Goal: Task Accomplishment & Management: Manage account settings

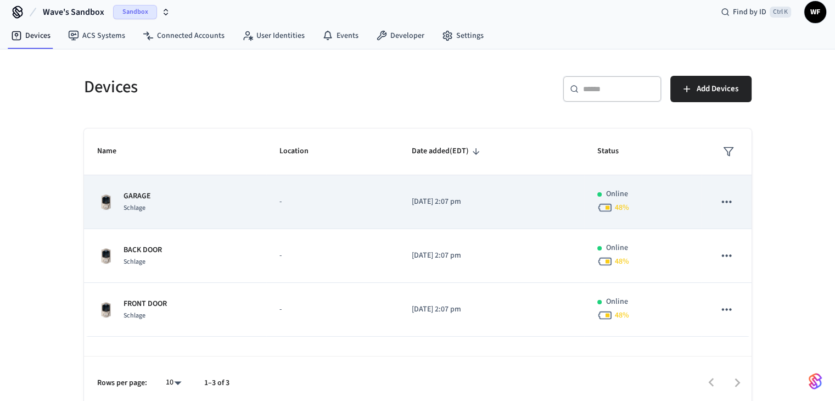
scroll to position [16, 0]
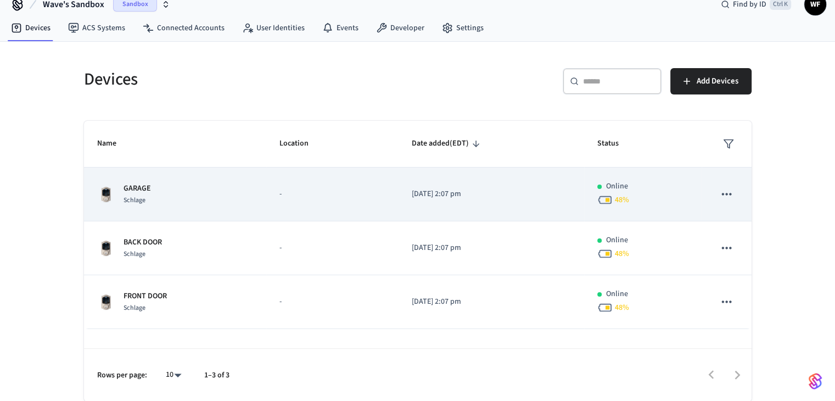
click at [178, 198] on div "GARAGE Schlage" at bounding box center [175, 194] width 156 height 23
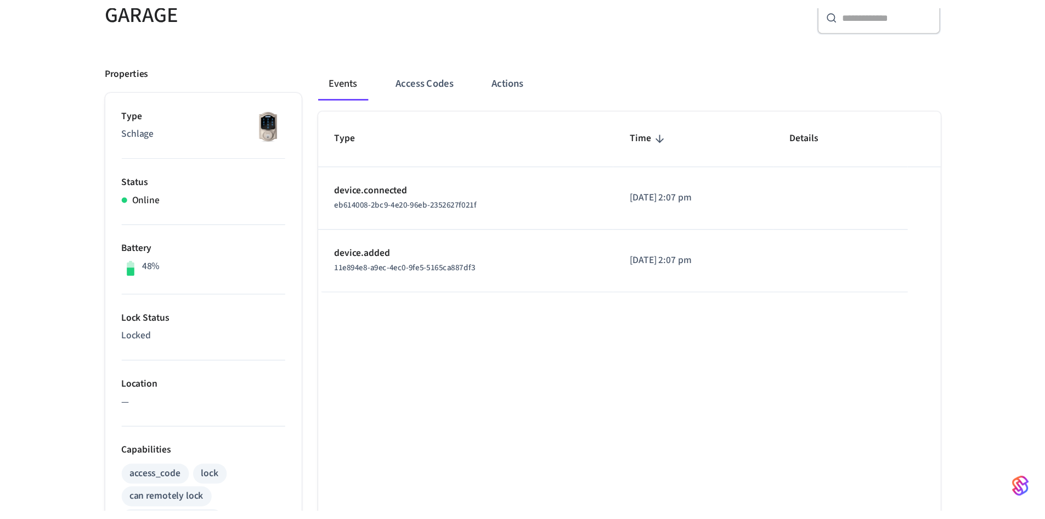
scroll to position [110, 0]
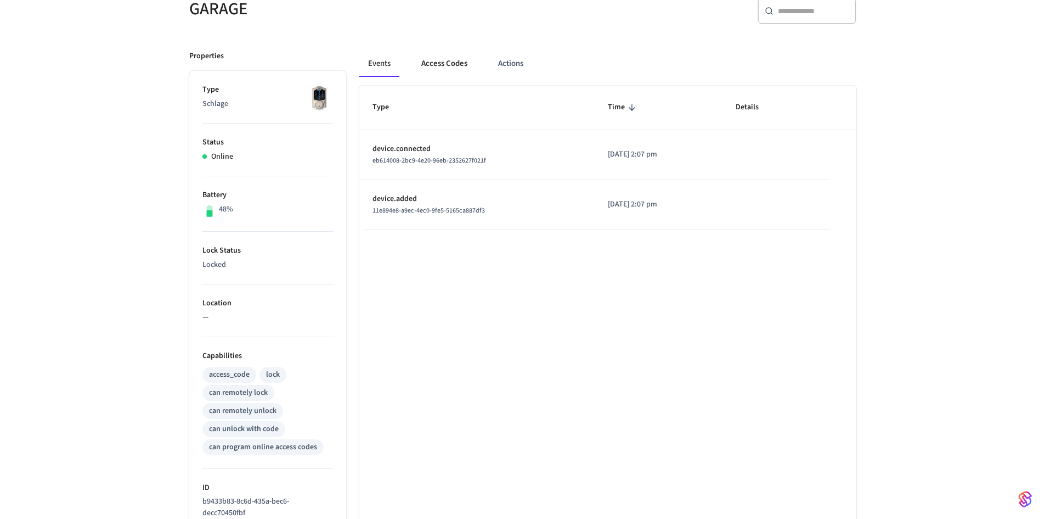
click at [465, 64] on button "Access Codes" at bounding box center [445, 63] width 64 height 26
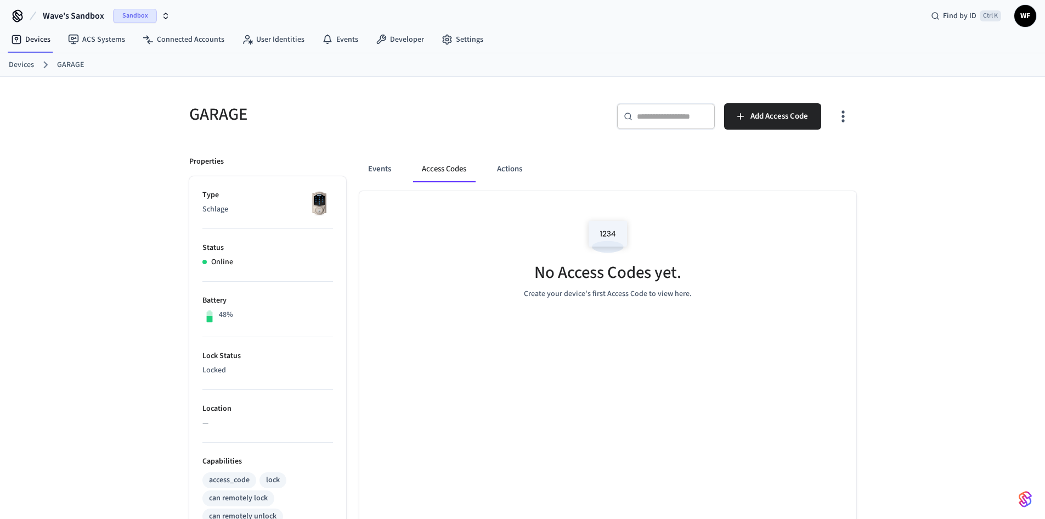
scroll to position [0, 0]
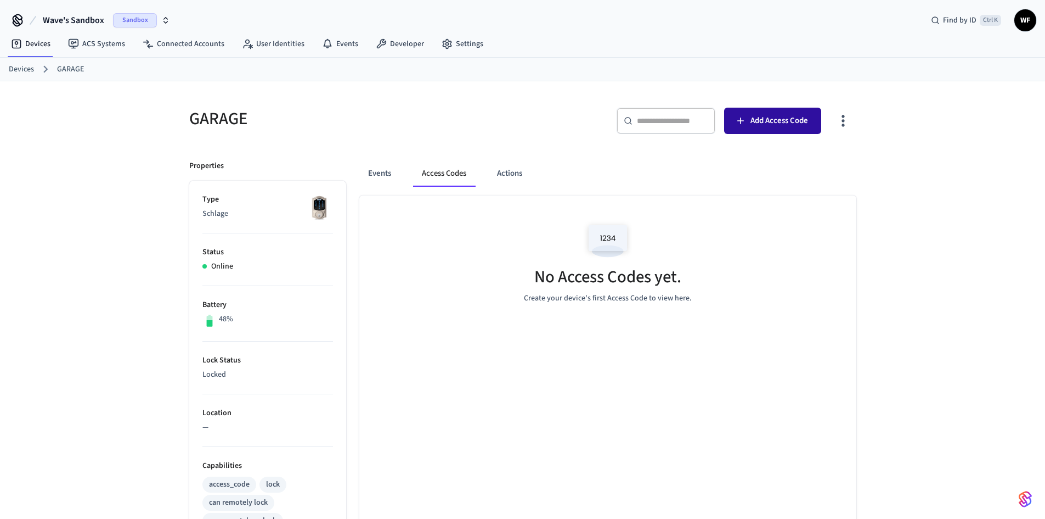
click at [768, 127] on span "Add Access Code" at bounding box center [780, 121] width 58 height 14
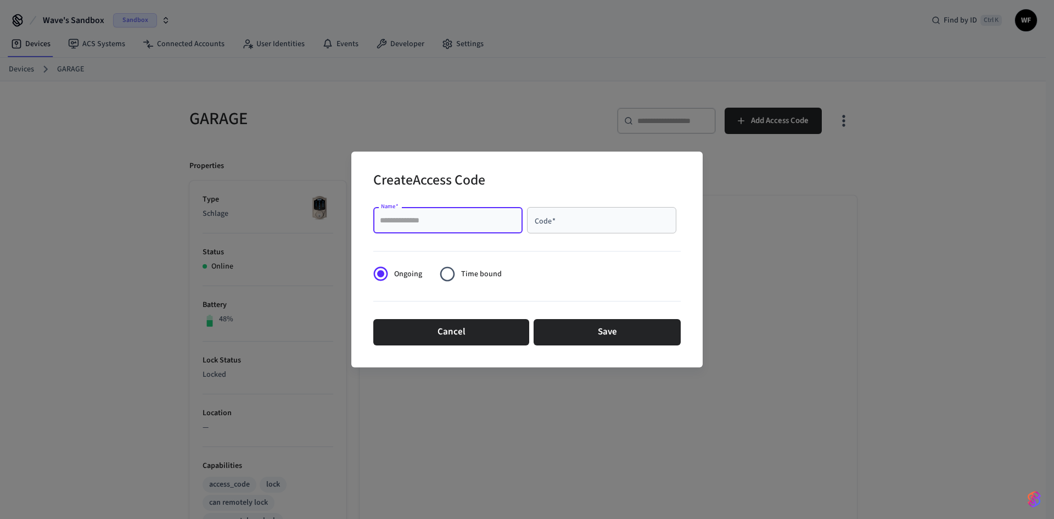
click at [441, 217] on input "Name   *" at bounding box center [448, 220] width 136 height 11
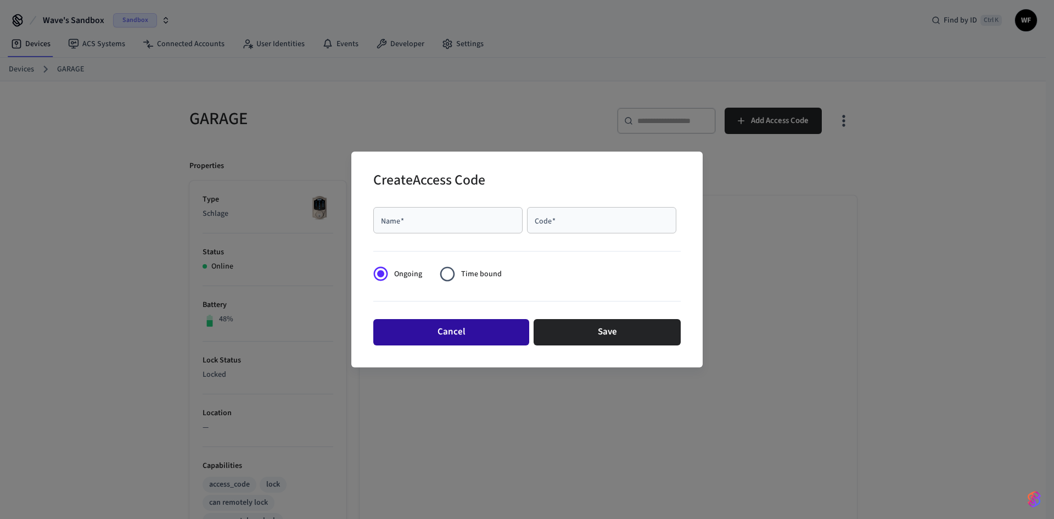
click at [519, 339] on button "Cancel" at bounding box center [451, 332] width 156 height 26
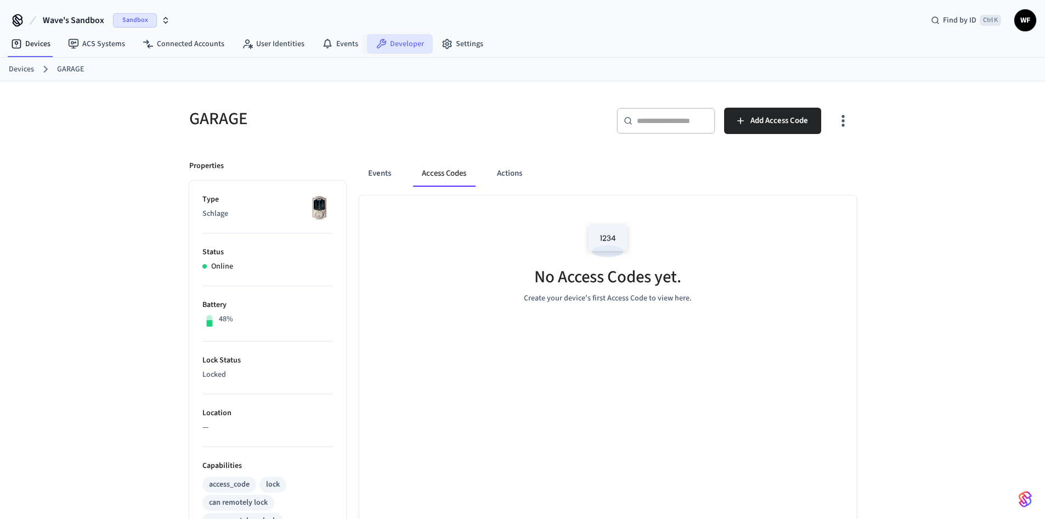
click at [382, 40] on icon at bounding box center [381, 43] width 11 height 11
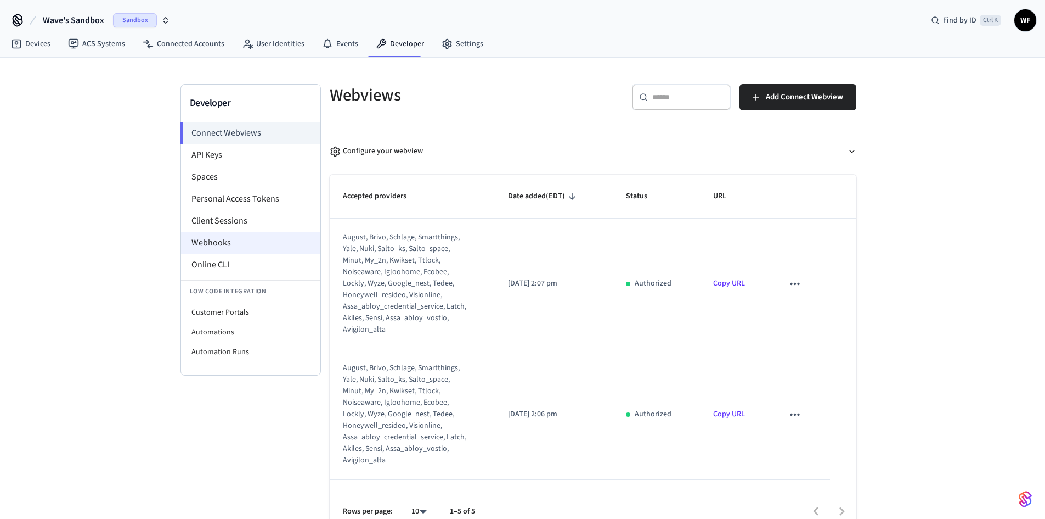
click at [297, 248] on li "Webhooks" at bounding box center [250, 243] width 139 height 22
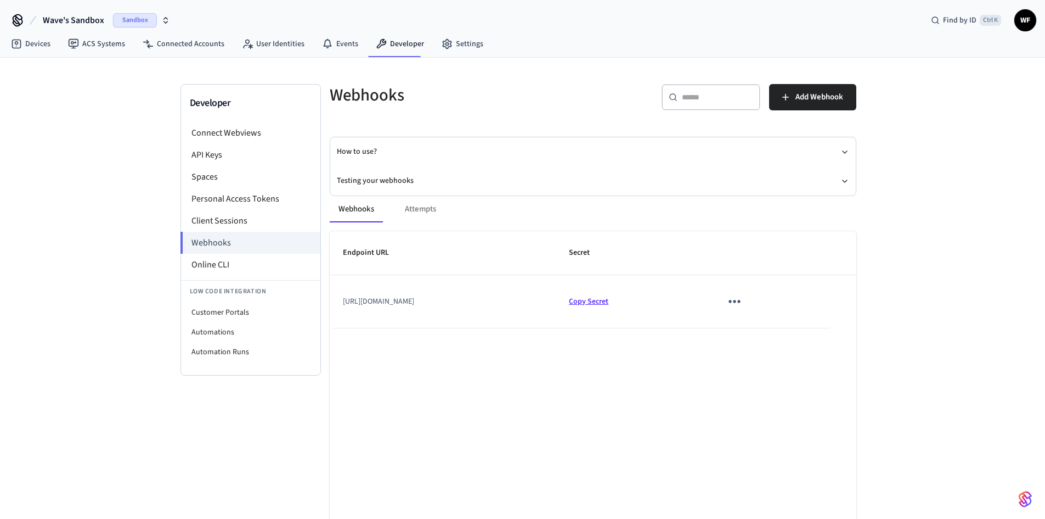
click at [609, 305] on span "Copy Secret" at bounding box center [589, 301] width 40 height 11
click at [240, 131] on li "Connect Webviews" at bounding box center [250, 133] width 139 height 22
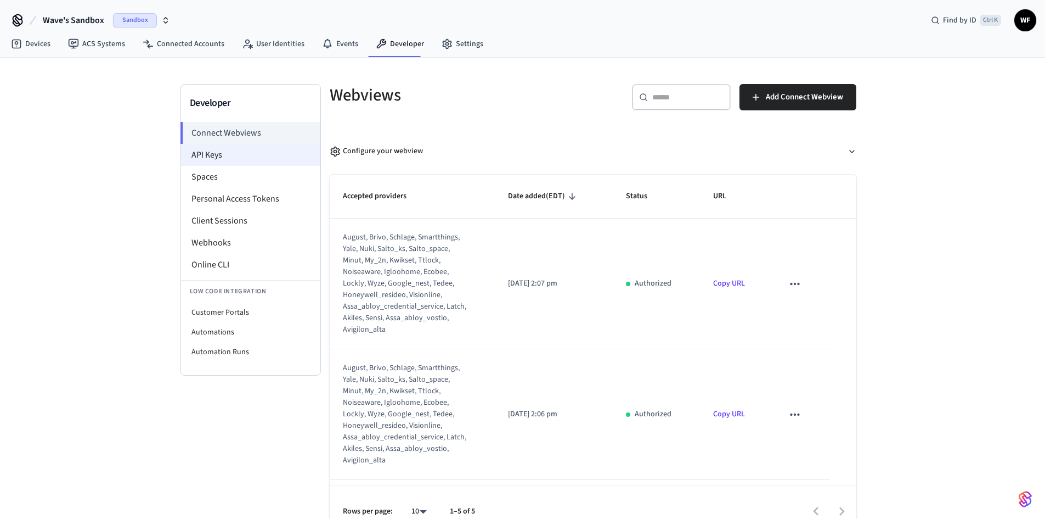
click at [262, 158] on li "API Keys" at bounding box center [250, 155] width 139 height 22
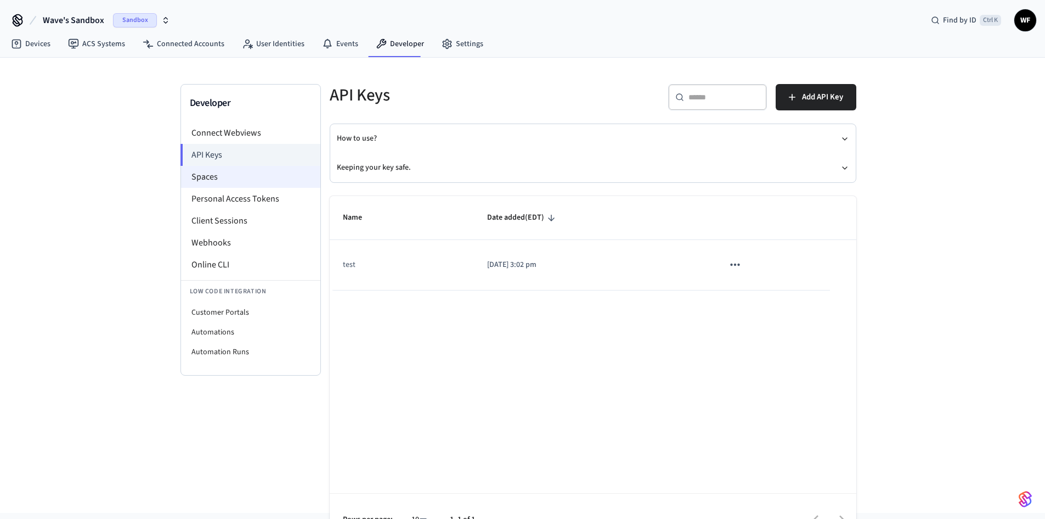
click at [243, 179] on li "Spaces" at bounding box center [250, 177] width 139 height 22
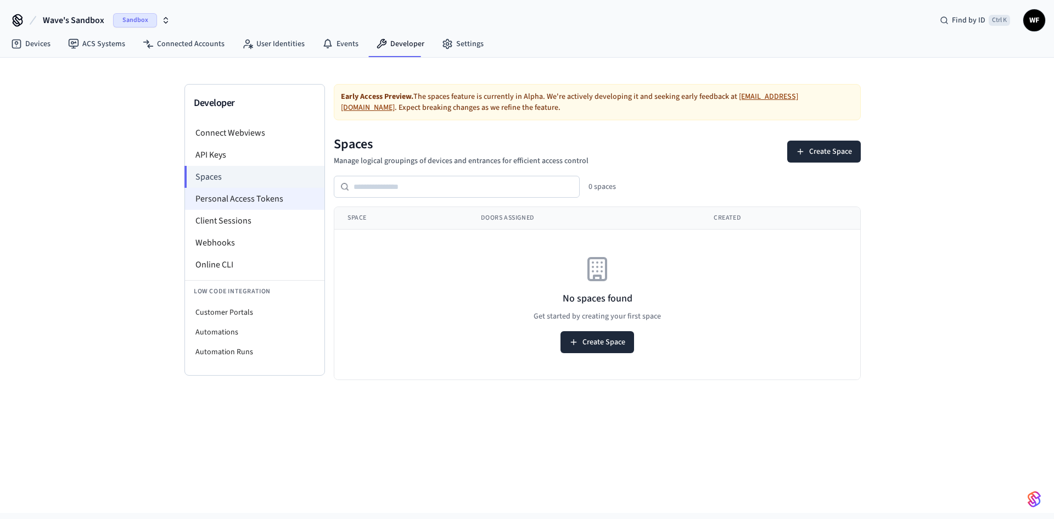
click at [244, 201] on li "Personal Access Tokens" at bounding box center [254, 199] width 139 height 22
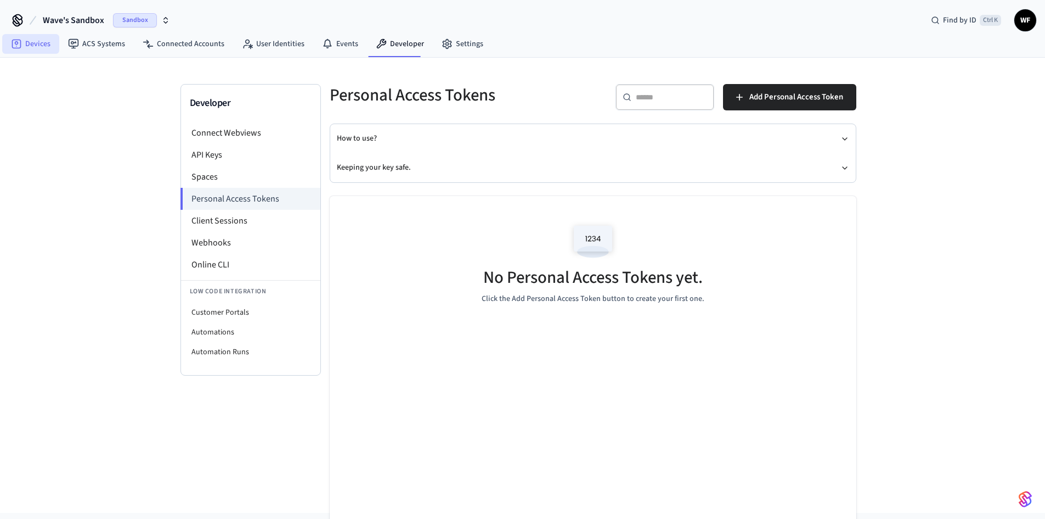
click at [19, 49] on icon at bounding box center [16, 43] width 11 height 11
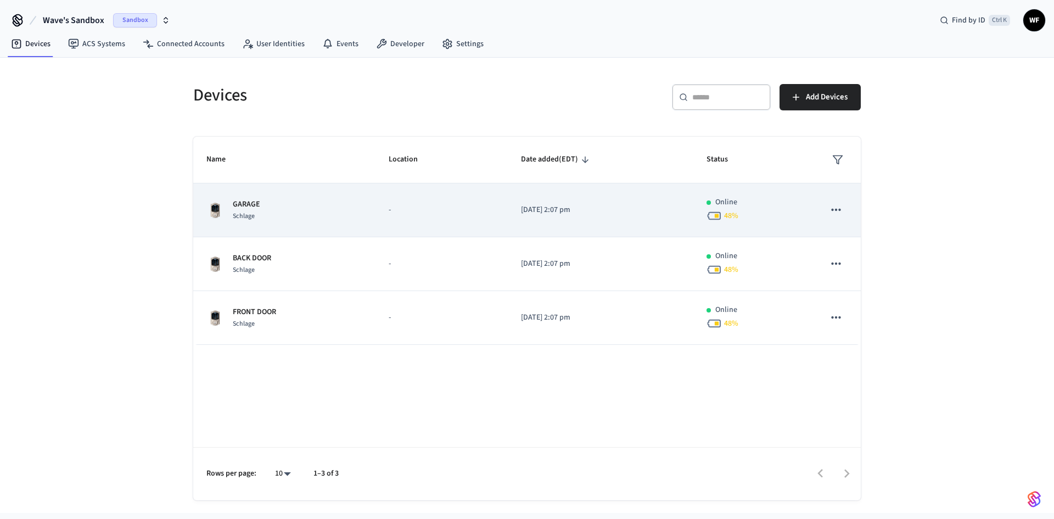
click at [842, 202] on td "sticky table" at bounding box center [835, 210] width 49 height 54
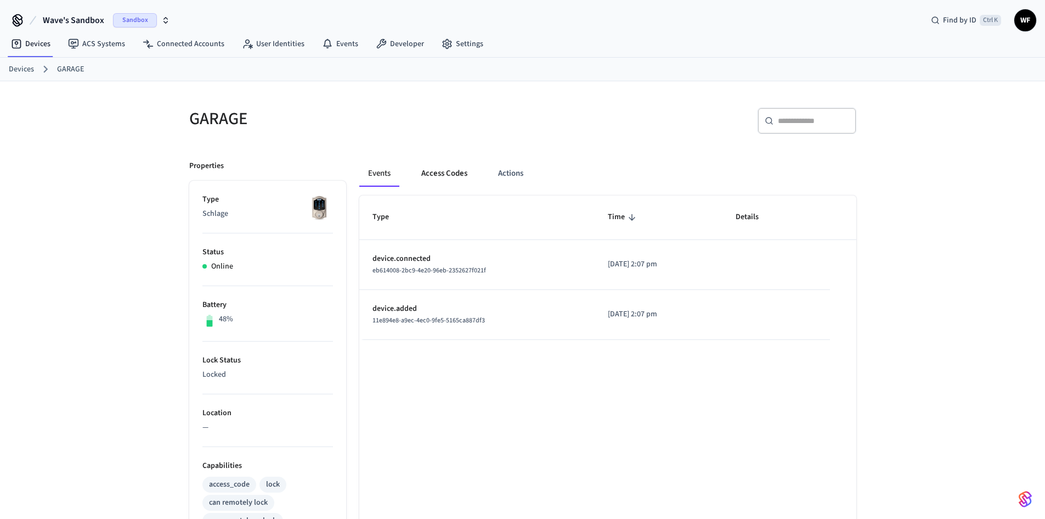
click at [463, 171] on button "Access Codes" at bounding box center [445, 173] width 64 height 26
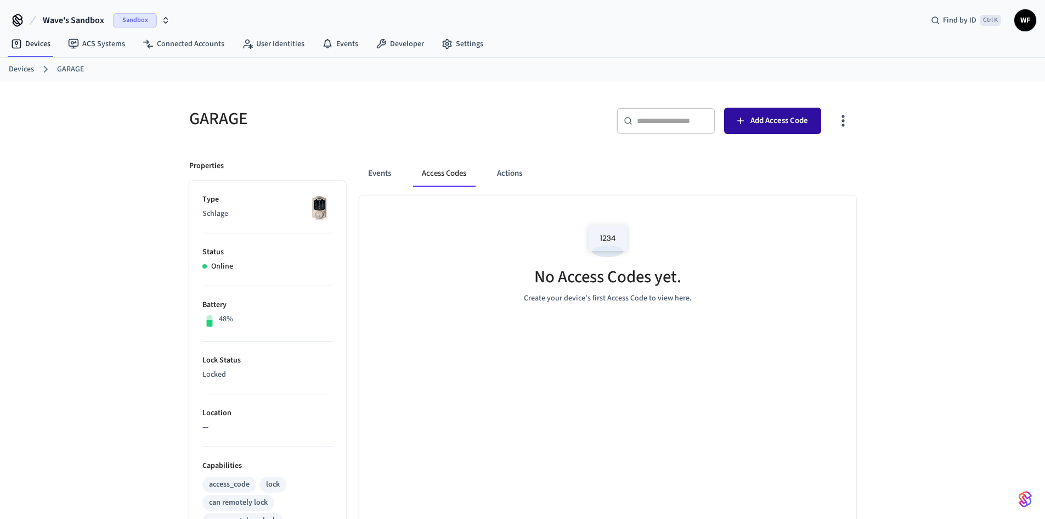
click at [743, 126] on icon "button" at bounding box center [740, 120] width 11 height 11
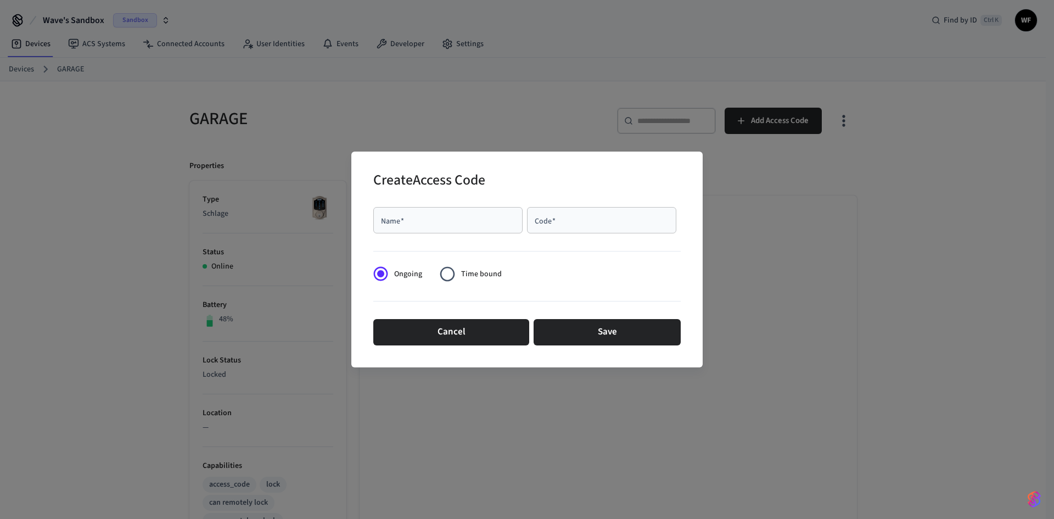
click at [429, 227] on div "Name   *" at bounding box center [447, 220] width 149 height 26
type input "*"
type input "*********"
type input "****"
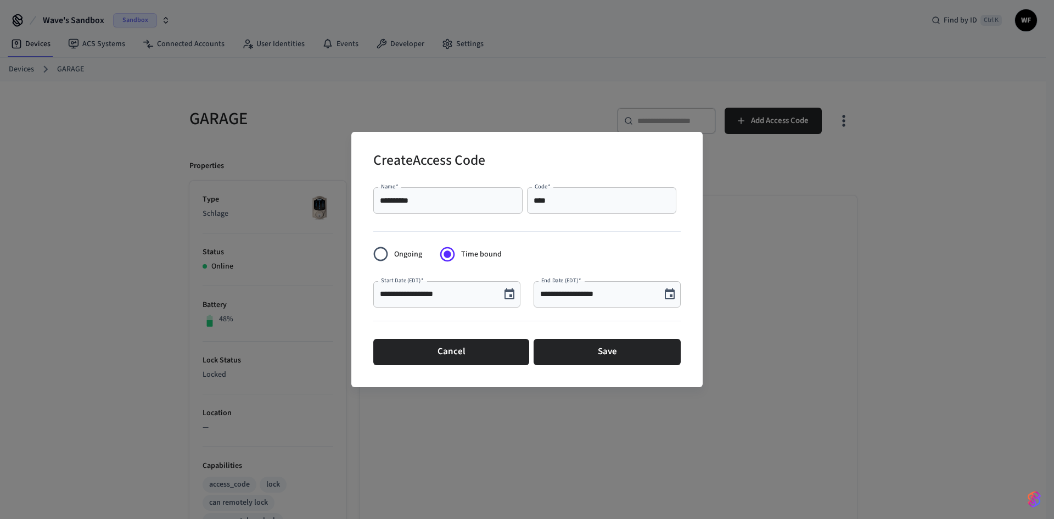
click at [465, 294] on input "**********" at bounding box center [437, 294] width 114 height 11
click at [500, 295] on button "Choose date, selected date is Sep 3, 2025" at bounding box center [509, 294] width 22 height 22
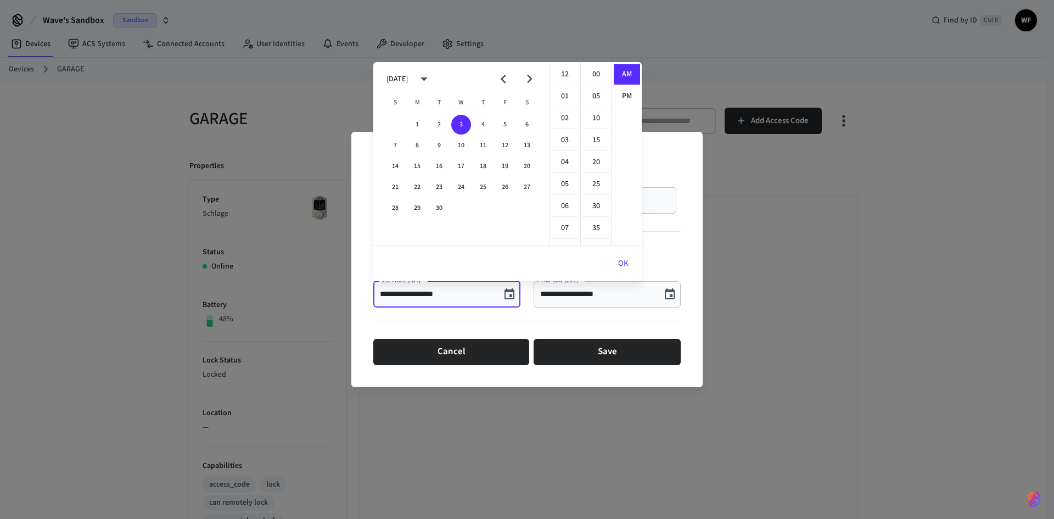
scroll to position [198, 0]
click at [489, 127] on button "4" at bounding box center [483, 125] width 20 height 20
click at [523, 125] on button "6" at bounding box center [527, 125] width 20 height 20
click at [494, 125] on div "1 2 3 4 5 6" at bounding box center [461, 125] width 176 height 20
click at [482, 125] on button "4" at bounding box center [483, 125] width 20 height 20
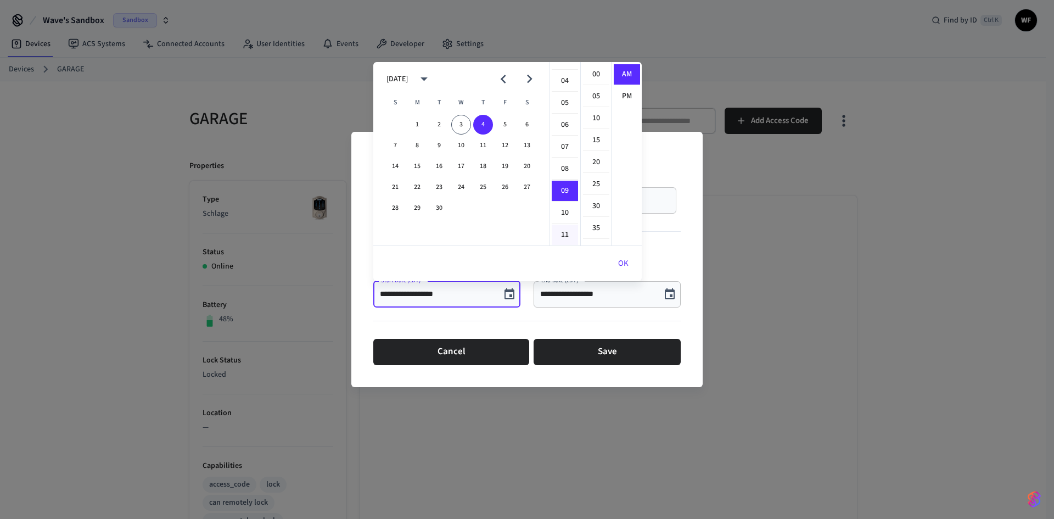
scroll to position [0, 0]
click at [567, 158] on li "04" at bounding box center [564, 162] width 26 height 21
click at [598, 76] on li "00" at bounding box center [596, 74] width 26 height 21
click at [623, 93] on li "PM" at bounding box center [626, 96] width 26 height 20
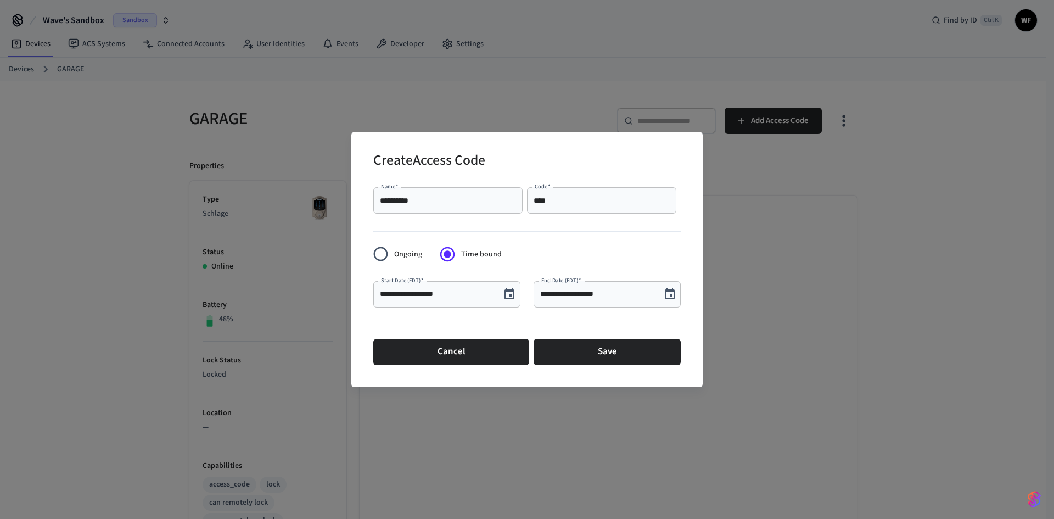
scroll to position [20, 0]
click at [509, 295] on icon "Choose date, selected date is Sep 4, 2025" at bounding box center [509, 294] width 13 height 13
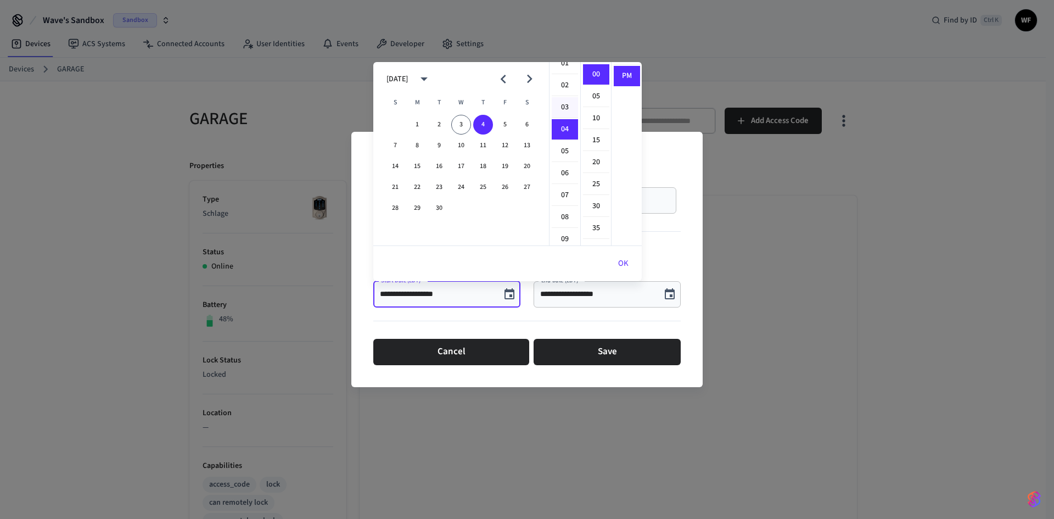
click at [564, 115] on li "03" at bounding box center [564, 107] width 26 height 21
click at [598, 156] on li "30" at bounding box center [596, 151] width 26 height 21
type input "**********"
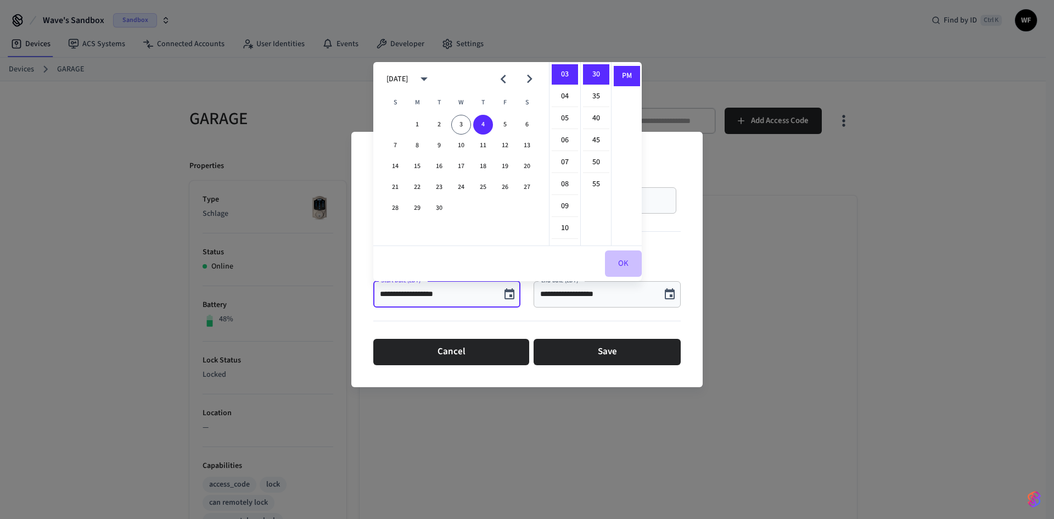
click at [629, 268] on button "OK" at bounding box center [623, 263] width 37 height 26
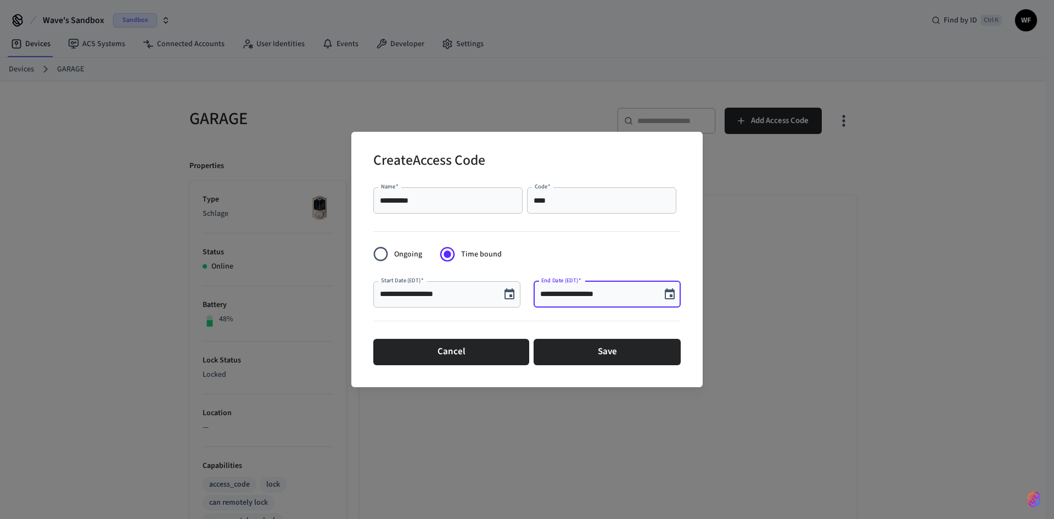
click at [631, 299] on input "**********" at bounding box center [597, 294] width 114 height 11
click at [667, 298] on icon "Choose date, selected date is Sep 3, 2025" at bounding box center [670, 293] width 10 height 11
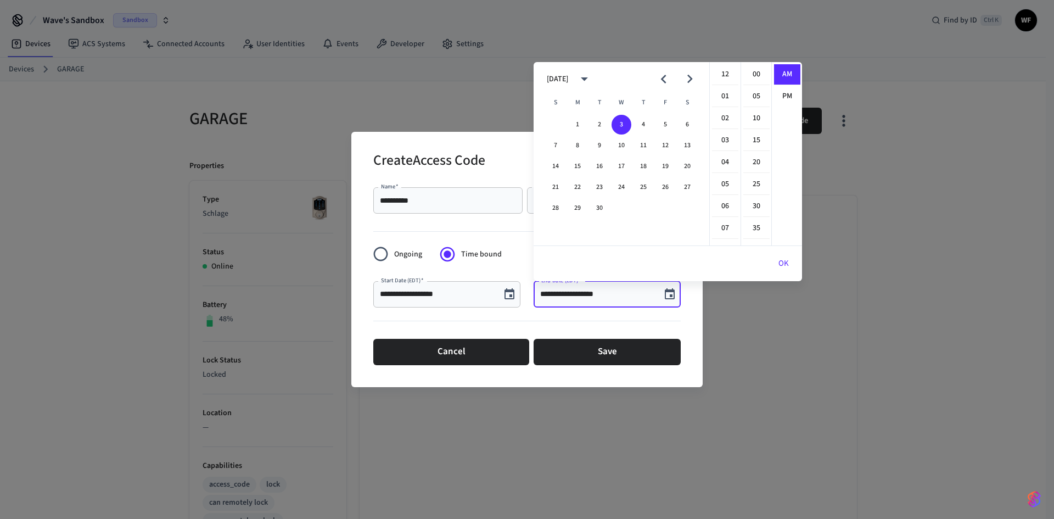
scroll to position [198, 0]
click at [685, 125] on button "6" at bounding box center [687, 125] width 20 height 20
click at [719, 124] on li "11" at bounding box center [725, 118] width 26 height 20
click at [723, 75] on li "12" at bounding box center [725, 74] width 26 height 21
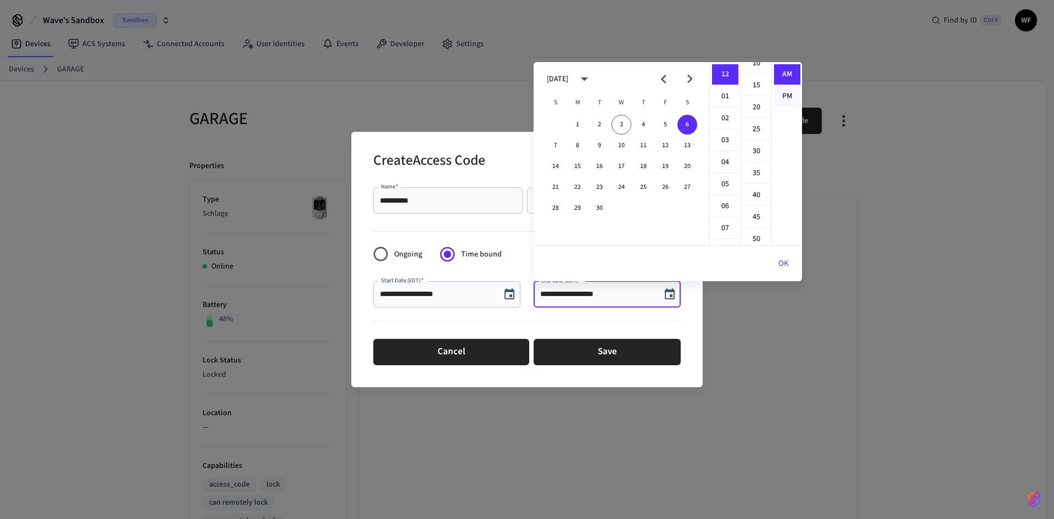
click at [789, 100] on li "PM" at bounding box center [787, 96] width 26 height 20
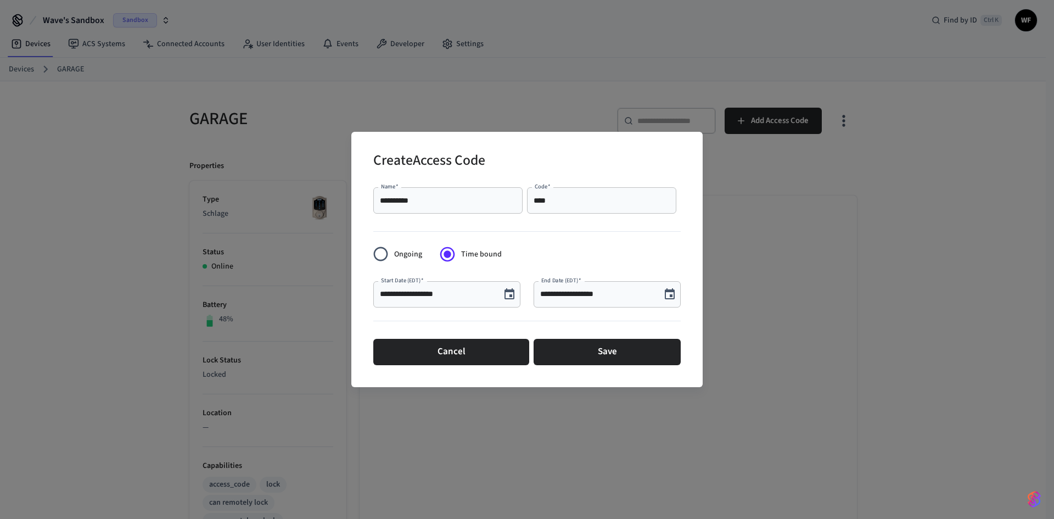
scroll to position [20, 0]
click at [641, 296] on input "**********" at bounding box center [597, 294] width 114 height 11
click at [665, 300] on icon "Choose date, selected date is Sep 6, 2025" at bounding box center [669, 294] width 13 height 13
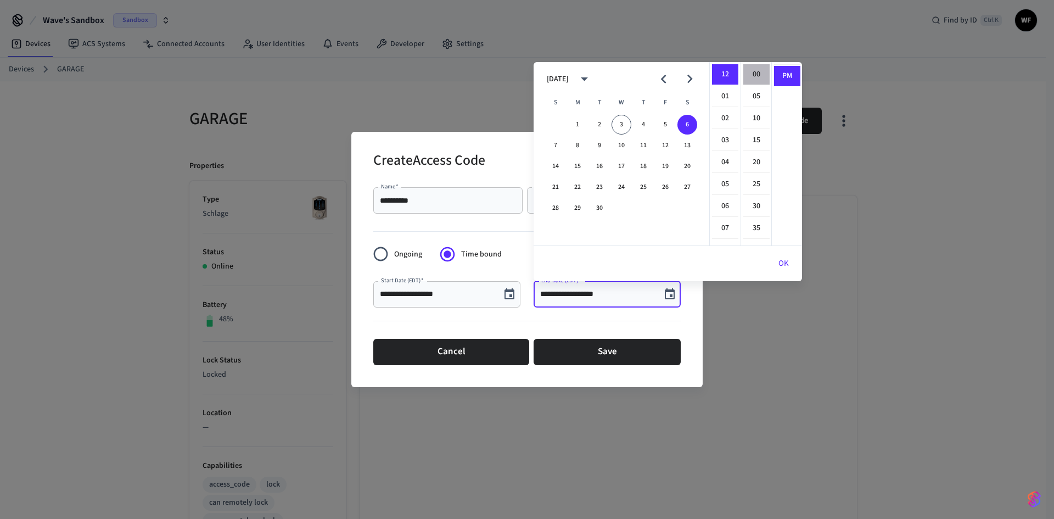
click at [759, 79] on li "00" at bounding box center [756, 74] width 26 height 21
type input "**********"
click at [786, 263] on button "OK" at bounding box center [783, 263] width 37 height 26
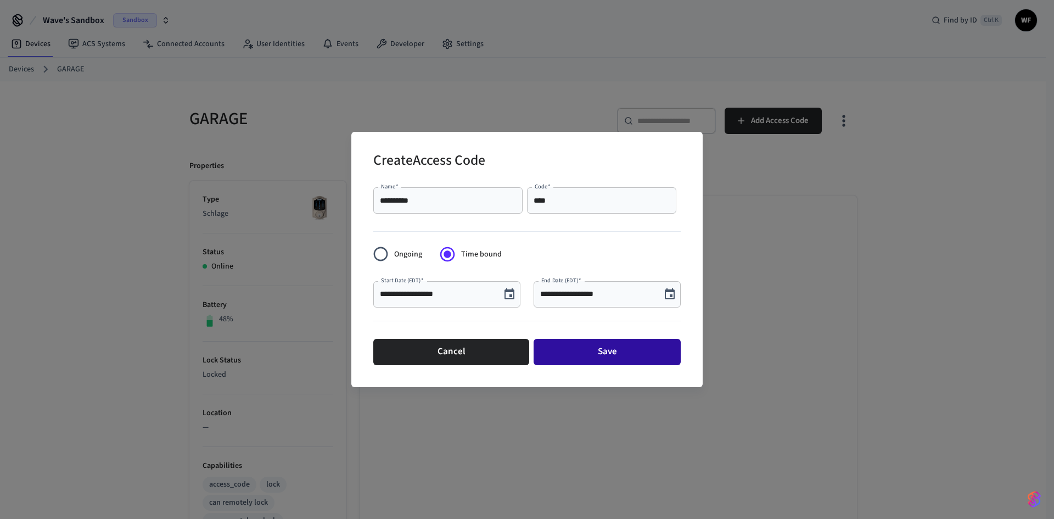
click at [636, 362] on button "Save" at bounding box center [606, 352] width 147 height 26
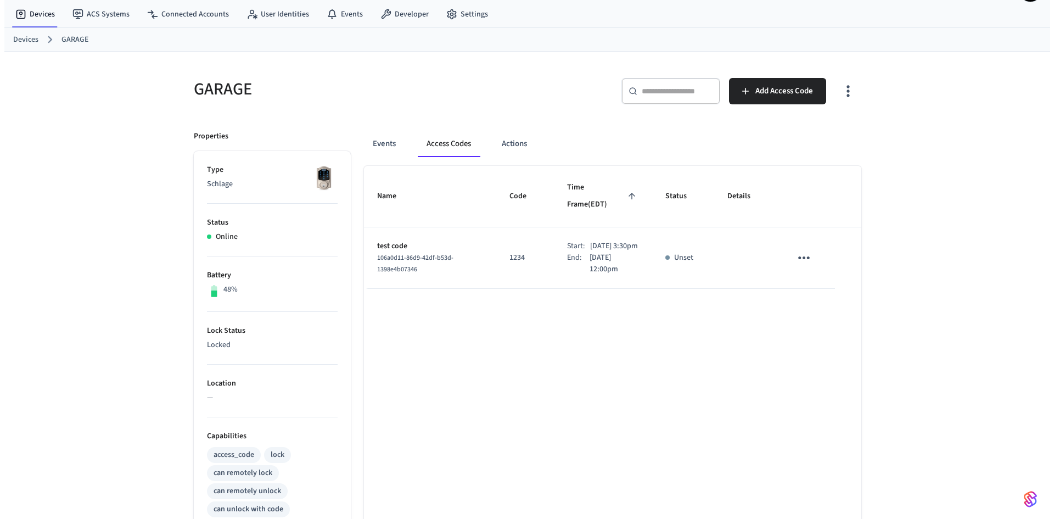
scroll to position [0, 0]
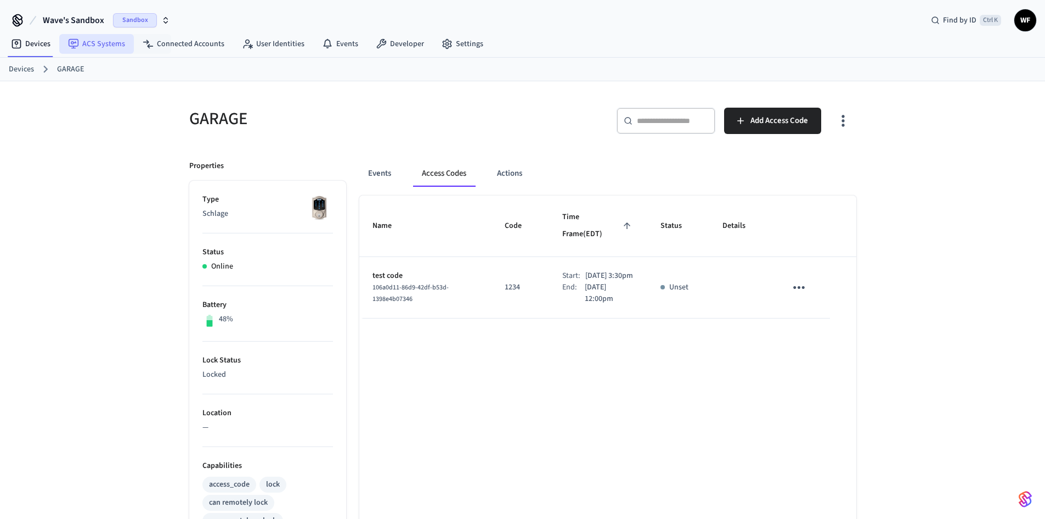
click at [123, 43] on link "ACS Systems" at bounding box center [96, 44] width 75 height 20
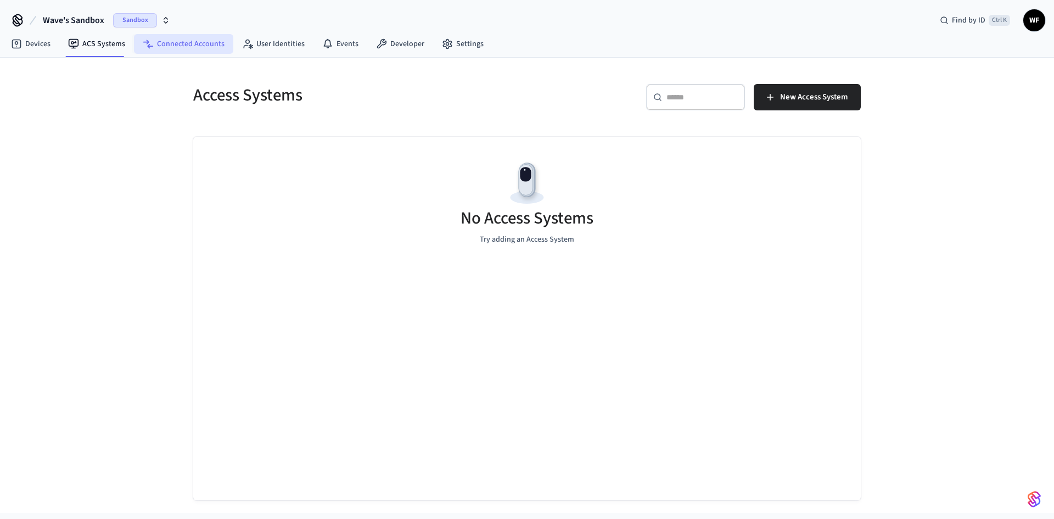
click at [167, 43] on link "Connected Accounts" at bounding box center [183, 44] width 99 height 20
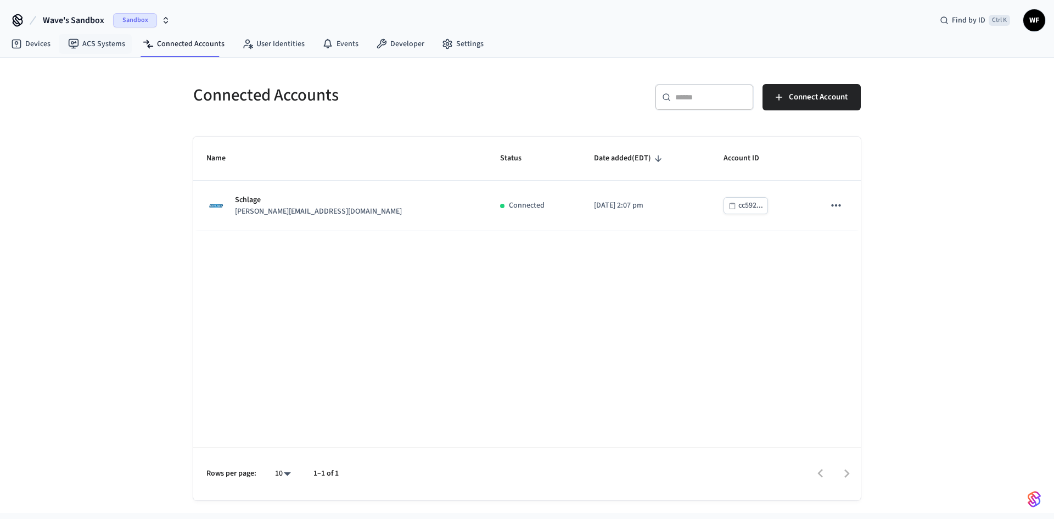
click at [131, 21] on span "Sandbox" at bounding box center [135, 20] width 44 height 14
click at [74, 95] on span "New Workspace" at bounding box center [53, 94] width 52 height 12
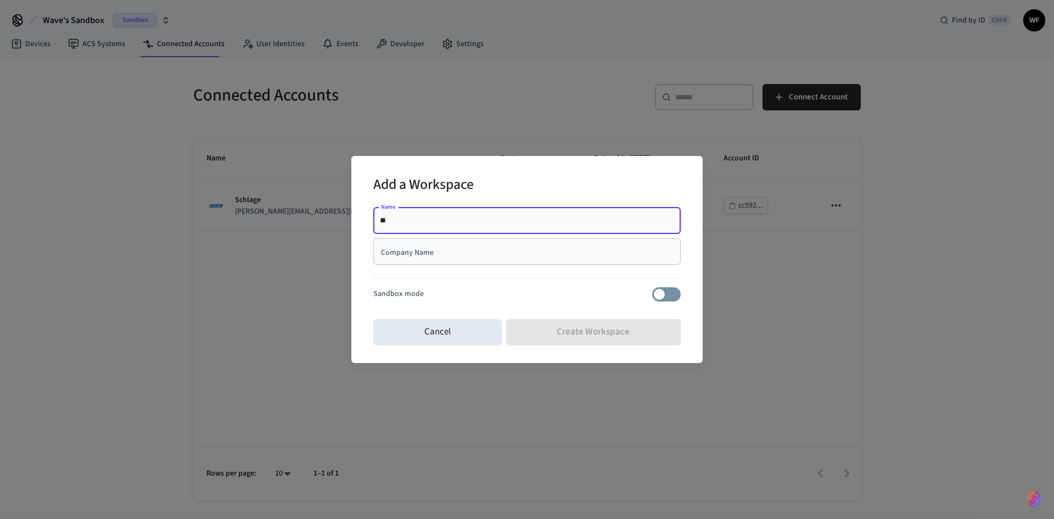
type input "*"
type input "**********"
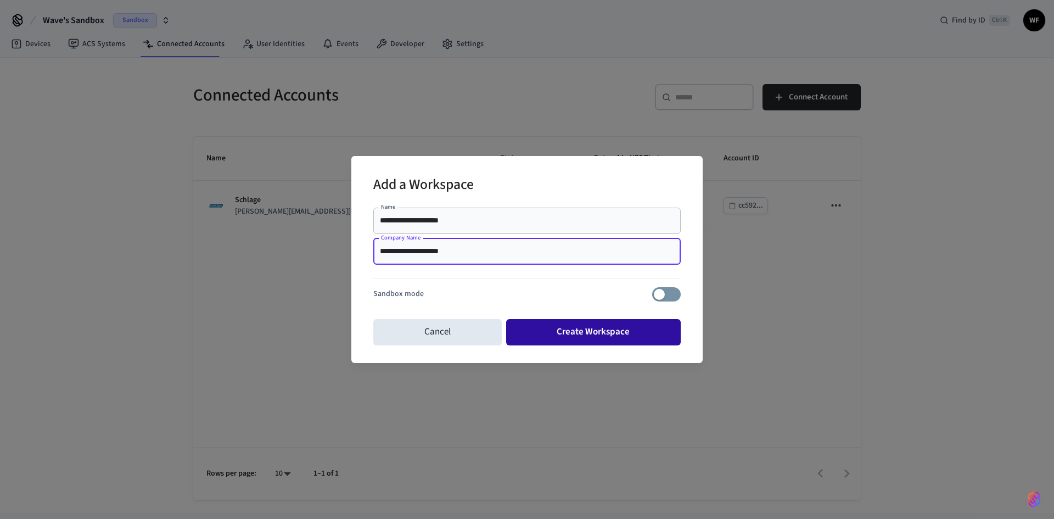
type input "**********"
click at [553, 321] on button "Create Workspace" at bounding box center [593, 332] width 175 height 26
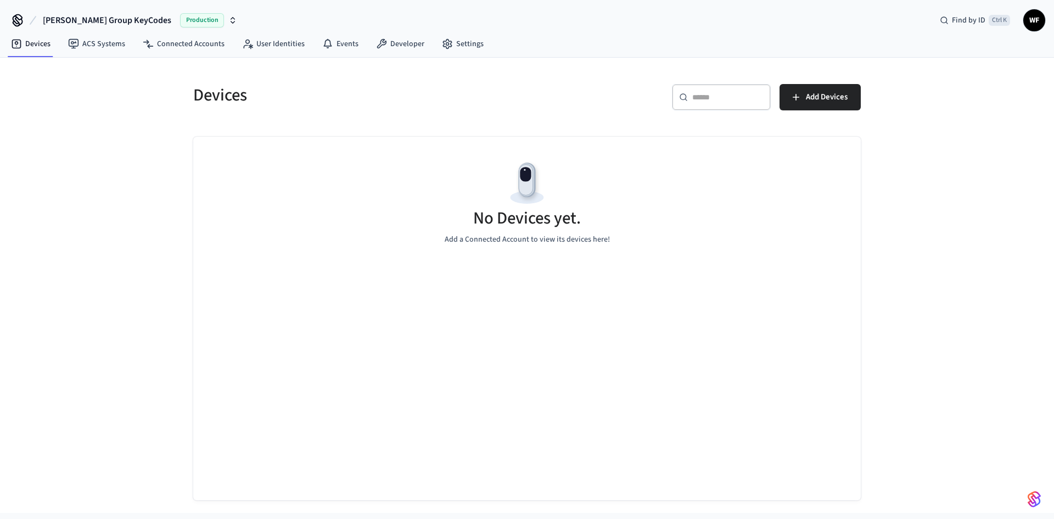
click at [180, 21] on span "Production" at bounding box center [202, 20] width 44 height 14
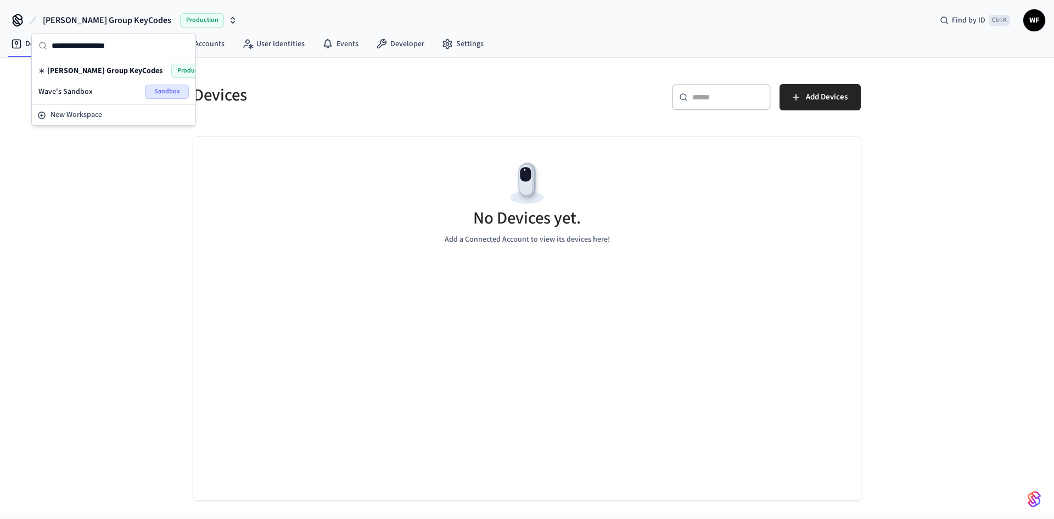
click at [93, 92] on div "Wave's Sandbox Sandbox" at bounding box center [113, 92] width 150 height 14
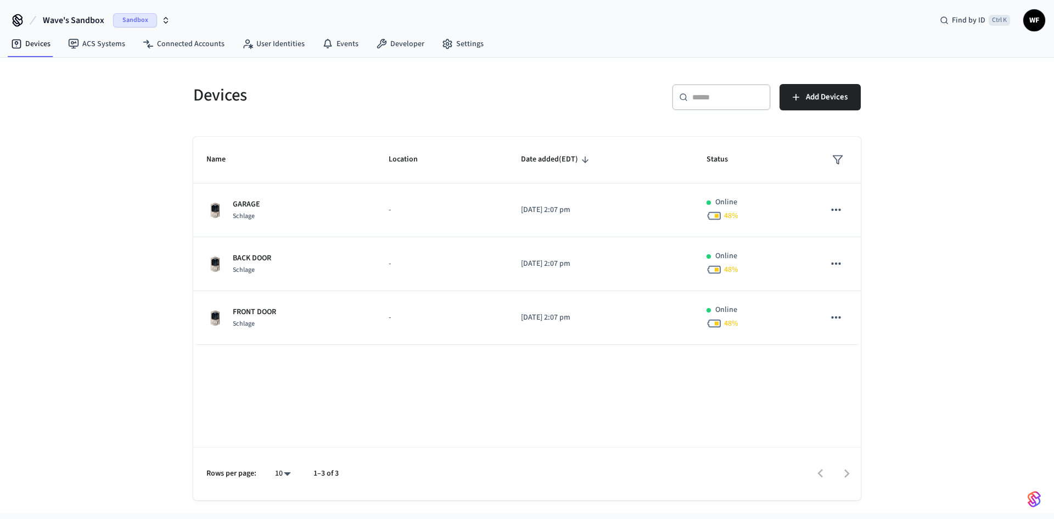
click at [842, 19] on span "WF" at bounding box center [1034, 20] width 20 height 20
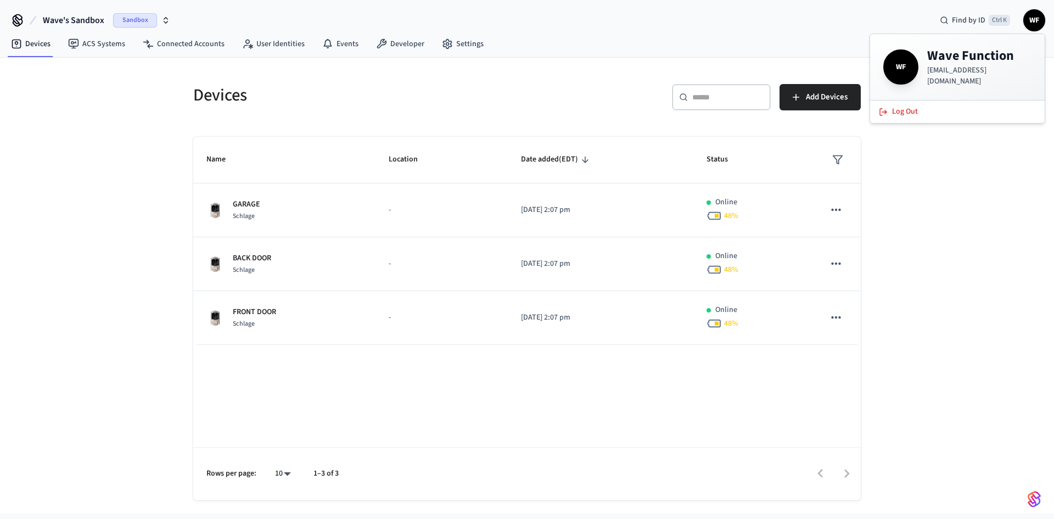
click at [842, 193] on div "Devices ​ ​ Add Devices Name Location Date added (EDT) Status GARAGE Schlage - …" at bounding box center [527, 285] width 1054 height 455
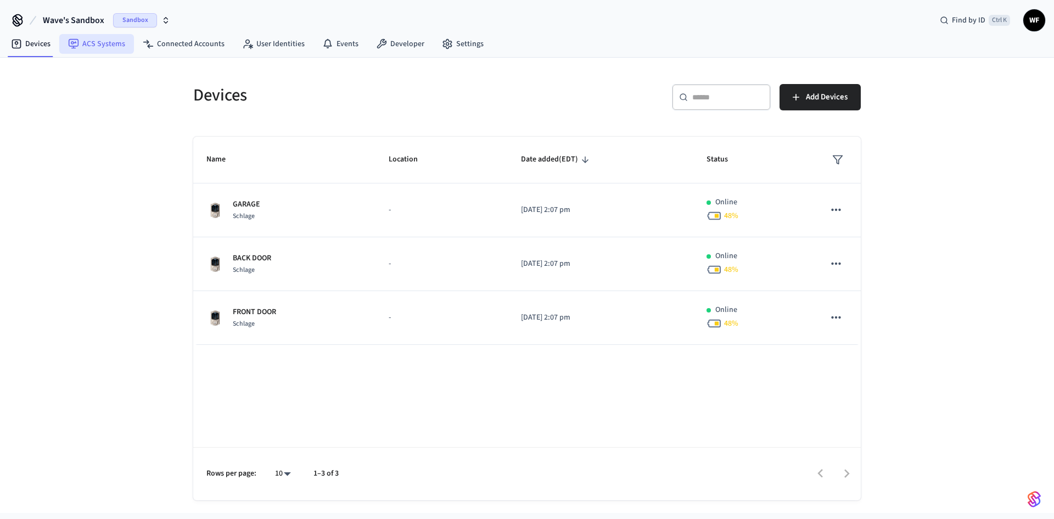
click at [128, 41] on link "ACS Systems" at bounding box center [96, 44] width 75 height 20
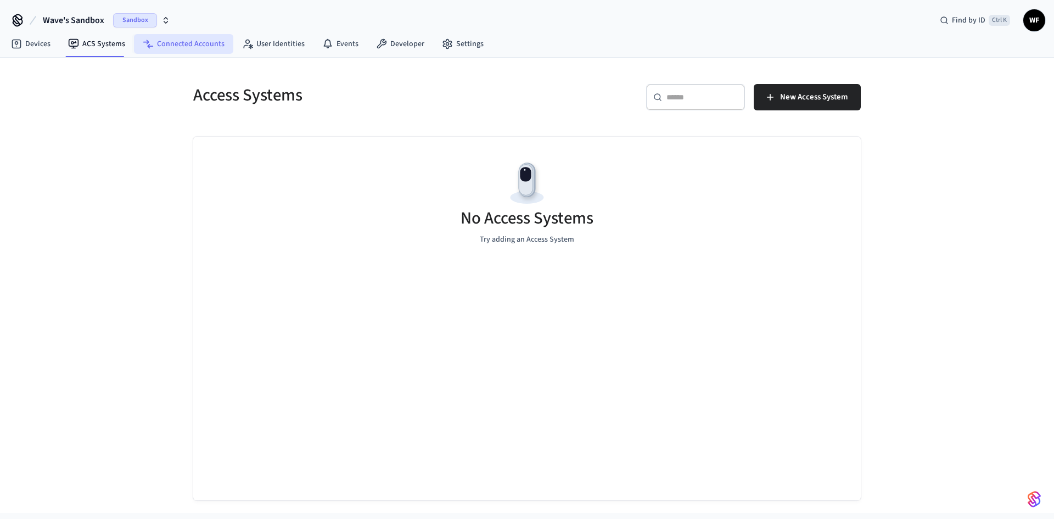
click at [173, 42] on link "Connected Accounts" at bounding box center [183, 44] width 99 height 20
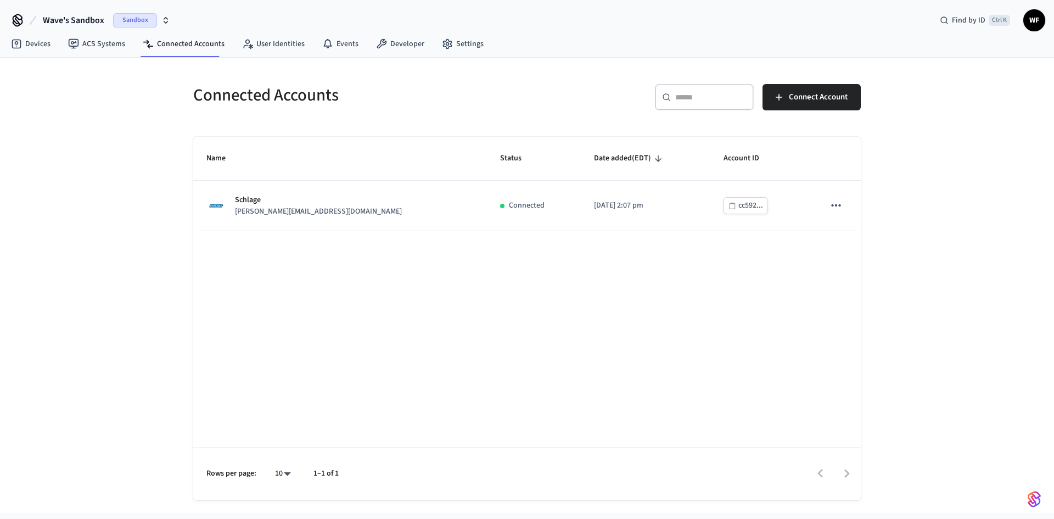
click at [294, 55] on nav "Devices ACS Systems Connected Accounts User Identities Events Developer Settings" at bounding box center [247, 44] width 490 height 25
click at [295, 49] on link "User Identities" at bounding box center [273, 44] width 80 height 20
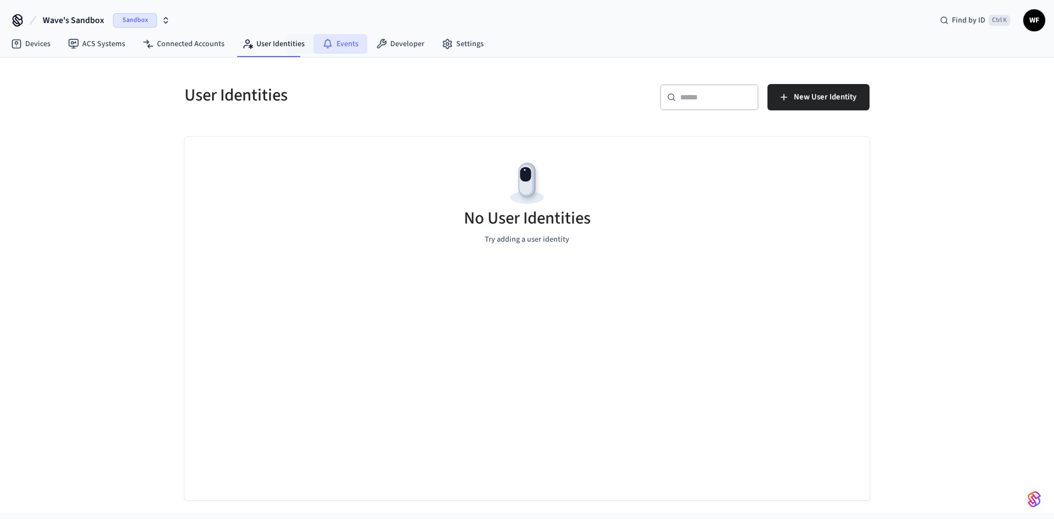
click at [348, 47] on link "Events" at bounding box center [340, 44] width 54 height 20
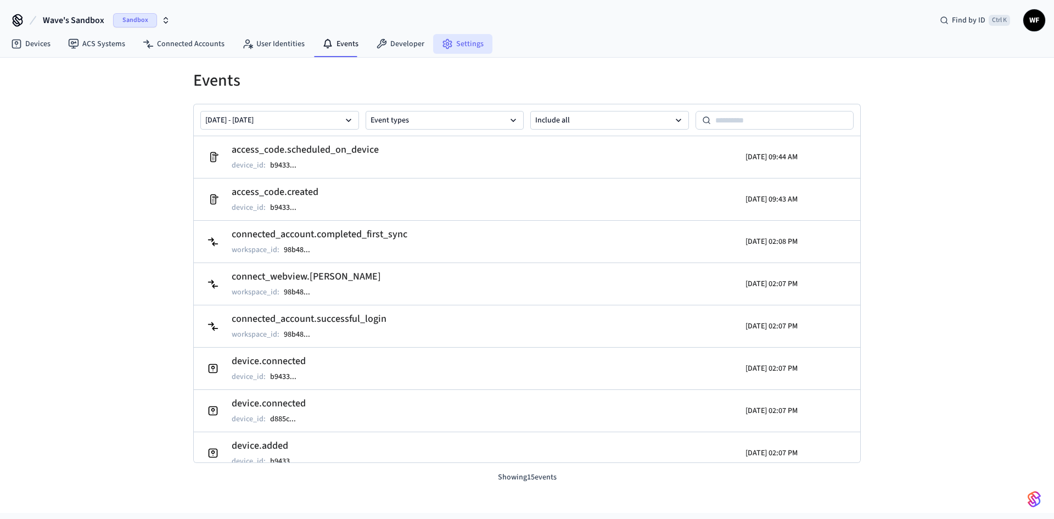
click at [482, 48] on link "Settings" at bounding box center [462, 44] width 59 height 20
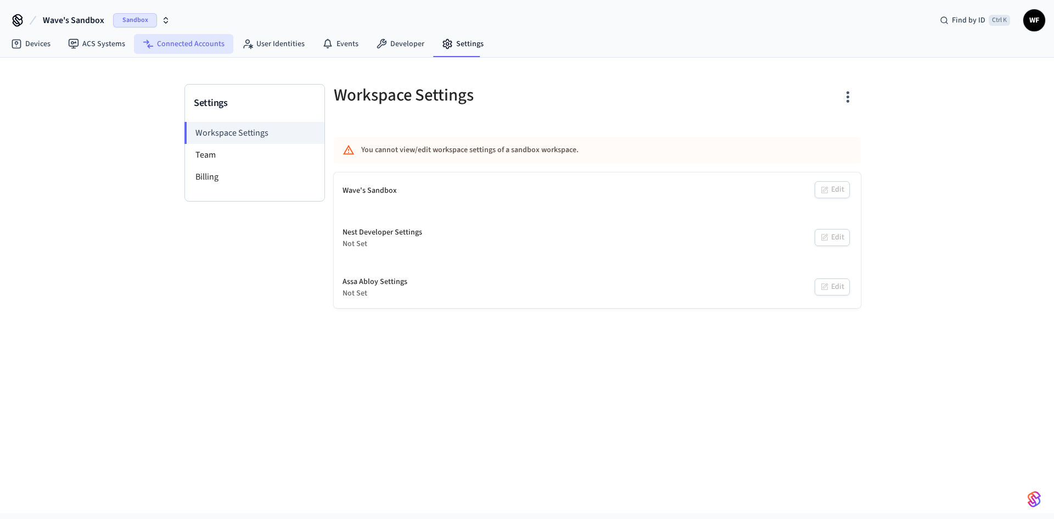
click at [199, 44] on link "Connected Accounts" at bounding box center [183, 44] width 99 height 20
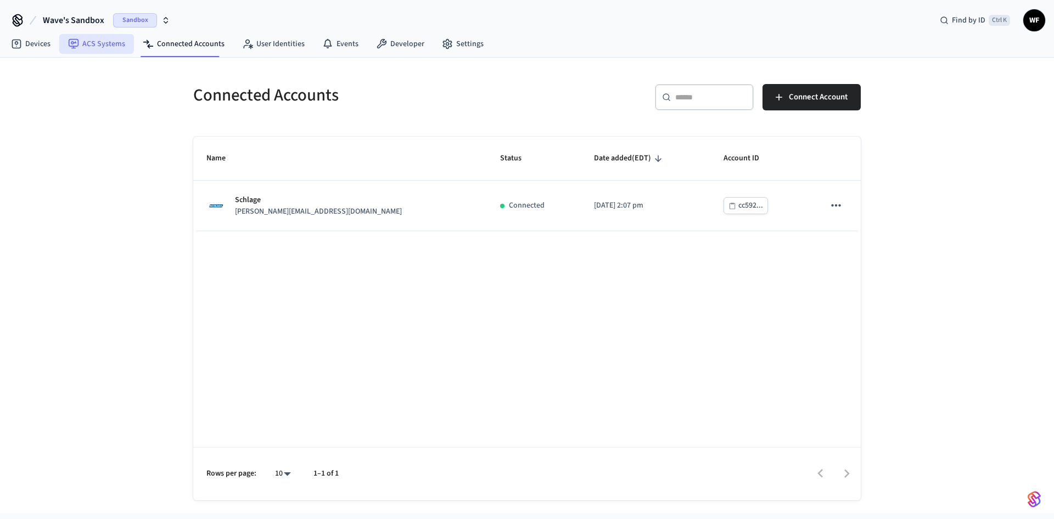
click at [105, 50] on link "ACS Systems" at bounding box center [96, 44] width 75 height 20
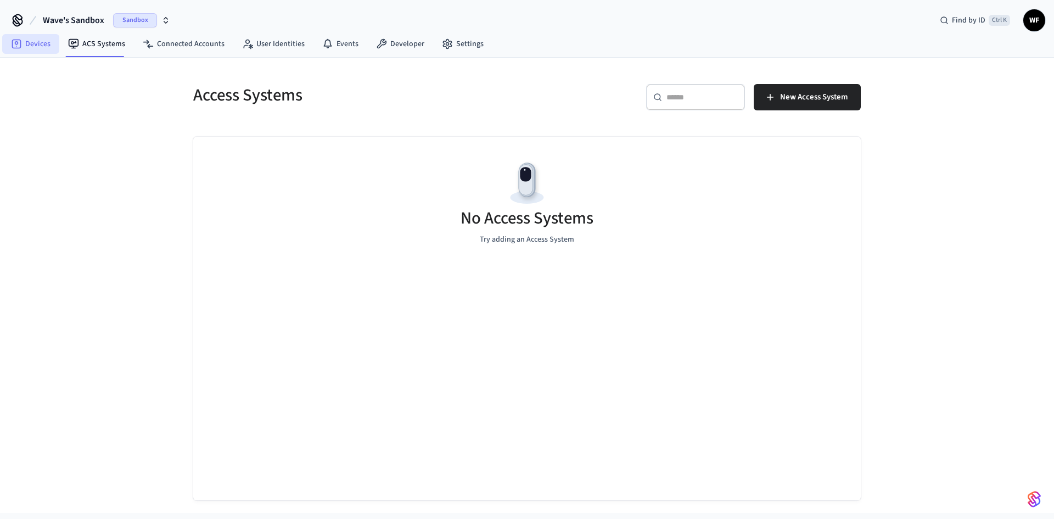
click at [46, 46] on link "Devices" at bounding box center [30, 44] width 57 height 20
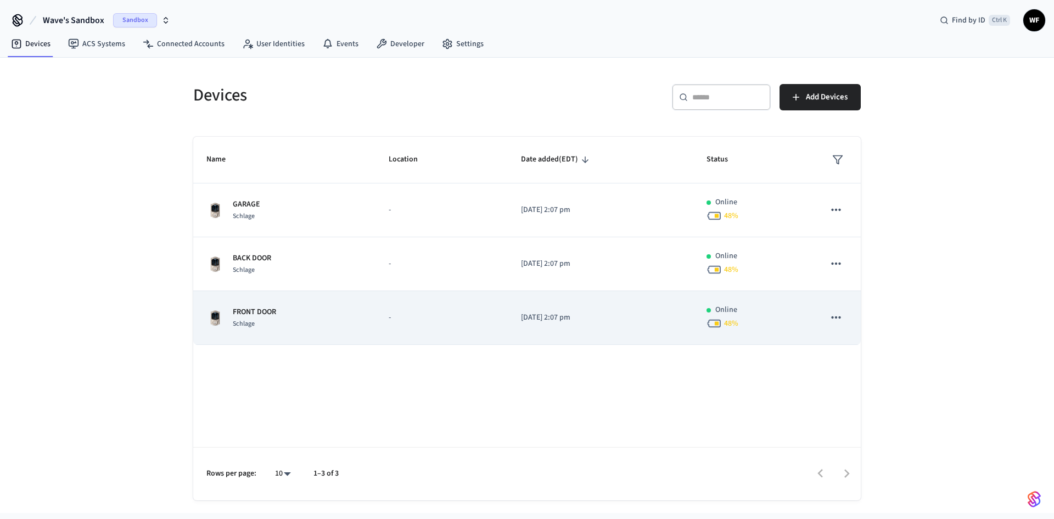
click at [842, 320] on button "sticky table" at bounding box center [835, 317] width 23 height 23
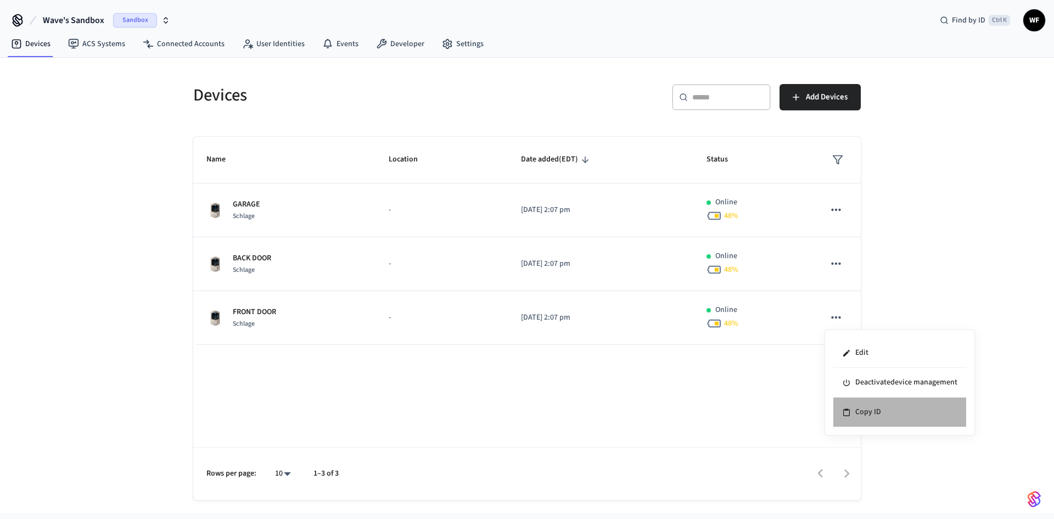
click at [842, 400] on li "Copy ID" at bounding box center [899, 411] width 133 height 29
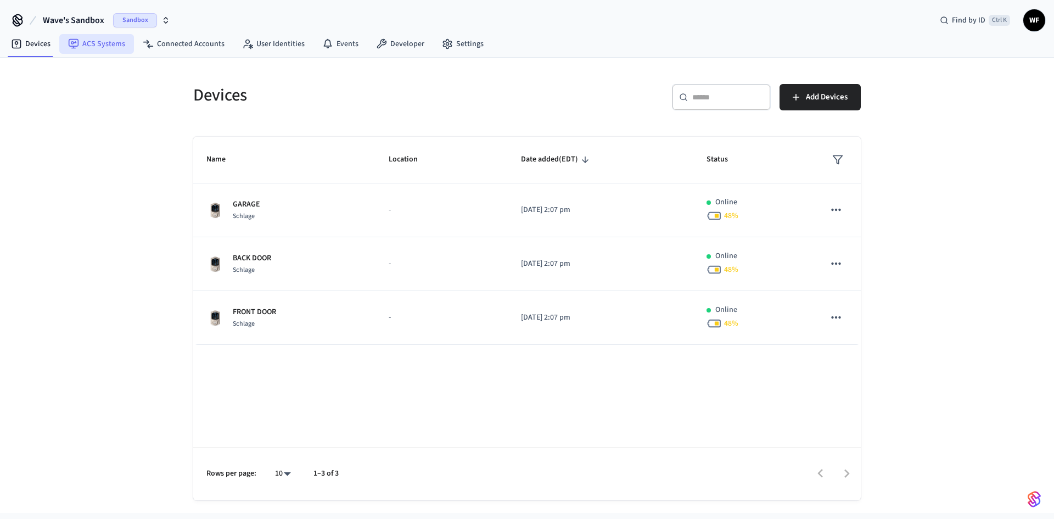
click at [99, 37] on link "ACS Systems" at bounding box center [96, 44] width 75 height 20
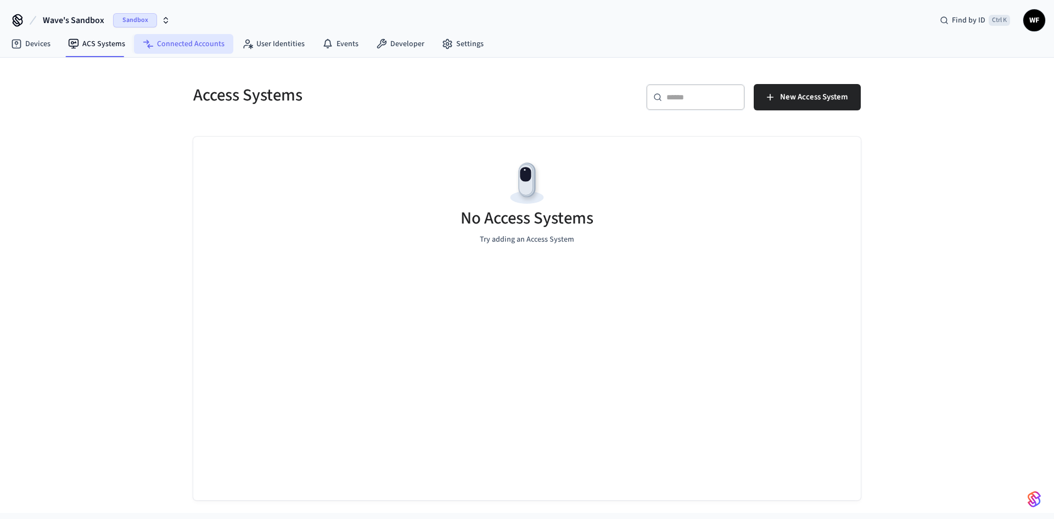
click at [155, 44] on link "Connected Accounts" at bounding box center [183, 44] width 99 height 20
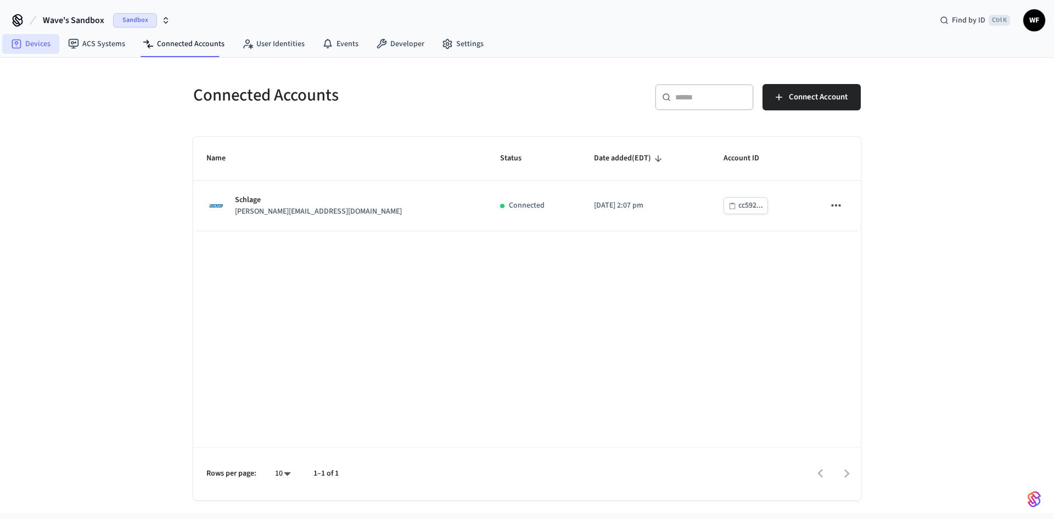
click at [56, 40] on link "Devices" at bounding box center [30, 44] width 57 height 20
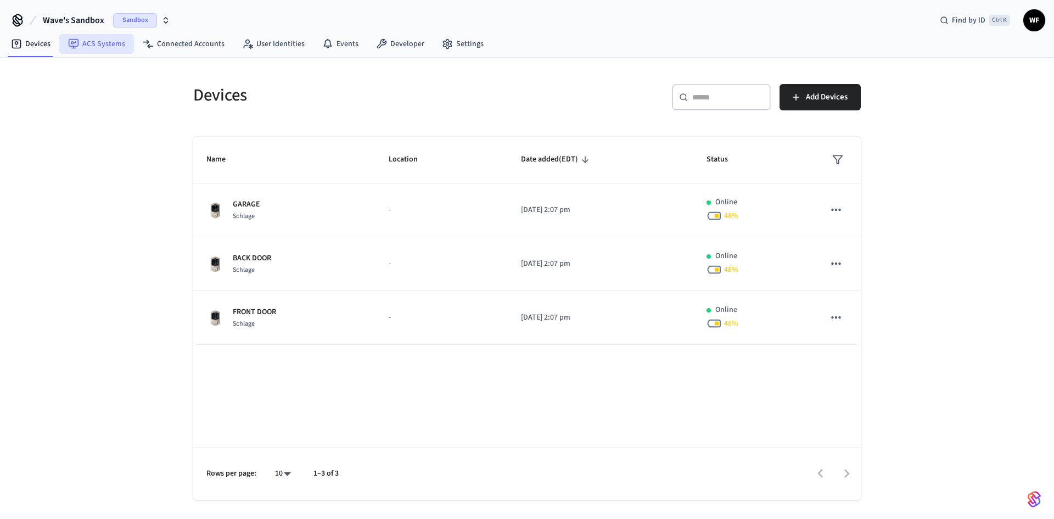
click at [91, 46] on link "ACS Systems" at bounding box center [96, 44] width 75 height 20
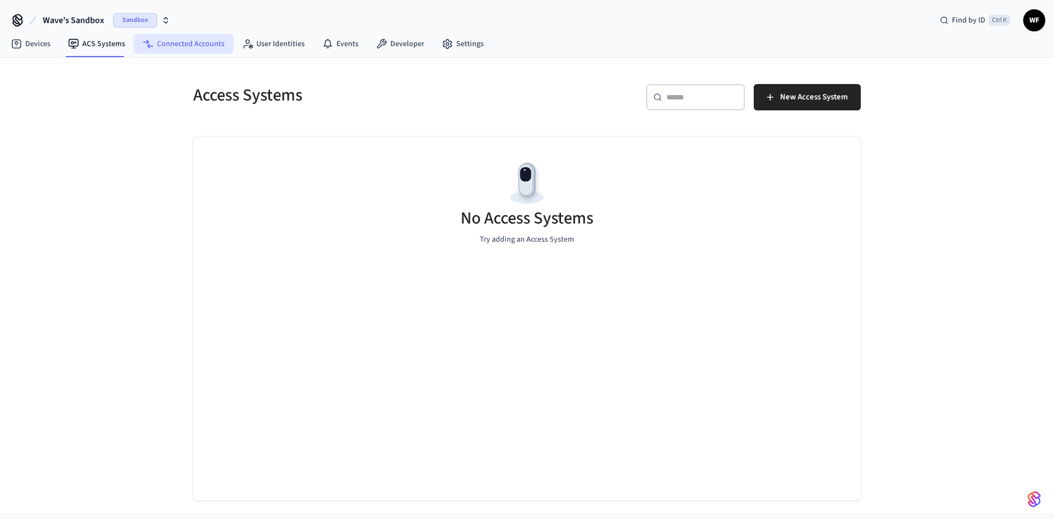
click at [192, 52] on link "Connected Accounts" at bounding box center [183, 44] width 99 height 20
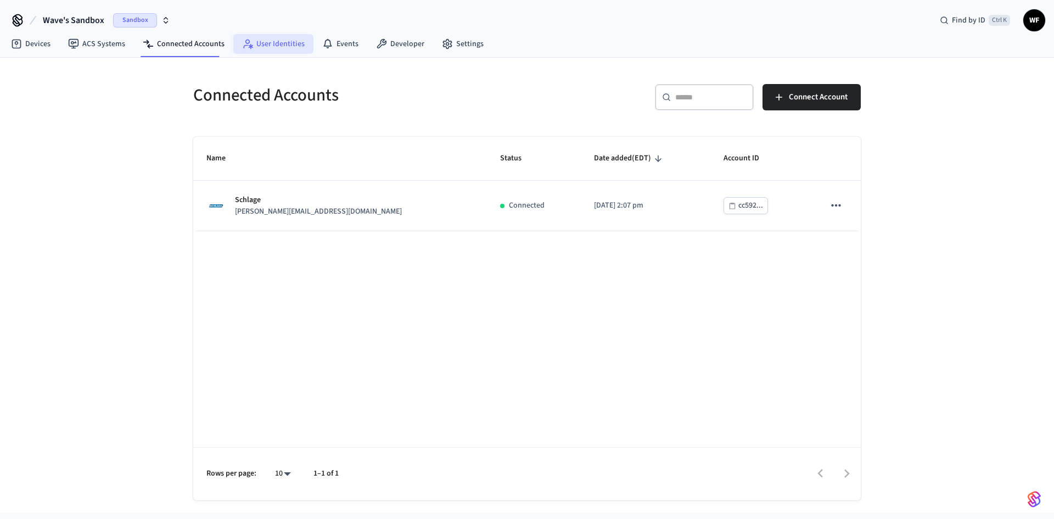
click at [266, 49] on link "User Identities" at bounding box center [273, 44] width 80 height 20
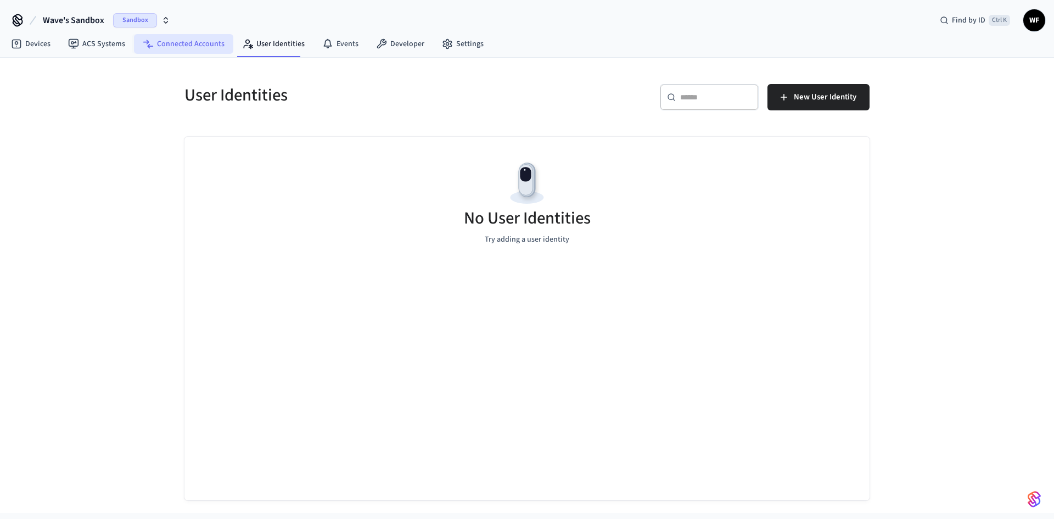
click at [179, 40] on link "Connected Accounts" at bounding box center [183, 44] width 99 height 20
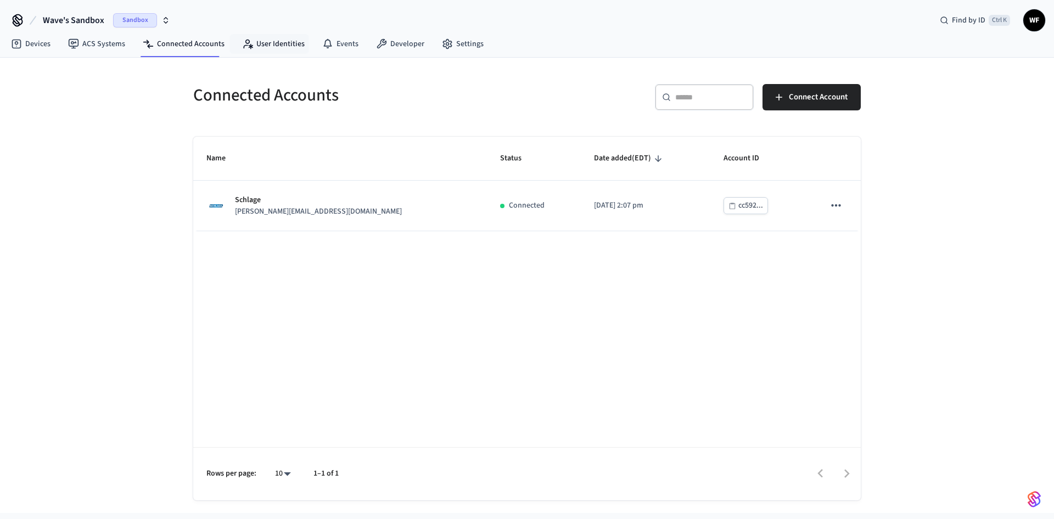
click at [291, 54] on nav "Devices ACS Systems Connected Accounts User Identities Events Developer Settings" at bounding box center [247, 44] width 490 height 25
click at [297, 42] on link "User Identities" at bounding box center [273, 44] width 80 height 20
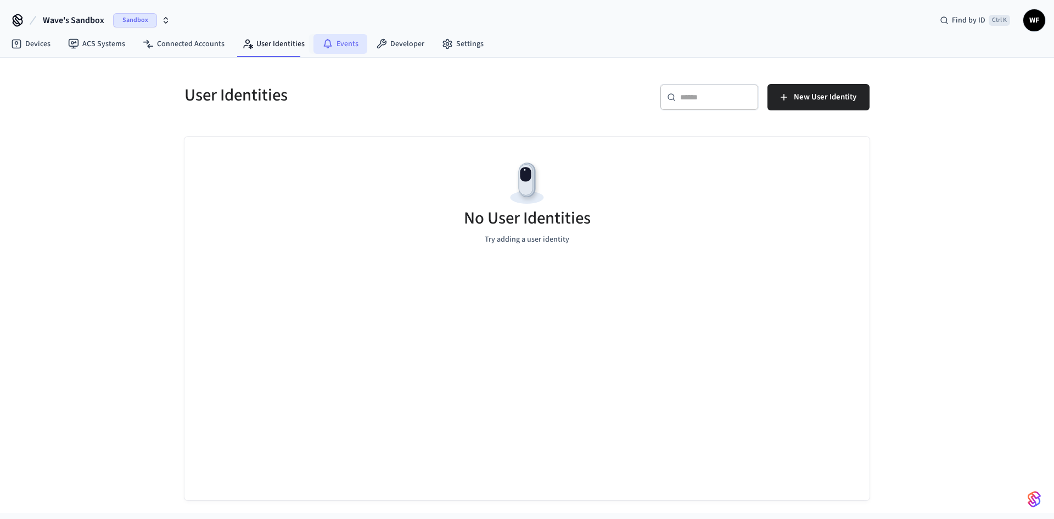
click at [334, 50] on link "Events" at bounding box center [340, 44] width 54 height 20
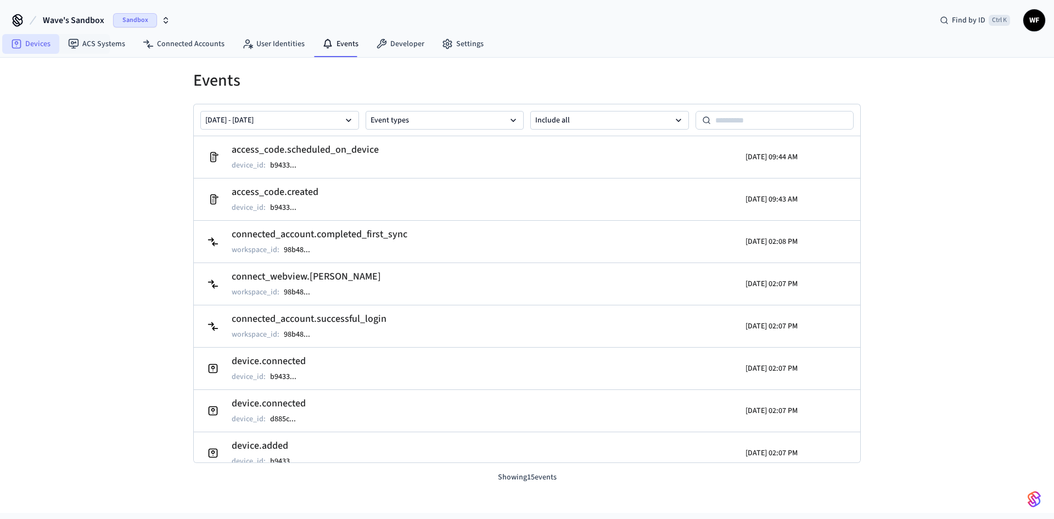
click at [58, 42] on link "Devices" at bounding box center [30, 44] width 57 height 20
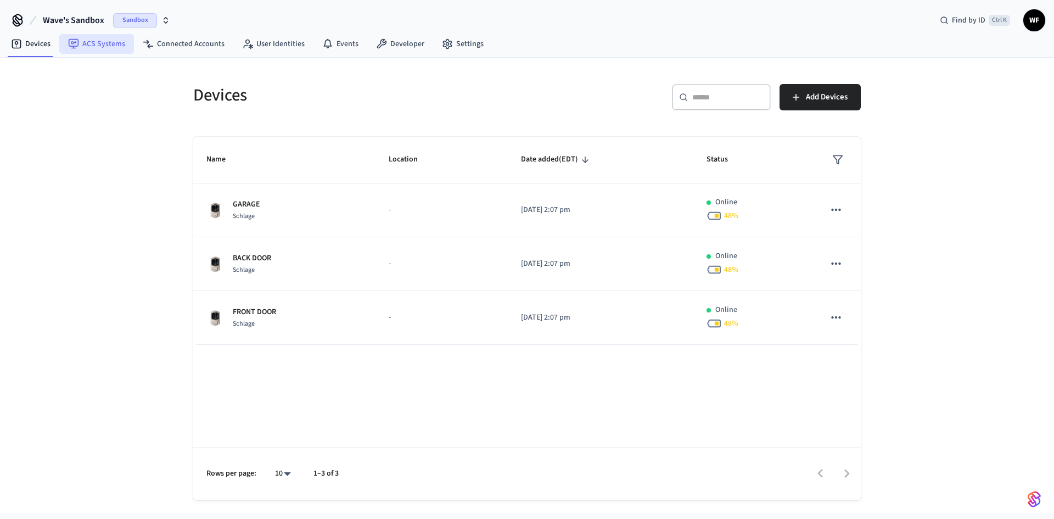
click at [108, 42] on link "ACS Systems" at bounding box center [96, 44] width 75 height 20
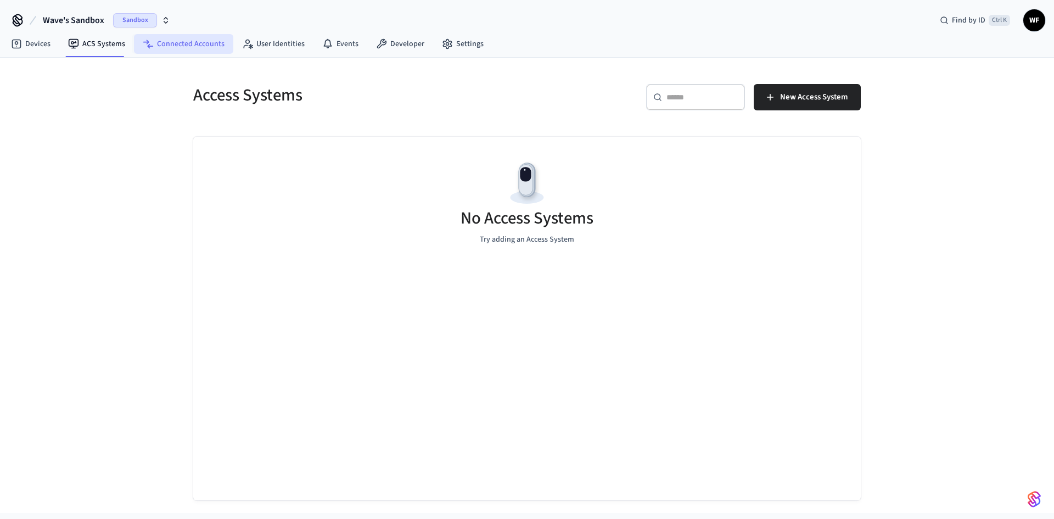
click at [156, 41] on link "Connected Accounts" at bounding box center [183, 44] width 99 height 20
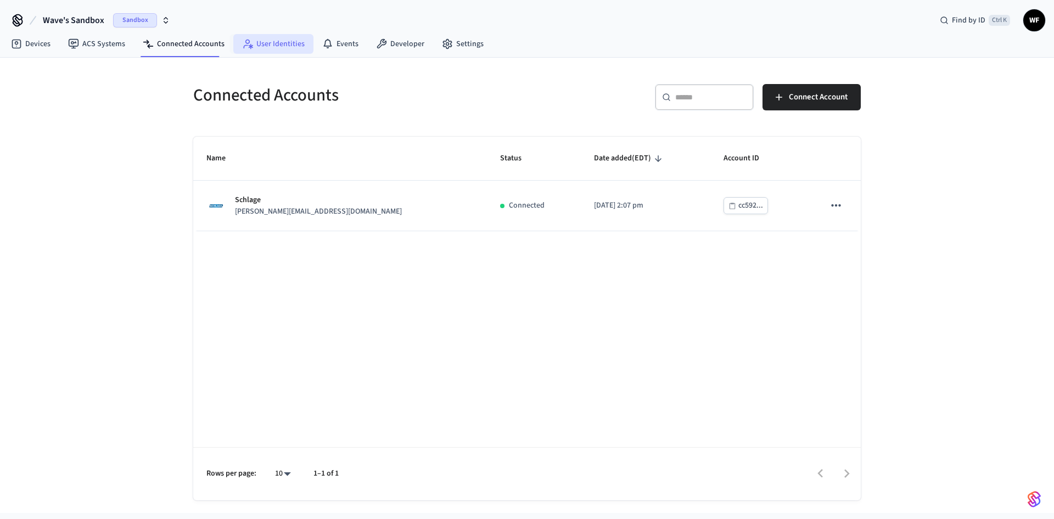
click at [264, 49] on link "User Identities" at bounding box center [273, 44] width 80 height 20
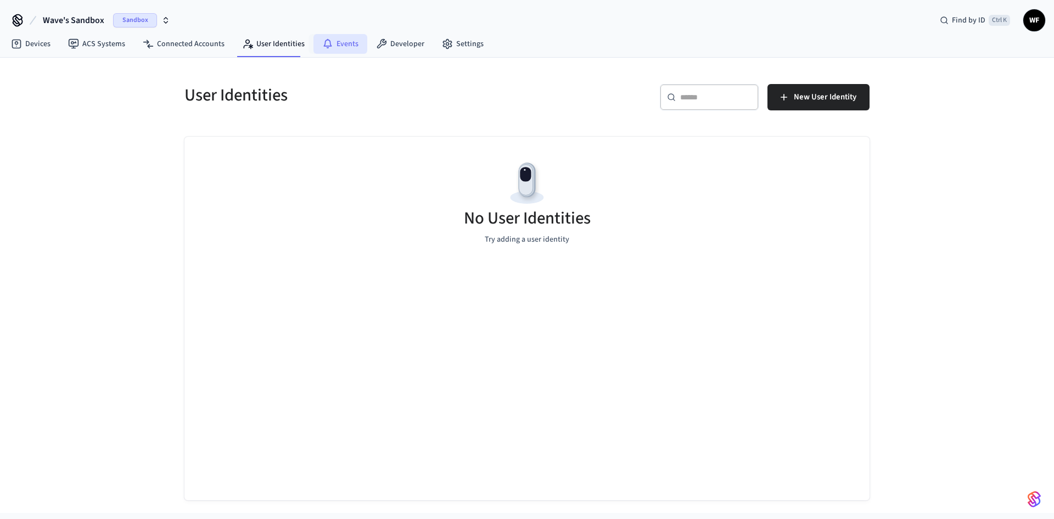
click at [352, 43] on link "Events" at bounding box center [340, 44] width 54 height 20
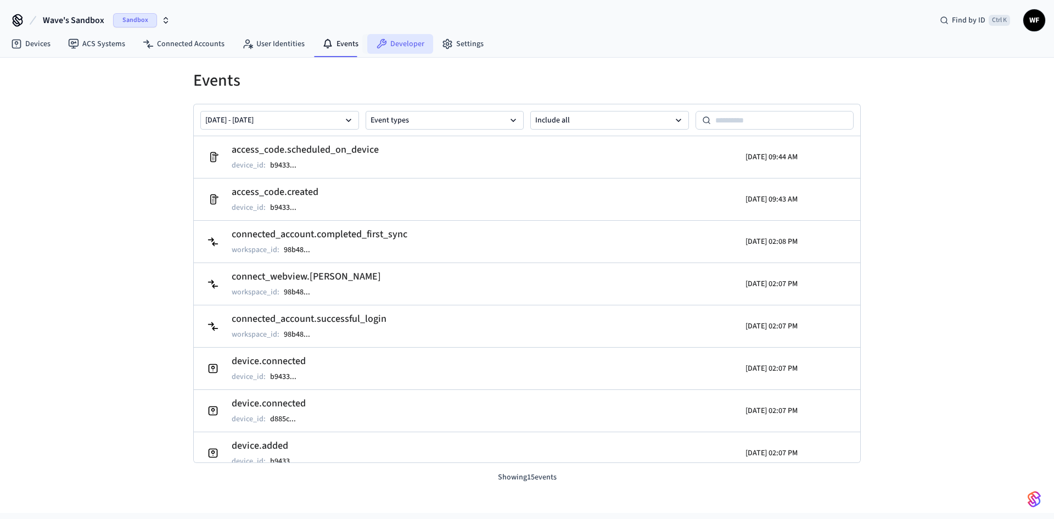
click at [367, 43] on link "Developer" at bounding box center [400, 44] width 66 height 20
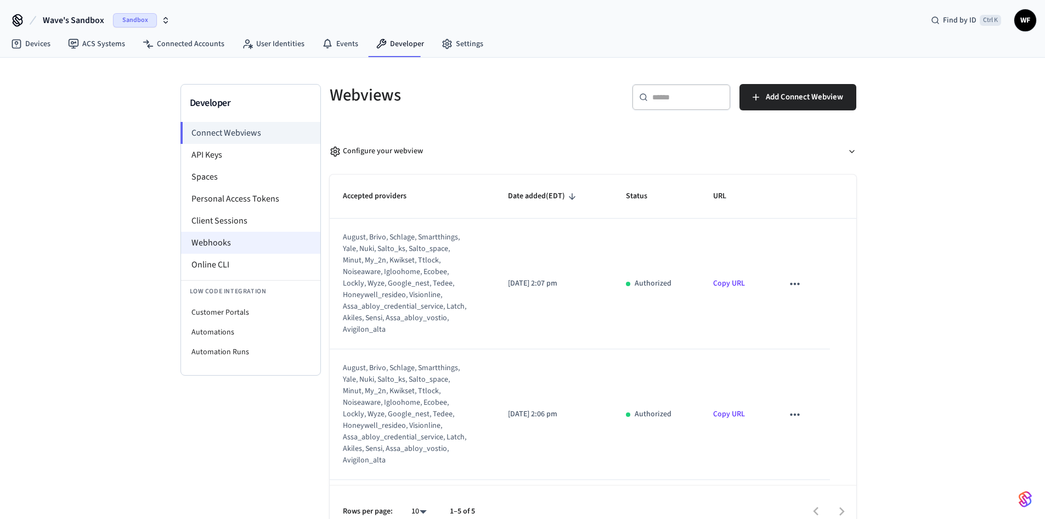
click at [289, 239] on li "Webhooks" at bounding box center [250, 243] width 139 height 22
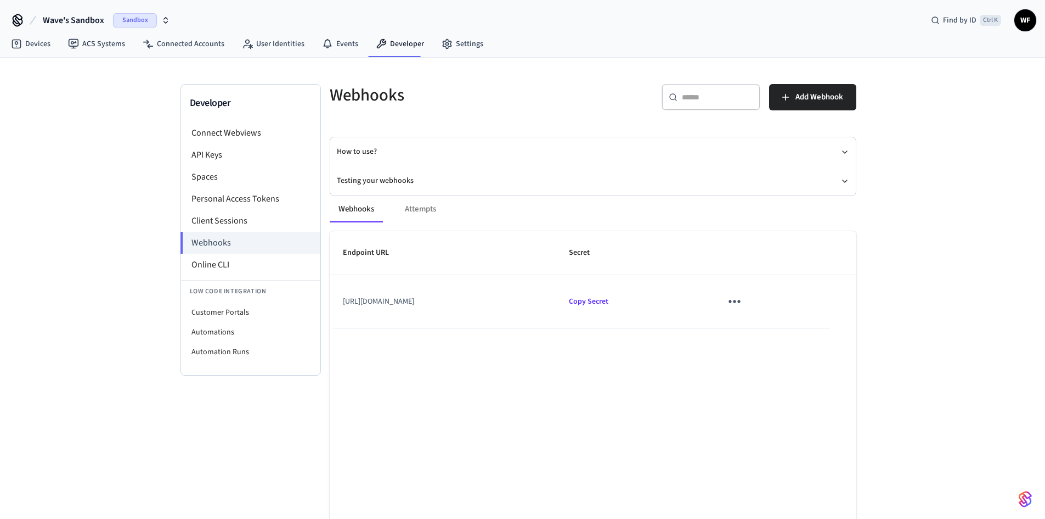
click at [416, 207] on div "Webhooks Attempts" at bounding box center [593, 209] width 527 height 26
click at [420, 215] on div "Webhooks Attempts" at bounding box center [593, 209] width 527 height 26
click at [820, 100] on span "Add Webhook" at bounding box center [820, 97] width 48 height 14
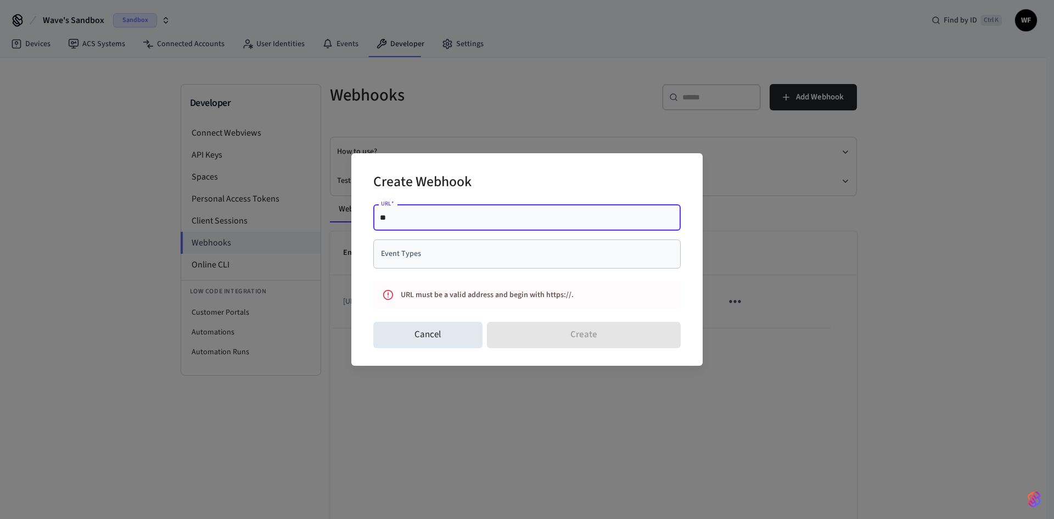
type input "*"
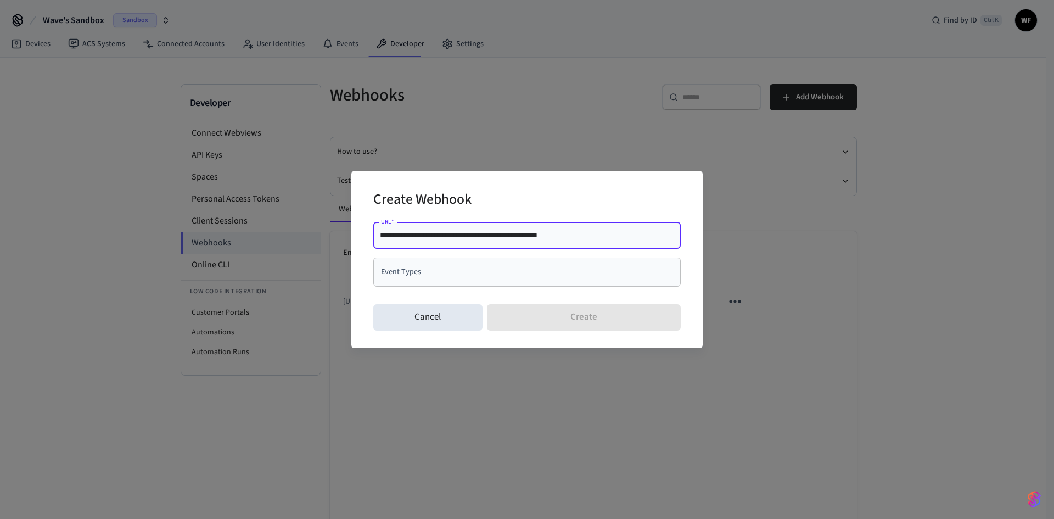
click at [460, 283] on div "Event Types" at bounding box center [526, 271] width 307 height 29
type input "**********"
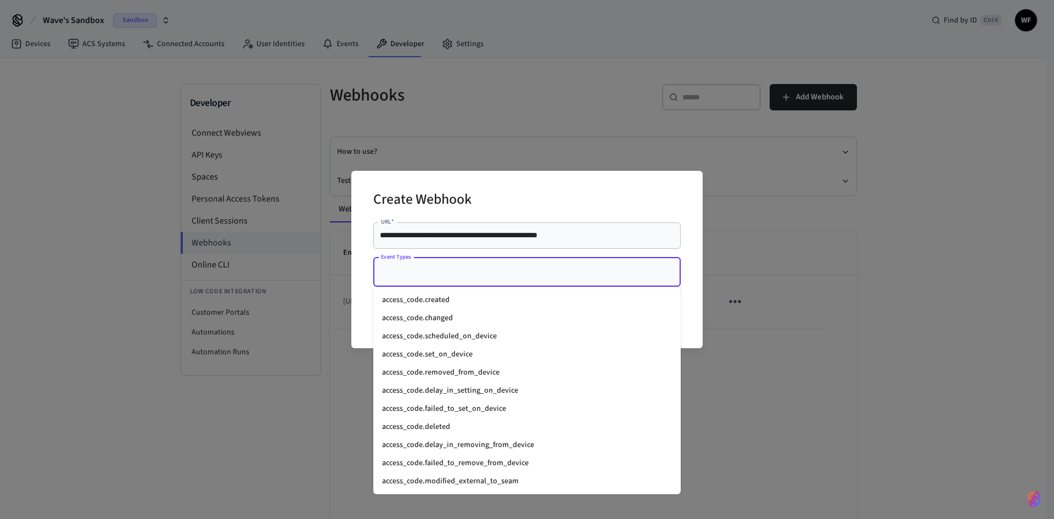
click at [486, 303] on li "access_code.created" at bounding box center [526, 300] width 307 height 18
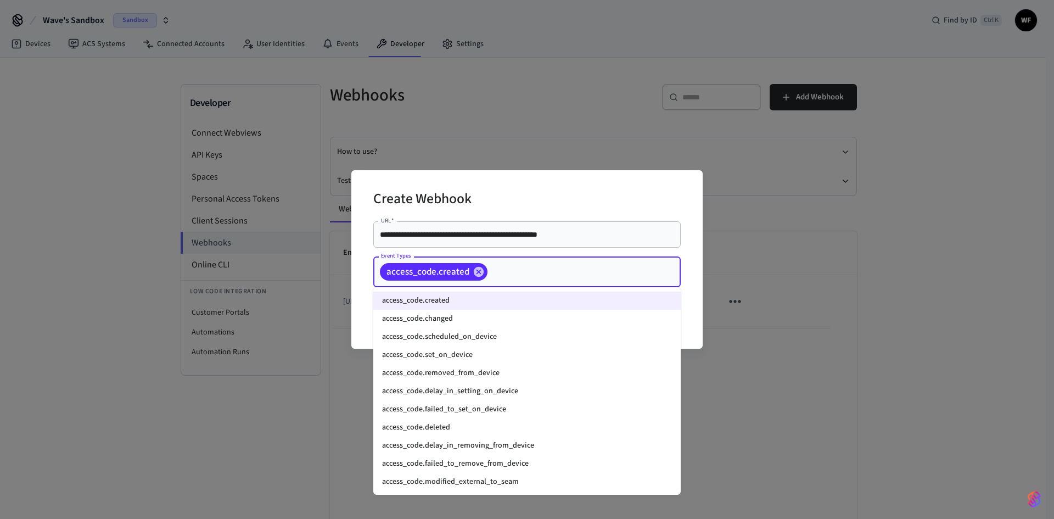
click at [502, 264] on input "Event Types" at bounding box center [567, 271] width 156 height 19
click at [505, 323] on li "access_code.changed" at bounding box center [526, 318] width 307 height 18
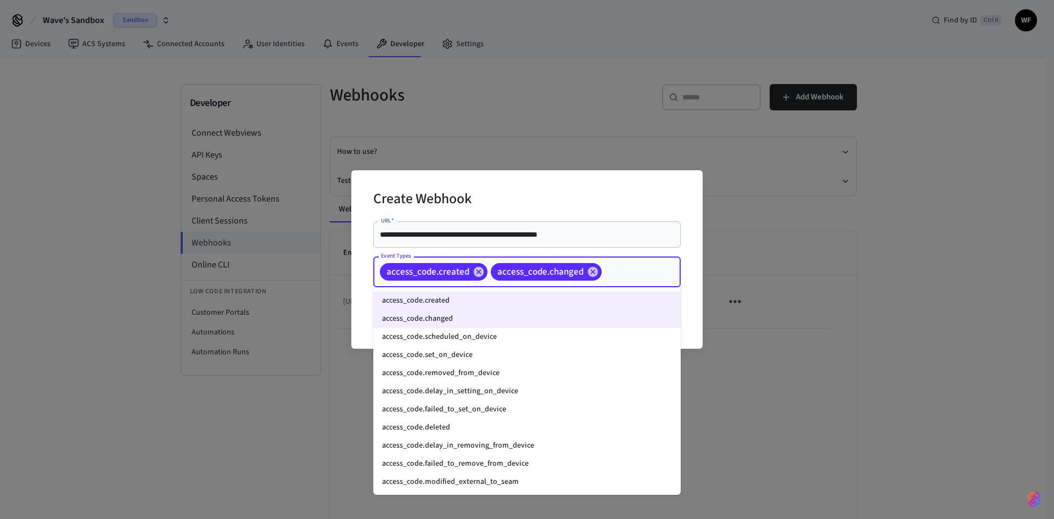
click at [618, 269] on input "Event Types" at bounding box center [624, 271] width 42 height 19
click at [579, 339] on li "access_code.scheduled_on_device" at bounding box center [526, 337] width 307 height 18
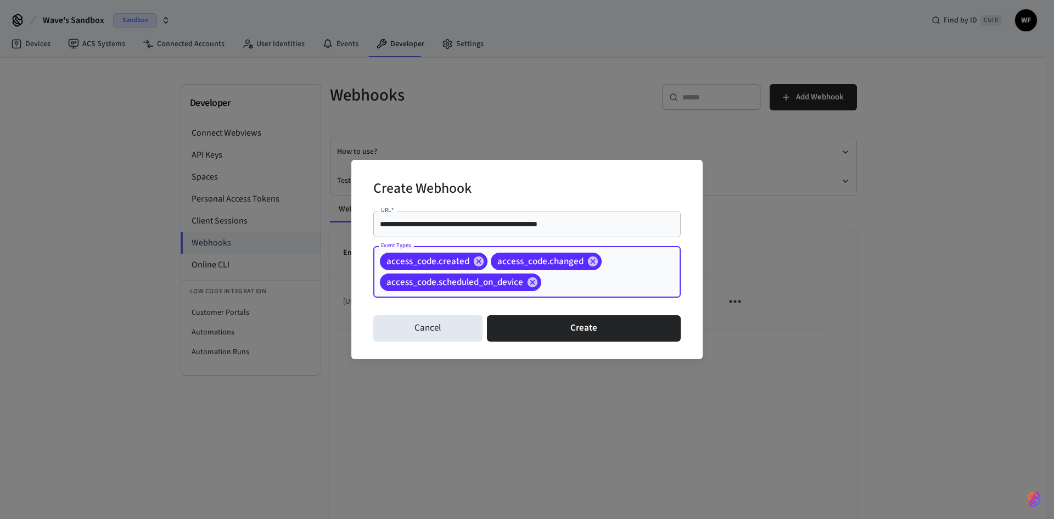
click at [640, 281] on input "Event Types" at bounding box center [594, 282] width 102 height 19
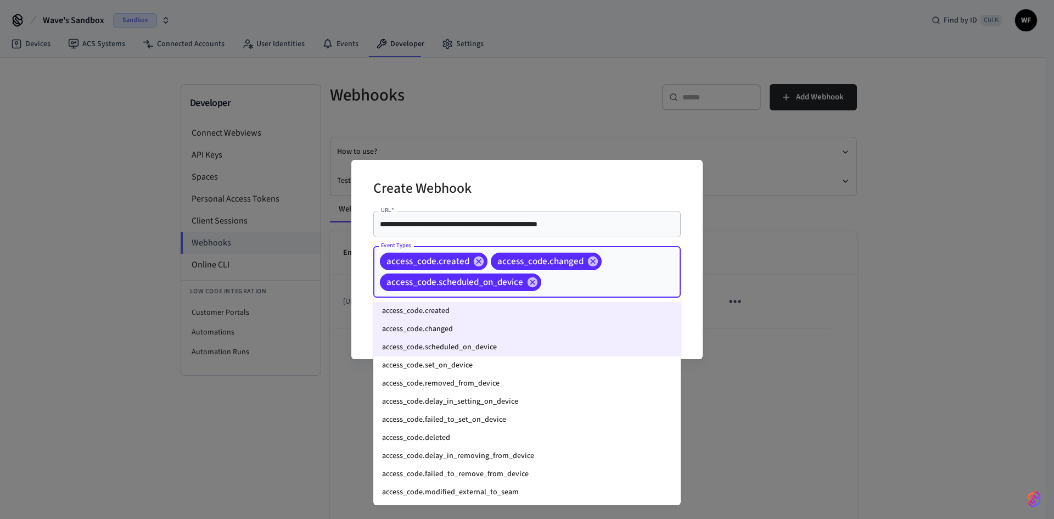
click at [575, 361] on li "access_code.set_on_device" at bounding box center [526, 365] width 307 height 18
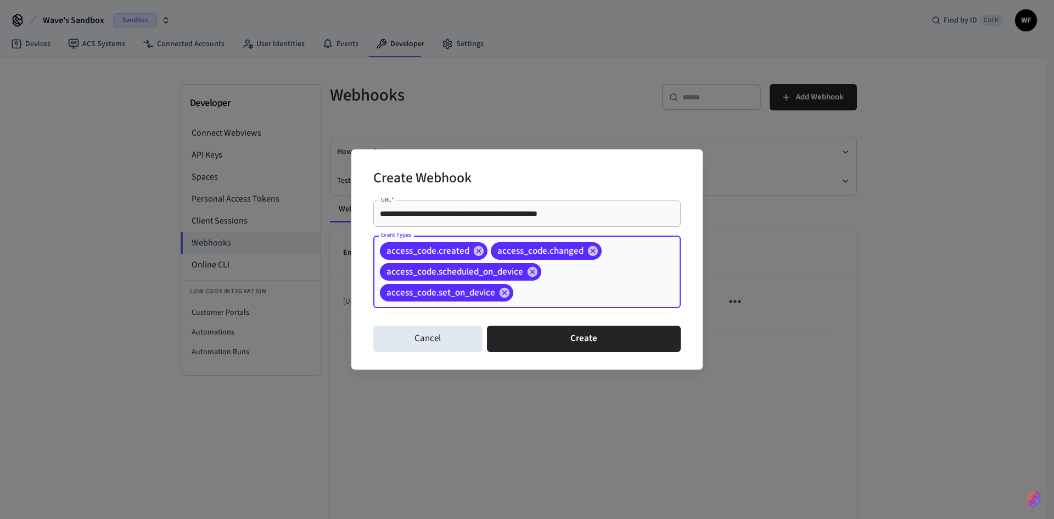
click at [592, 297] on input "Event Types" at bounding box center [580, 292] width 130 height 19
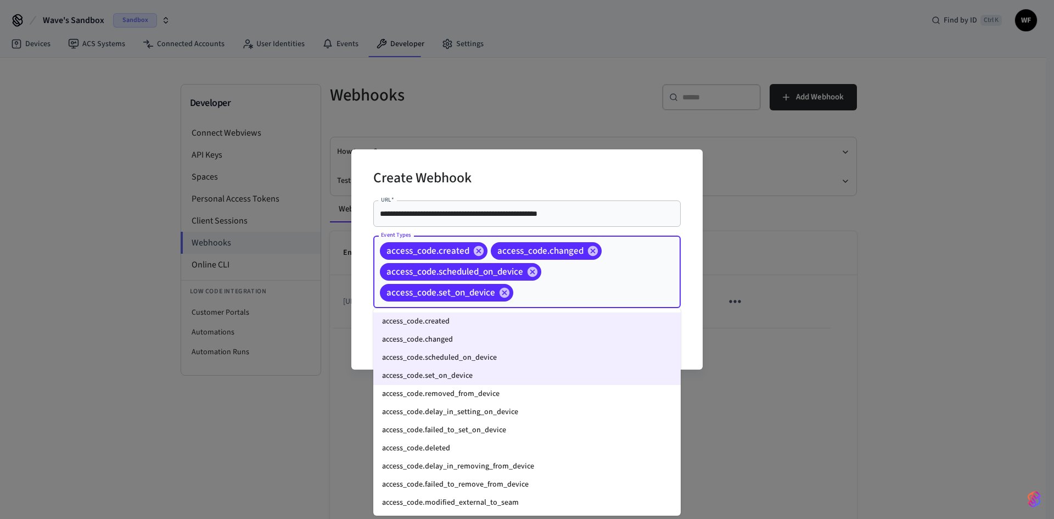
click at [517, 397] on li "access_code.removed_from_device" at bounding box center [526, 394] width 307 height 18
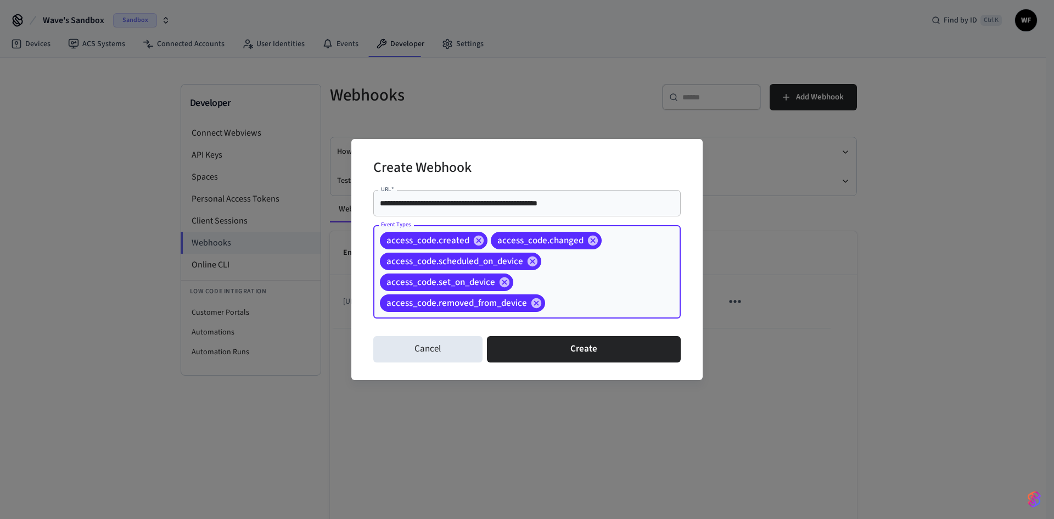
click at [587, 301] on input "Event Types" at bounding box center [596, 303] width 98 height 19
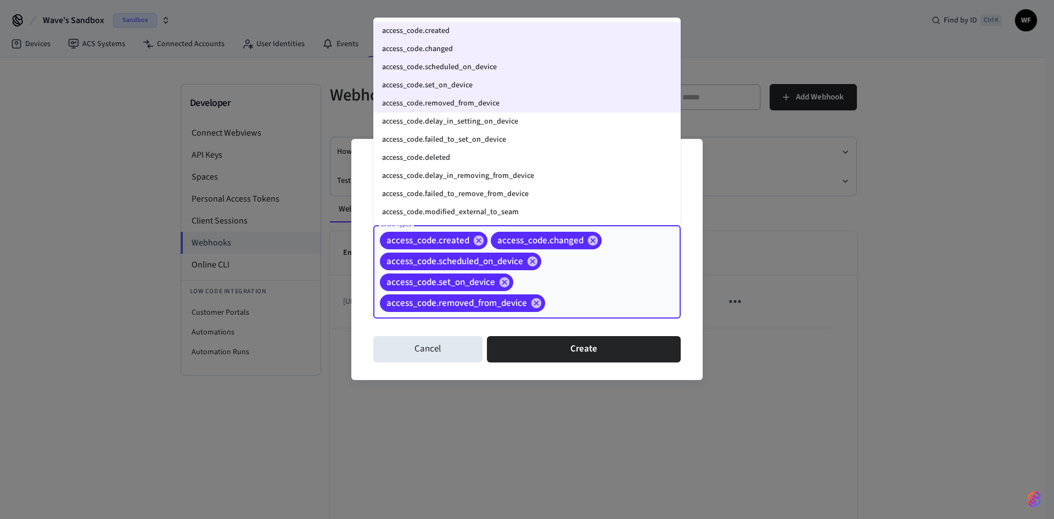
click at [471, 119] on li "access_code.delay_in_setting_on_device" at bounding box center [526, 121] width 307 height 18
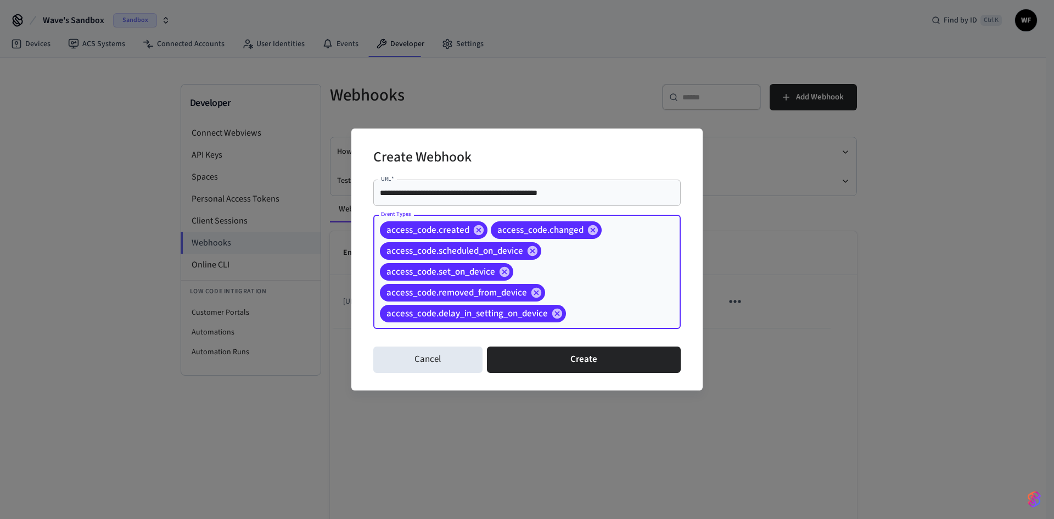
click at [587, 320] on input "Event Types" at bounding box center [605, 313] width 77 height 19
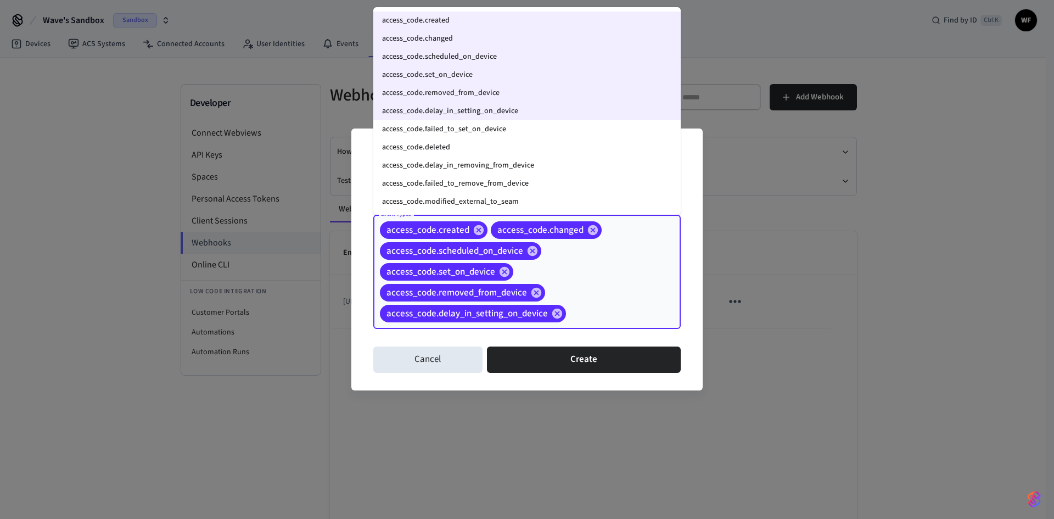
click at [554, 138] on li "access_code.deleted" at bounding box center [526, 147] width 307 height 18
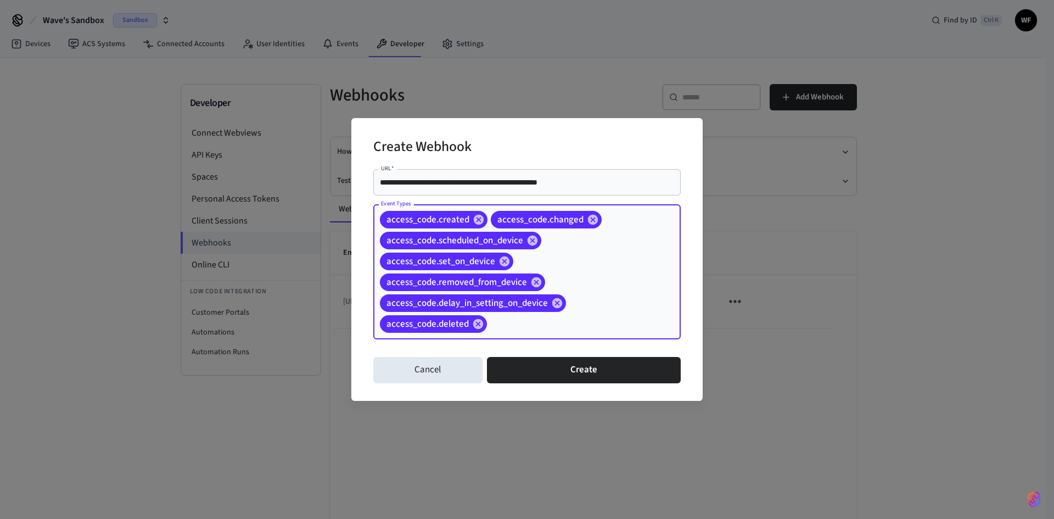
click at [592, 333] on input "Event Types" at bounding box center [566, 323] width 156 height 19
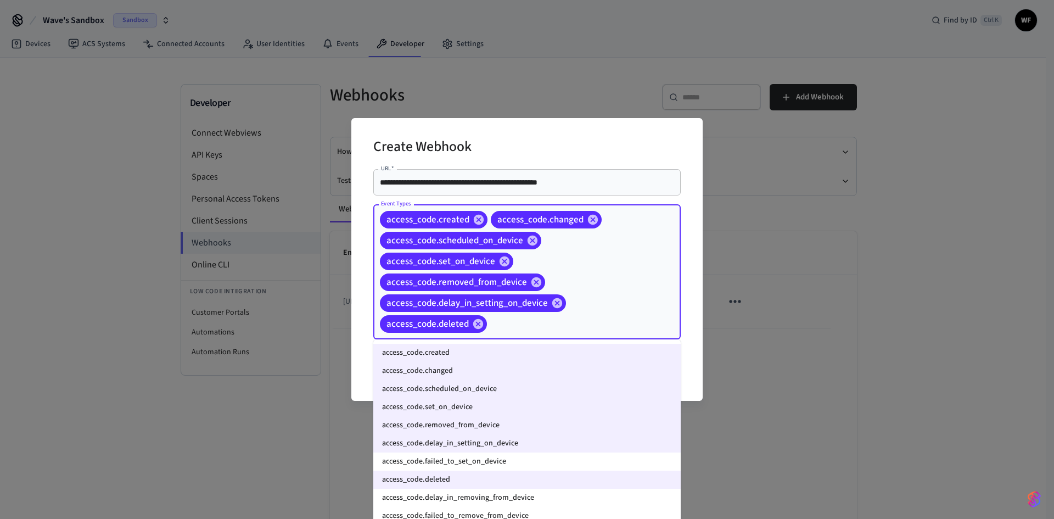
click at [510, 400] on li "access_code.failed_to_set_on_device" at bounding box center [526, 461] width 307 height 18
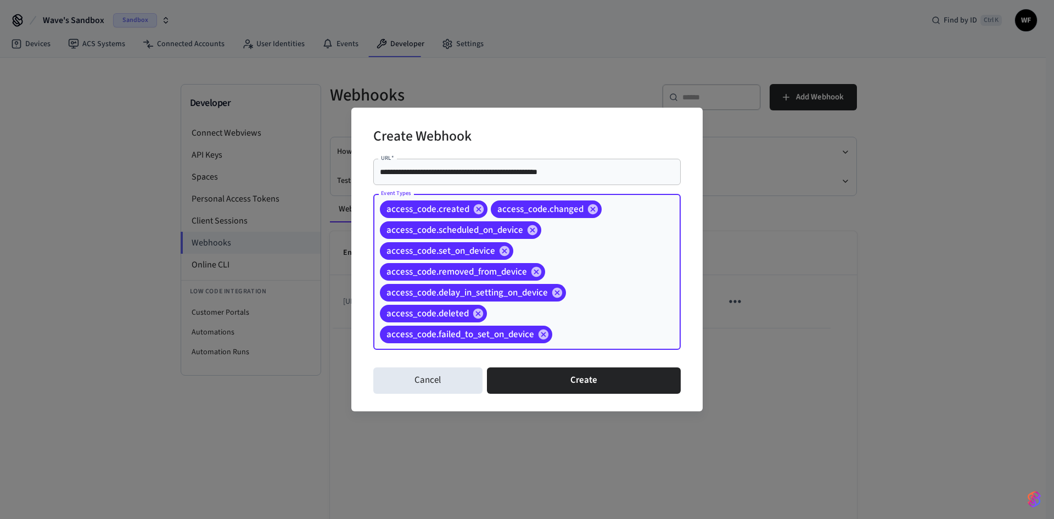
click at [604, 314] on div "access_code.created access_code.changed access_code.scheduled_on_device access_…" at bounding box center [526, 272] width 307 height 156
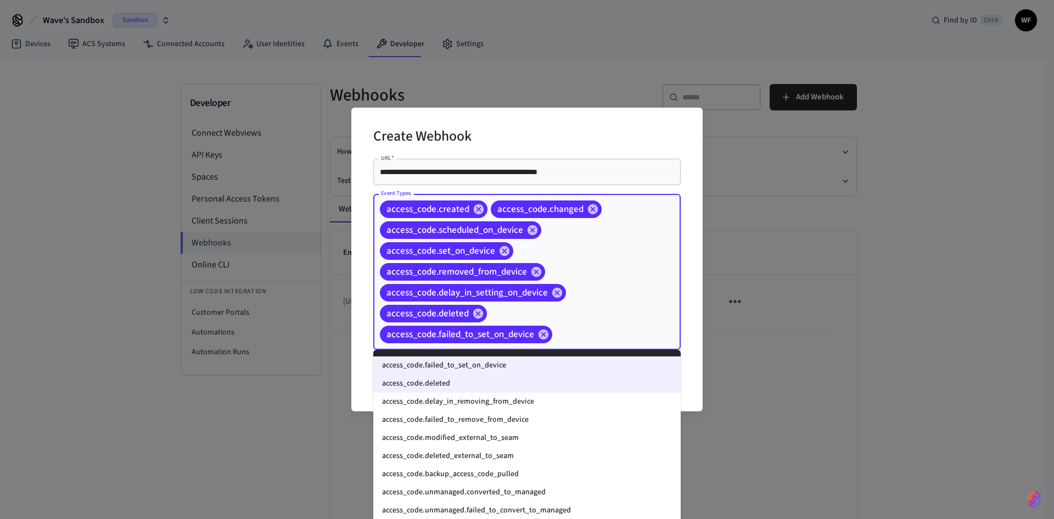
scroll to position [110, 0]
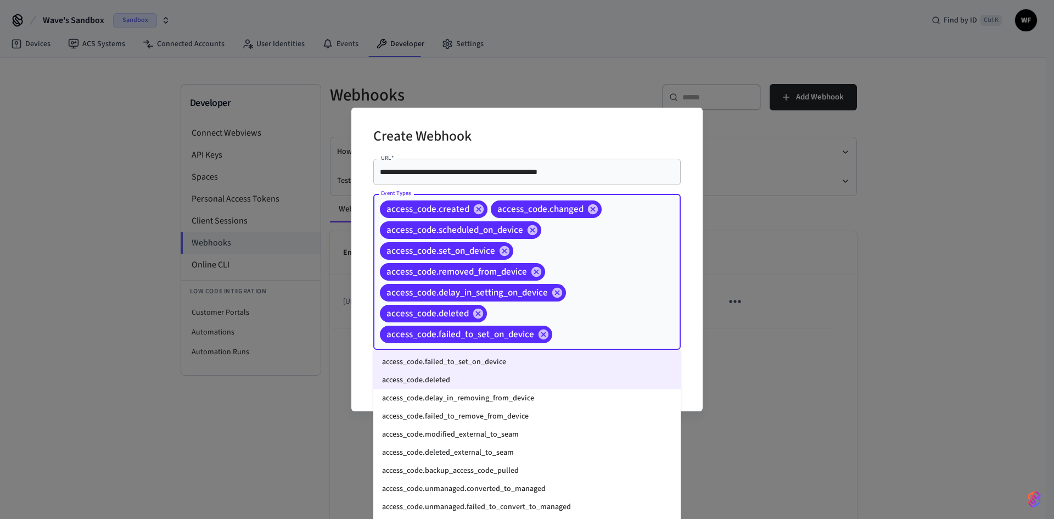
click at [499, 396] on li "access_code.delay_in_removing_from_device" at bounding box center [526, 398] width 307 height 18
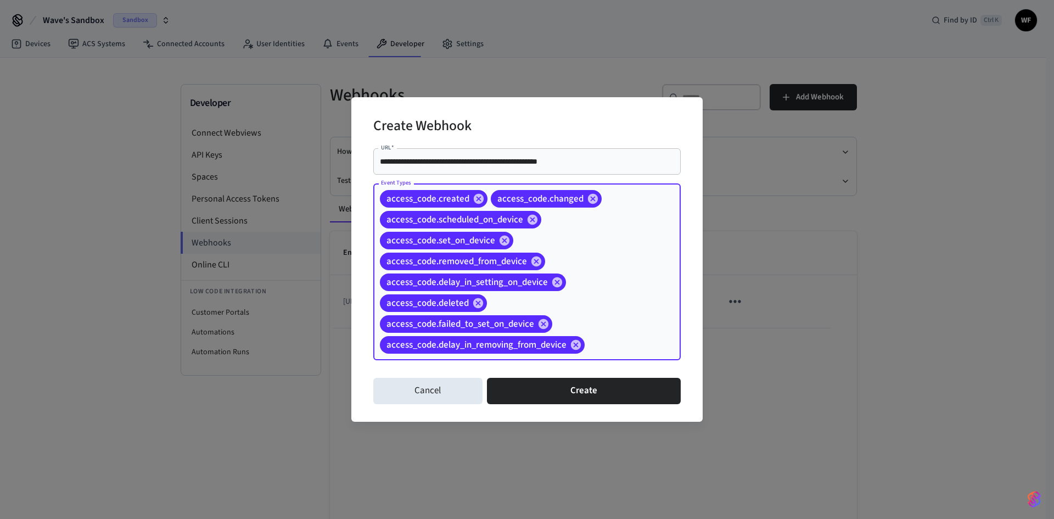
click at [637, 317] on div "access_code.created access_code.changed access_code.scheduled_on_device access_…" at bounding box center [526, 271] width 307 height 177
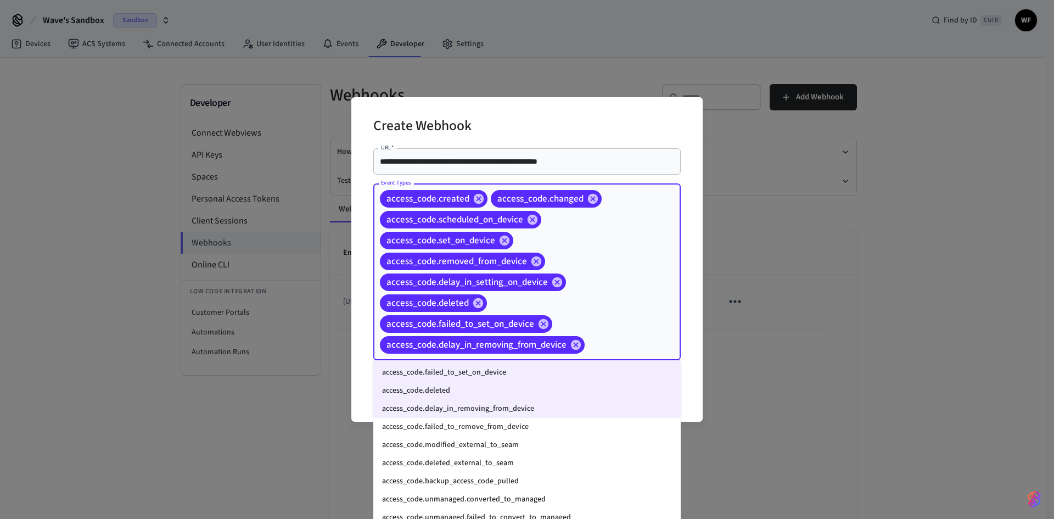
click at [517, 400] on li "access_code.failed_to_remove_from_device" at bounding box center [526, 427] width 307 height 18
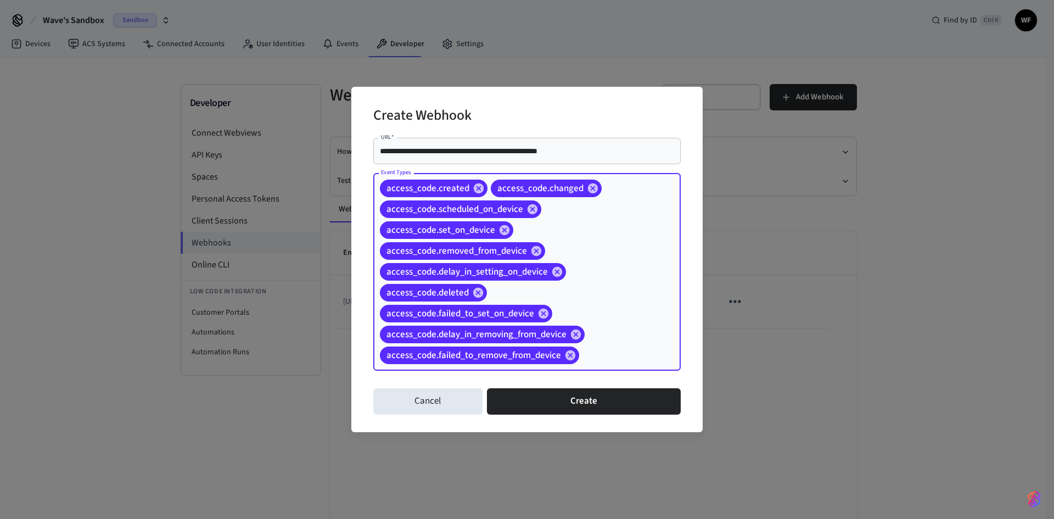
click at [618, 338] on div "access_code.created access_code.changed access_code.scheduled_on_device access_…" at bounding box center [526, 272] width 307 height 198
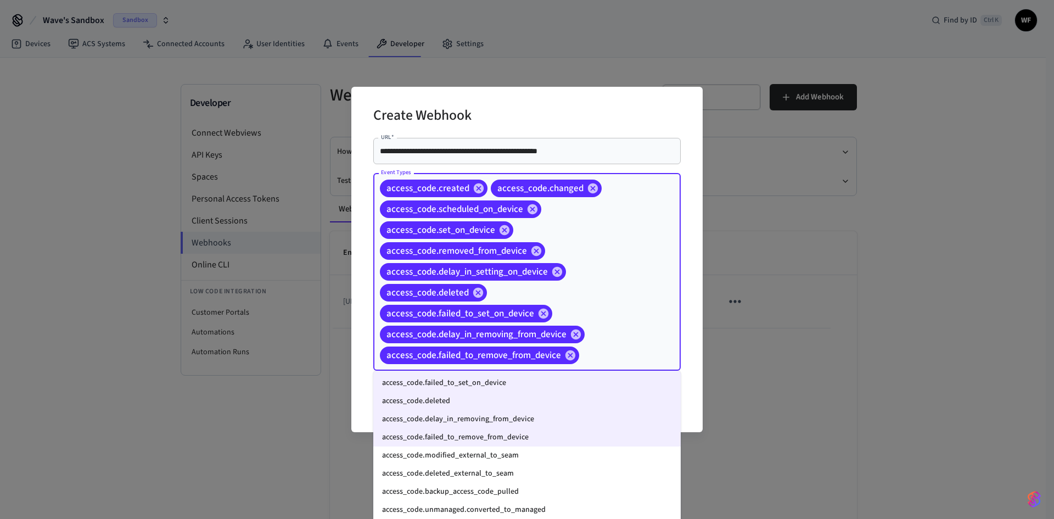
click at [519, 400] on li "access_code.modified_external_to_seam" at bounding box center [526, 455] width 307 height 18
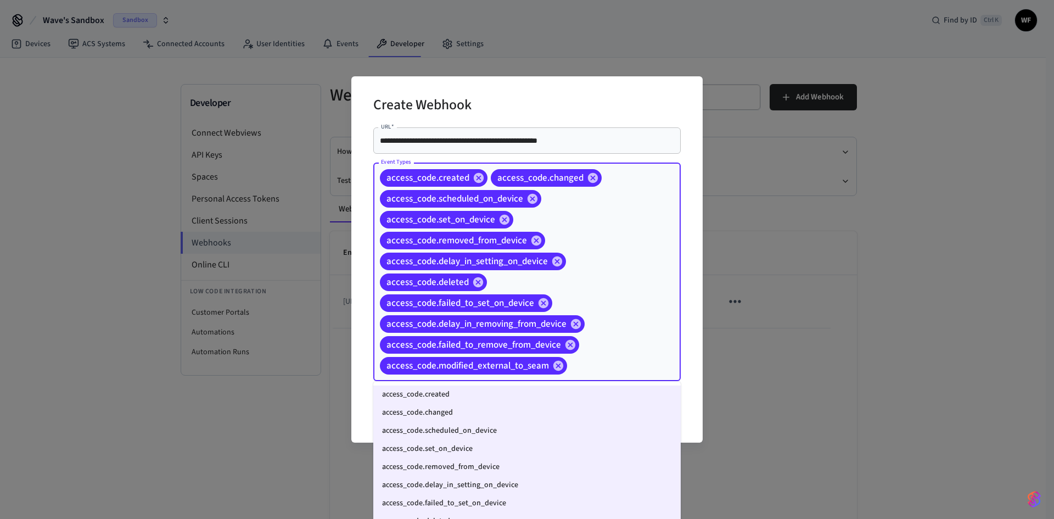
click at [618, 358] on input "Event Types" at bounding box center [606, 365] width 76 height 19
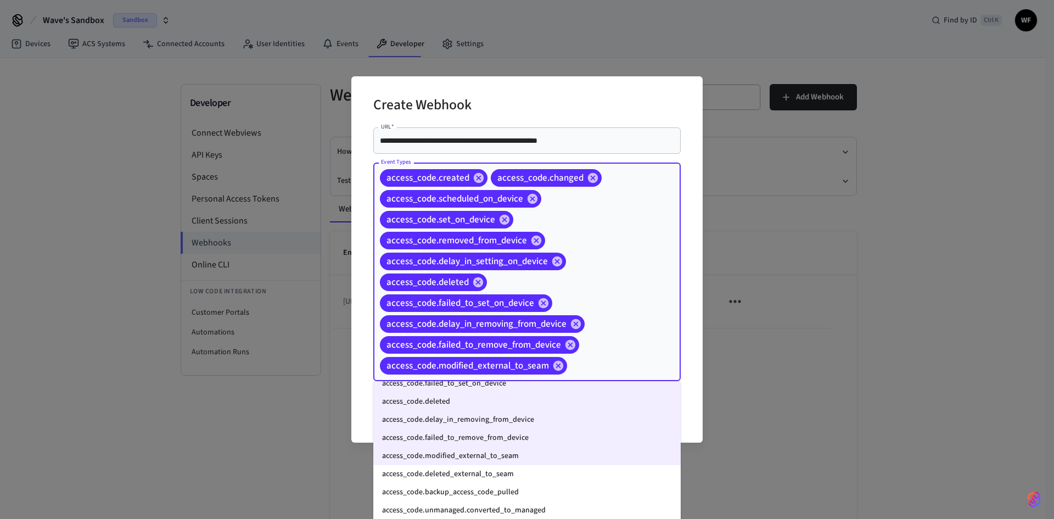
scroll to position [165, 0]
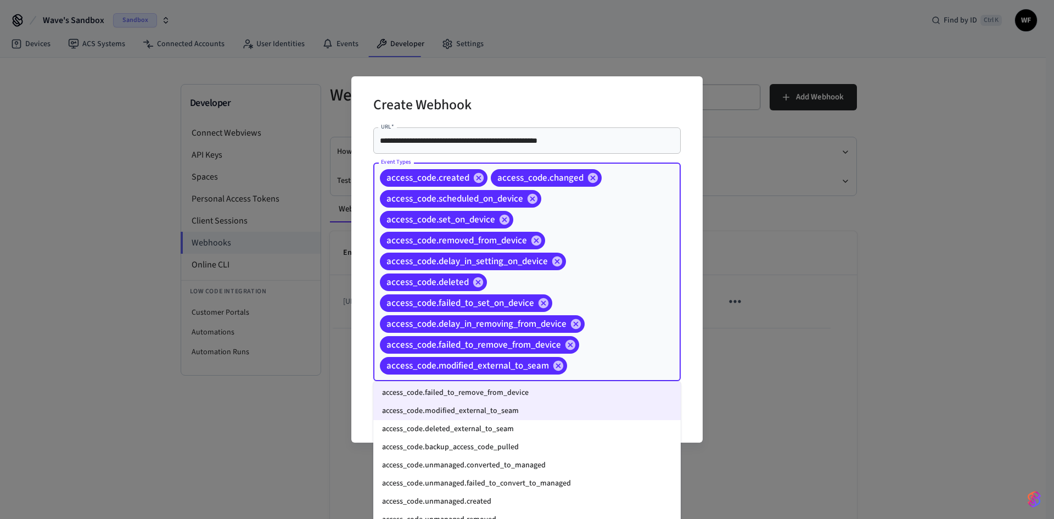
click at [550, 400] on li "access_code.deleted_external_to_seam" at bounding box center [526, 429] width 307 height 18
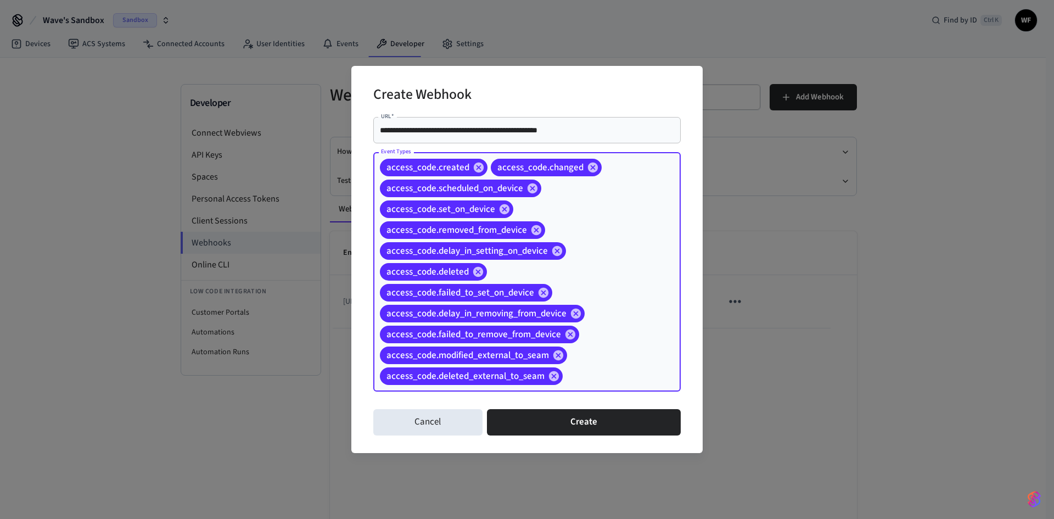
click at [627, 340] on div "access_code.created access_code.changed access_code.scheduled_on_device access_…" at bounding box center [526, 271] width 307 height 239
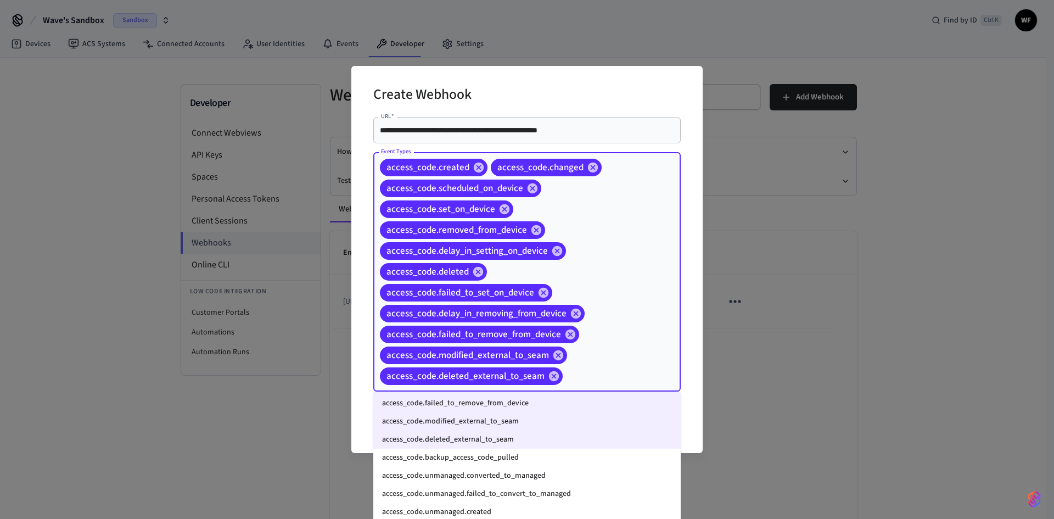
click at [567, 400] on li "access_code.backup_access_code_pulled" at bounding box center [526, 457] width 307 height 18
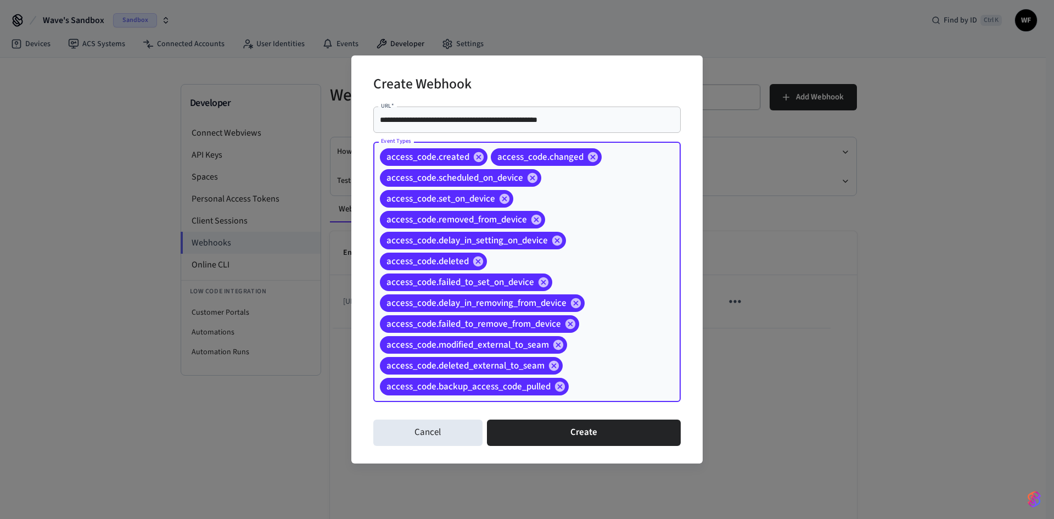
click at [629, 362] on div "access_code.created access_code.changed access_code.scheduled_on_device access_…" at bounding box center [526, 272] width 307 height 260
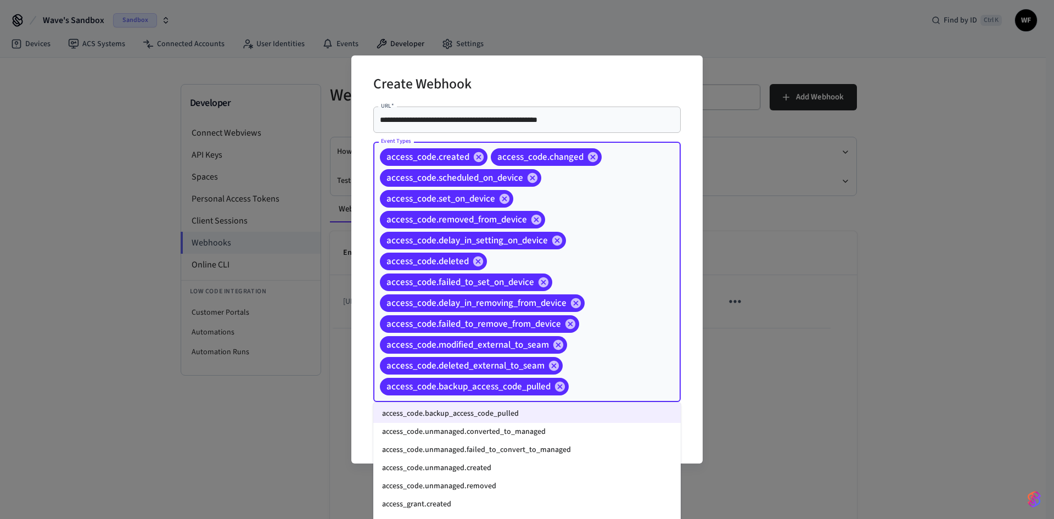
scroll to position [219, 0]
click at [532, 400] on li "access_code.unmanaged.converted_to_managed" at bounding box center [526, 431] width 307 height 18
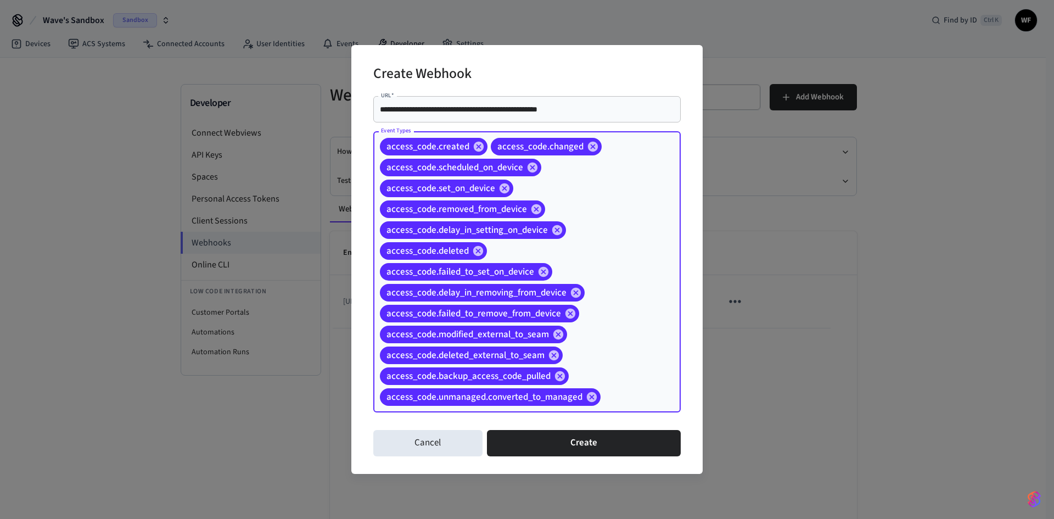
click at [623, 346] on div "access_code.created access_code.changed access_code.scheduled_on_device access_…" at bounding box center [526, 271] width 307 height 281
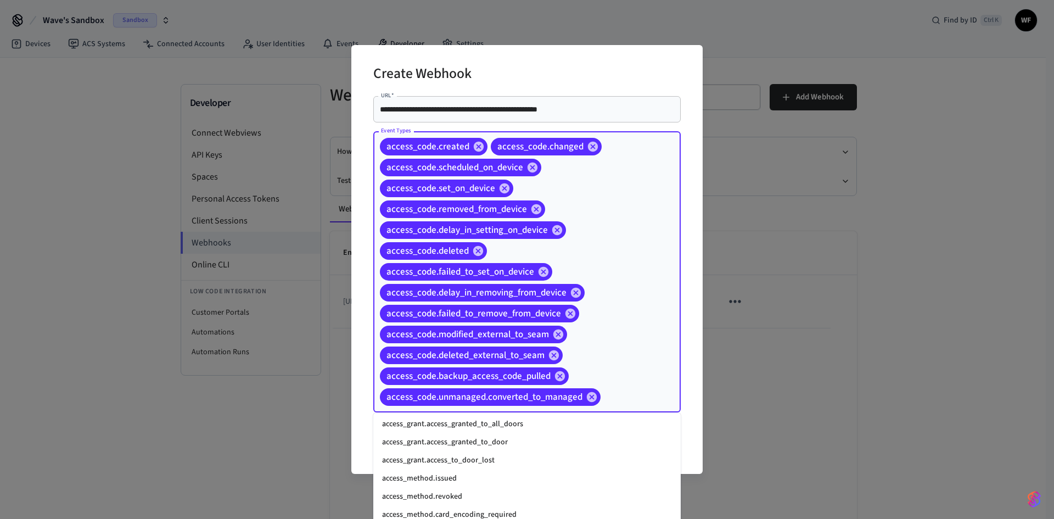
scroll to position [329, 0]
click at [479, 400] on li "access_method.issued" at bounding box center [526, 495] width 307 height 18
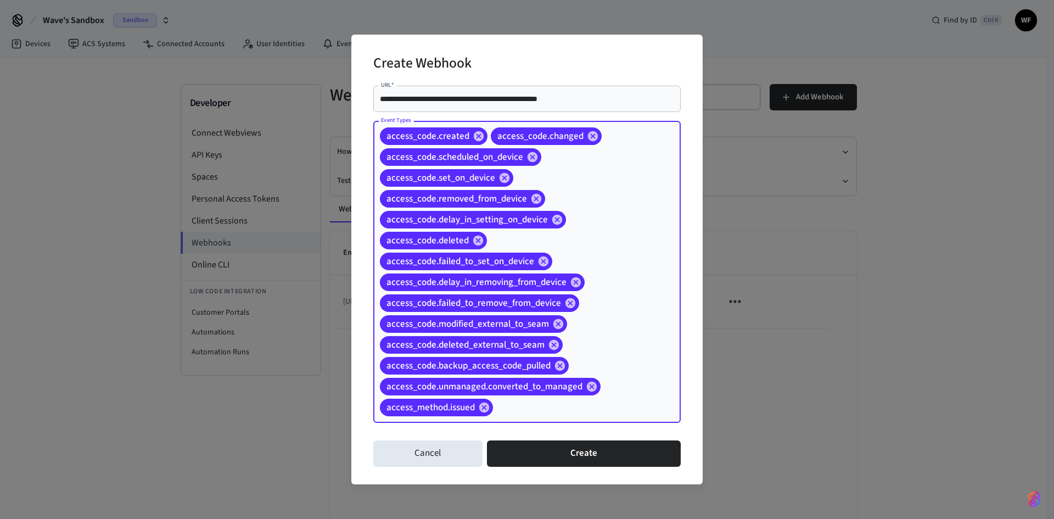
click at [588, 400] on input "Event Types" at bounding box center [569, 407] width 150 height 19
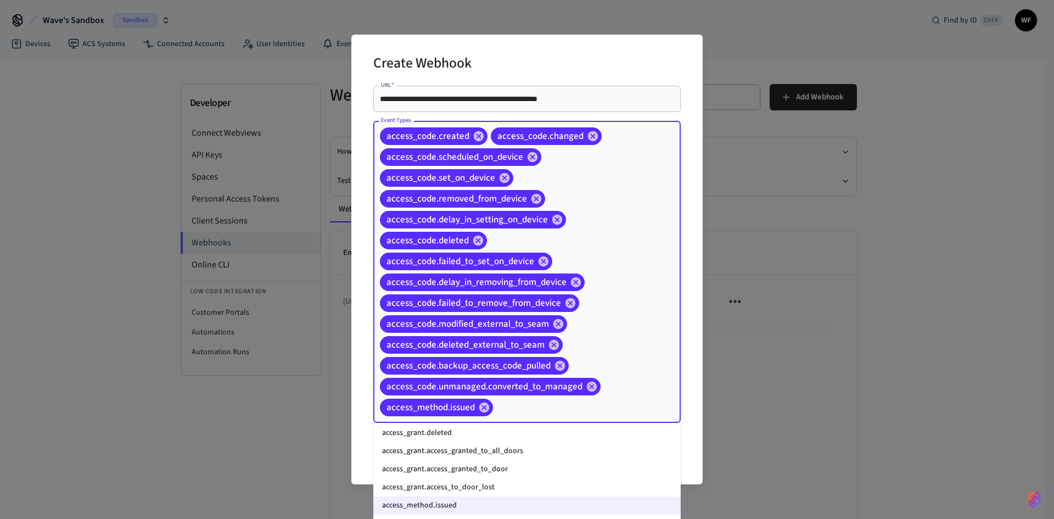
click at [491, 400] on li "access_grant.access_to_door_lost" at bounding box center [526, 487] width 307 height 18
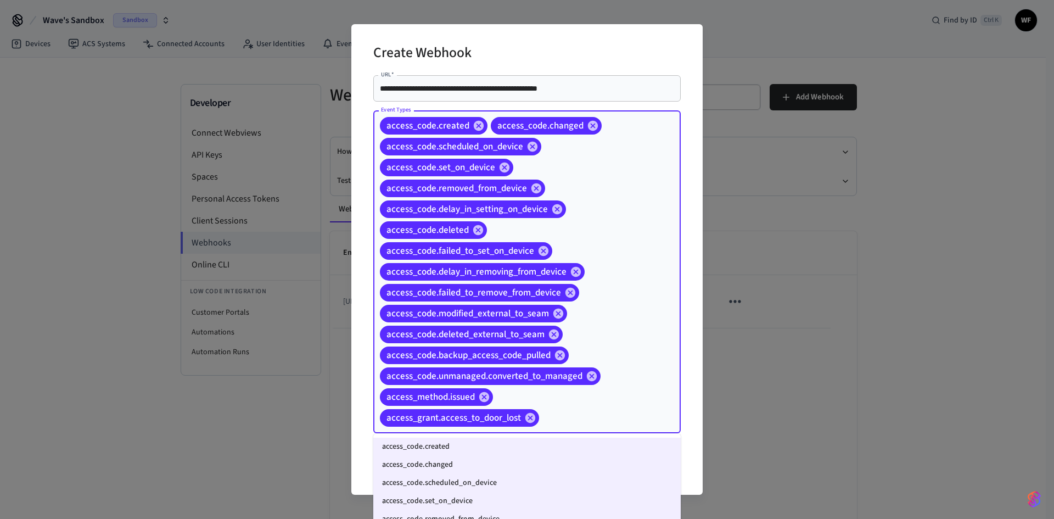
click at [562, 400] on input "Event Types" at bounding box center [593, 417] width 104 height 19
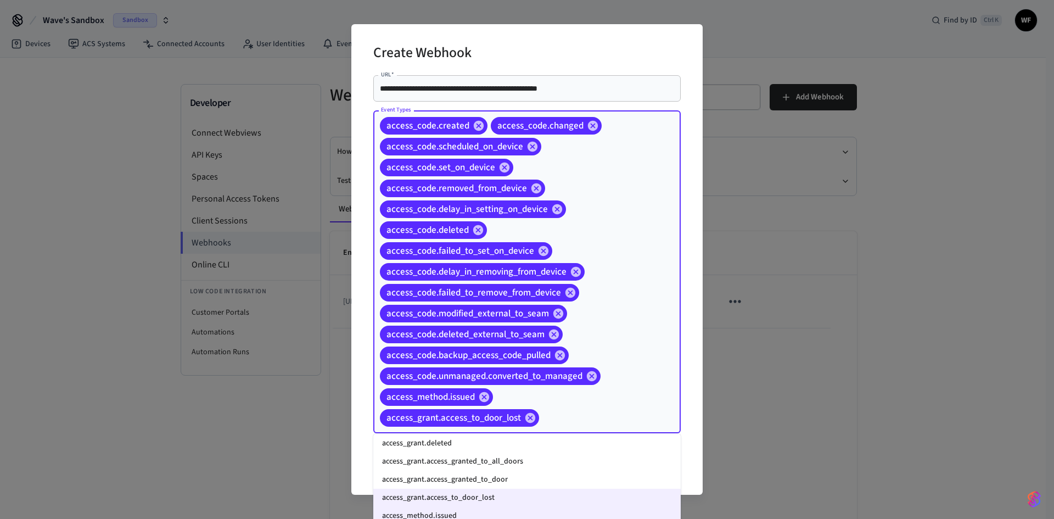
click at [503, 400] on li "access_grant.access_granted_to_door" at bounding box center [526, 479] width 307 height 18
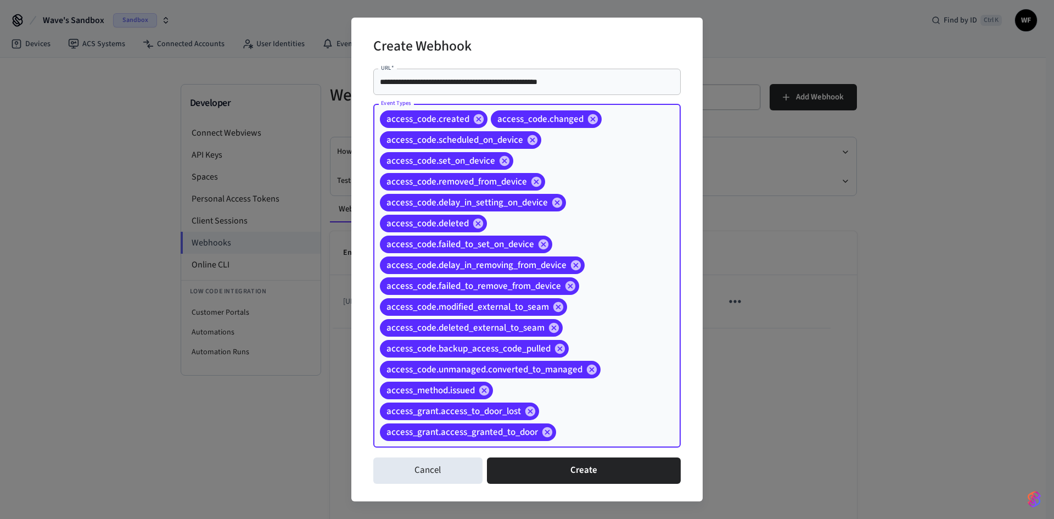
click at [601, 400] on div "access_code.created access_code.changed access_code.scheduled_on_device access_…" at bounding box center [526, 276] width 307 height 344
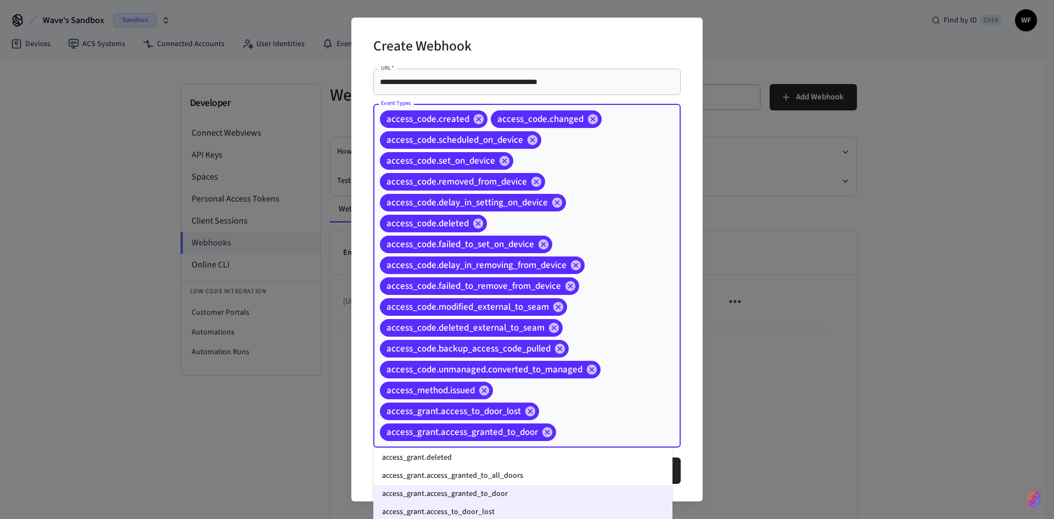
click at [493, 400] on li "access_grant.access_granted_to_all_doors" at bounding box center [522, 475] width 299 height 18
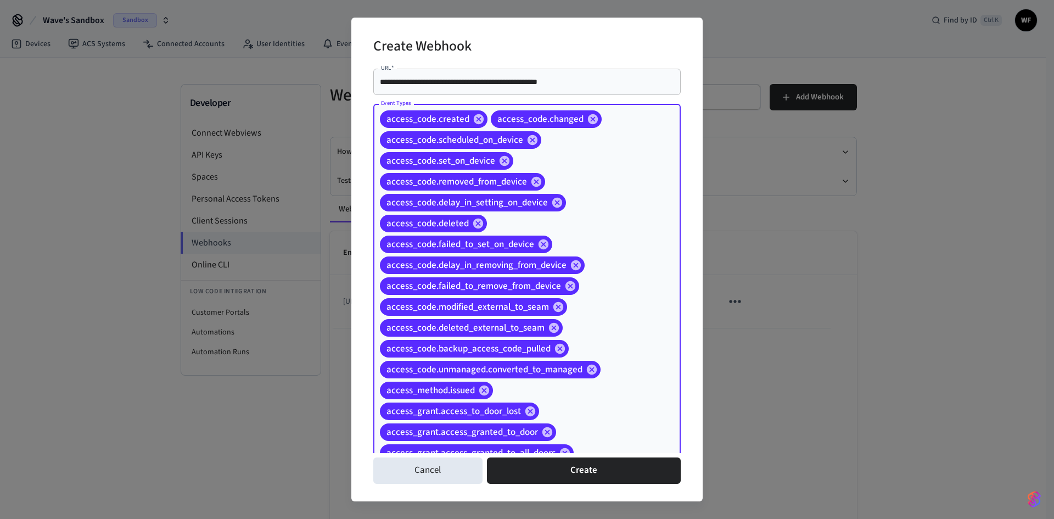
click at [618, 400] on div "access_code.created access_code.changed access_code.scheduled_on_device access_…" at bounding box center [526, 286] width 307 height 364
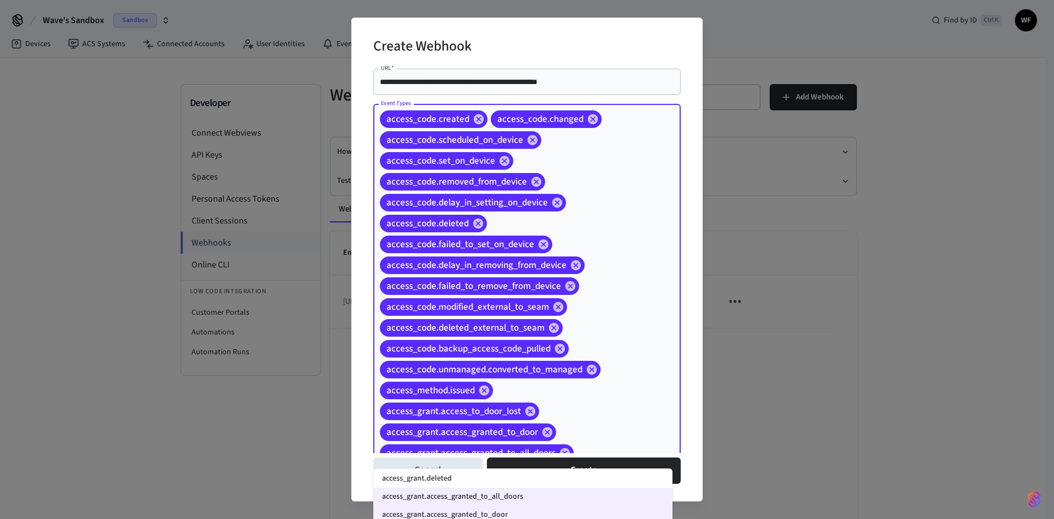
click at [476, 400] on li "access_grant.deleted" at bounding box center [522, 478] width 299 height 18
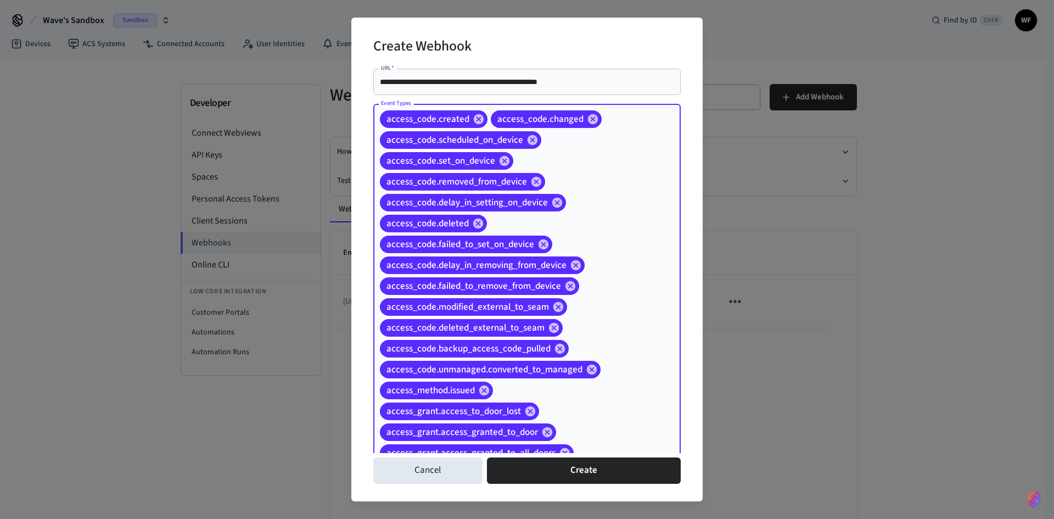
scroll to position [49, 0]
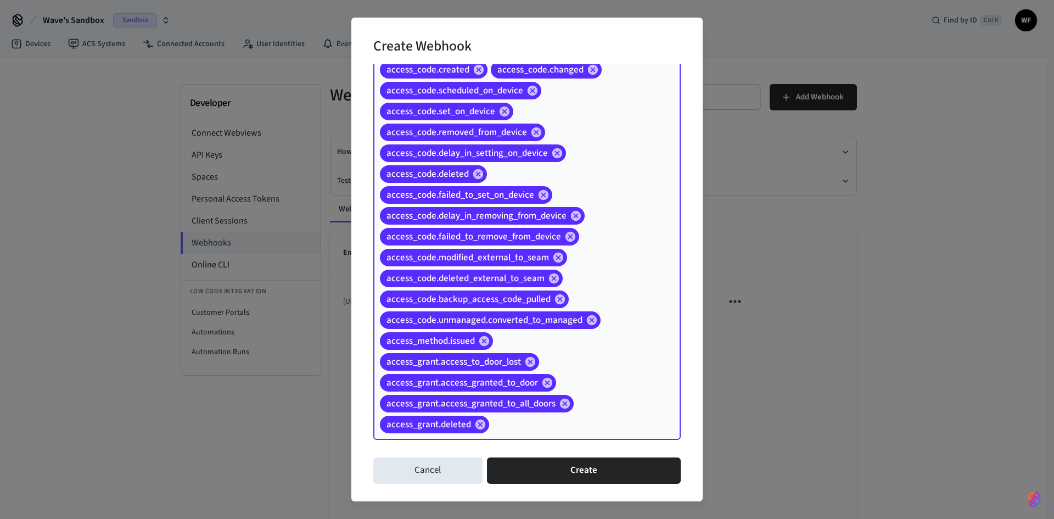
click at [606, 400] on input "Event Types" at bounding box center [568, 424] width 154 height 19
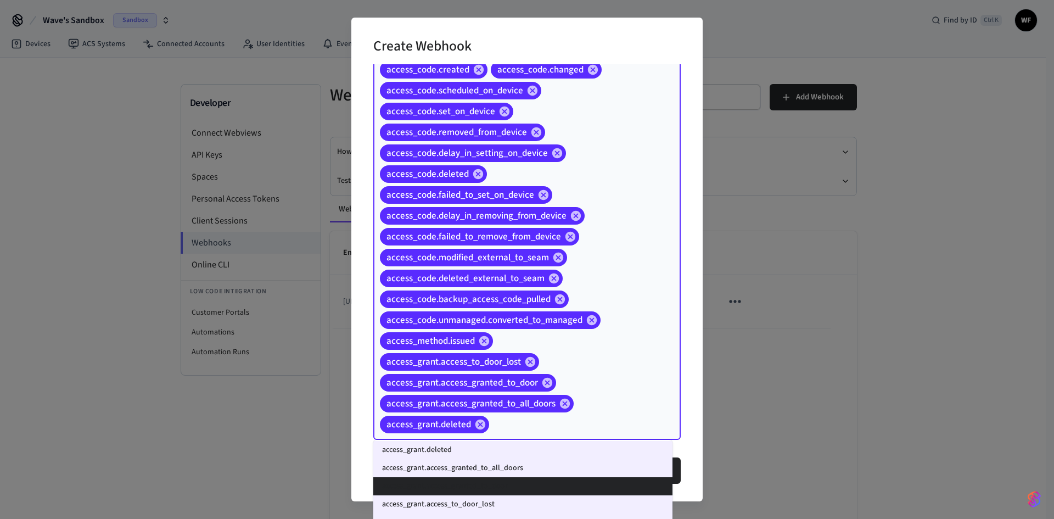
scroll to position [274, 0]
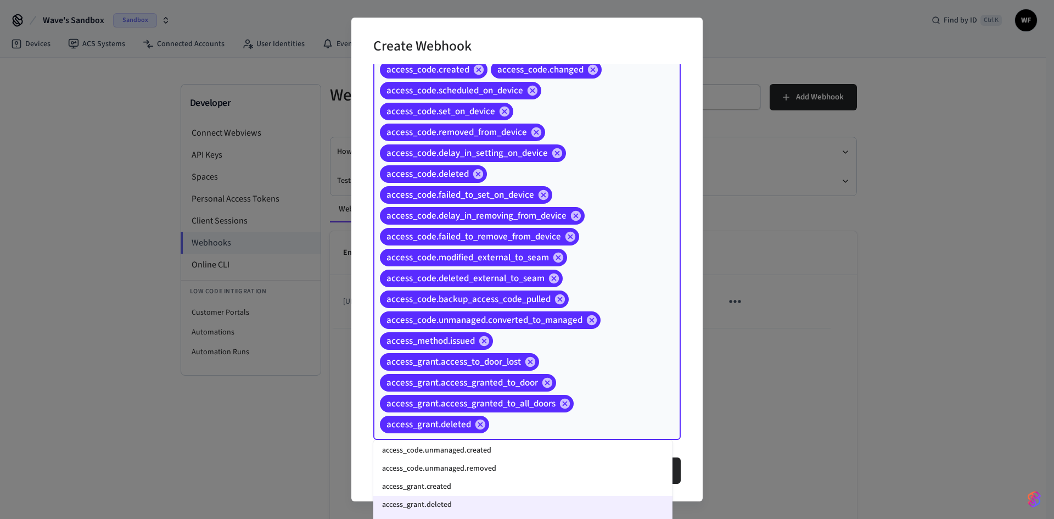
click at [492, 400] on li "access_grant.created" at bounding box center [522, 486] width 299 height 18
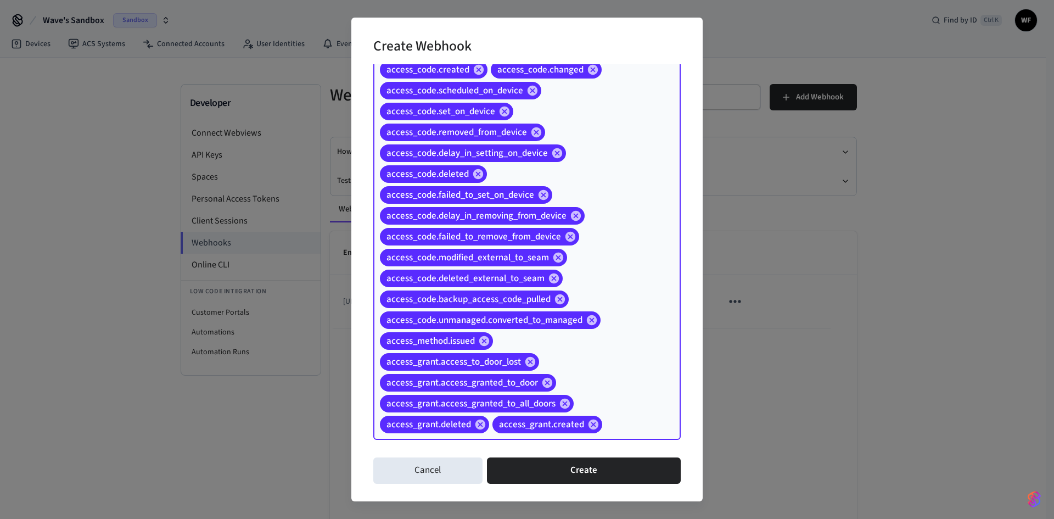
click at [627, 400] on input "Event Types" at bounding box center [624, 424] width 41 height 19
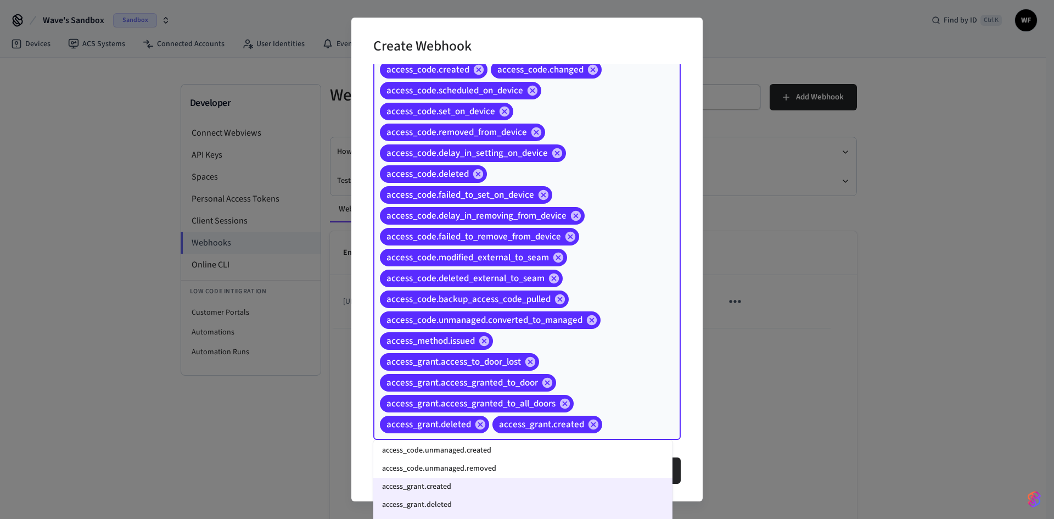
click at [452, 400] on li "access_code.unmanaged.removed" at bounding box center [522, 468] width 299 height 18
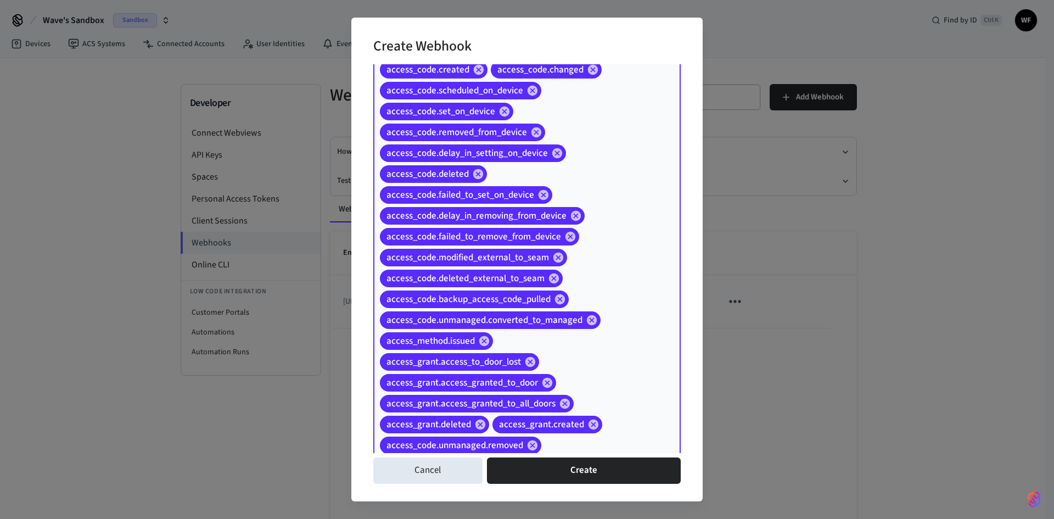
click at [633, 400] on div "access_code.created access_code.changed access_code.scheduled_on_device access_…" at bounding box center [526, 257] width 307 height 406
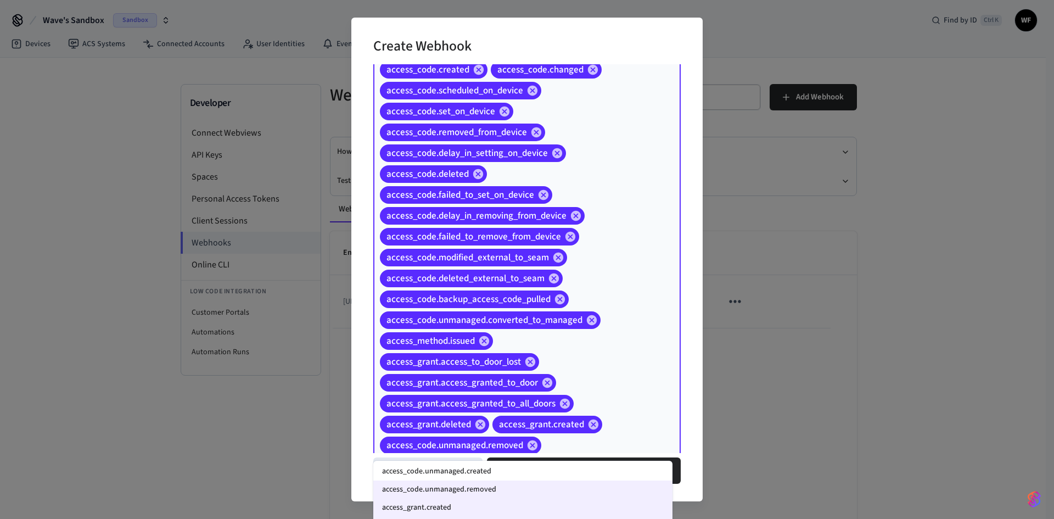
click at [495, 400] on li "access_code.unmanaged.created" at bounding box center [522, 471] width 299 height 18
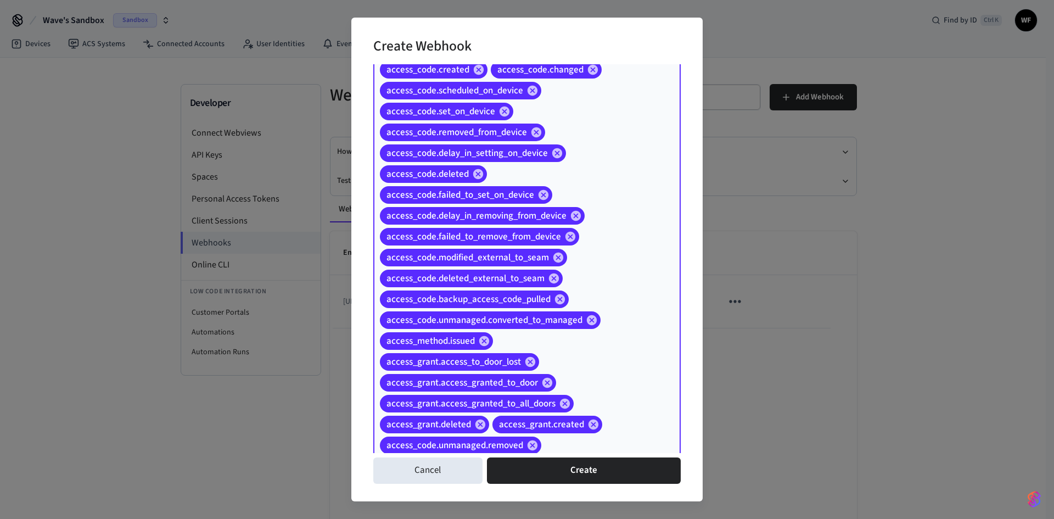
click at [644, 400] on div "access_code.created access_code.changed access_code.scheduled_on_device access_…" at bounding box center [526, 267] width 307 height 427
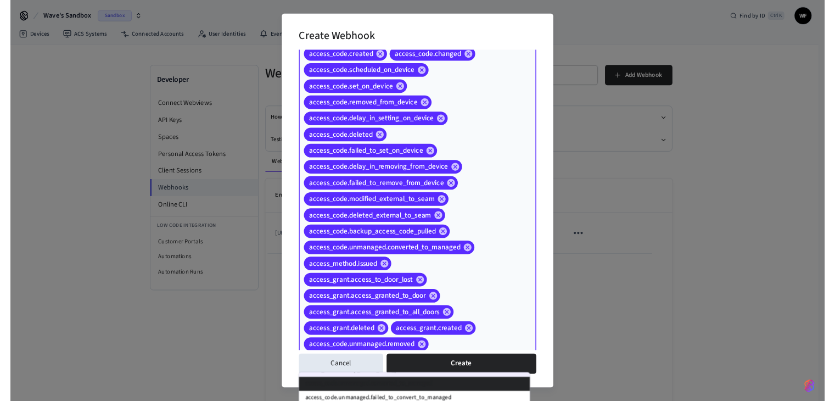
scroll to position [239, 0]
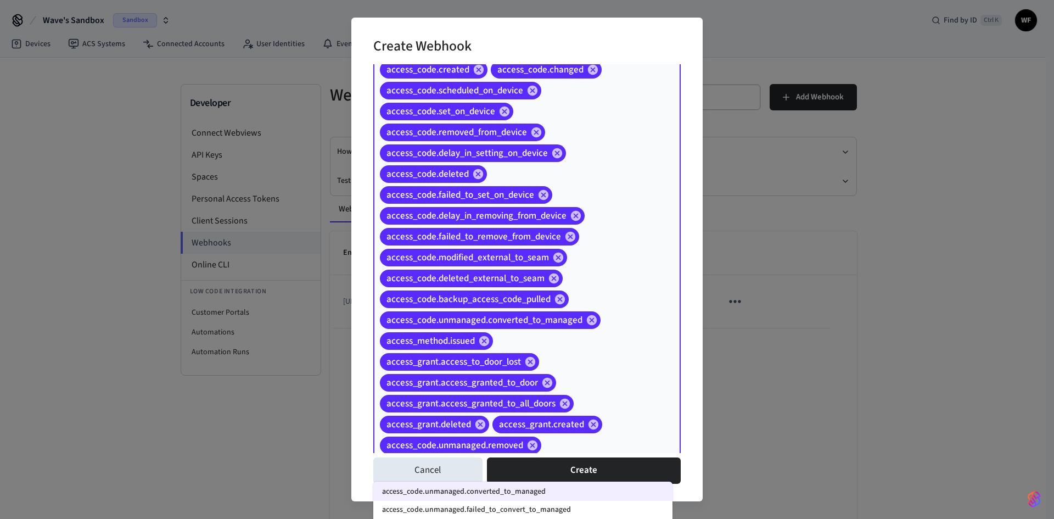
click at [622, 400] on li "access_code.unmanaged.failed_to_convert_to_managed" at bounding box center [522, 509] width 299 height 18
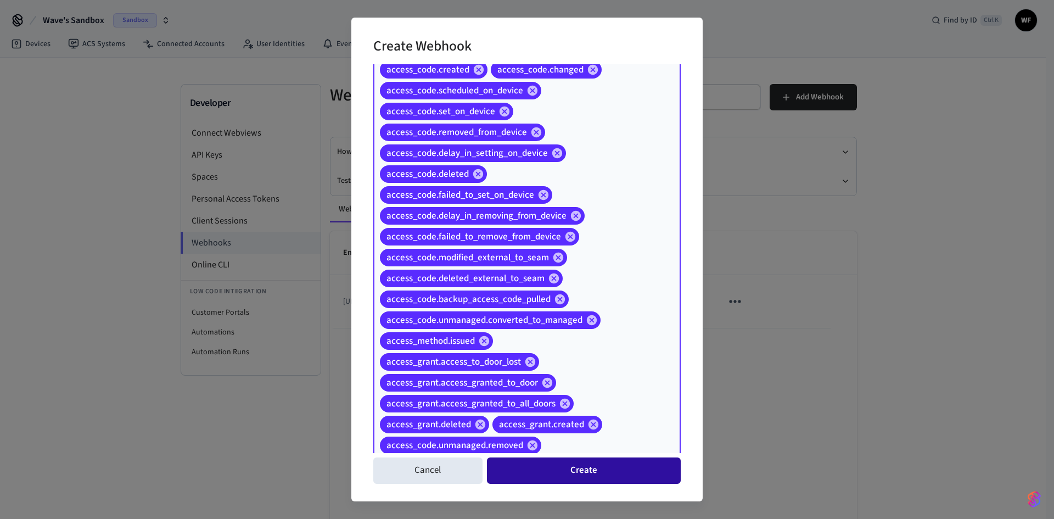
click at [579, 400] on button "Create" at bounding box center [584, 470] width 194 height 26
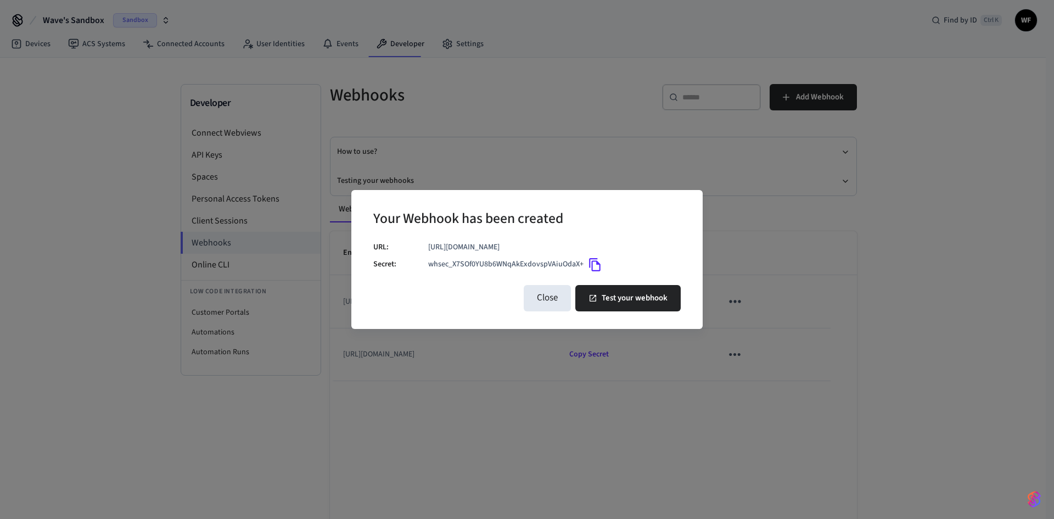
click at [554, 249] on p "https://wavefx.app.n8n.cloud/webhook-test/Lodgify-keycode" at bounding box center [554, 247] width 252 height 12
copy p "https://wavefx.app.n8n.cloud/webhook-test/Lodgify-keycode"
click at [627, 299] on button "Test your webhook" at bounding box center [627, 298] width 105 height 26
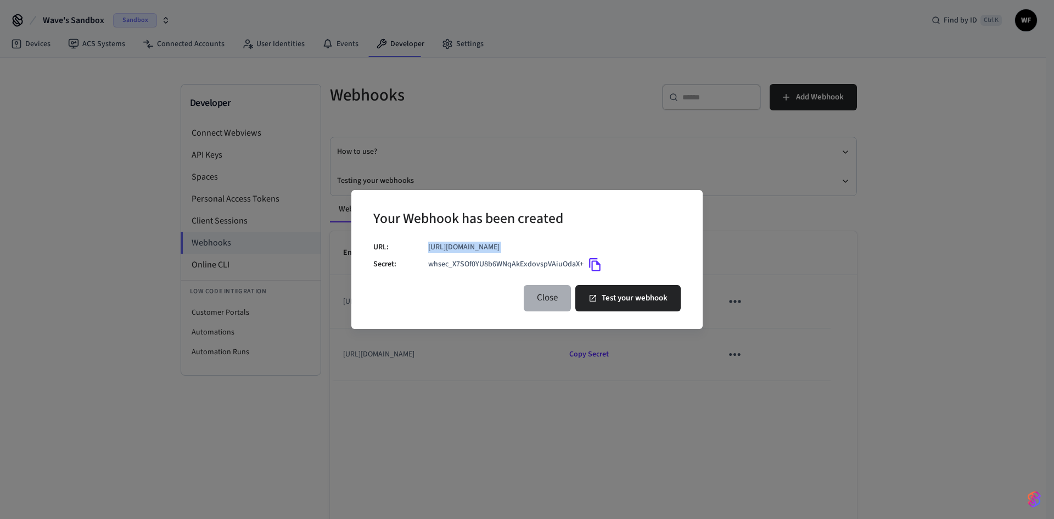
click at [562, 298] on button "Close" at bounding box center [546, 298] width 47 height 26
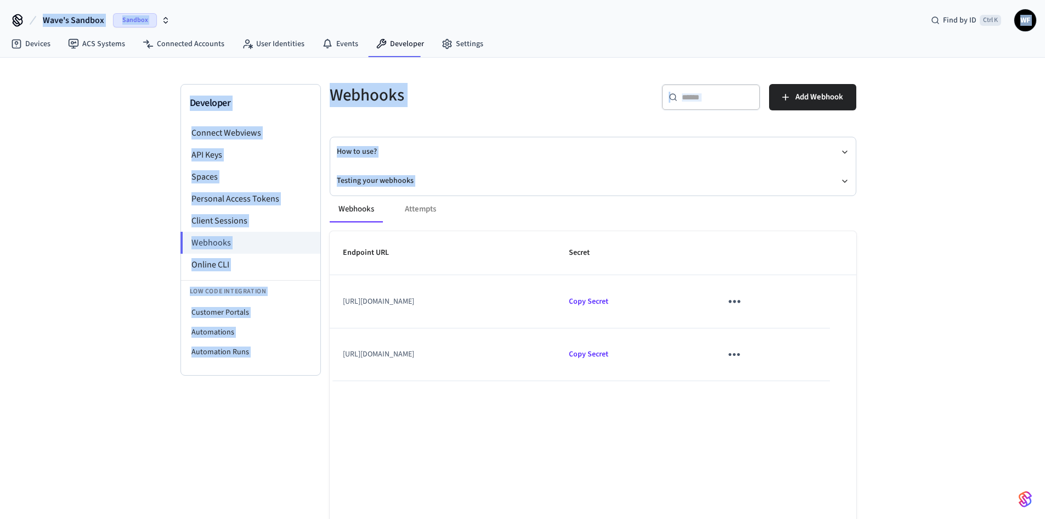
drag, startPoint x: 4, startPoint y: 16, endPoint x: 916, endPoint y: 405, distance: 991.3
click at [842, 400] on div "Wave's Sandbox Sandbox Find by ID Ctrl K WF Devices ACS Systems Connected Accou…" at bounding box center [522, 273] width 1045 height 546
copy div "Wave's Sandbox Sandbox Find by ID Ctrl K WF Devices ACS Systems Connected Accou…"
click at [85, 238] on div "Developer Connect Webviews API Keys Spaces Personal Access Tokens Client Sessio…" at bounding box center [522, 302] width 1045 height 488
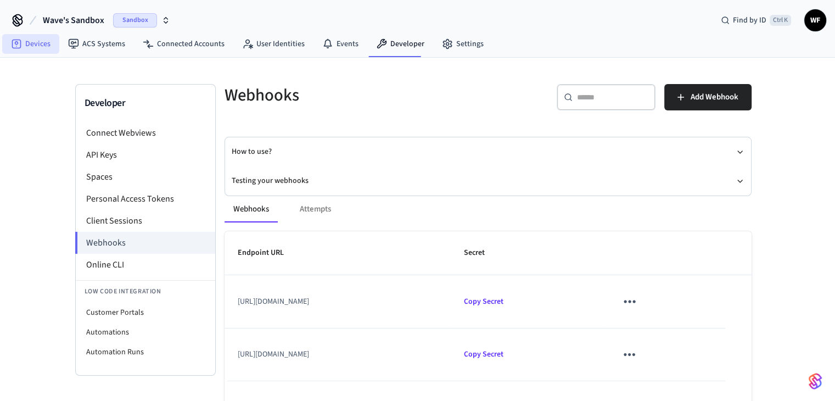
click at [20, 50] on link "Devices" at bounding box center [30, 44] width 57 height 20
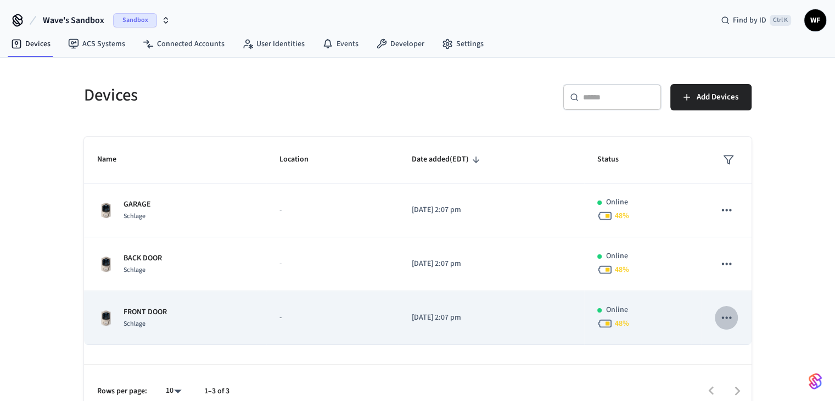
click at [726, 314] on icon "sticky table" at bounding box center [726, 317] width 14 height 14
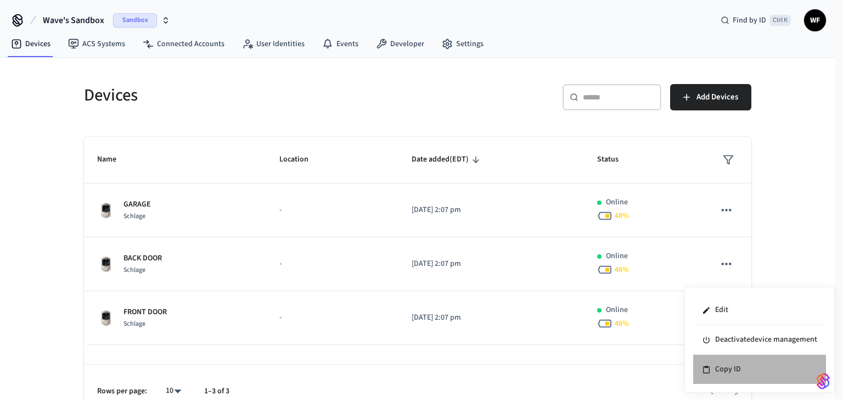
click at [722, 376] on li "Copy ID" at bounding box center [759, 368] width 133 height 29
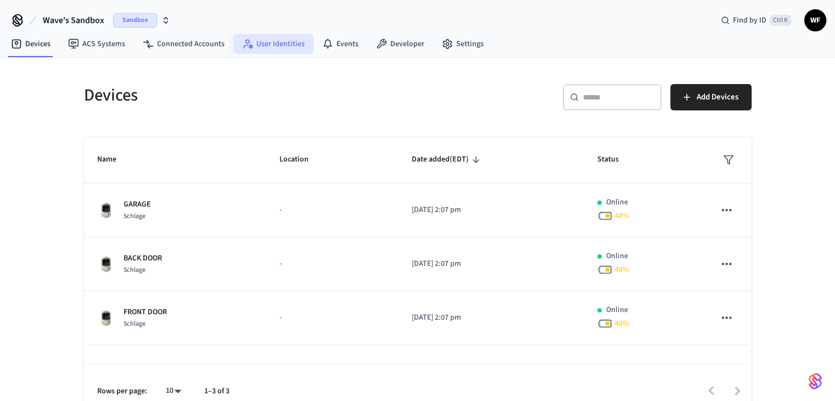
click at [279, 44] on link "User Identities" at bounding box center [273, 44] width 80 height 20
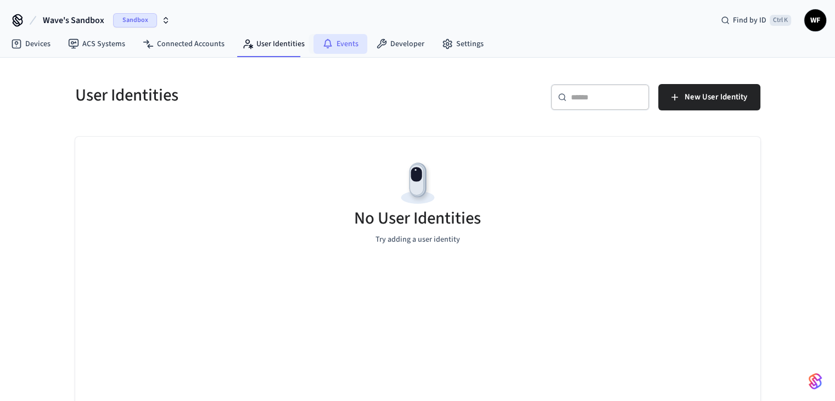
click at [322, 41] on icon at bounding box center [327, 43] width 11 height 11
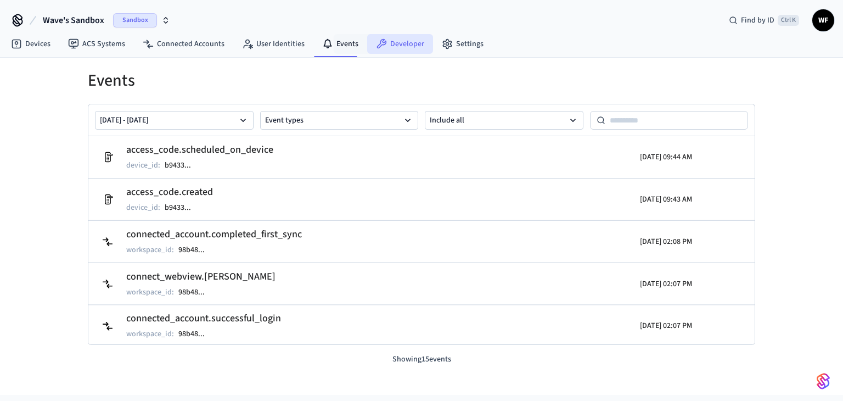
click at [399, 44] on link "Developer" at bounding box center [400, 44] width 66 height 20
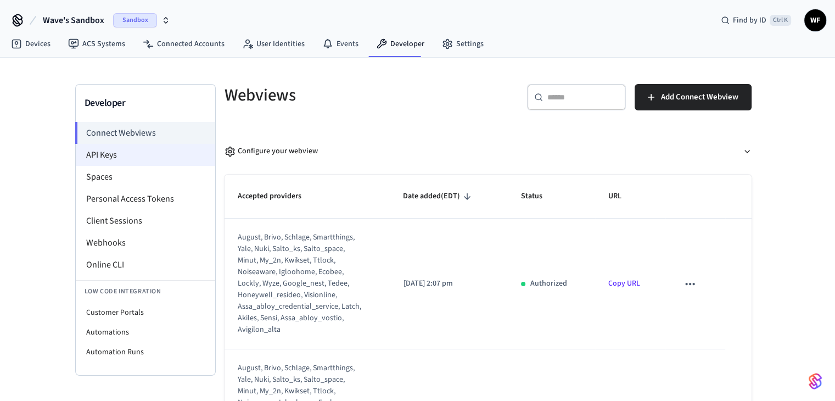
click at [151, 159] on li "API Keys" at bounding box center [145, 155] width 139 height 22
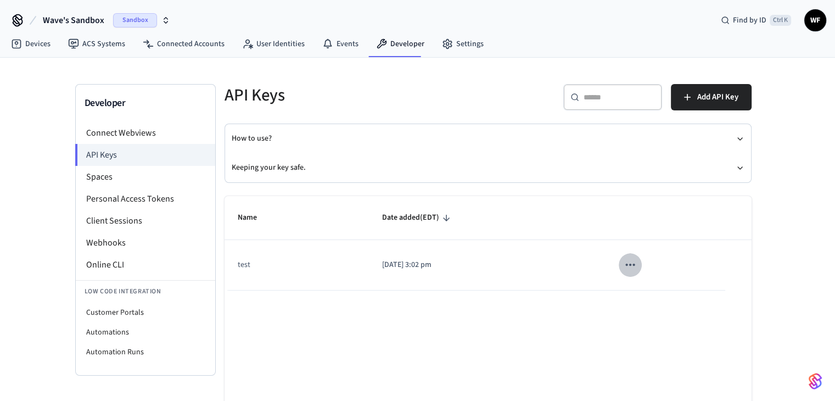
click at [626, 260] on icon "sticky table" at bounding box center [630, 264] width 14 height 14
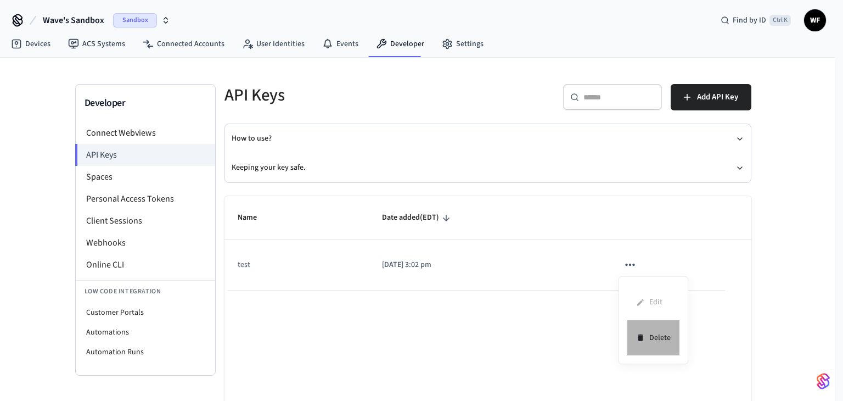
click at [651, 339] on li "Delete" at bounding box center [653, 337] width 52 height 35
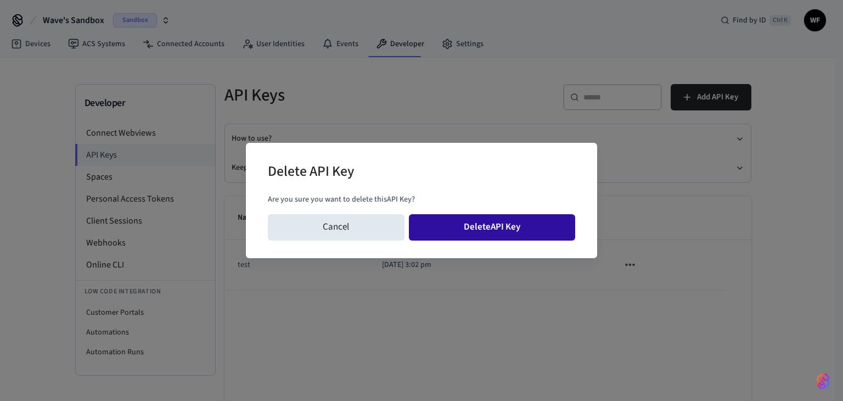
click at [513, 229] on button "Delete API Key" at bounding box center [492, 227] width 167 height 26
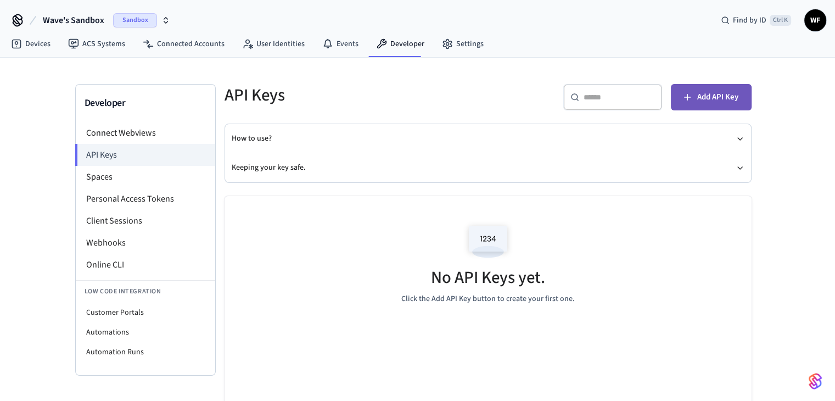
click at [702, 104] on button "Add API Key" at bounding box center [711, 97] width 81 height 26
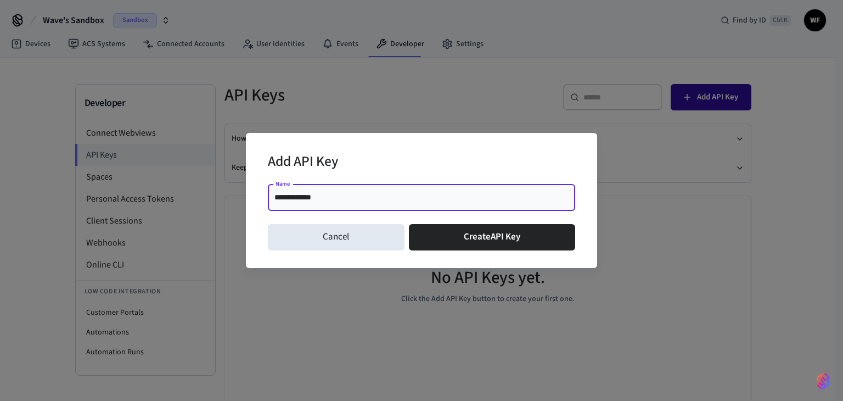
type input "**********"
click button "Create API Key" at bounding box center [492, 237] width 167 height 26
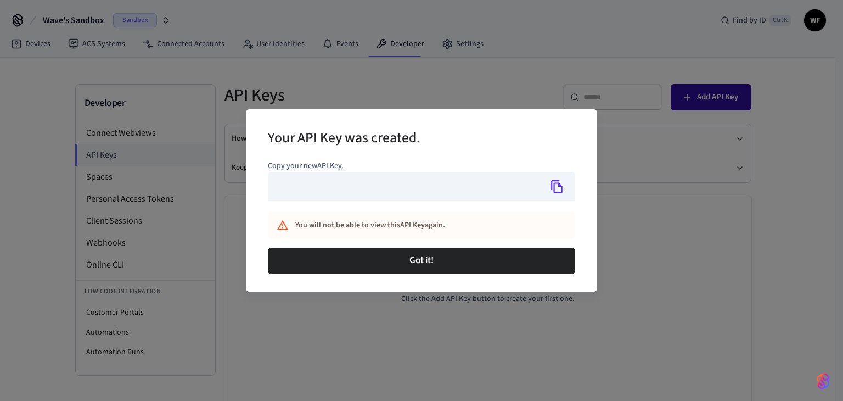
type input "**********"
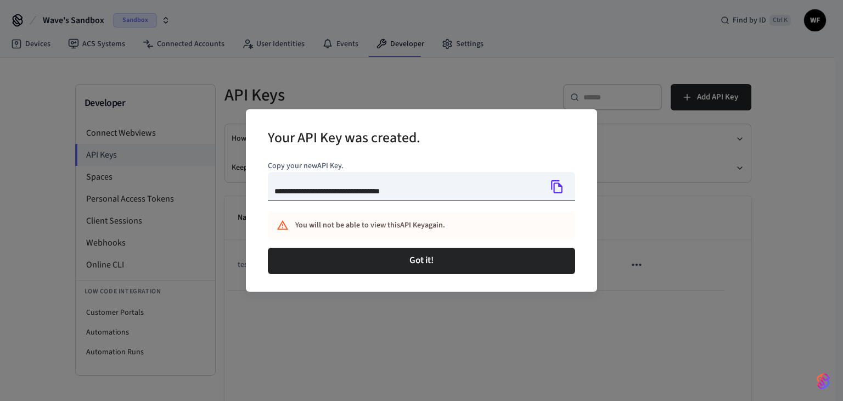
click at [551, 188] on icon "Copy" at bounding box center [557, 186] width 12 height 13
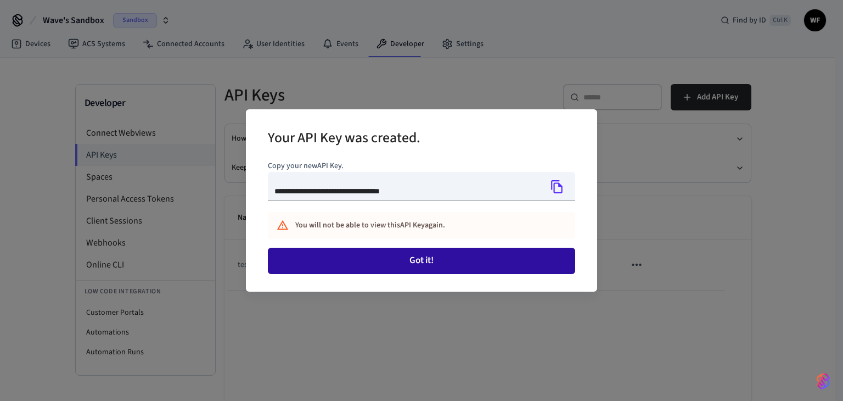
click at [542, 271] on button "Got it!" at bounding box center [421, 260] width 307 height 26
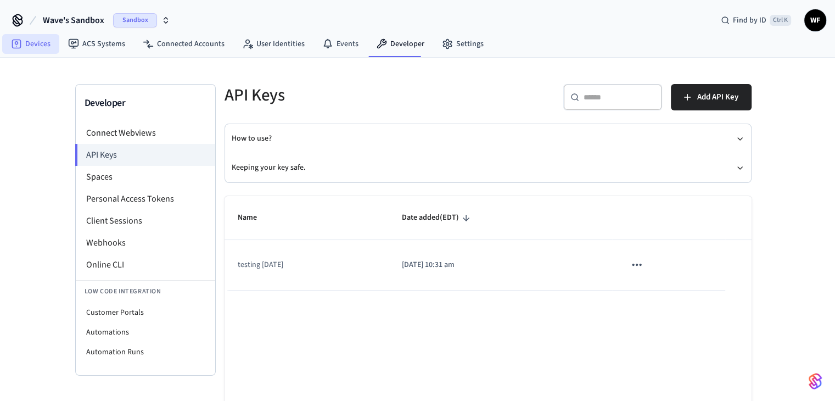
click at [30, 50] on link "Devices" at bounding box center [30, 44] width 57 height 20
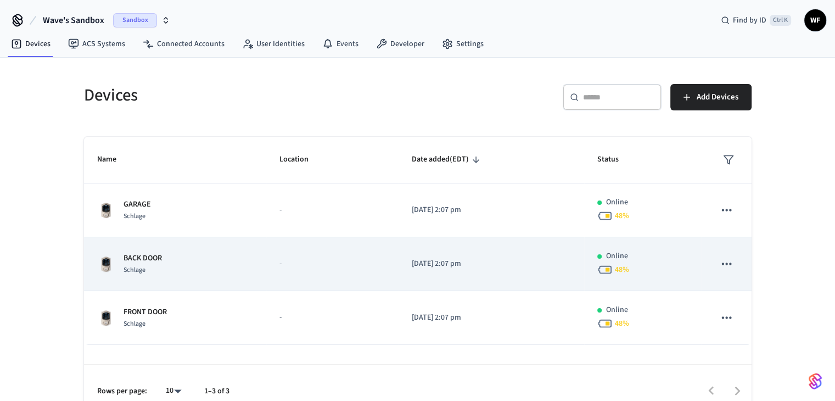
scroll to position [16, 0]
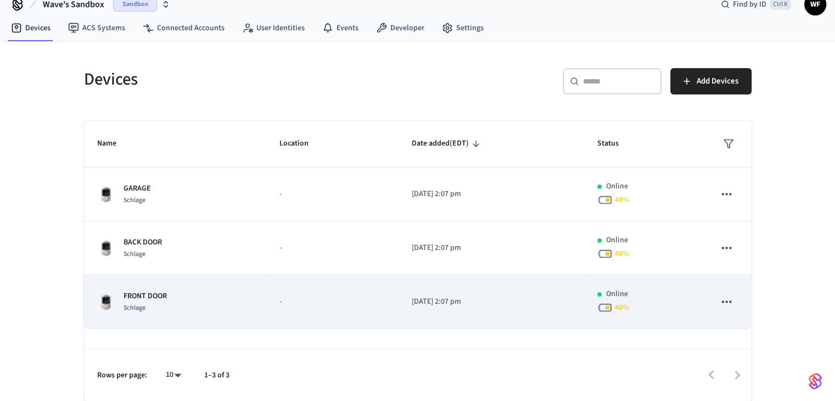
click at [727, 308] on button "sticky table" at bounding box center [725, 301] width 23 height 23
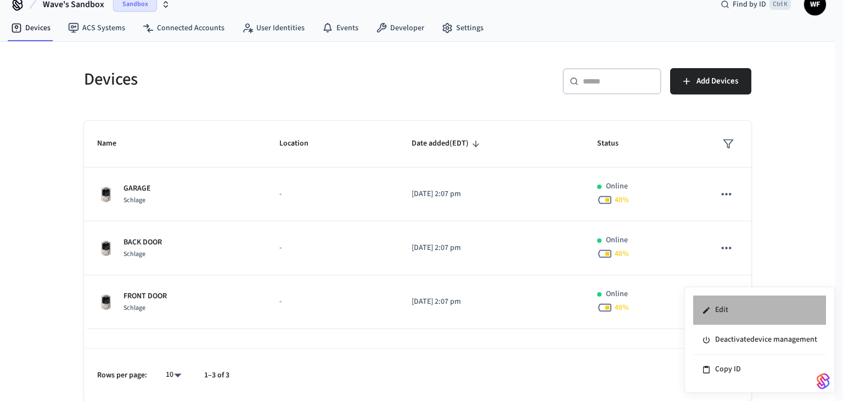
click at [738, 314] on li "Edit" at bounding box center [759, 310] width 133 height 30
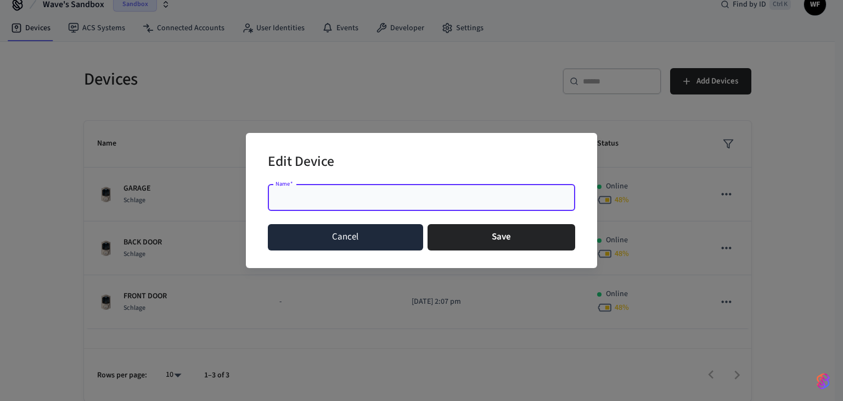
click at [327, 230] on button "Cancel" at bounding box center [345, 237] width 155 height 26
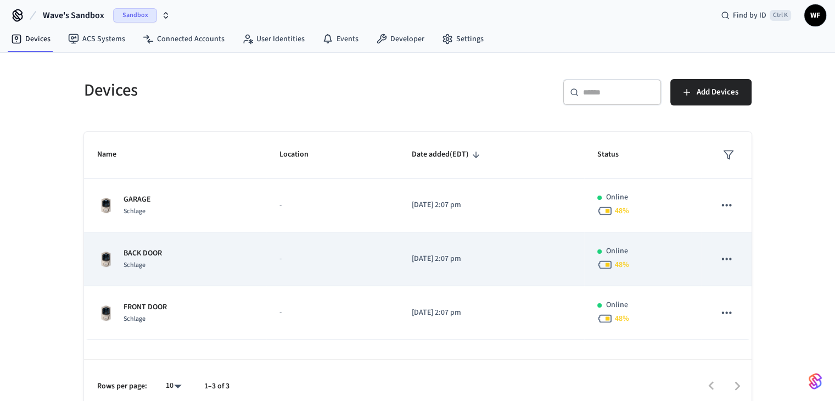
scroll to position [0, 0]
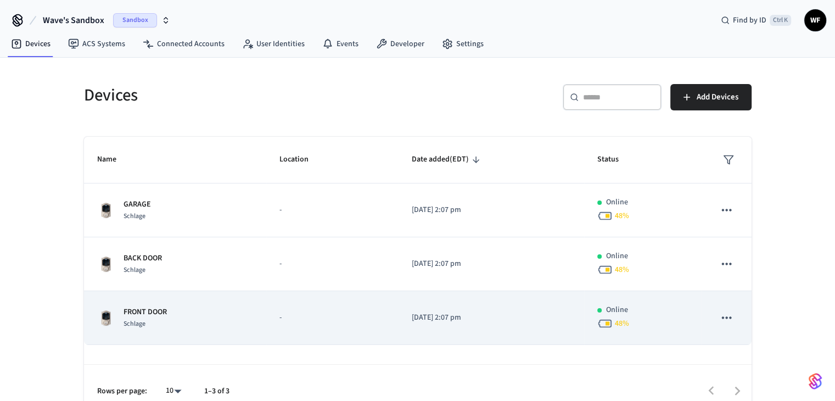
click at [233, 319] on div "FRONT DOOR Schlage" at bounding box center [175, 317] width 156 height 23
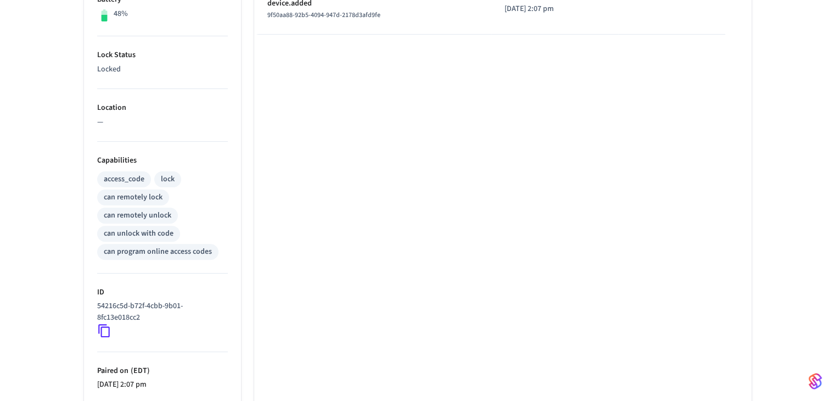
scroll to position [71, 0]
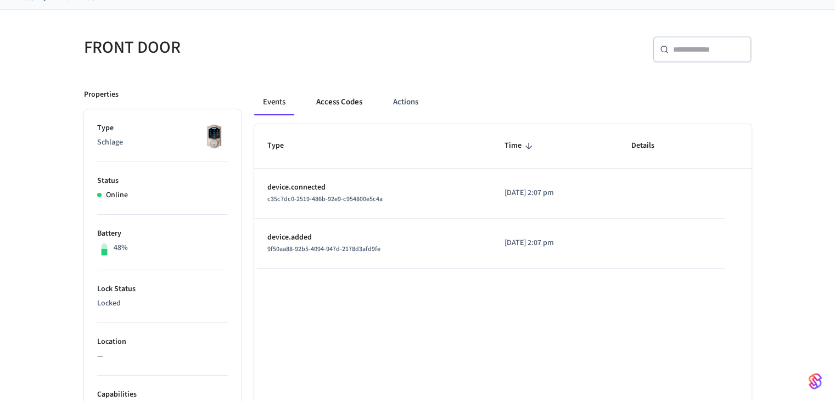
click at [358, 92] on button "Access Codes" at bounding box center [339, 102] width 64 height 26
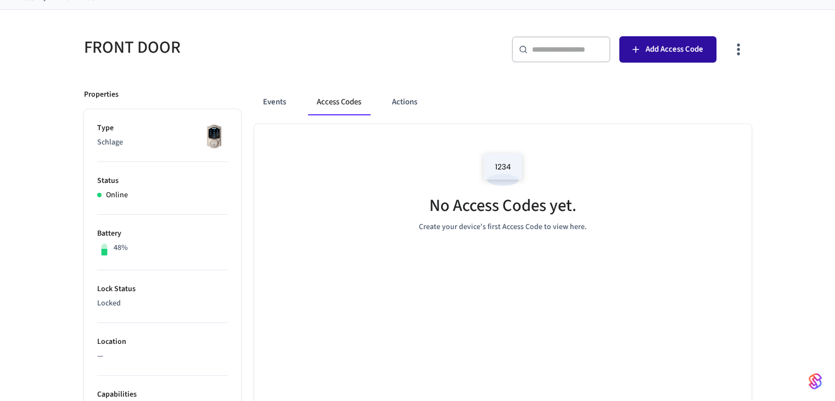
click at [695, 49] on span "Add Access Code" at bounding box center [674, 49] width 58 height 14
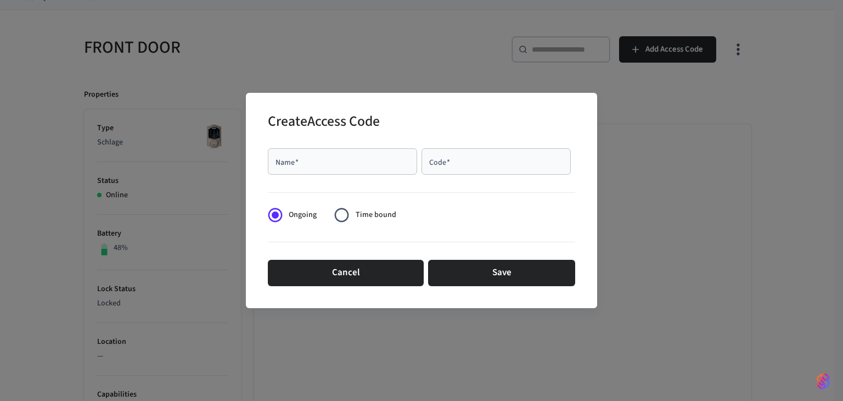
click at [353, 153] on div "Name   *" at bounding box center [342, 161] width 149 height 26
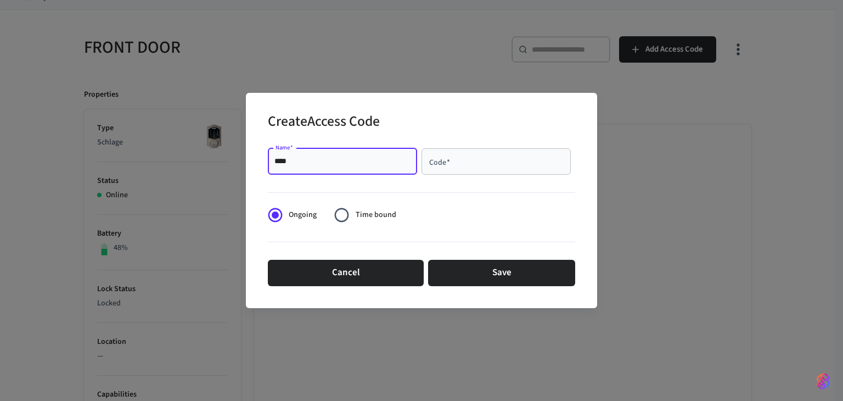
type input "****"
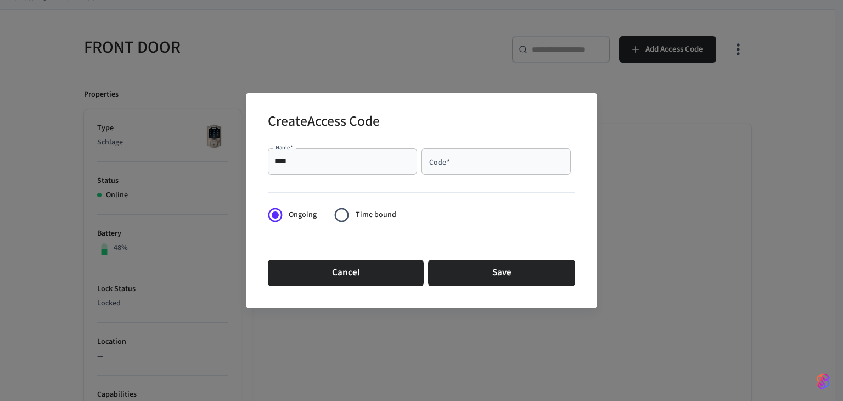
click at [453, 167] on div "Code   *" at bounding box center [495, 161] width 149 height 26
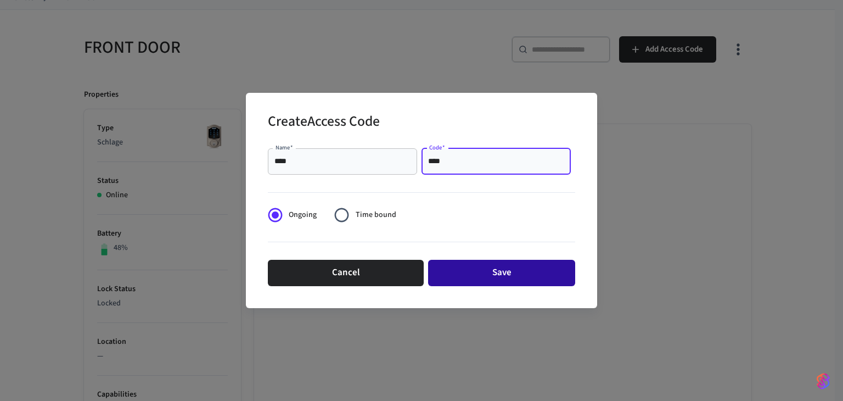
type input "****"
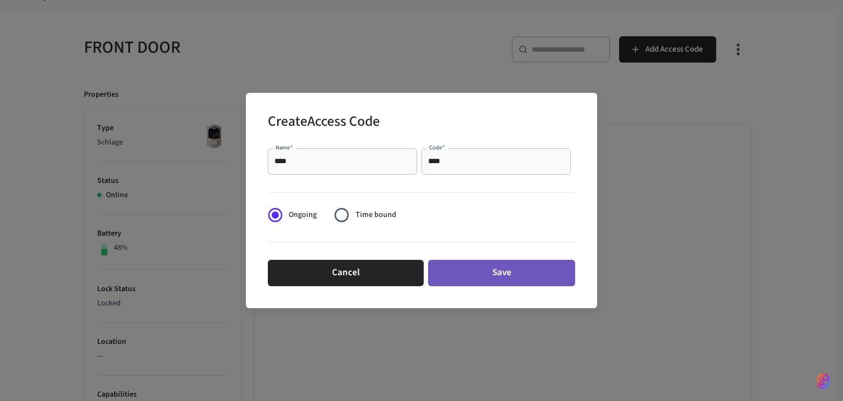
click at [474, 268] on button "Save" at bounding box center [501, 273] width 147 height 26
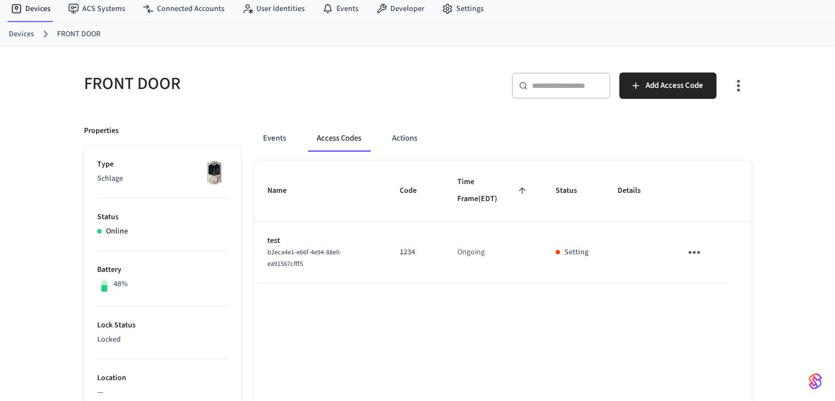
scroll to position [16, 0]
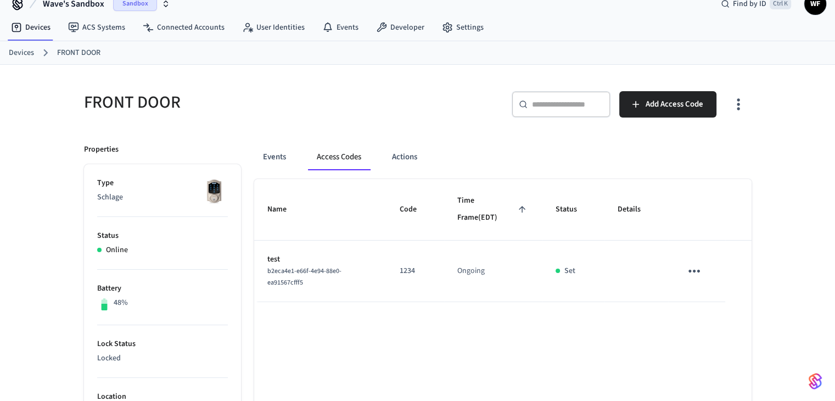
drag, startPoint x: 24, startPoint y: 52, endPoint x: 573, endPoint y: 323, distance: 612.8
click at [25, 48] on link "Devices" at bounding box center [21, 53] width 25 height 12
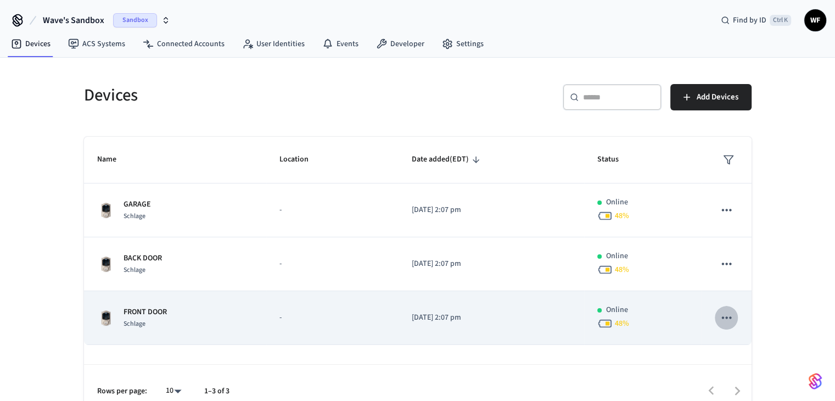
click at [733, 319] on icon "sticky table" at bounding box center [726, 317] width 14 height 14
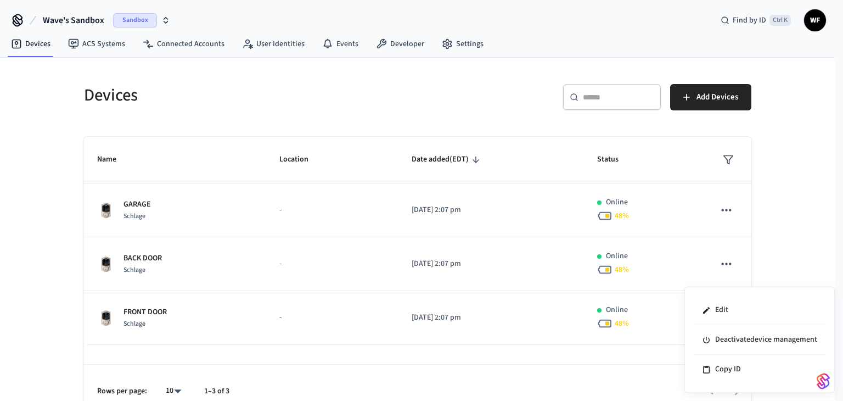
click at [184, 314] on div at bounding box center [421, 200] width 843 height 401
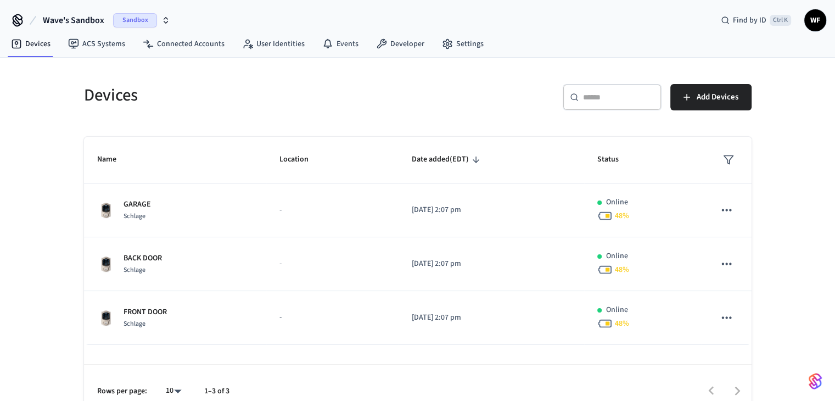
click at [151, 314] on p "FRONT DOOR" at bounding box center [144, 312] width 43 height 12
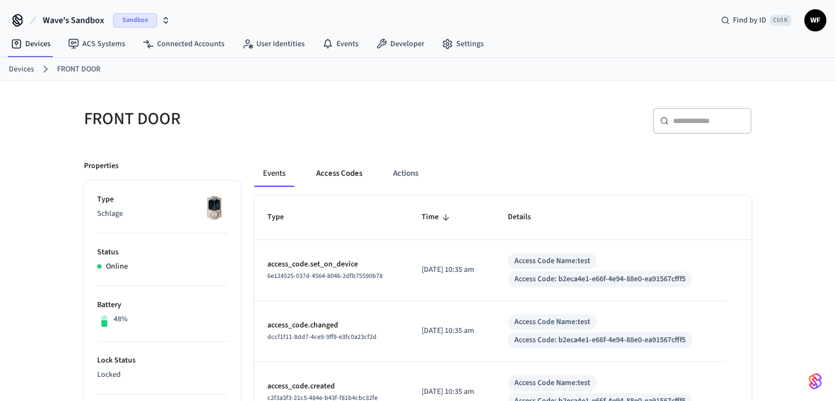
click at [360, 178] on button "Access Codes" at bounding box center [339, 173] width 64 height 26
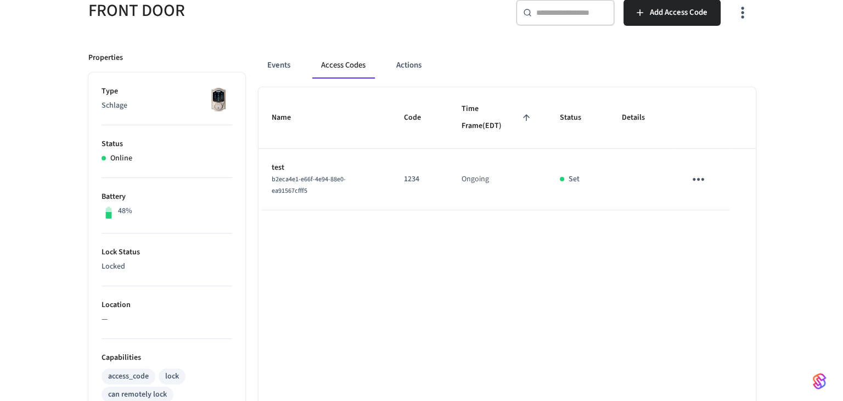
scroll to position [110, 0]
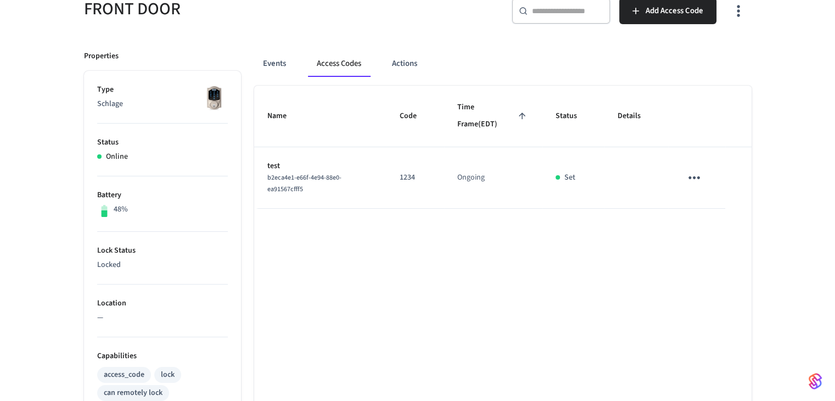
click at [693, 180] on icon "sticky table" at bounding box center [693, 177] width 17 height 17
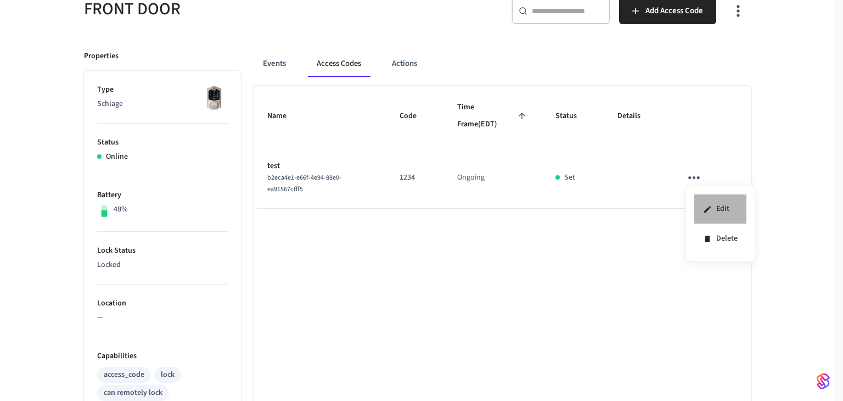
click at [711, 217] on li "Edit" at bounding box center [720, 209] width 52 height 30
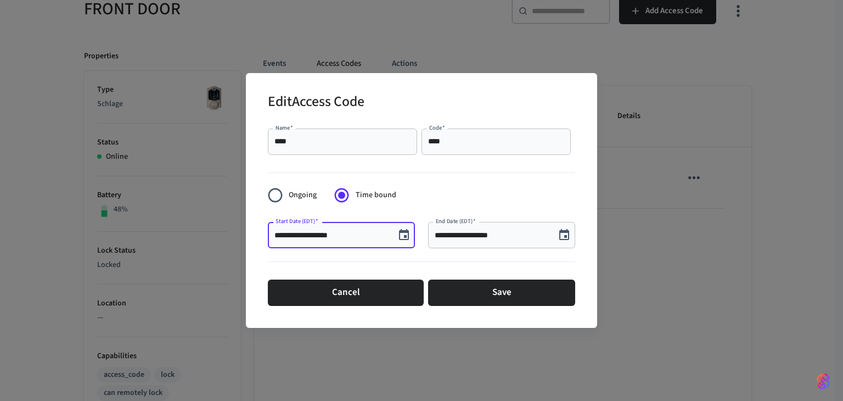
click at [361, 235] on input "**********" at bounding box center [331, 234] width 114 height 11
click at [405, 235] on icon "Choose date, selected date is Sep 3, 2025" at bounding box center [404, 234] width 10 height 11
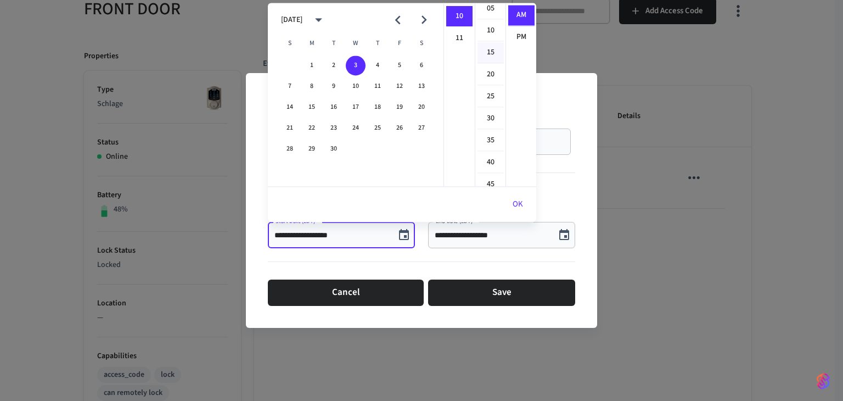
scroll to position [0, 0]
click at [489, 88] on li "30" at bounding box center [490, 92] width 26 height 21
type input "**********"
click at [518, 207] on button "OK" at bounding box center [517, 204] width 37 height 26
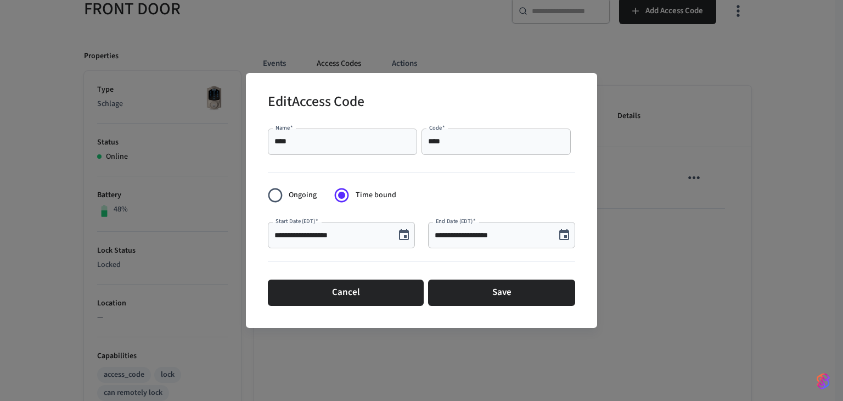
click at [522, 237] on input "**********" at bounding box center [492, 234] width 114 height 11
click at [561, 243] on button "Choose date, selected date is Sep 3, 2025" at bounding box center [564, 235] width 22 height 22
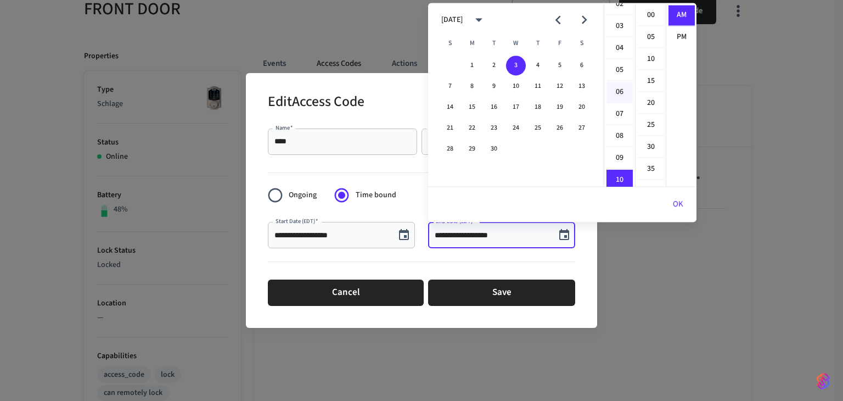
scroll to position [110, 0]
click at [564, 64] on button "5" at bounding box center [560, 65] width 20 height 20
click at [621, 21] on li "12" at bounding box center [619, 15] width 26 height 21
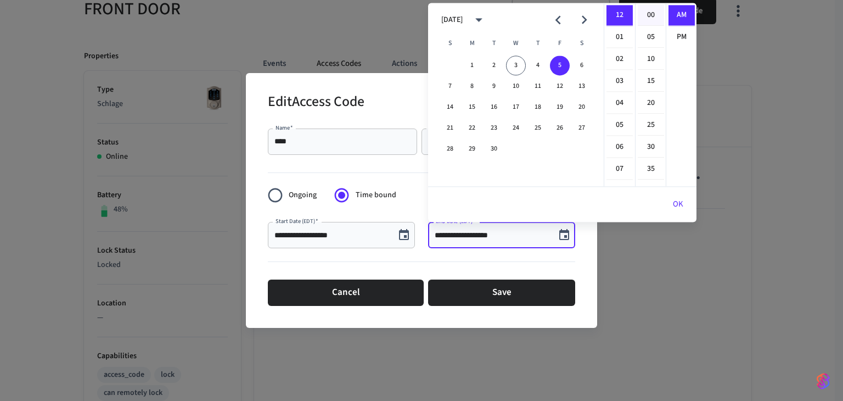
click at [647, 16] on li "00" at bounding box center [651, 15] width 26 height 21
click at [676, 35] on li "PM" at bounding box center [681, 37] width 26 height 20
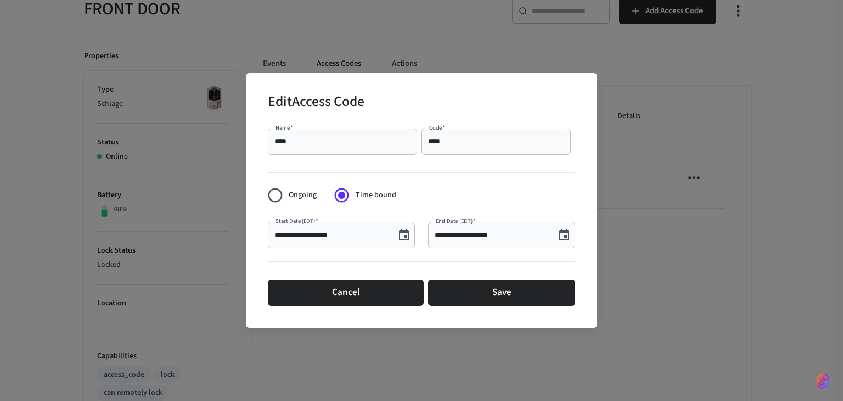
scroll to position [20, 0]
click at [565, 242] on button "Choose date, selected date is Sep 5, 2025" at bounding box center [564, 235] width 22 height 22
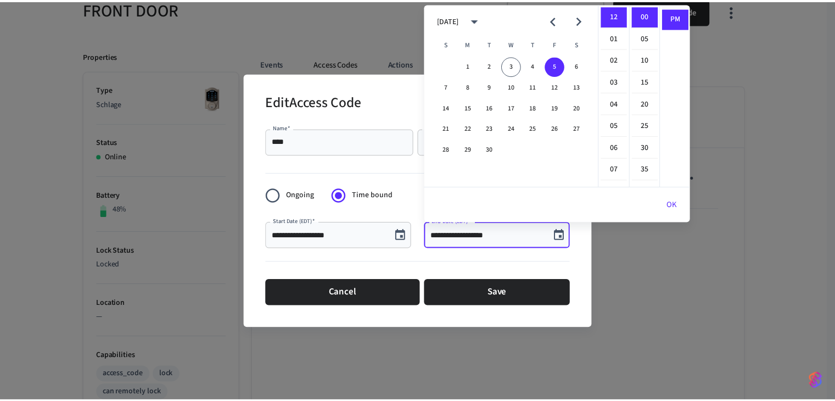
scroll to position [0, 0]
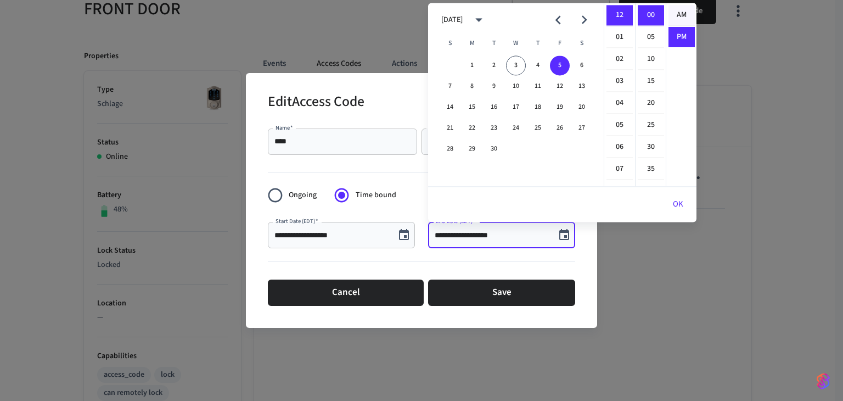
click at [685, 18] on li "AM" at bounding box center [681, 15] width 26 height 21
type input "**********"
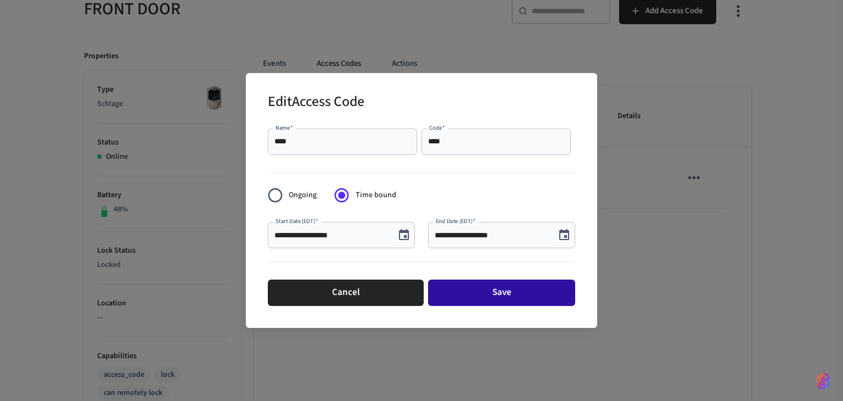
click at [544, 296] on button "Save" at bounding box center [501, 292] width 147 height 26
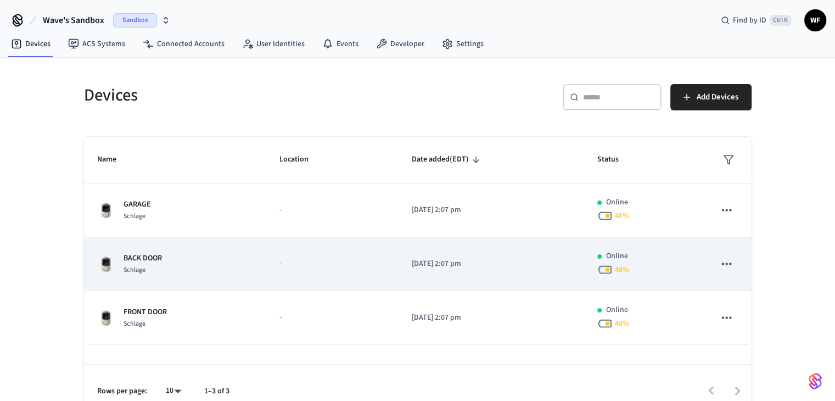
click at [300, 259] on p "-" at bounding box center [332, 264] width 106 height 12
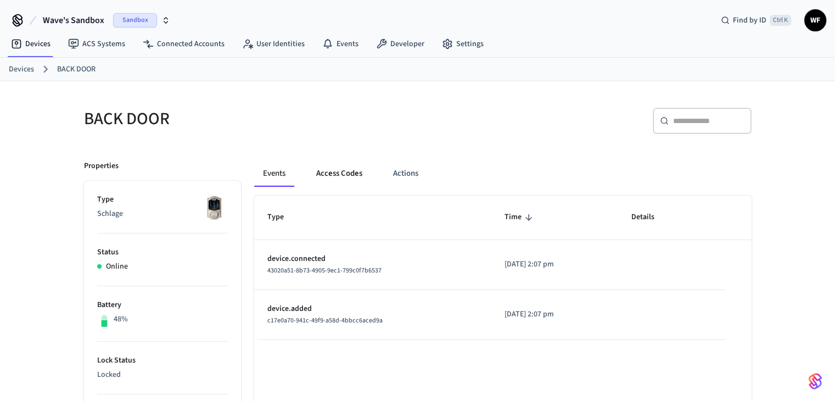
click at [351, 176] on button "Access Codes" at bounding box center [339, 173] width 64 height 26
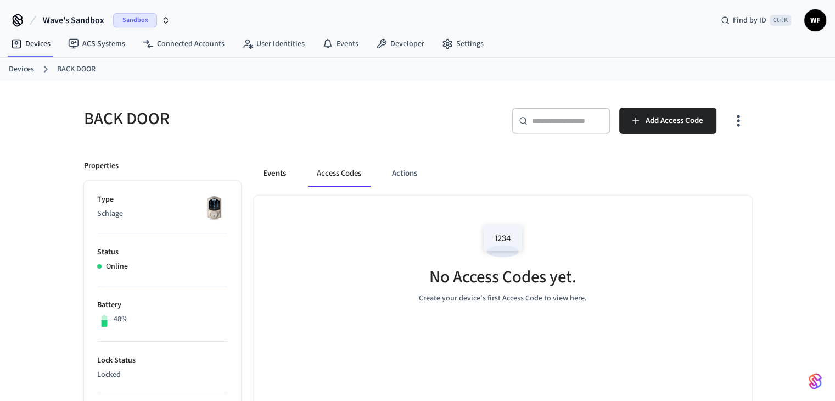
click at [290, 168] on button "Events" at bounding box center [274, 173] width 41 height 26
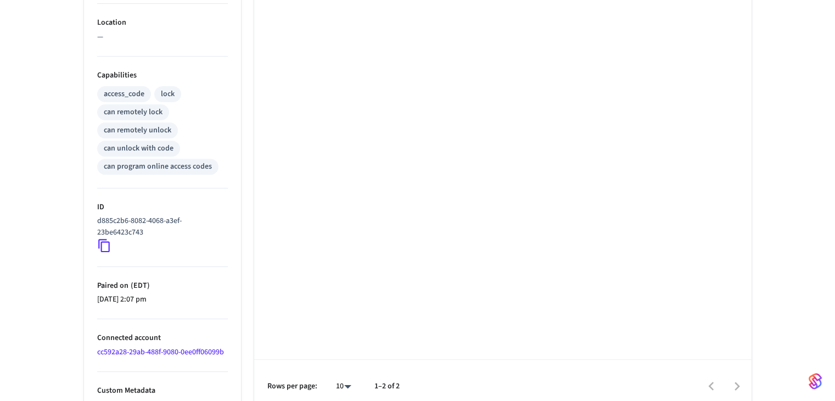
scroll to position [401, 0]
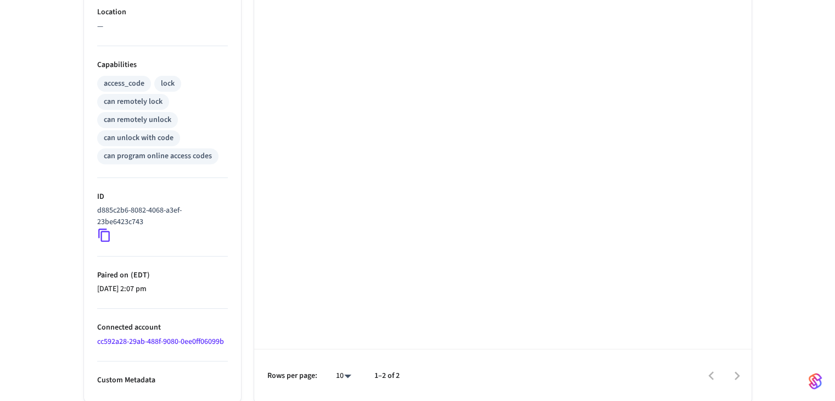
click at [104, 237] on icon at bounding box center [104, 235] width 14 height 14
drag, startPoint x: 161, startPoint y: 222, endPoint x: 96, endPoint y: 211, distance: 65.8
click at [96, 211] on ul "Type Schlage Status Online Battery 48% Lock Status Locked Location — Capabiliti…" at bounding box center [162, 91] width 157 height 622
copy p "d885c2b6-8082-4068-a3ef-23be6423c743"
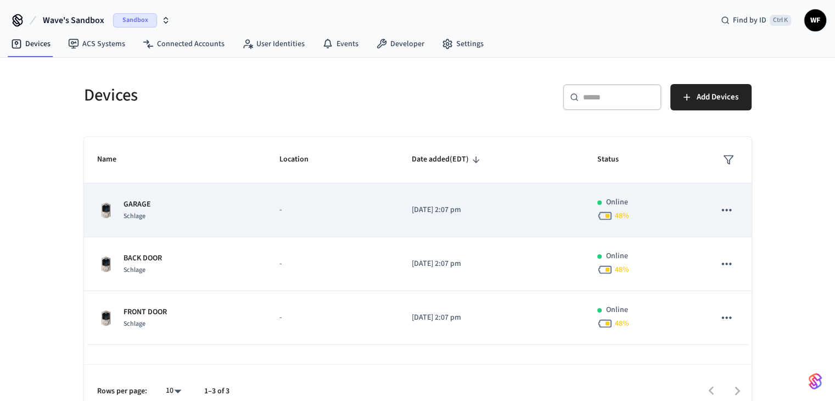
click at [242, 212] on div "GARAGE Schlage" at bounding box center [175, 210] width 156 height 23
click at [143, 205] on p "GARAGE" at bounding box center [136, 205] width 27 height 12
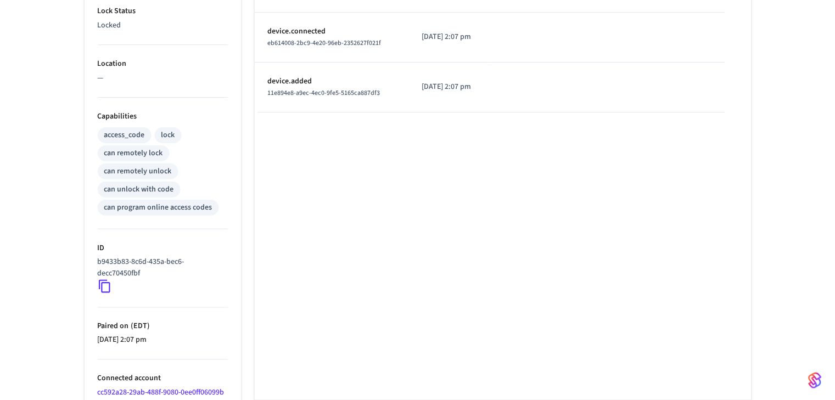
scroll to position [384, 0]
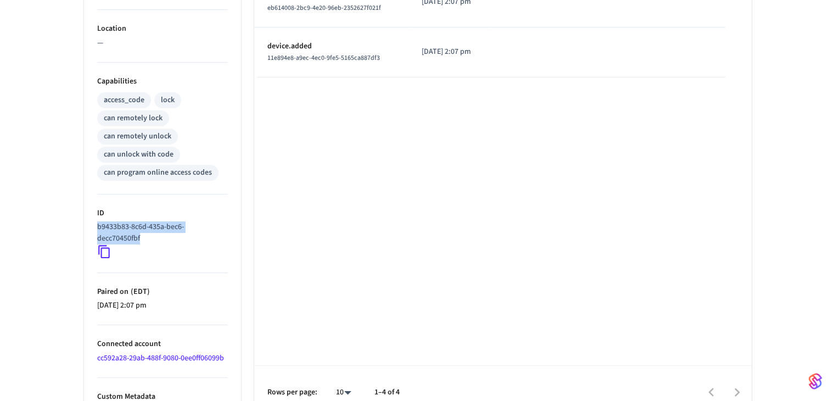
drag, startPoint x: 144, startPoint y: 238, endPoint x: 94, endPoint y: 224, distance: 51.6
click at [94, 224] on ul "Type Schlage Status Online Battery 48% Lock Status Locked Location — Capabiliti…" at bounding box center [162, 107] width 157 height 622
copy p "b9433b83-8c6d-435a-bec6-decc70450fbf"
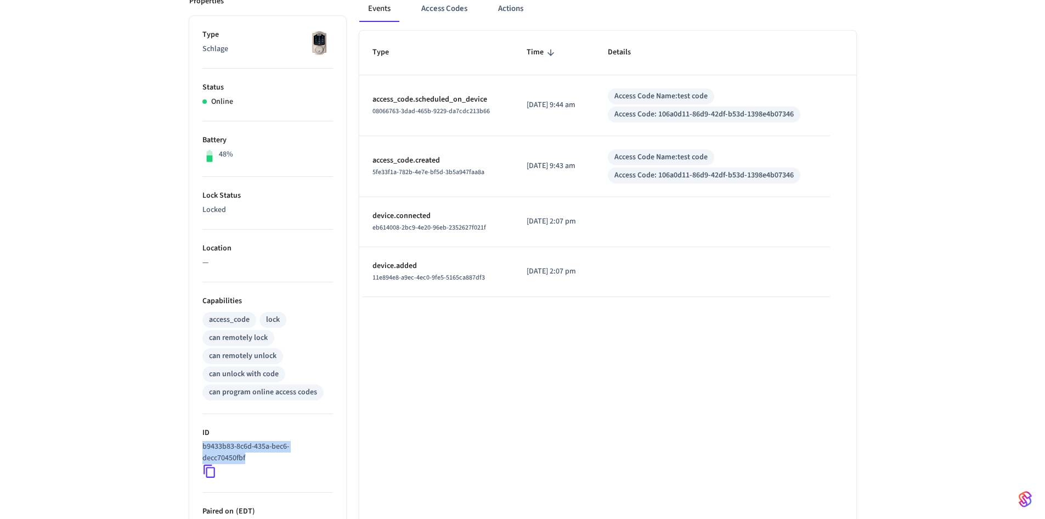
scroll to position [0, 0]
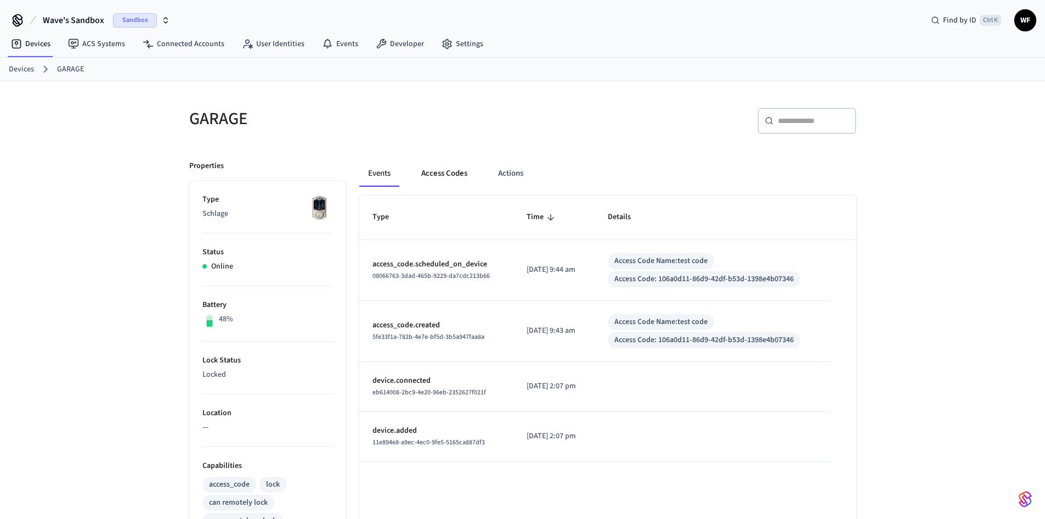
click at [442, 171] on button "Access Codes" at bounding box center [445, 173] width 64 height 26
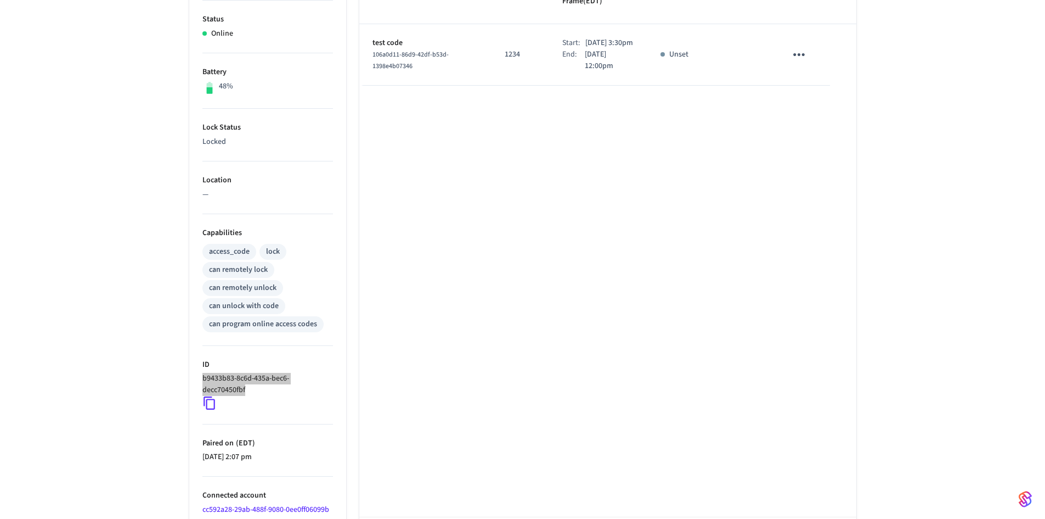
scroll to position [284, 0]
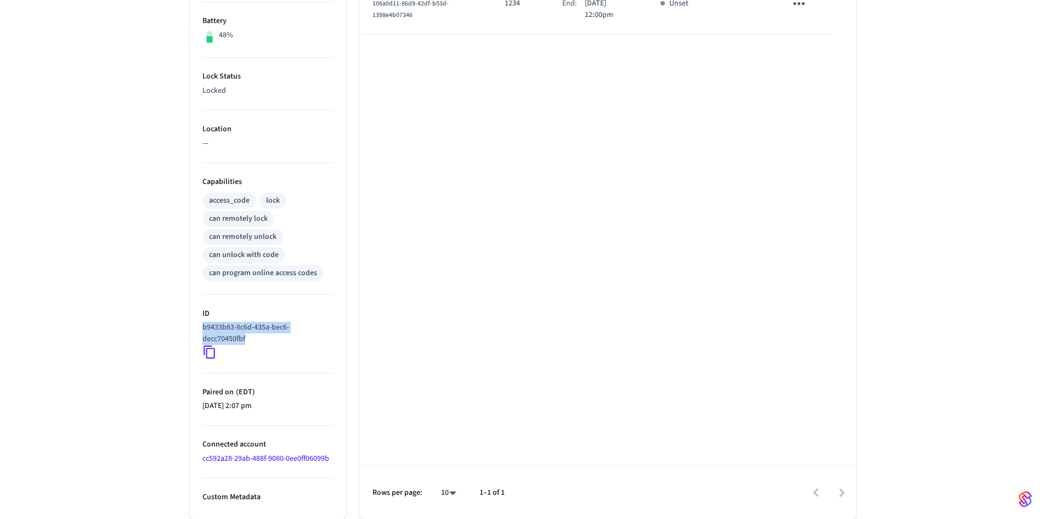
click at [212, 357] on icon at bounding box center [209, 352] width 14 height 14
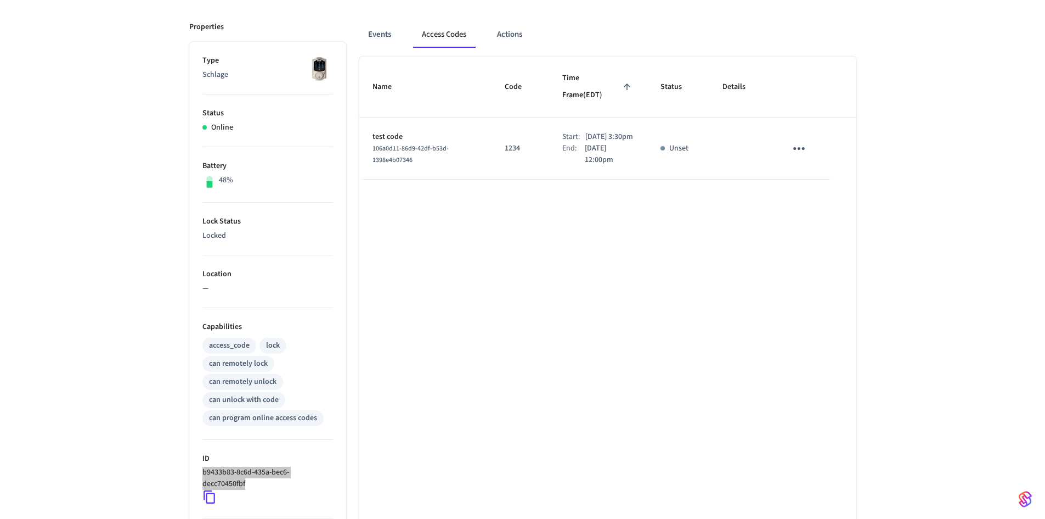
scroll to position [0, 0]
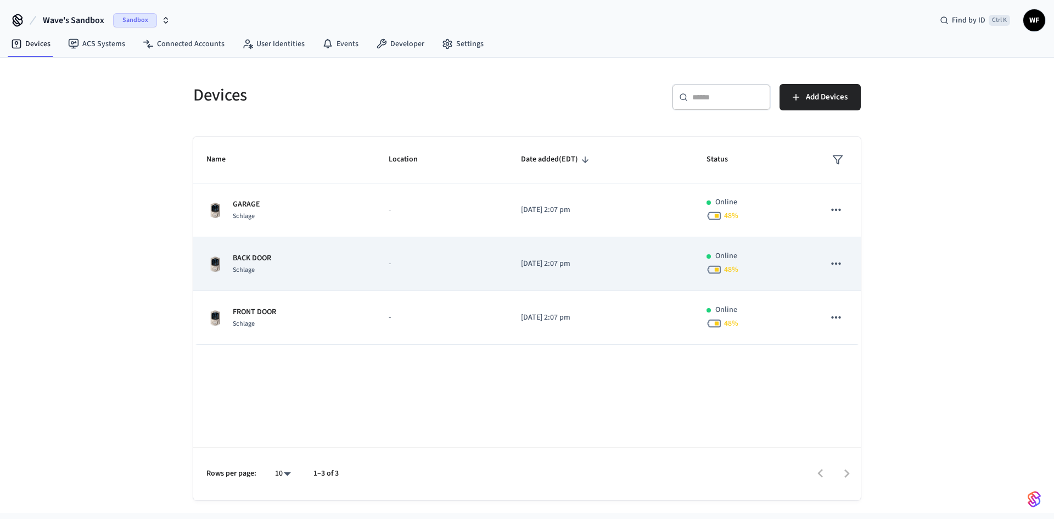
click at [288, 273] on div "BACK DOOR Schlage" at bounding box center [284, 263] width 156 height 23
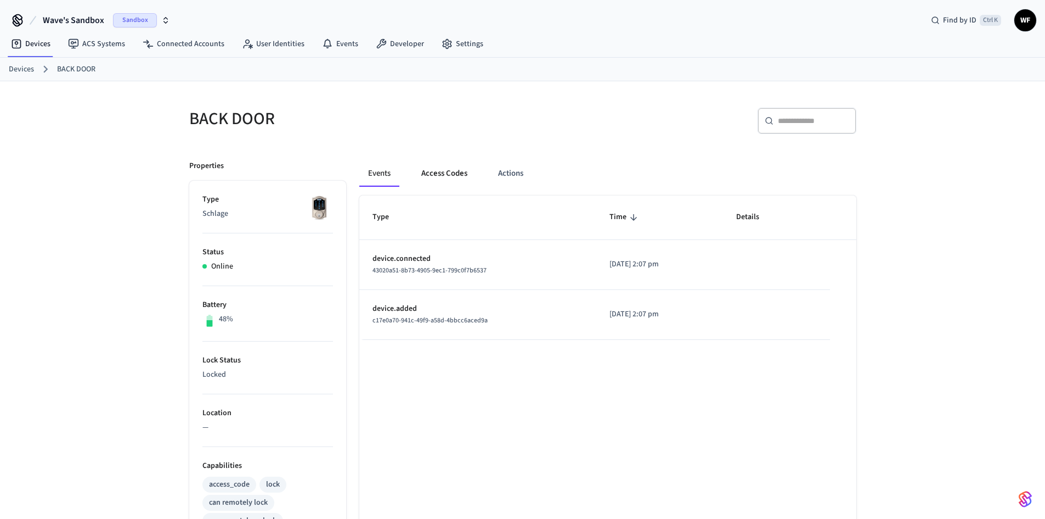
click at [453, 174] on button "Access Codes" at bounding box center [445, 173] width 64 height 26
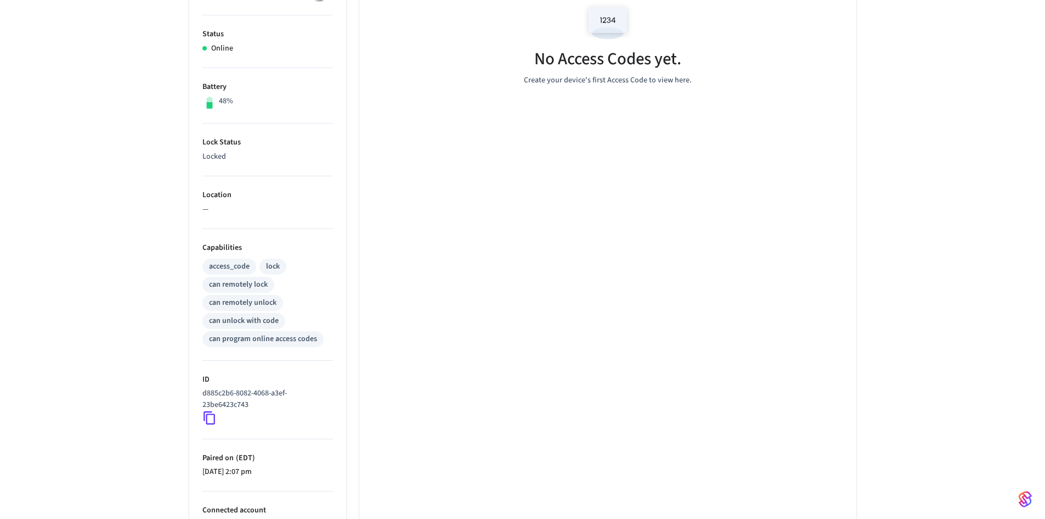
scroll to position [219, 0]
click at [211, 400] on icon at bounding box center [209, 416] width 14 height 14
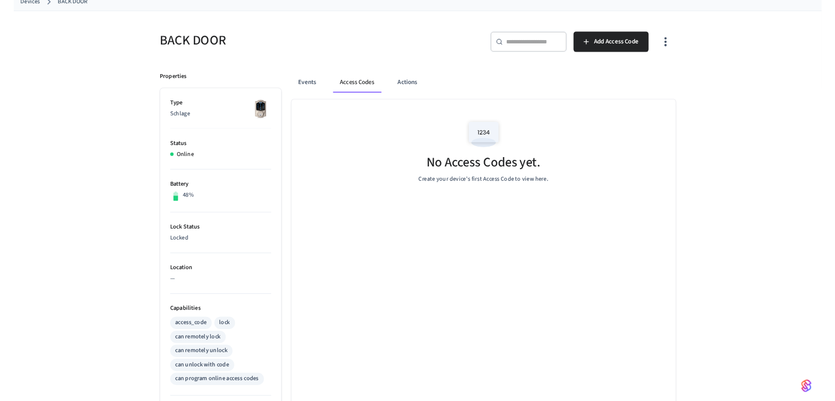
scroll to position [0, 0]
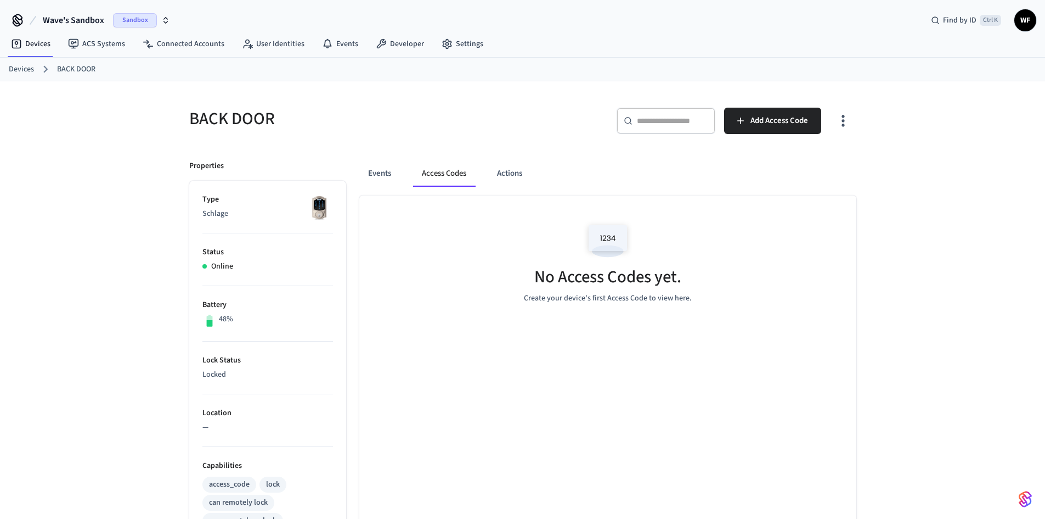
click at [16, 70] on link "Devices" at bounding box center [21, 70] width 25 height 12
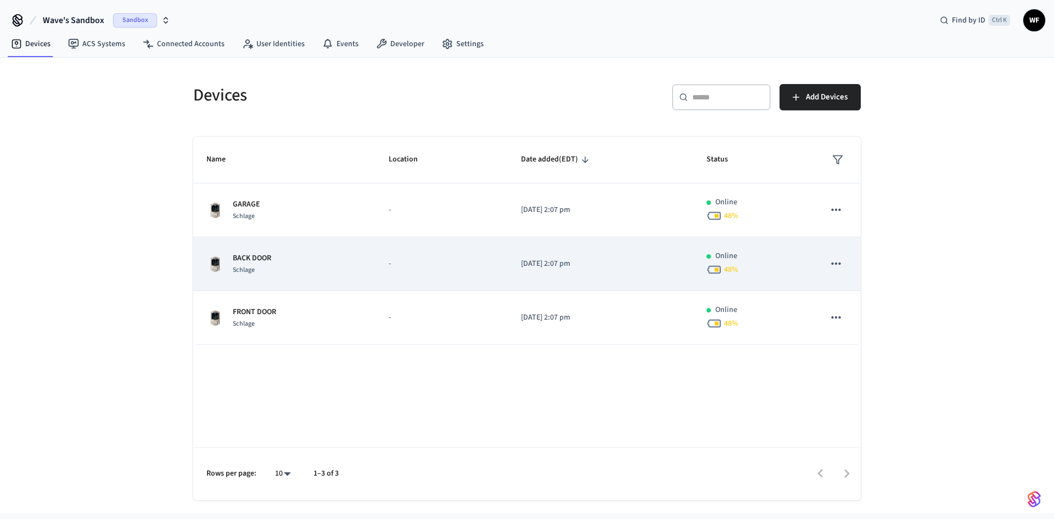
click at [253, 259] on p "BACK DOOR" at bounding box center [252, 258] width 38 height 12
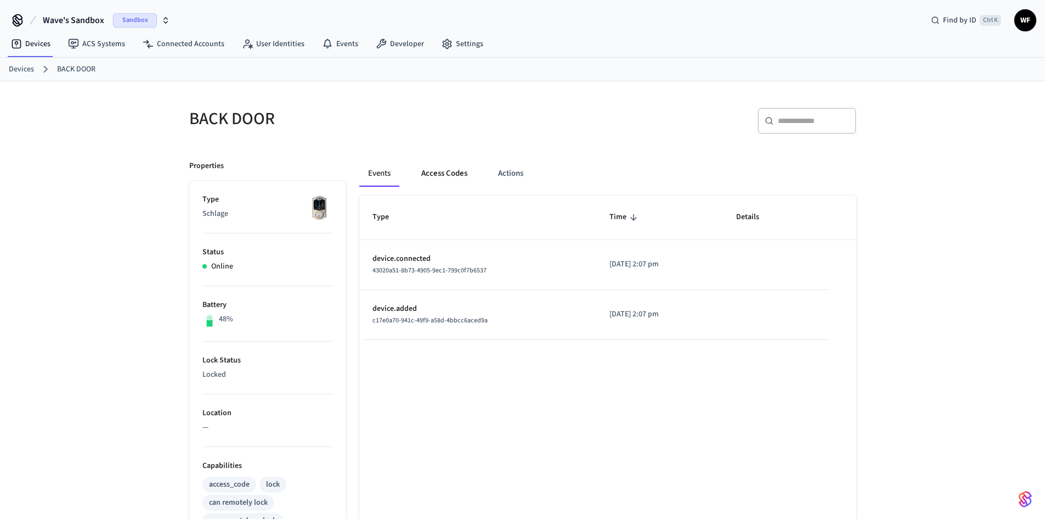
click at [426, 174] on button "Access Codes" at bounding box center [445, 173] width 64 height 26
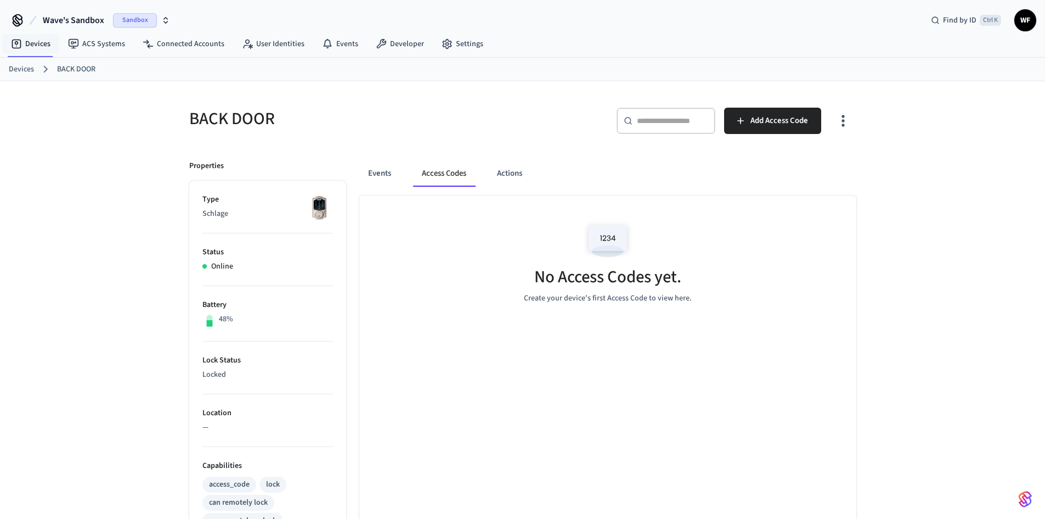
click at [32, 71] on link "Devices" at bounding box center [21, 70] width 25 height 12
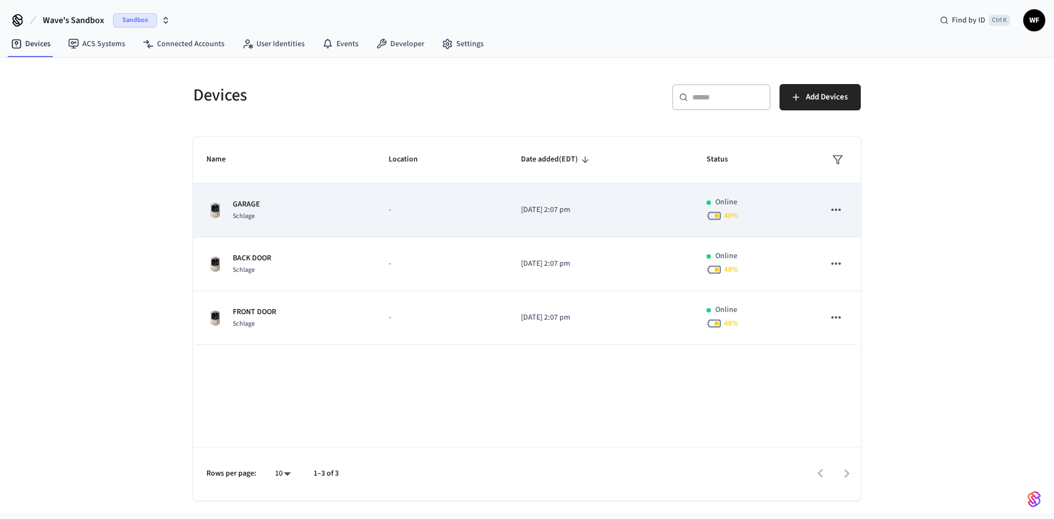
click at [261, 206] on div "GARAGE Schlage" at bounding box center [284, 210] width 156 height 23
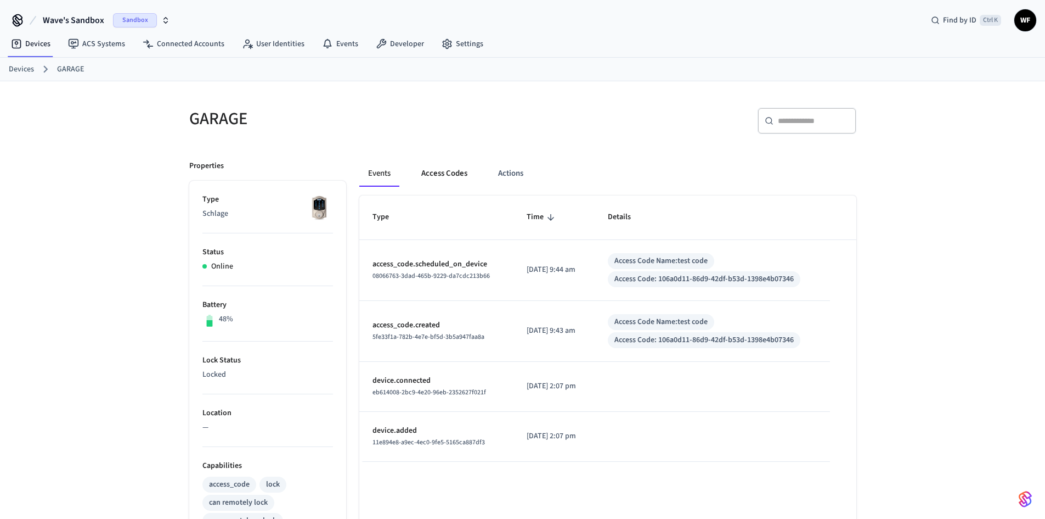
click at [459, 179] on button "Access Codes" at bounding box center [445, 173] width 64 height 26
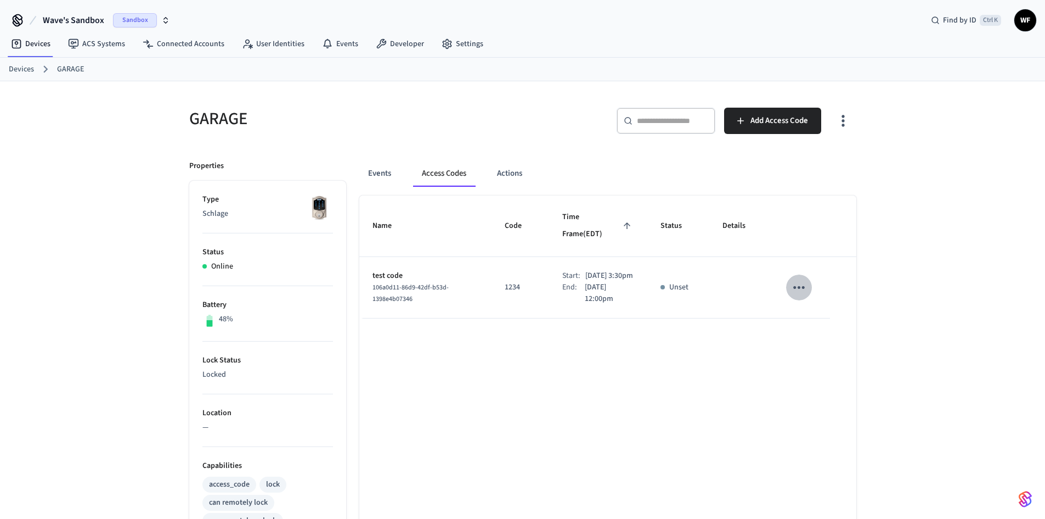
click at [804, 282] on icon "sticky table" at bounding box center [799, 287] width 17 height 17
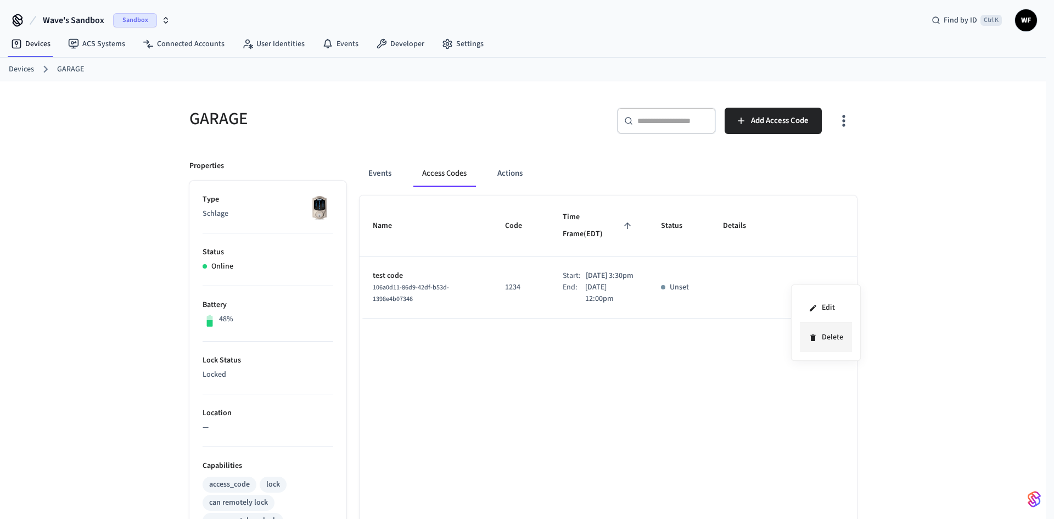
click at [806, 329] on li "Delete" at bounding box center [826, 337] width 52 height 29
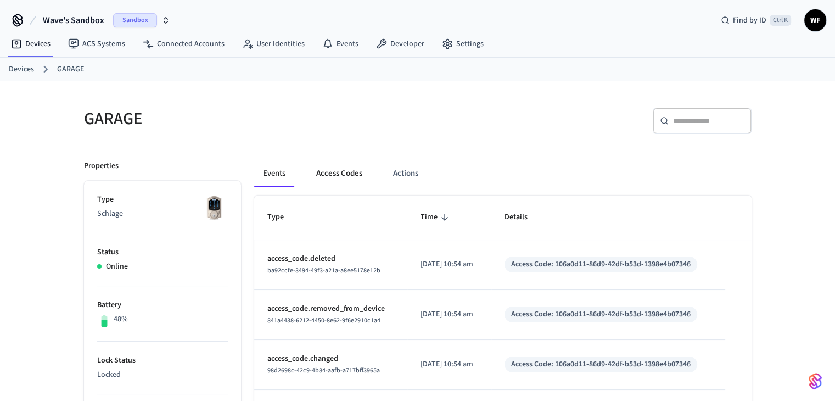
click at [343, 172] on button "Access Codes" at bounding box center [339, 173] width 64 height 26
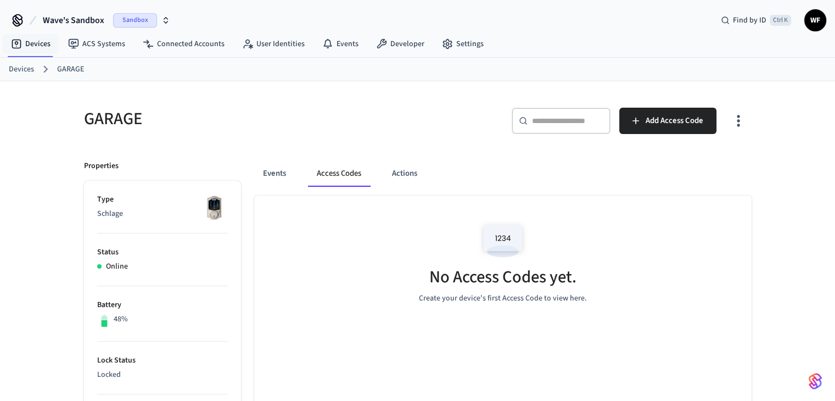
click at [18, 20] on icon at bounding box center [18, 21] width 18 height 18
click at [19, 40] on icon at bounding box center [16, 44] width 9 height 9
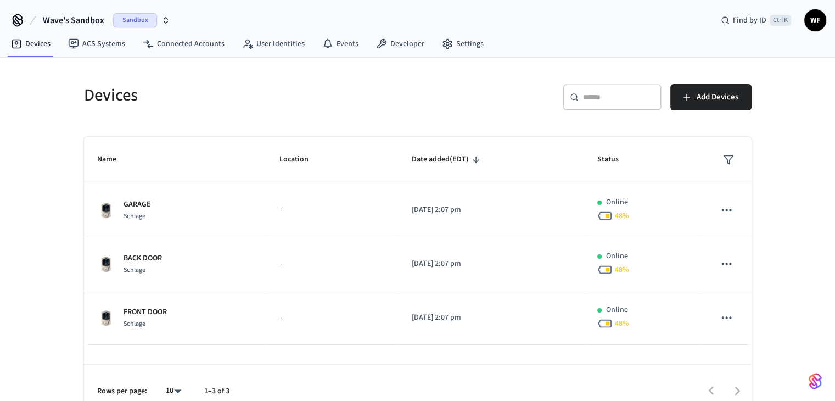
click at [817, 27] on span "WF" at bounding box center [815, 20] width 20 height 20
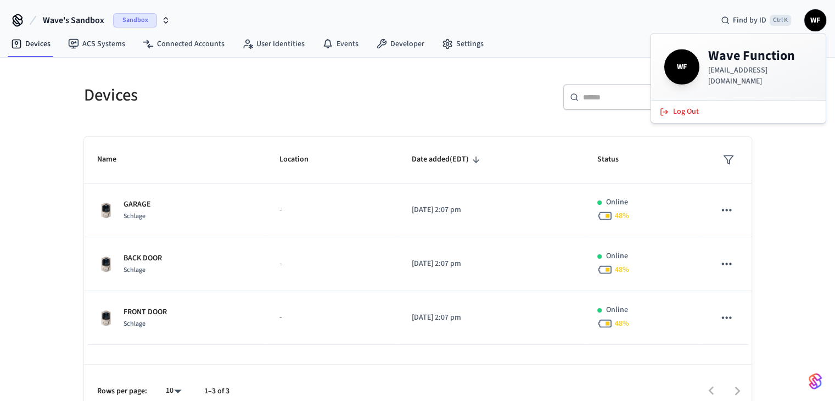
click at [792, 262] on div "Devices ​ ​ Add Devices Name Location Date added (EDT) Status GARAGE Schlage - …" at bounding box center [417, 237] width 835 height 359
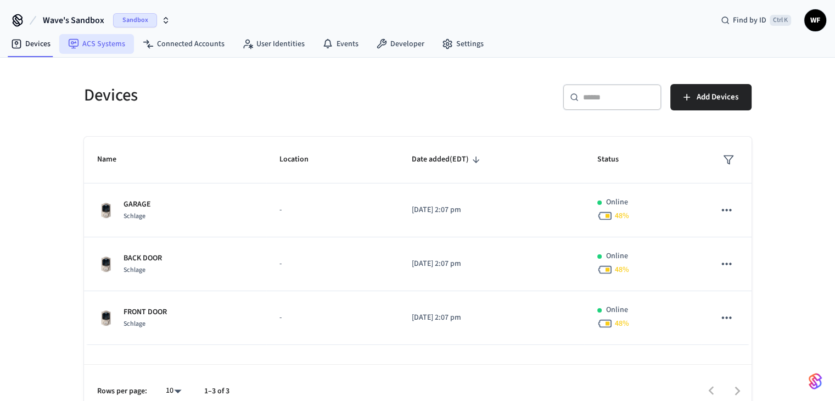
click at [104, 51] on link "ACS Systems" at bounding box center [96, 44] width 75 height 20
click at [41, 45] on link "Devices" at bounding box center [30, 44] width 57 height 20
click at [189, 46] on link "Connected Accounts" at bounding box center [183, 44] width 99 height 20
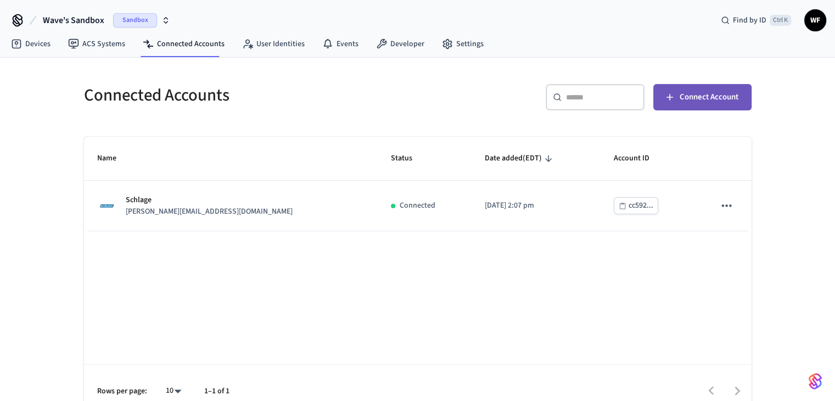
click at [686, 105] on button "Connect Account" at bounding box center [702, 97] width 98 height 26
click at [20, 37] on link "Devices" at bounding box center [30, 44] width 57 height 20
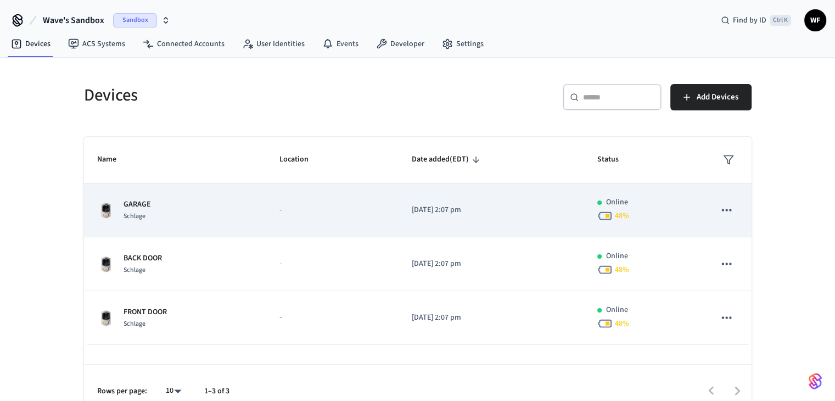
click at [207, 212] on div "GARAGE Schlage" at bounding box center [175, 210] width 156 height 23
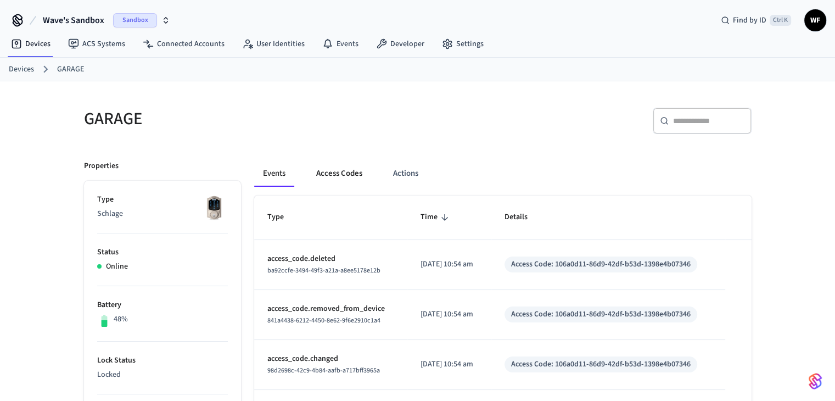
click at [339, 173] on button "Access Codes" at bounding box center [339, 173] width 64 height 26
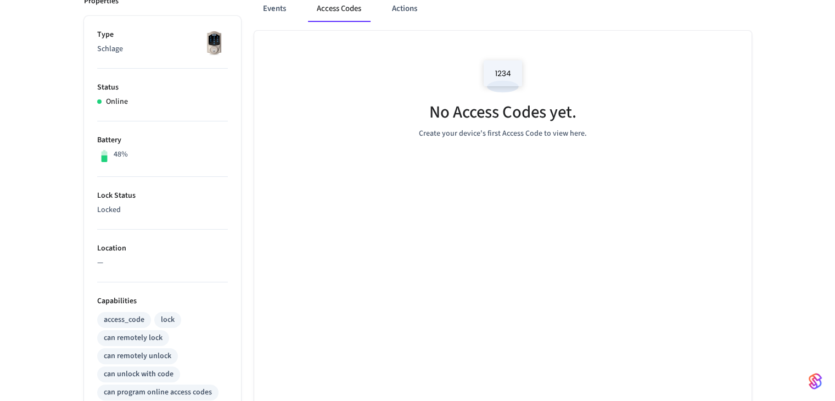
scroll to position [55, 0]
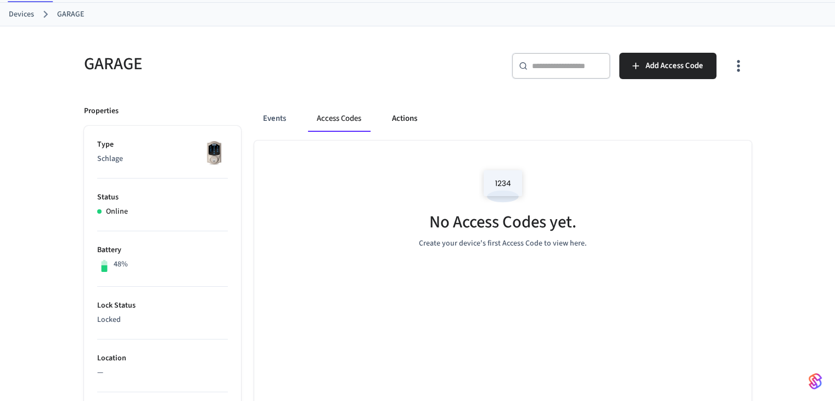
click at [401, 120] on button "Actions" at bounding box center [404, 118] width 43 height 26
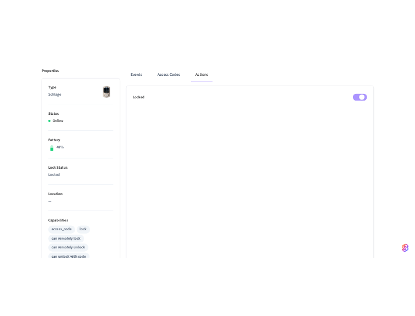
scroll to position [0, 0]
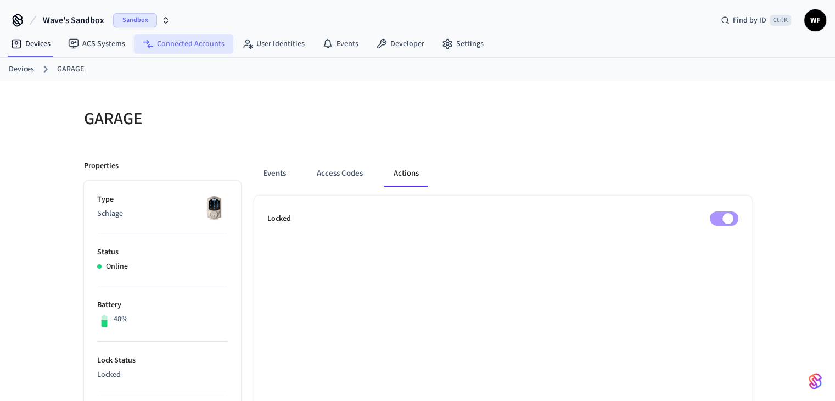
click at [179, 42] on link "Connected Accounts" at bounding box center [183, 44] width 99 height 20
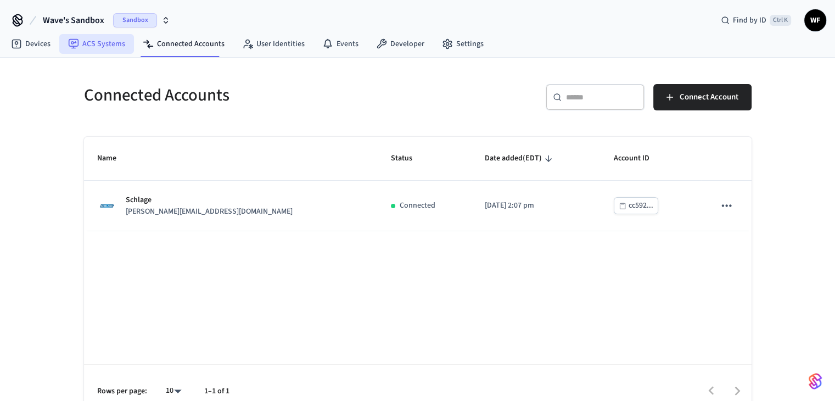
click at [111, 47] on link "ACS Systems" at bounding box center [96, 44] width 75 height 20
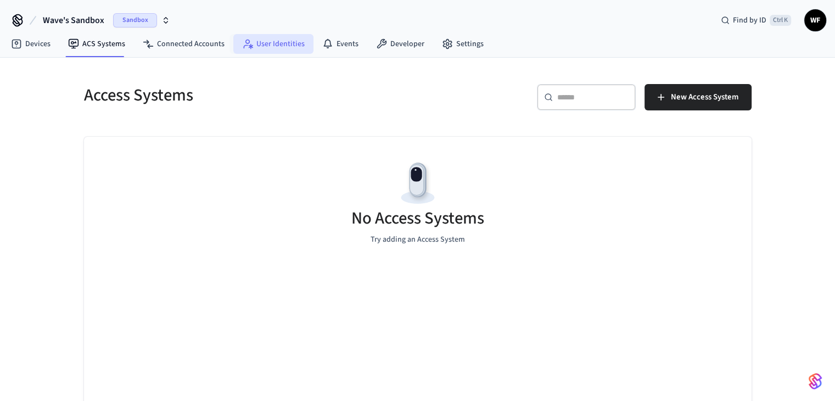
click at [270, 45] on link "User Identities" at bounding box center [273, 44] width 80 height 20
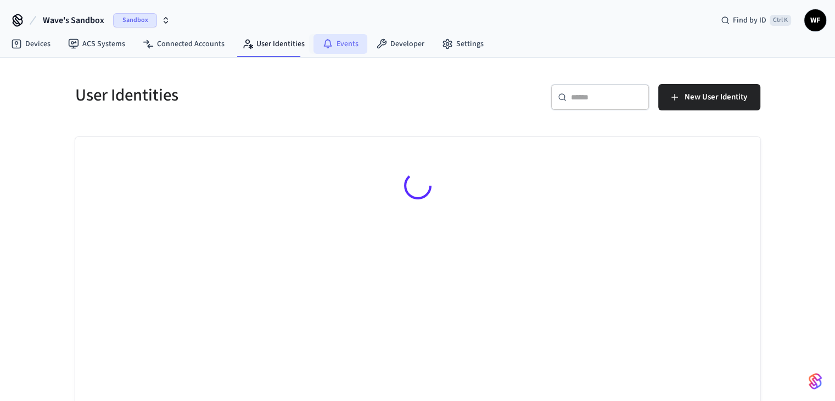
click at [326, 38] on icon at bounding box center [327, 43] width 11 height 11
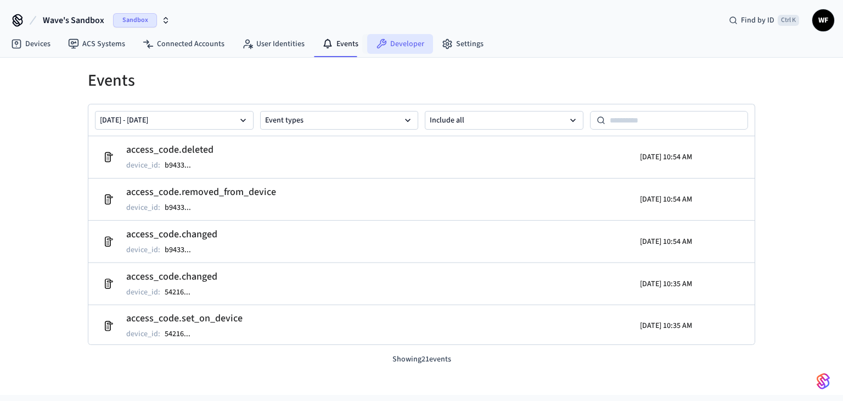
click at [390, 47] on link "Developer" at bounding box center [400, 44] width 66 height 20
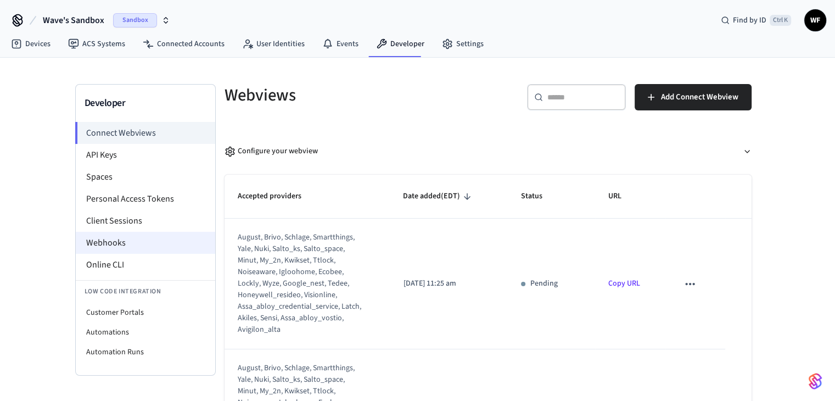
click at [140, 243] on li "Webhooks" at bounding box center [145, 243] width 139 height 22
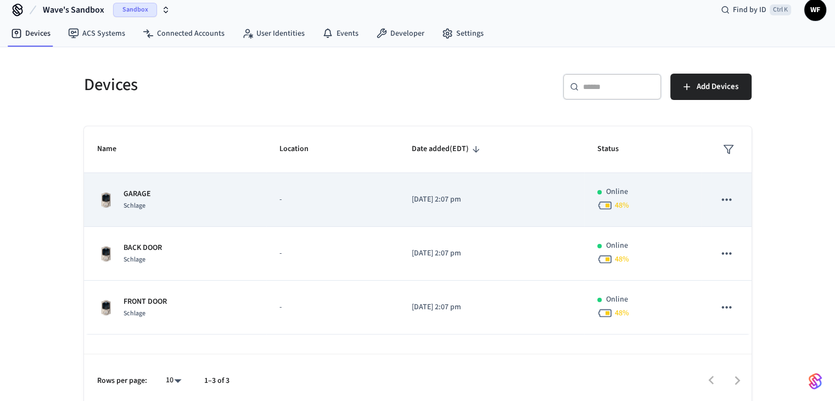
scroll to position [16, 0]
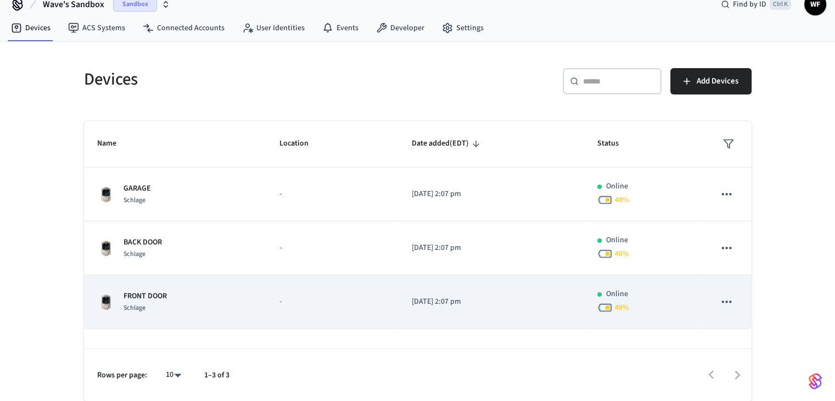
click at [738, 300] on td "sticky table" at bounding box center [725, 302] width 49 height 54
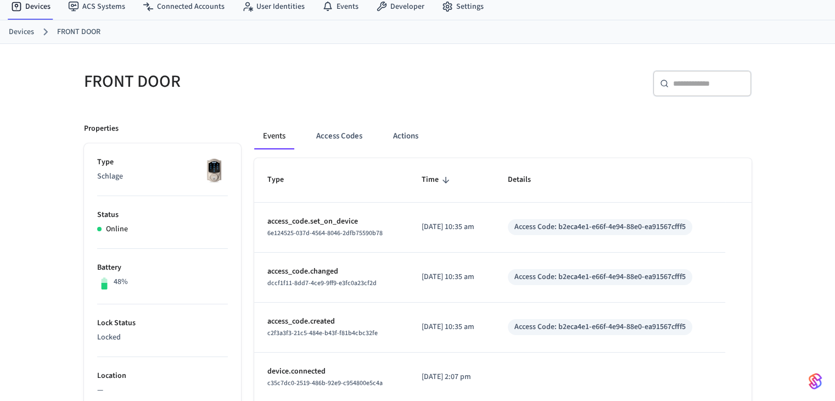
scroll to position [55, 0]
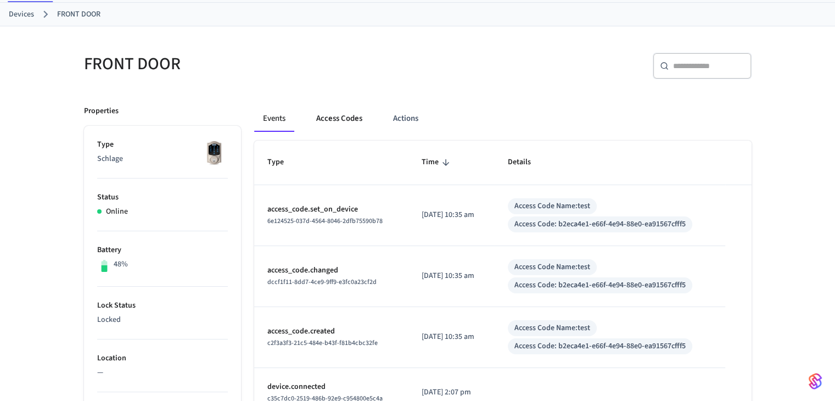
click at [350, 117] on button "Access Codes" at bounding box center [339, 118] width 64 height 26
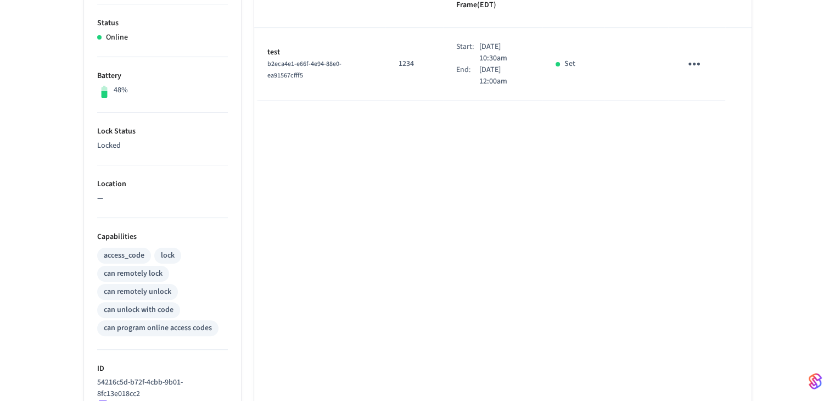
scroll to position [110, 0]
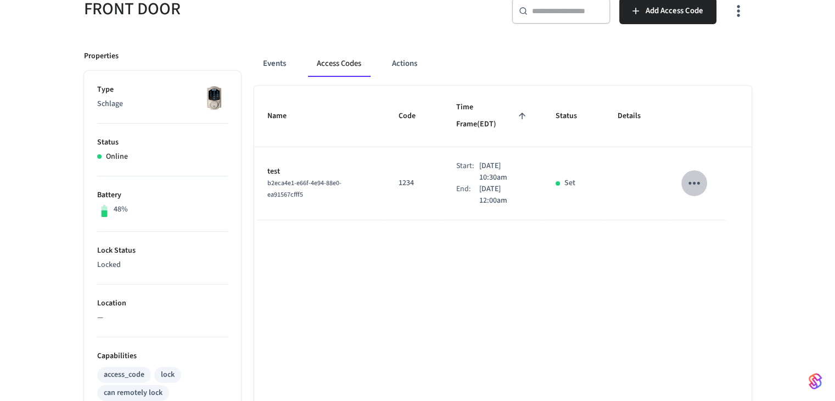
click at [691, 174] on icon "sticky table" at bounding box center [693, 182] width 17 height 17
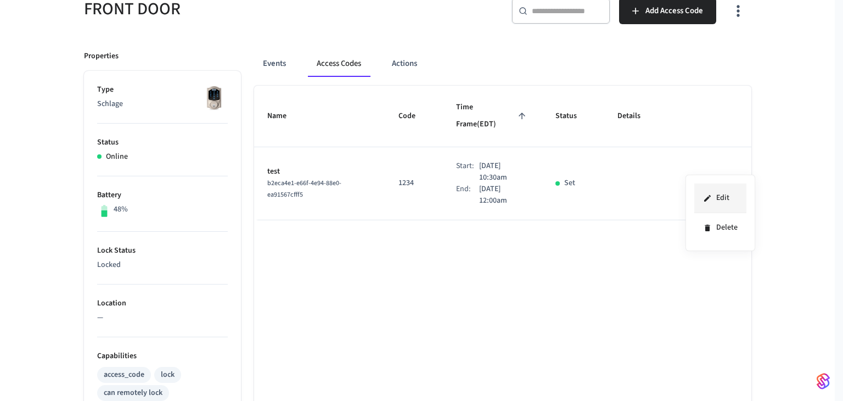
click at [718, 204] on li "Edit" at bounding box center [720, 198] width 52 height 30
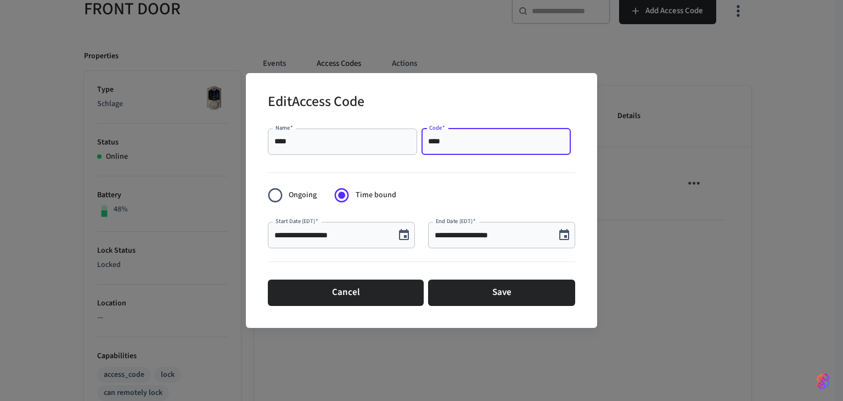
drag, startPoint x: 470, startPoint y: 136, endPoint x: 408, endPoint y: 134, distance: 61.5
click at [408, 134] on div "Name   * **** Name   * Code   * **** Code   *" at bounding box center [421, 141] width 307 height 35
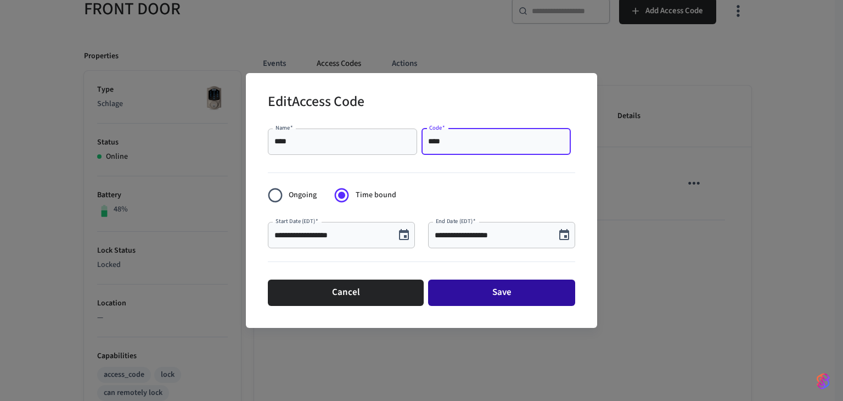
type input "****"
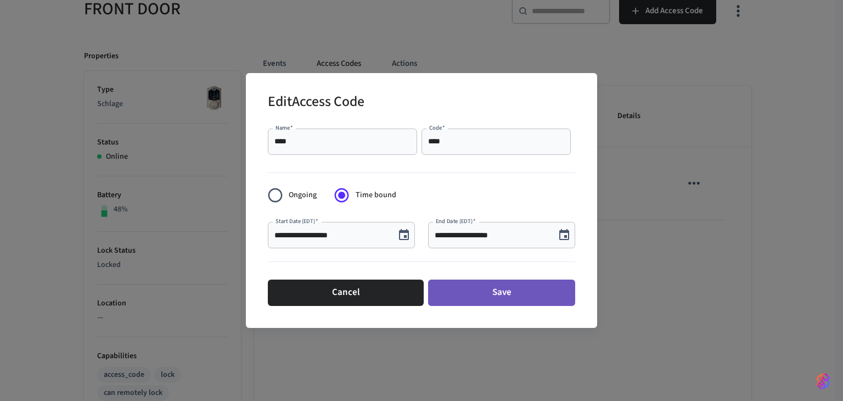
click at [493, 291] on button "Save" at bounding box center [501, 292] width 147 height 26
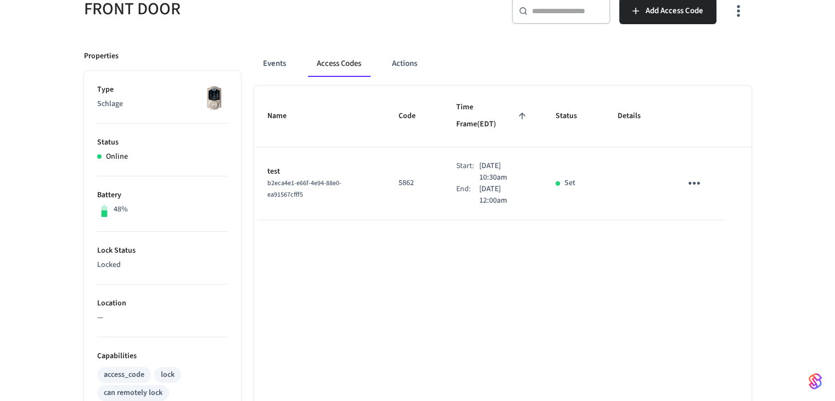
click at [680, 290] on div "Name Code Time Frame (EDT) Status Details test b2eca4e1-e66f-4e94-88e0-ea91567c…" at bounding box center [502, 389] width 497 height 607
drag, startPoint x: 378, startPoint y: 161, endPoint x: 418, endPoint y: 171, distance: 41.9
click at [418, 171] on td "5862" at bounding box center [414, 183] width 58 height 73
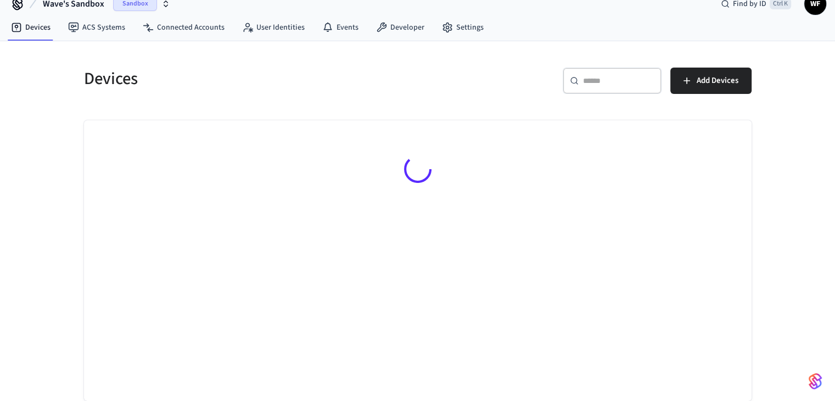
scroll to position [16, 0]
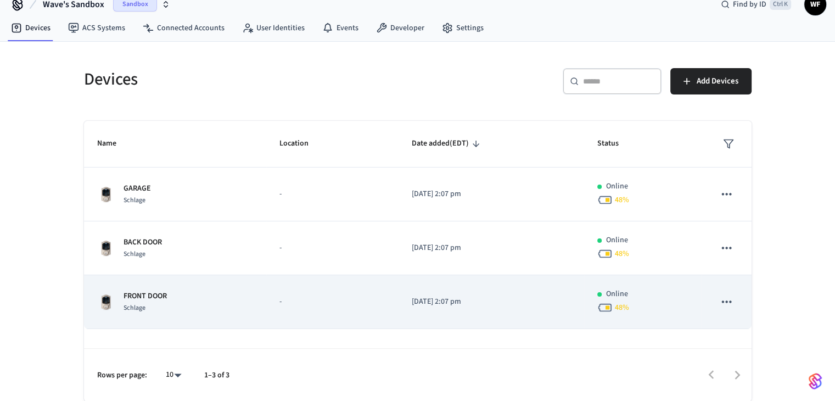
click at [733, 299] on icon "sticky table" at bounding box center [726, 301] width 14 height 14
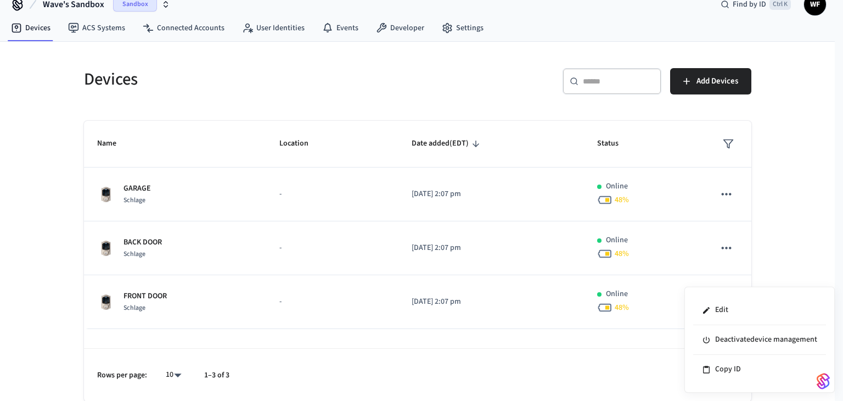
click at [207, 294] on div at bounding box center [421, 200] width 843 height 401
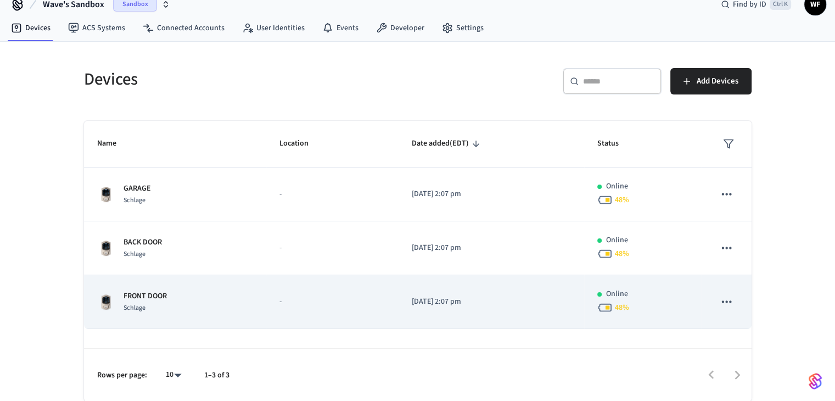
click at [154, 295] on p "FRONT DOOR" at bounding box center [144, 296] width 43 height 12
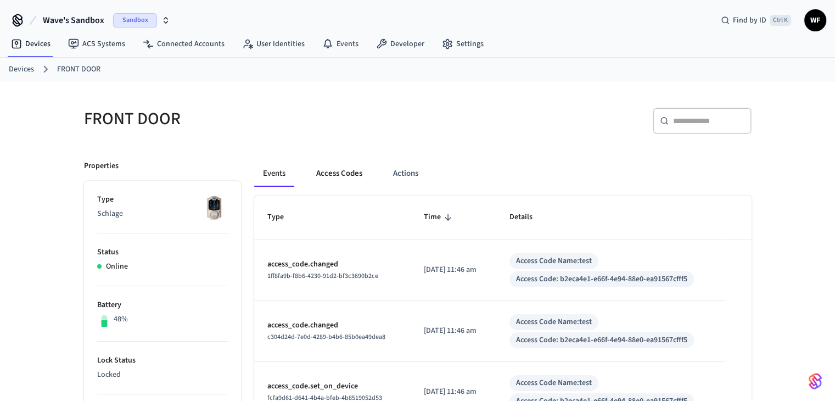
click at [339, 168] on button "Access Codes" at bounding box center [339, 173] width 64 height 26
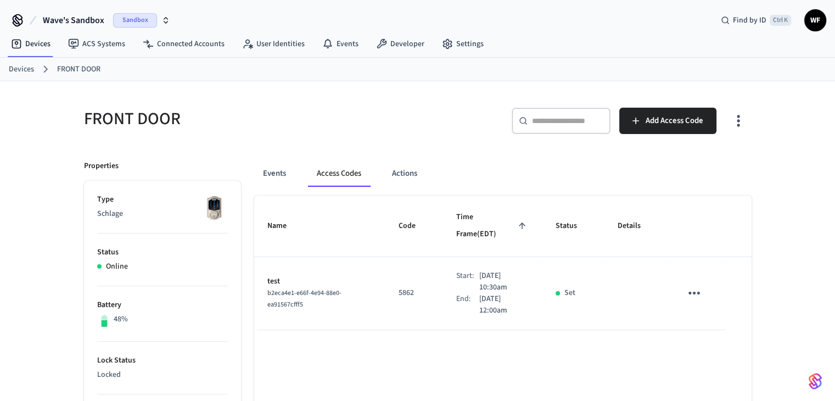
click at [697, 284] on icon "sticky table" at bounding box center [693, 292] width 17 height 17
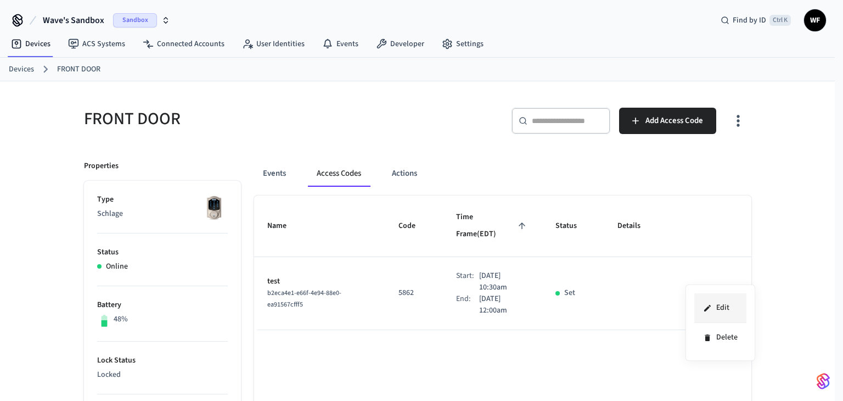
click at [725, 303] on li "Edit" at bounding box center [720, 308] width 52 height 30
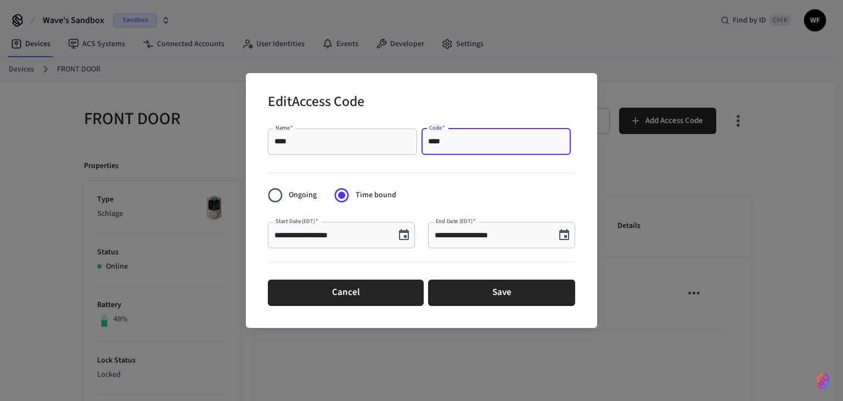
drag, startPoint x: 459, startPoint y: 137, endPoint x: 402, endPoint y: 143, distance: 56.8
click at [402, 143] on div "Name   * **** Name   * Code   * **** Code   *" at bounding box center [421, 141] width 307 height 35
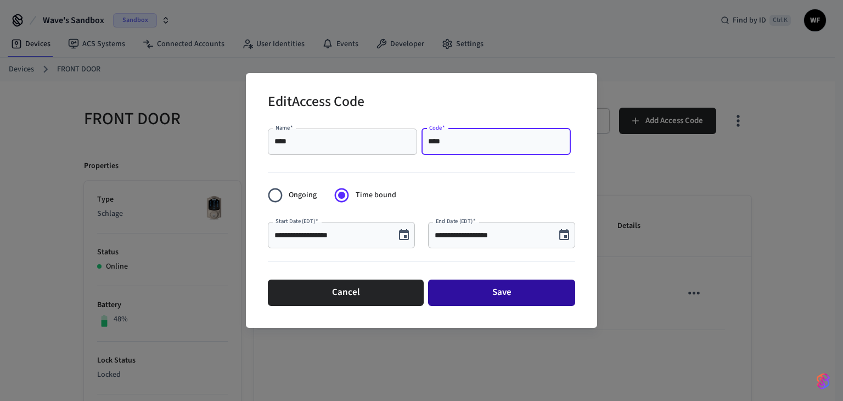
type input "****"
click at [503, 287] on button "Save" at bounding box center [501, 292] width 147 height 26
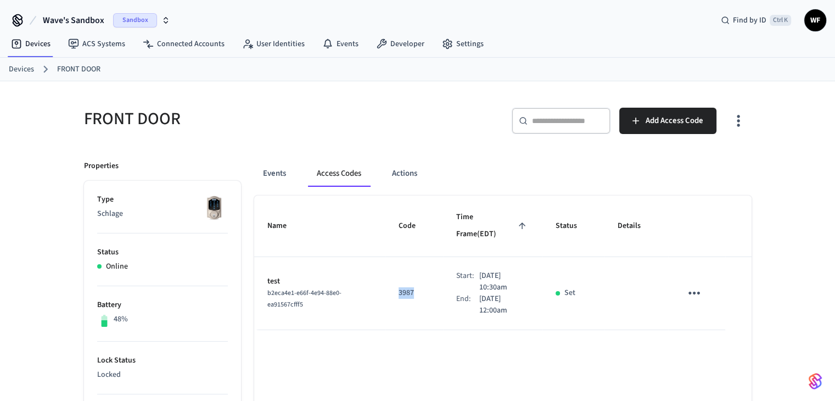
drag, startPoint x: 386, startPoint y: 276, endPoint x: 416, endPoint y: 275, distance: 30.7
click at [416, 275] on td "3987" at bounding box center [414, 293] width 58 height 73
click at [408, 285] on td "3987" at bounding box center [414, 293] width 58 height 73
click at [411, 123] on div "​ ​ Add Access Code" at bounding box center [581, 118] width 340 height 48
click at [21, 19] on icon at bounding box center [17, 22] width 9 height 7
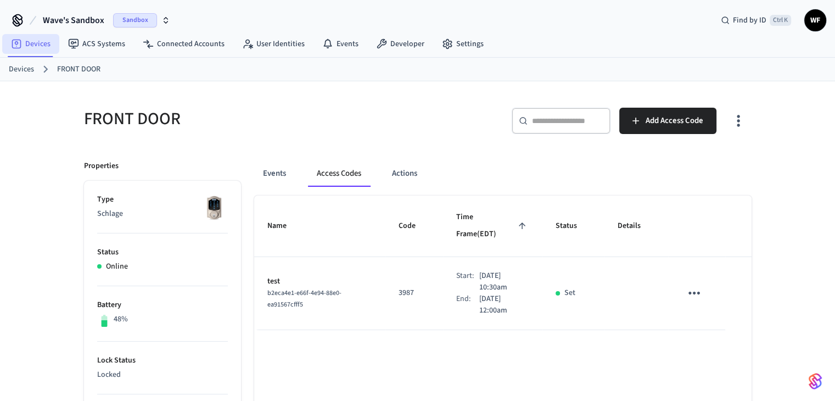
click at [24, 44] on link "Devices" at bounding box center [30, 44] width 57 height 20
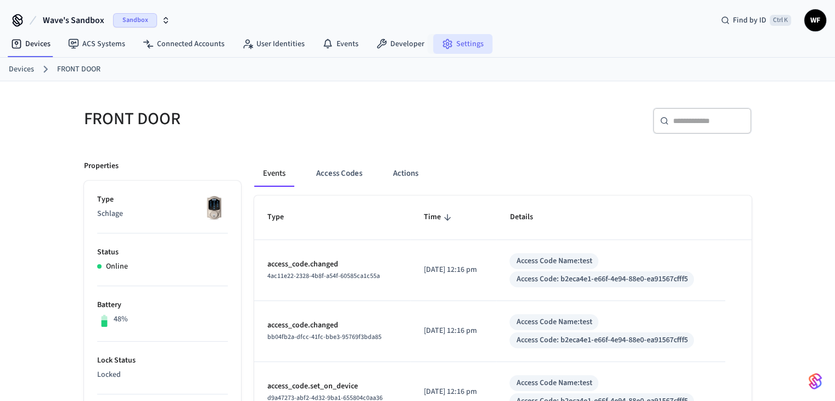
click at [445, 38] on icon at bounding box center [447, 43] width 11 height 11
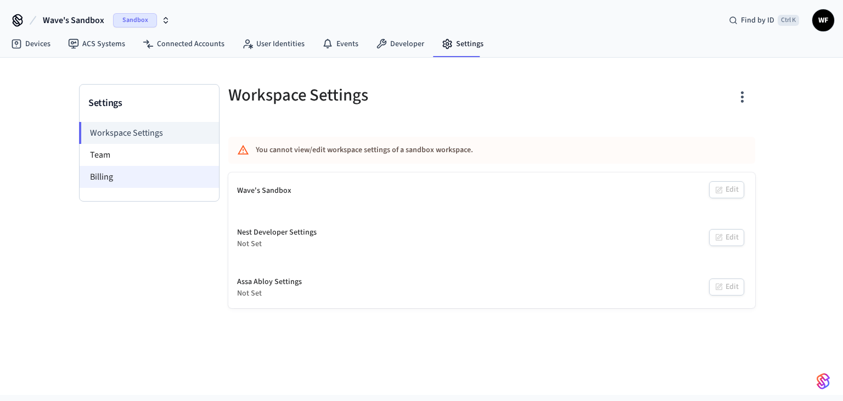
click at [148, 174] on li "Billing" at bounding box center [149, 177] width 139 height 22
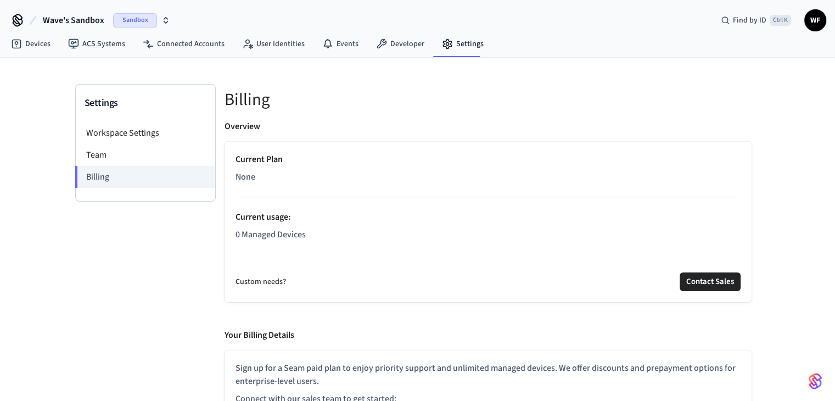
click at [49, 17] on span "Wave's Sandbox" at bounding box center [73, 20] width 61 height 13
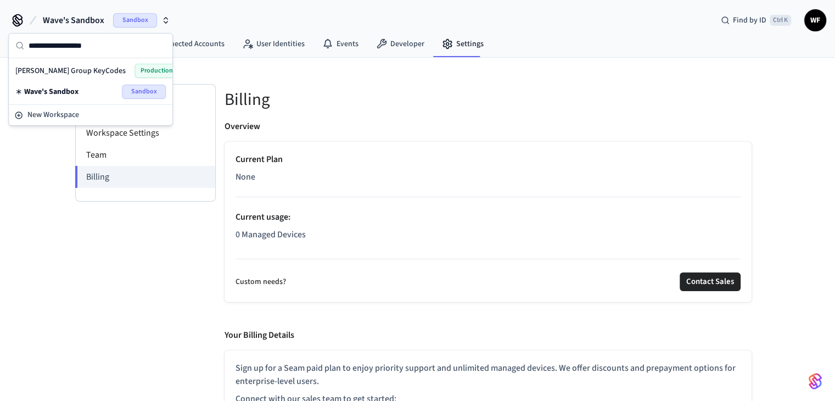
click at [72, 72] on span "Millie Group KeyCodes" at bounding box center [70, 70] width 110 height 11
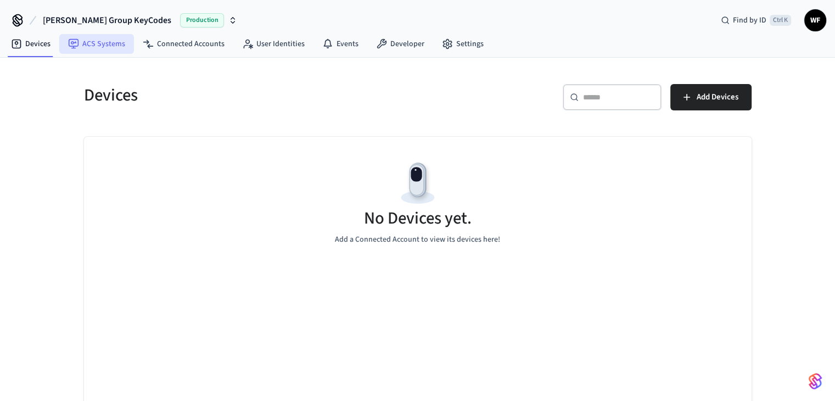
click at [105, 51] on link "ACS Systems" at bounding box center [96, 44] width 75 height 20
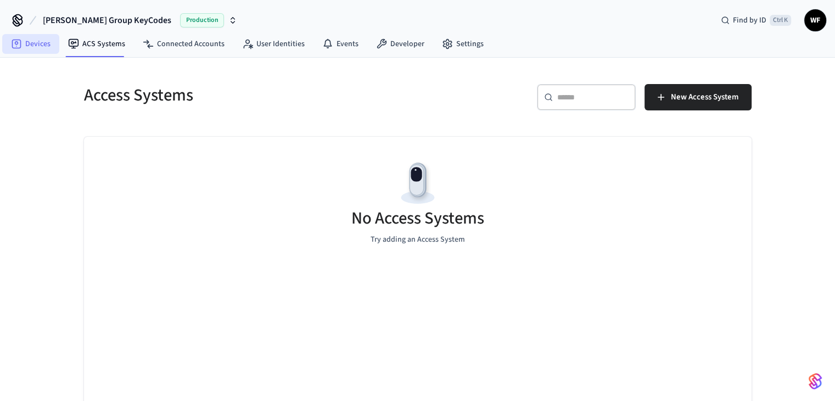
click at [38, 47] on link "Devices" at bounding box center [30, 44] width 57 height 20
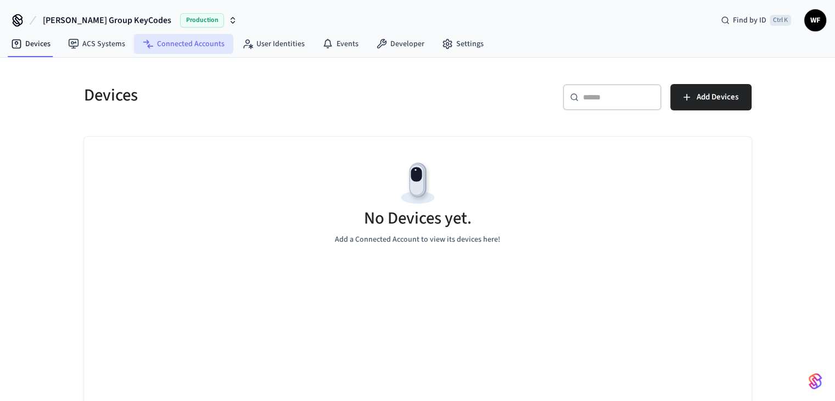
click at [201, 49] on link "Connected Accounts" at bounding box center [183, 44] width 99 height 20
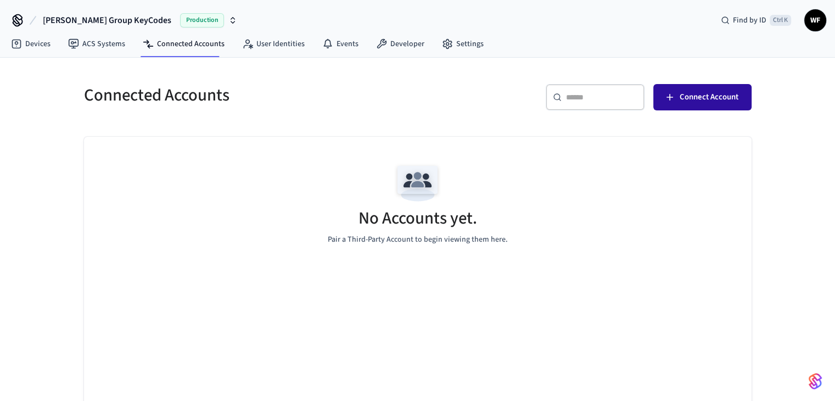
click at [704, 97] on span "Connect Account" at bounding box center [708, 97] width 59 height 14
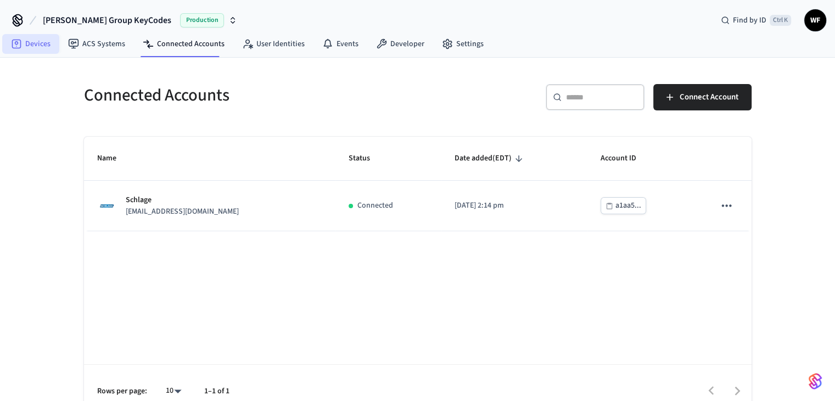
click at [50, 44] on link "Devices" at bounding box center [30, 44] width 57 height 20
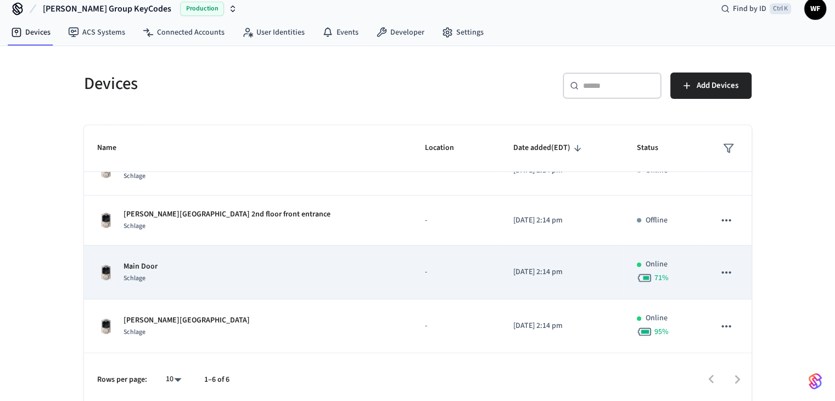
scroll to position [16, 0]
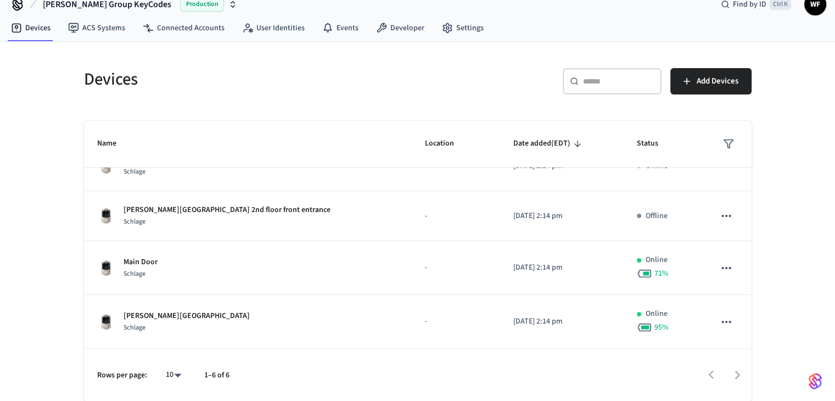
click at [178, 375] on body "Millie Group KeyCodes Production Find by ID Ctrl K WF Devices ACS Systems Conne…" at bounding box center [417, 192] width 835 height 417
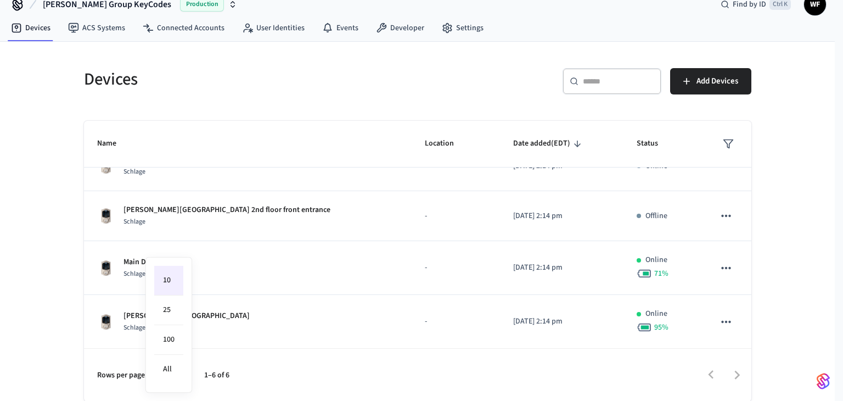
click at [314, 379] on div at bounding box center [421, 200] width 843 height 401
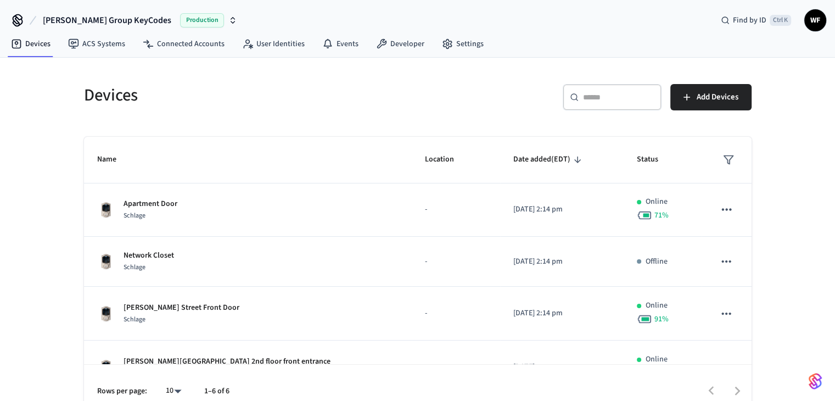
scroll to position [0, 0]
click at [724, 162] on icon "sticky table" at bounding box center [728, 159] width 11 height 11
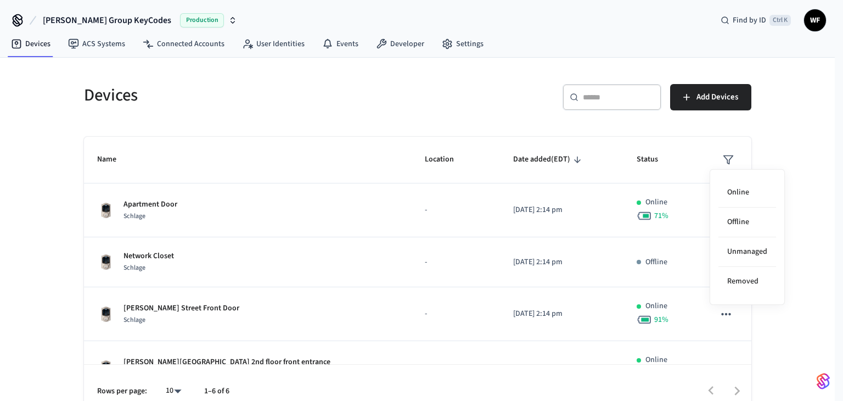
click at [783, 152] on div at bounding box center [421, 200] width 843 height 401
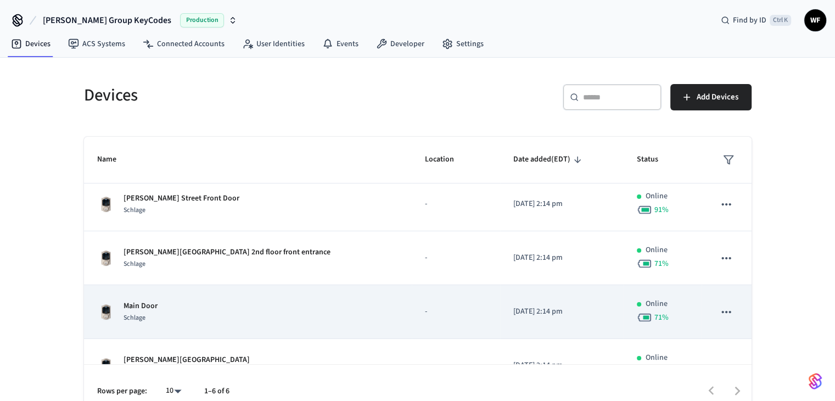
scroll to position [137, 0]
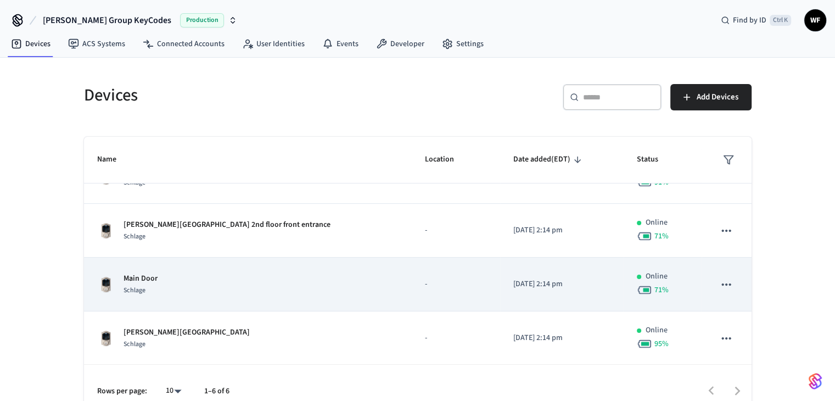
click at [291, 273] on div "Main Door Schlage" at bounding box center [248, 284] width 302 height 23
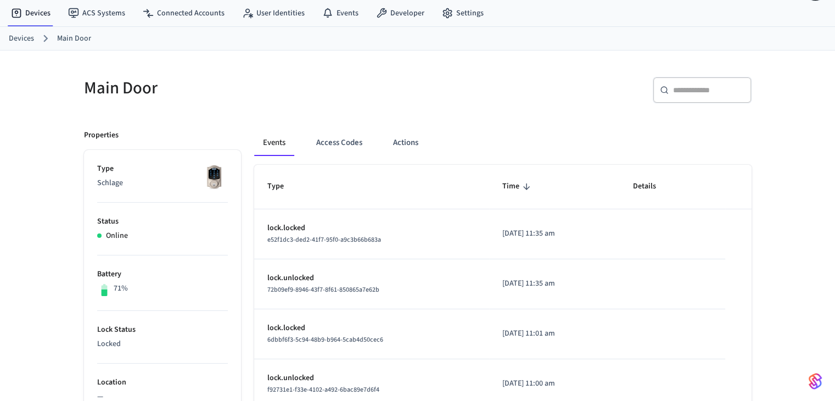
scroll to position [28, 0]
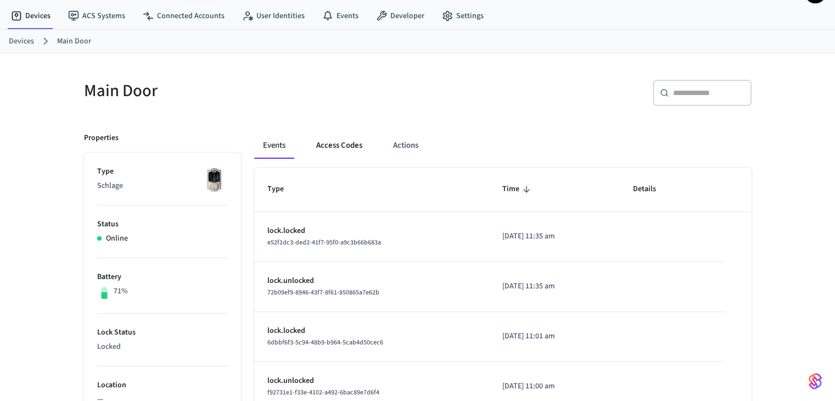
click at [335, 141] on button "Access Codes" at bounding box center [339, 145] width 64 height 26
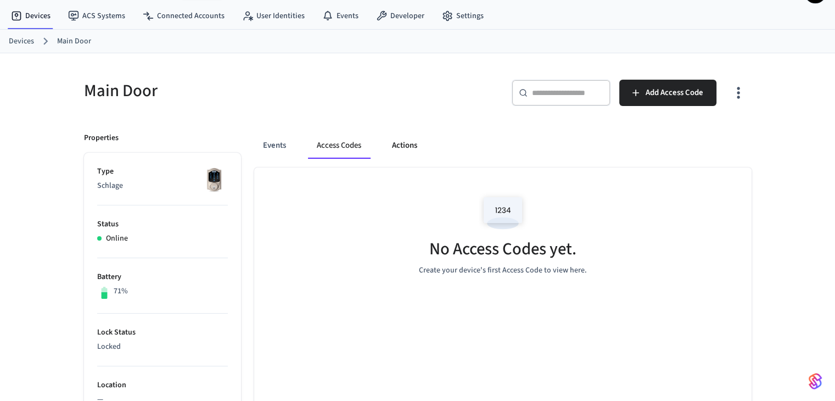
click at [396, 147] on button "Actions" at bounding box center [404, 145] width 43 height 26
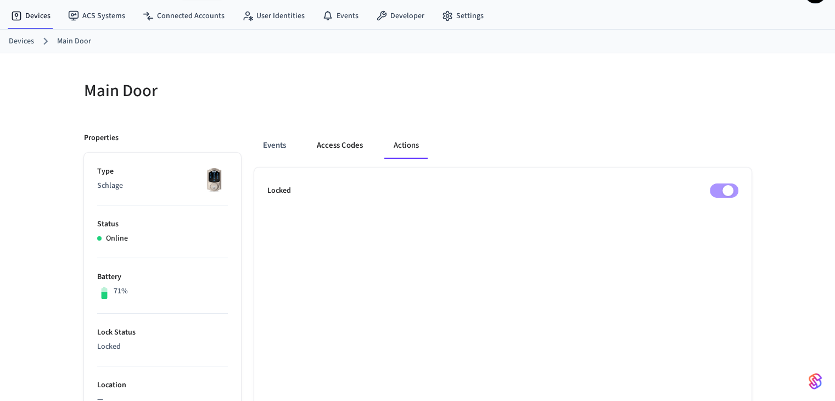
click at [344, 144] on button "Access Codes" at bounding box center [340, 145] width 64 height 26
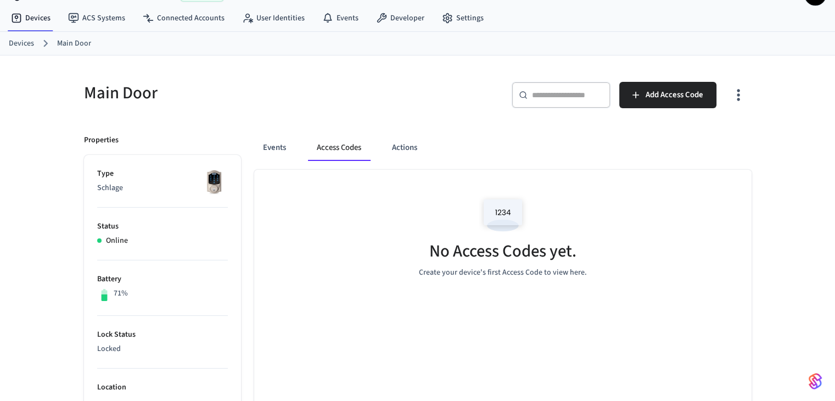
scroll to position [0, 0]
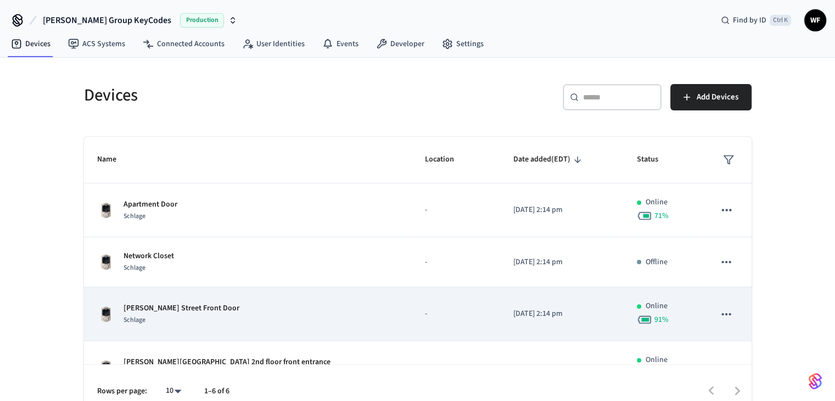
click at [247, 303] on div "Arnold Street Front Door Schlage" at bounding box center [248, 313] width 302 height 23
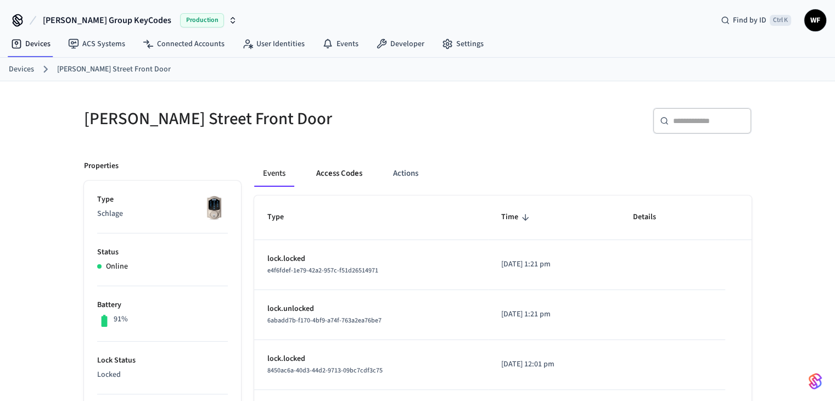
click at [336, 173] on button "Access Codes" at bounding box center [339, 173] width 64 height 26
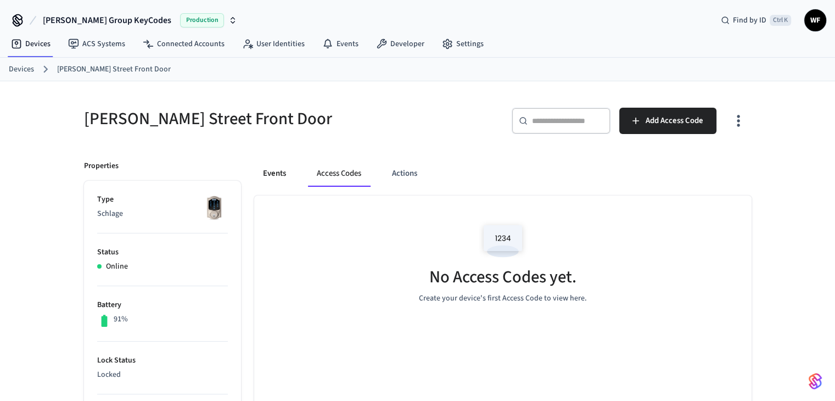
click at [289, 173] on button "Events" at bounding box center [274, 173] width 41 height 26
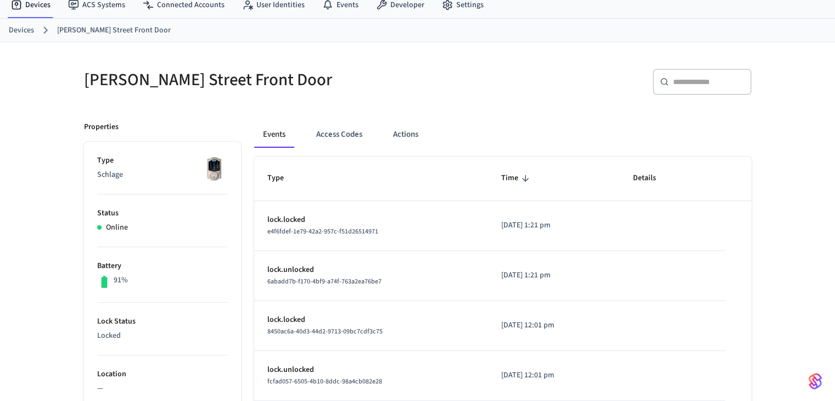
scroll to position [55, 0]
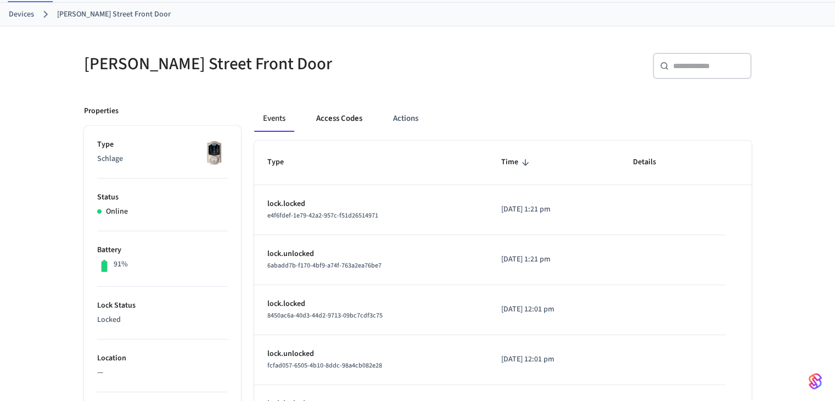
click at [344, 119] on button "Access Codes" at bounding box center [339, 118] width 64 height 26
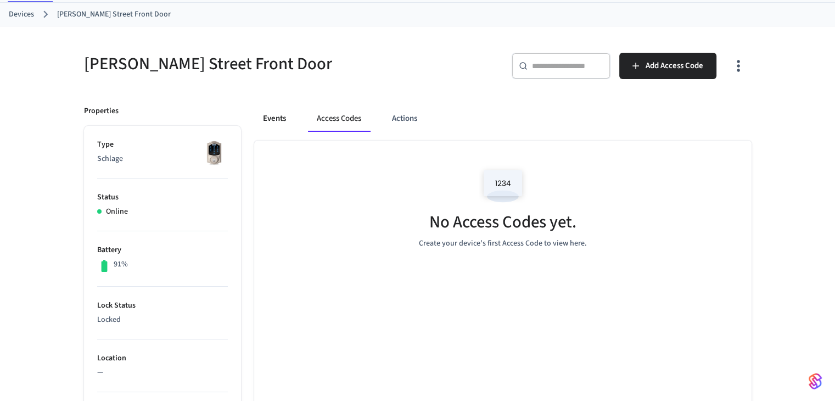
click at [294, 121] on button "Events" at bounding box center [274, 118] width 41 height 26
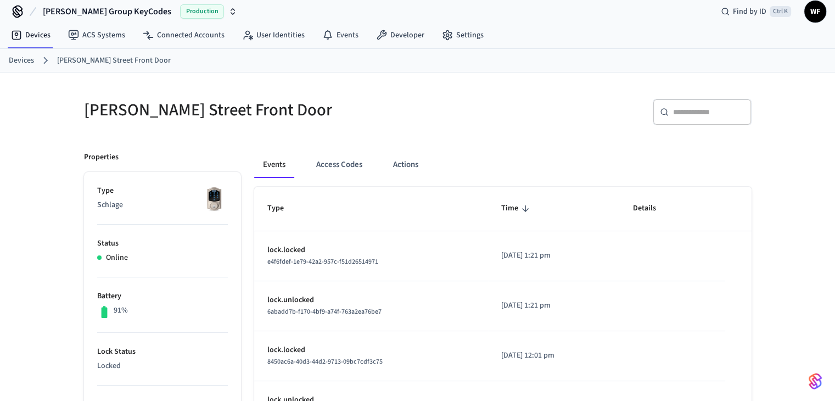
scroll to position [0, 0]
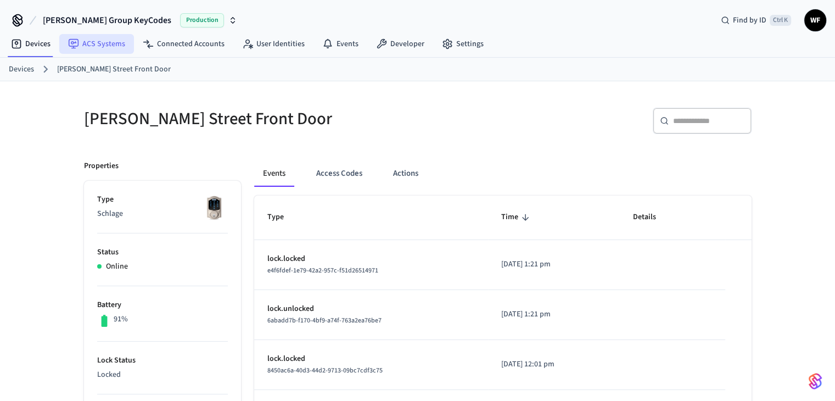
click at [105, 42] on link "ACS Systems" at bounding box center [96, 44] width 75 height 20
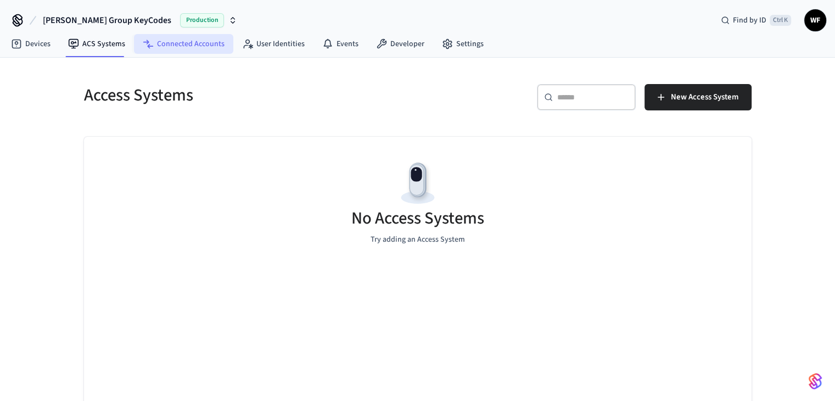
click at [144, 47] on icon at bounding box center [148, 43] width 11 height 11
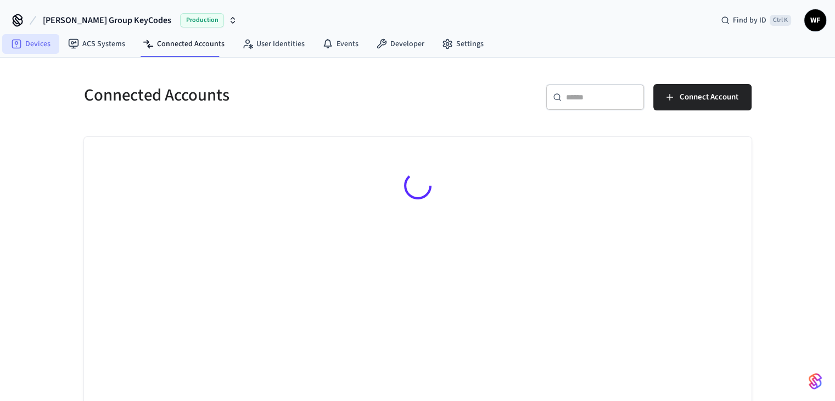
click at [25, 52] on link "Devices" at bounding box center [30, 44] width 57 height 20
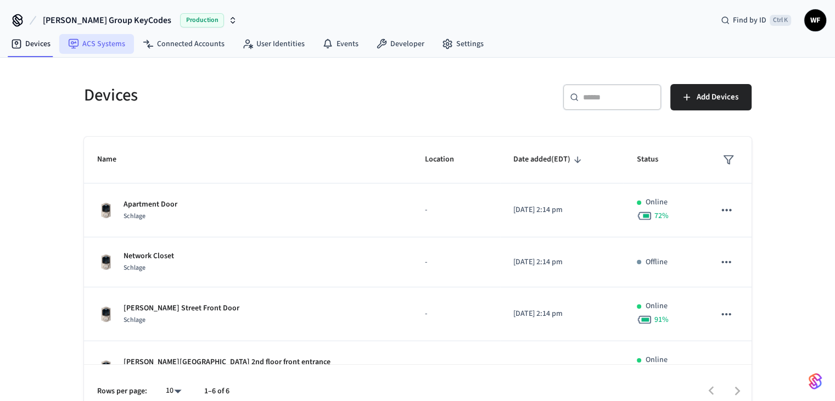
click at [100, 49] on link "ACS Systems" at bounding box center [96, 44] width 75 height 20
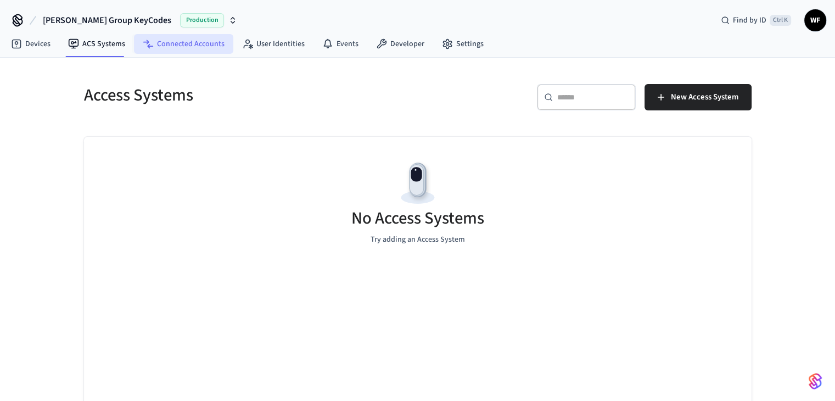
click at [174, 42] on link "Connected Accounts" at bounding box center [183, 44] width 99 height 20
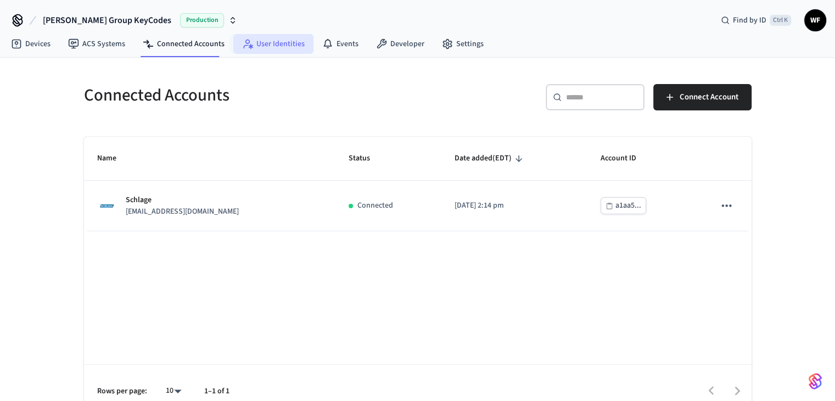
click at [246, 40] on icon at bounding box center [247, 43] width 11 height 11
click at [201, 51] on link "Connected Accounts" at bounding box center [183, 44] width 99 height 20
click at [272, 44] on link "User Identities" at bounding box center [273, 44] width 80 height 20
click at [341, 43] on link "Events" at bounding box center [340, 44] width 54 height 20
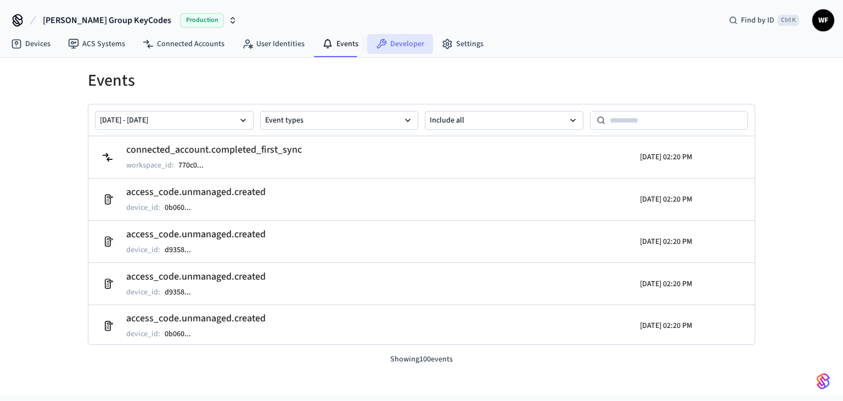
click at [389, 48] on link "Developer" at bounding box center [400, 44] width 66 height 20
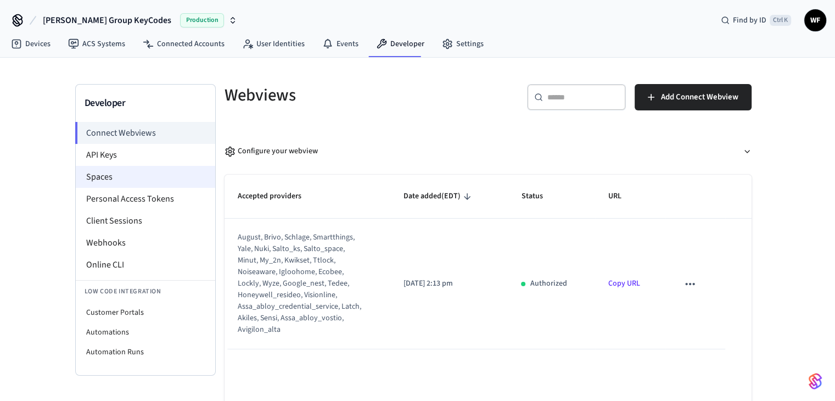
click at [150, 177] on li "Spaces" at bounding box center [145, 177] width 139 height 22
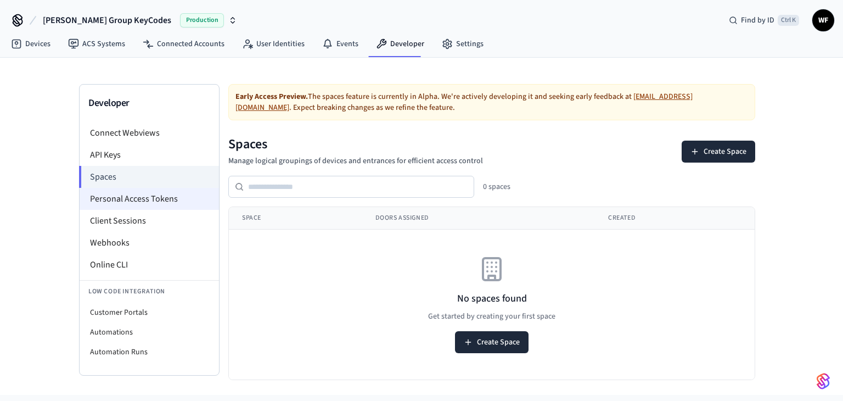
click at [125, 200] on li "Personal Access Tokens" at bounding box center [149, 199] width 139 height 22
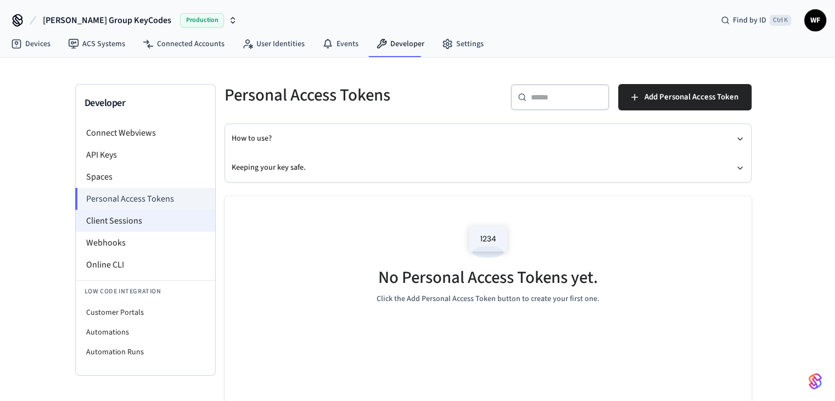
click at [130, 222] on li "Client Sessions" at bounding box center [145, 221] width 139 height 22
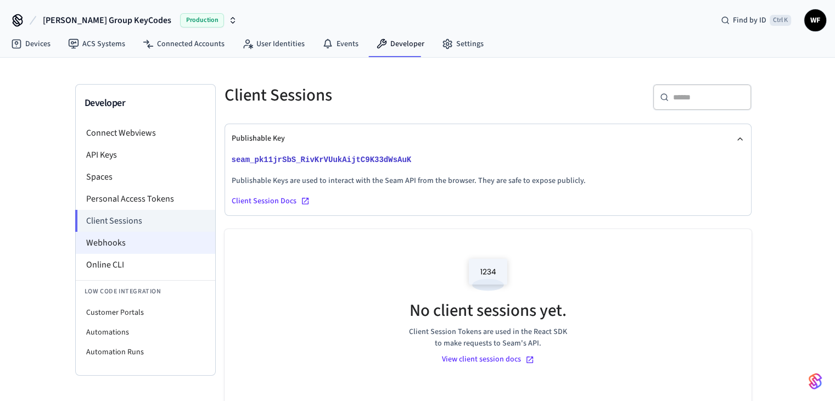
click at [142, 246] on li "Webhooks" at bounding box center [145, 243] width 139 height 22
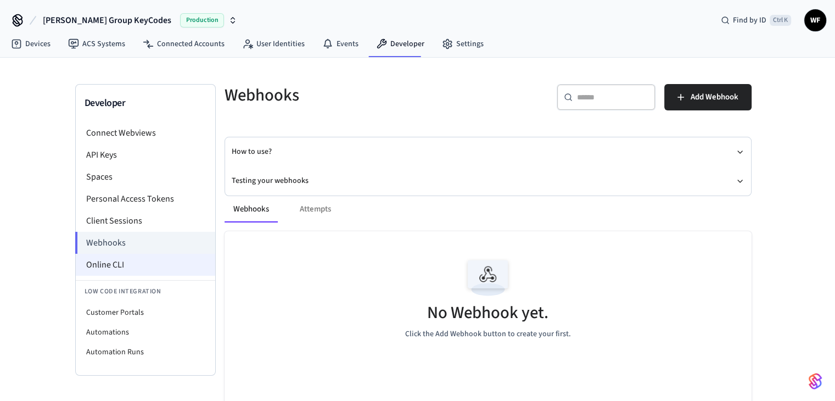
click at [182, 267] on li "Online CLI" at bounding box center [145, 265] width 139 height 22
click at [820, 188] on div "Developer Connect Webviews API Keys Spaces Personal Access Tokens Client Sessio…" at bounding box center [417, 261] width 835 height 406
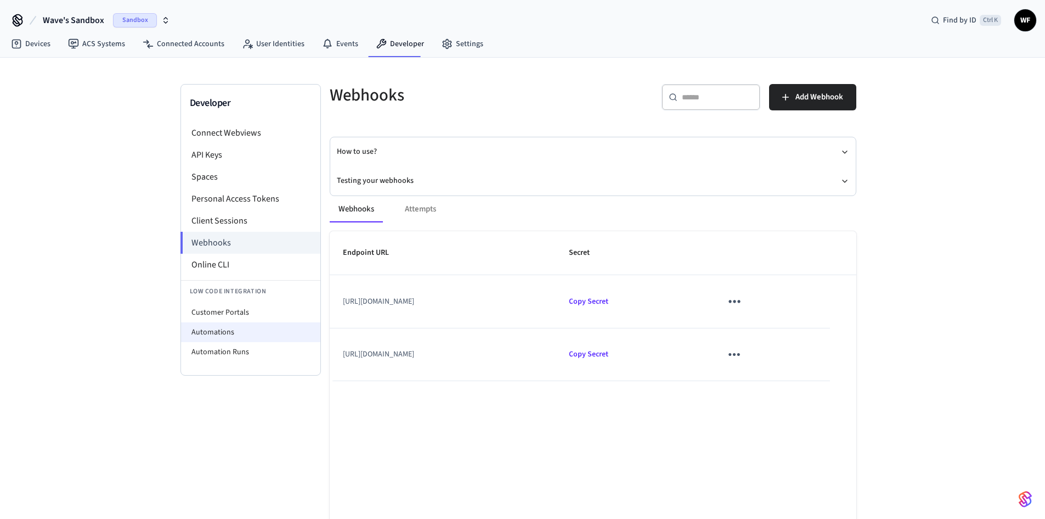
click at [269, 334] on li "Automations" at bounding box center [250, 332] width 139 height 20
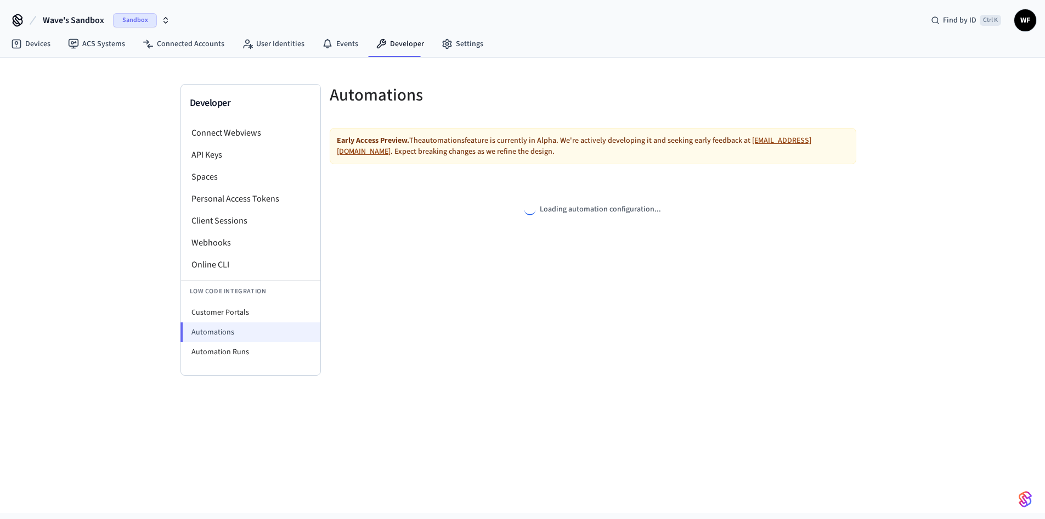
select select "**********"
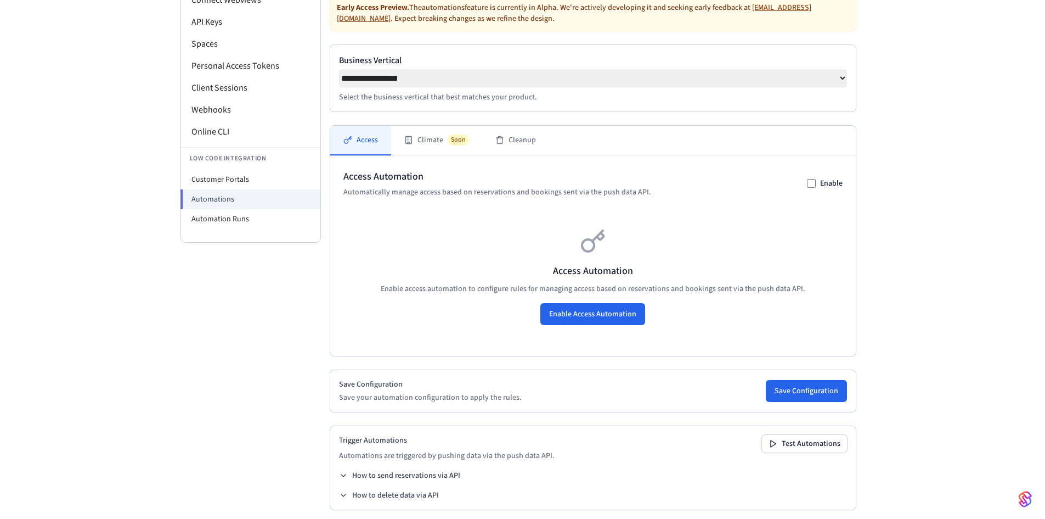
scroll to position [145, 0]
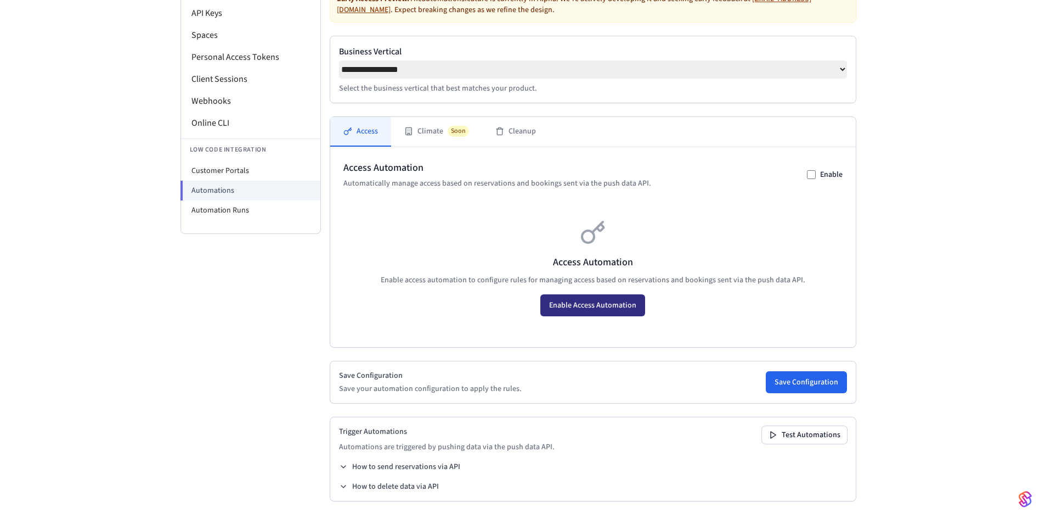
click at [617, 303] on button "Enable Access Automation" at bounding box center [593, 305] width 105 height 22
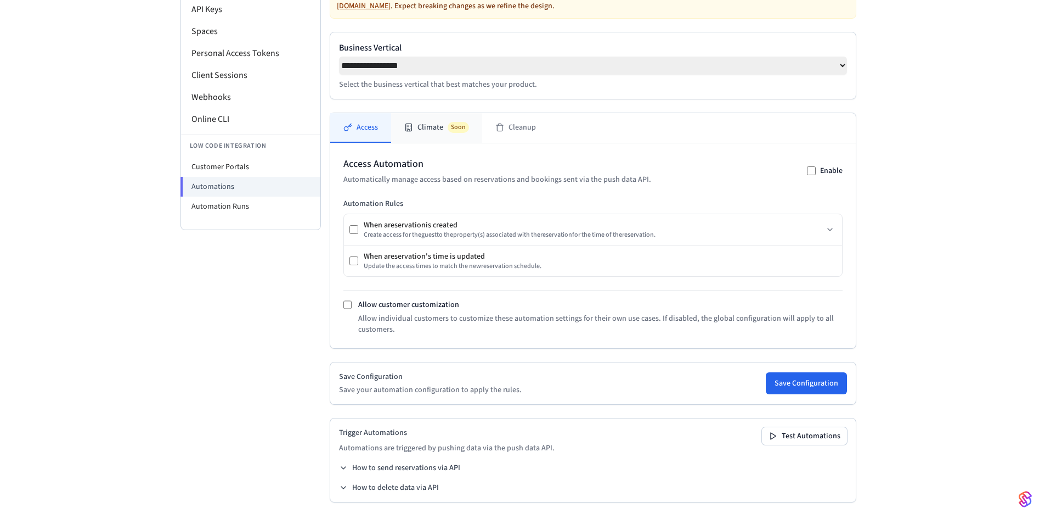
click at [440, 128] on button "Climate Soon" at bounding box center [436, 128] width 91 height 30
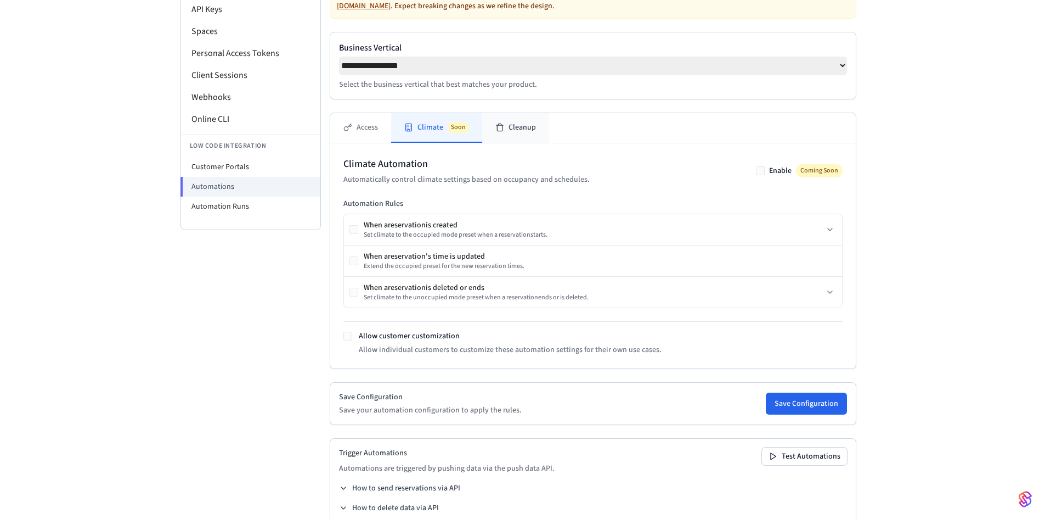
click at [504, 135] on button "Cleanup" at bounding box center [515, 128] width 67 height 30
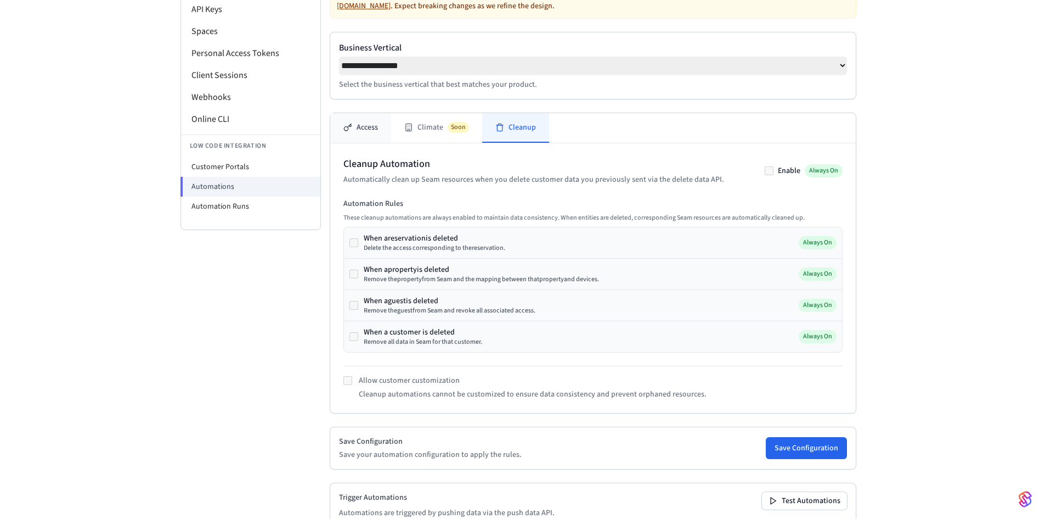
click at [365, 134] on button "Access" at bounding box center [360, 128] width 61 height 30
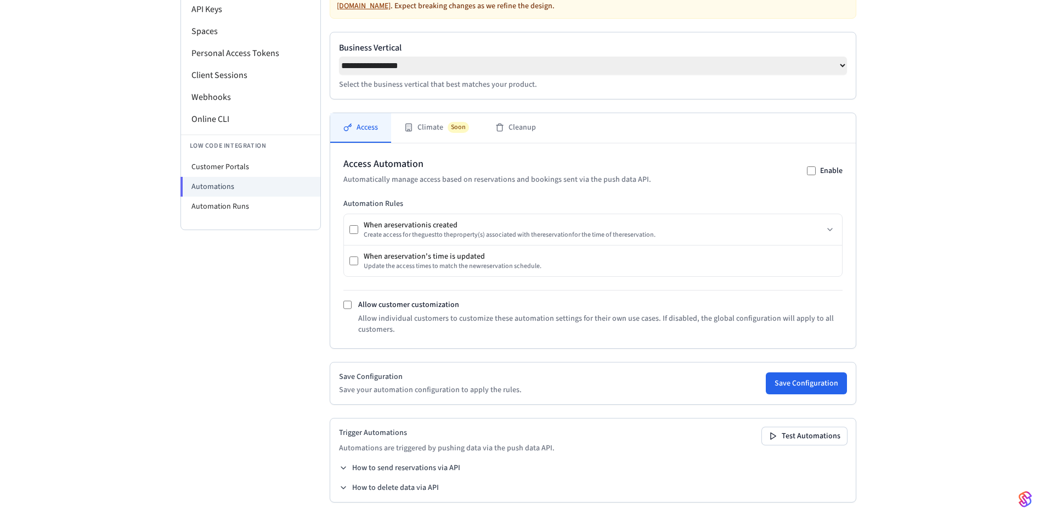
scroll to position [91, 0]
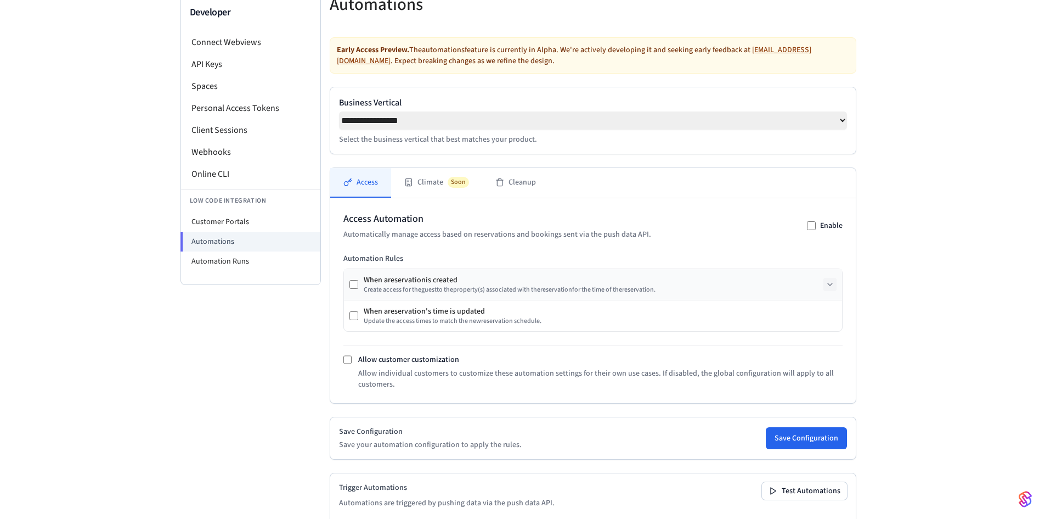
click at [832, 289] on icon at bounding box center [830, 284] width 9 height 9
click at [829, 289] on icon at bounding box center [830, 284] width 9 height 9
click at [424, 283] on div "When a reservation is created" at bounding box center [510, 279] width 292 height 11
click at [358, 292] on div "When a reservation is created Create access for the guest to the property (s) a…" at bounding box center [503, 284] width 306 height 20
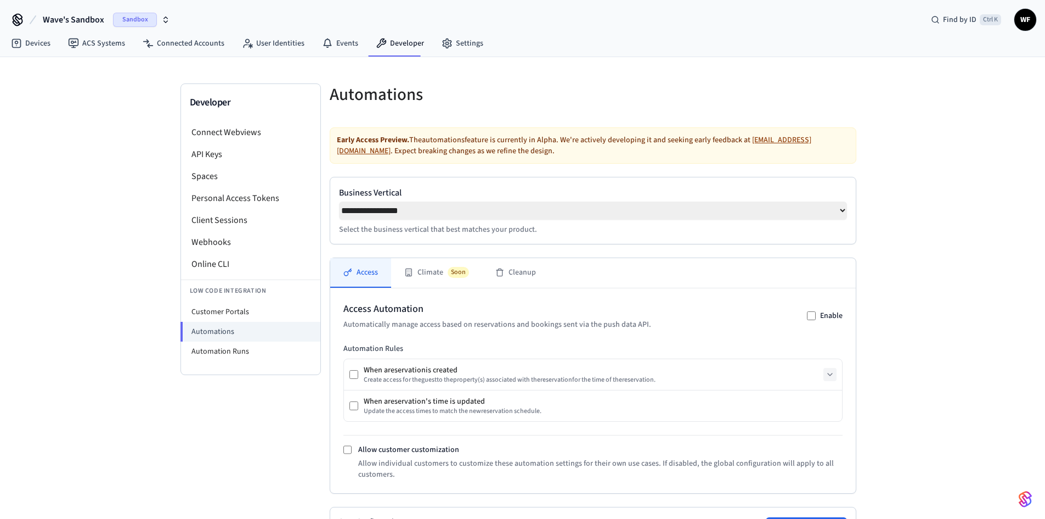
scroll to position [0, 0]
click at [842, 215] on select "**********" at bounding box center [593, 211] width 508 height 18
click at [339, 202] on select "**********" at bounding box center [593, 211] width 508 height 18
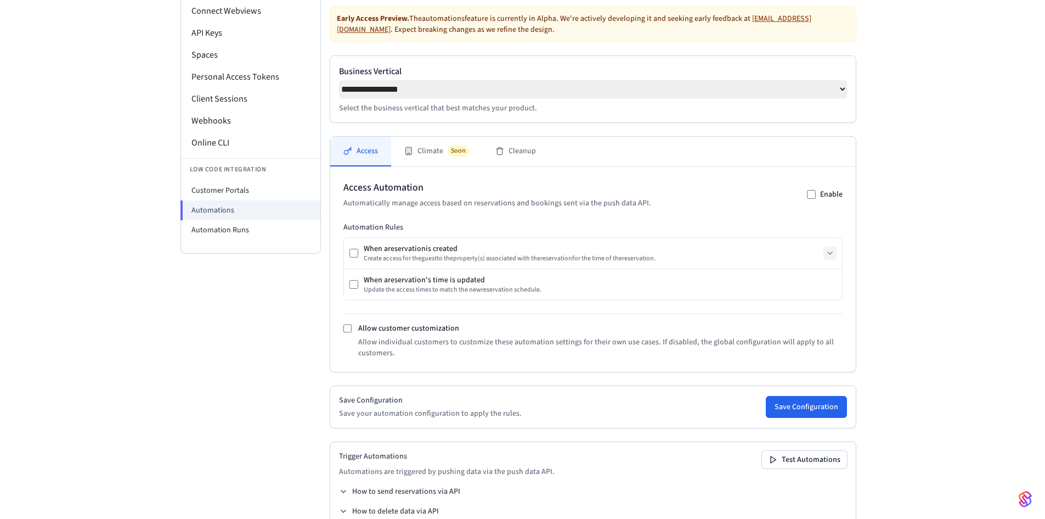
scroll to position [150, 0]
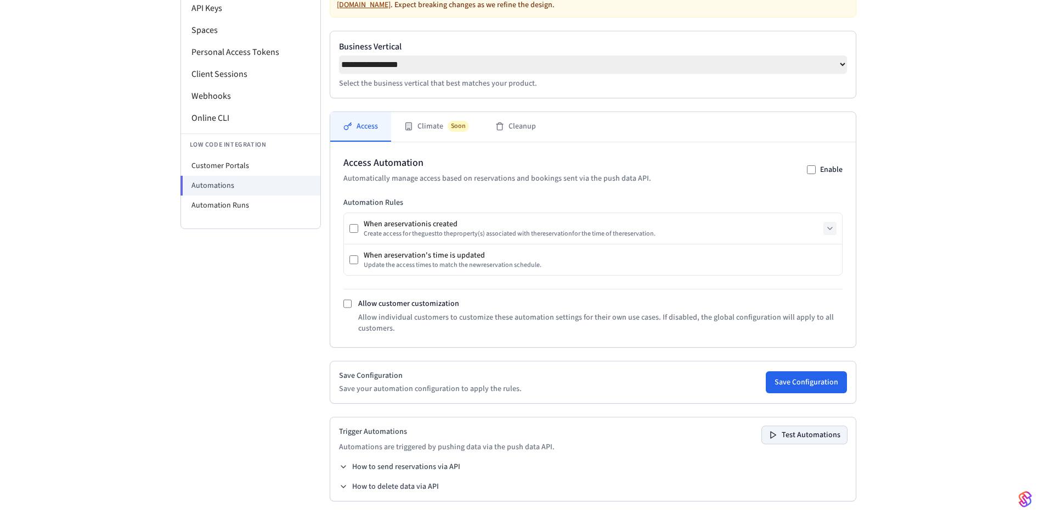
click at [770, 426] on button "Test Automations" at bounding box center [804, 435] width 85 height 18
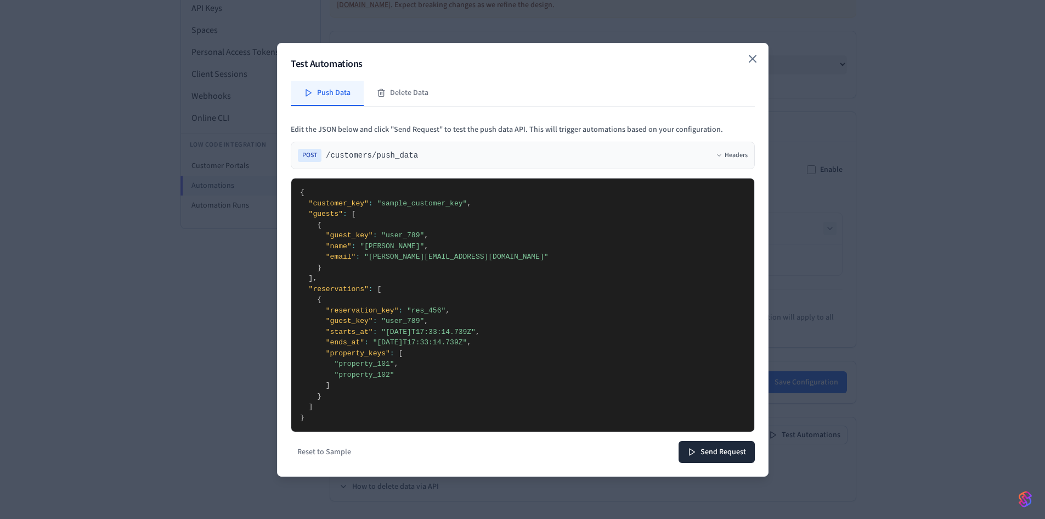
click at [758, 60] on icon "button" at bounding box center [752, 58] width 13 height 13
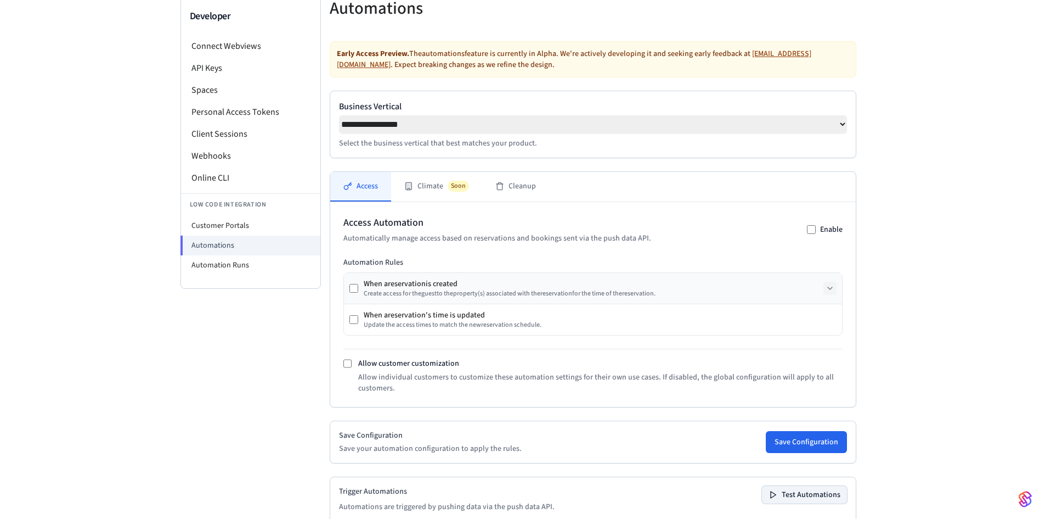
scroll to position [0, 0]
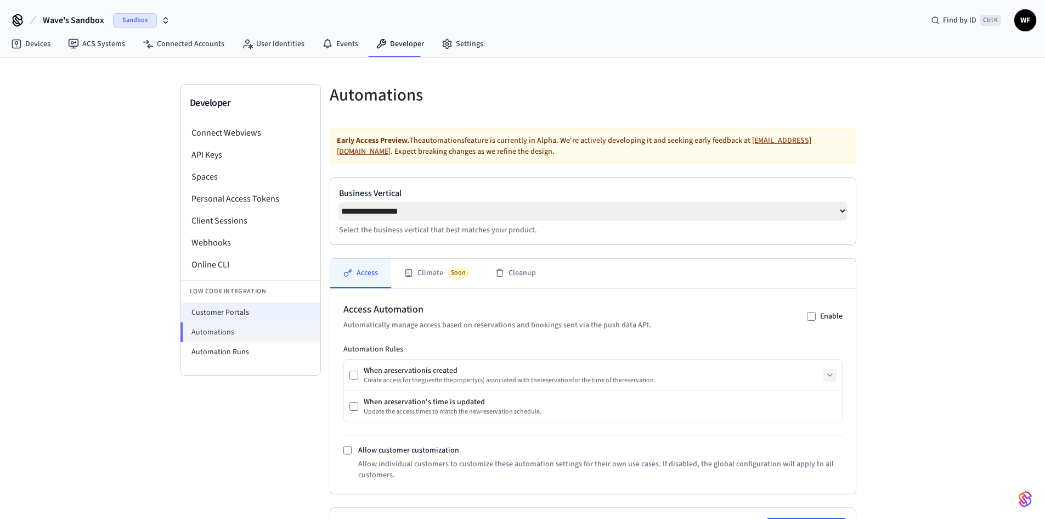
click at [252, 307] on li "Customer Portals" at bounding box center [250, 312] width 139 height 20
click at [274, 334] on li "Automations" at bounding box center [251, 332] width 140 height 20
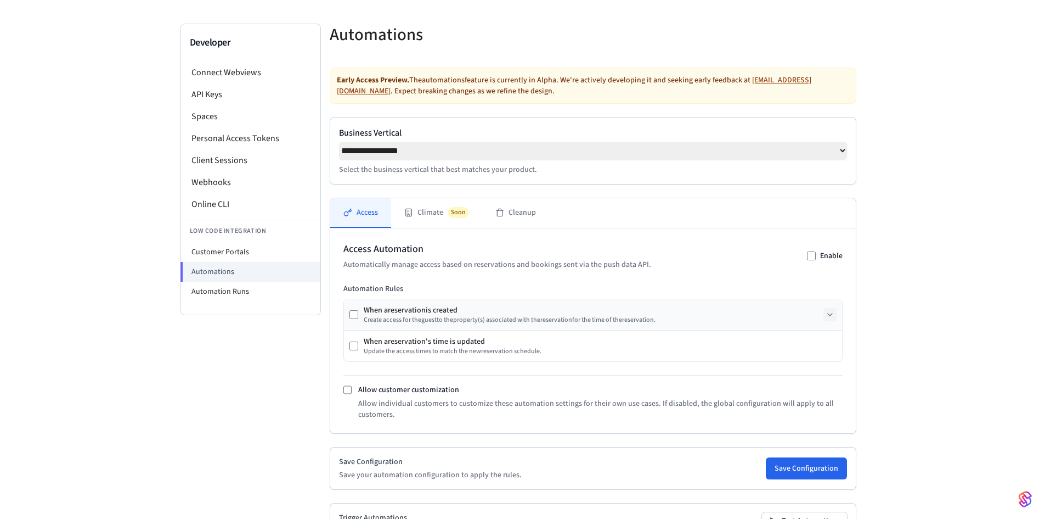
scroll to position [150, 0]
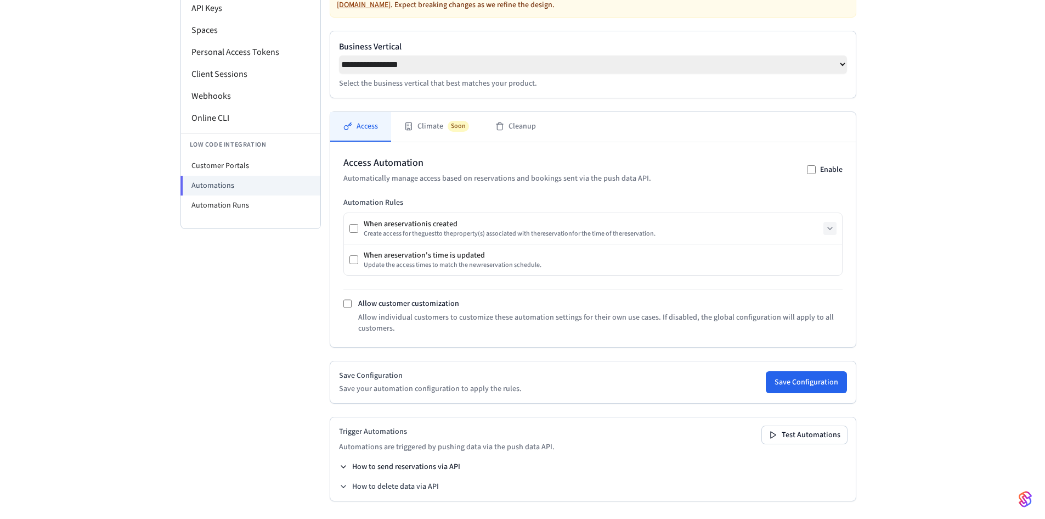
click at [376, 463] on button "How to send reservations via API" at bounding box center [399, 466] width 121 height 11
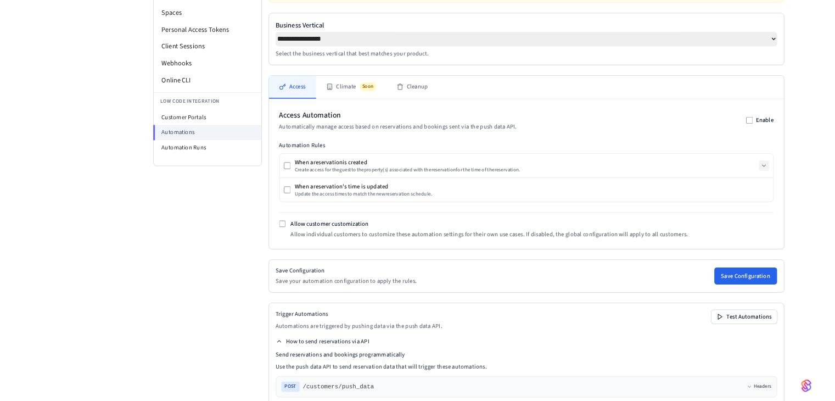
scroll to position [0, 0]
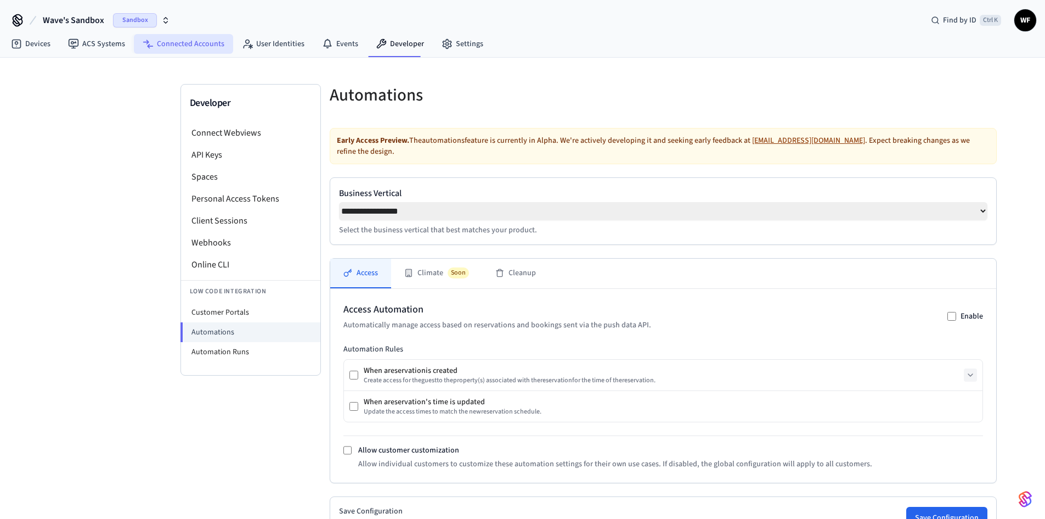
click at [194, 50] on link "Connected Accounts" at bounding box center [183, 44] width 99 height 20
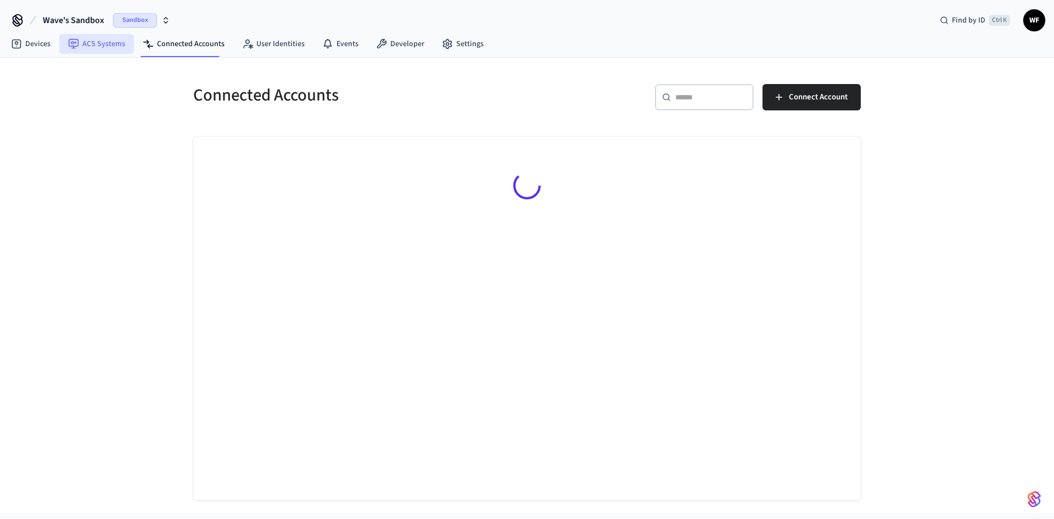
click at [110, 48] on link "ACS Systems" at bounding box center [96, 44] width 75 height 20
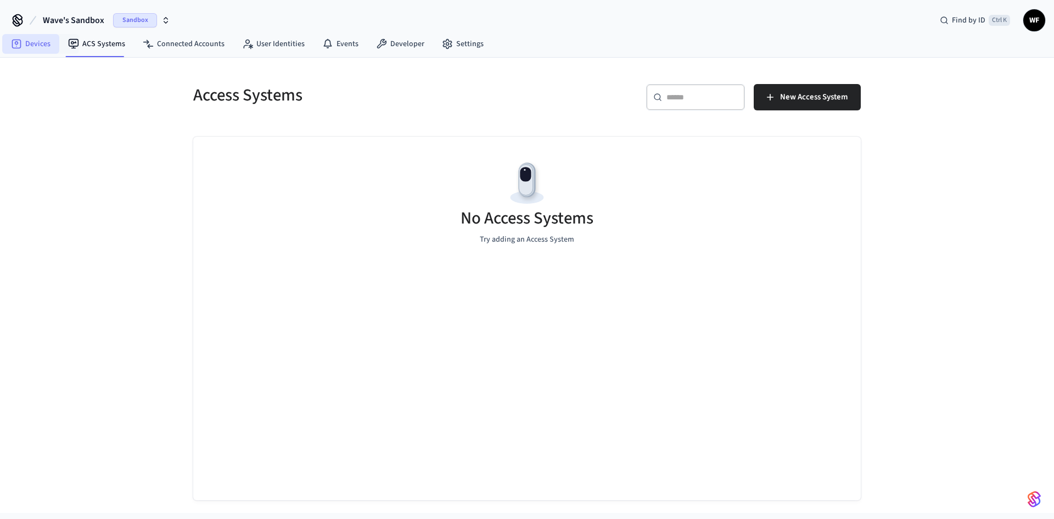
click at [45, 46] on link "Devices" at bounding box center [30, 44] width 57 height 20
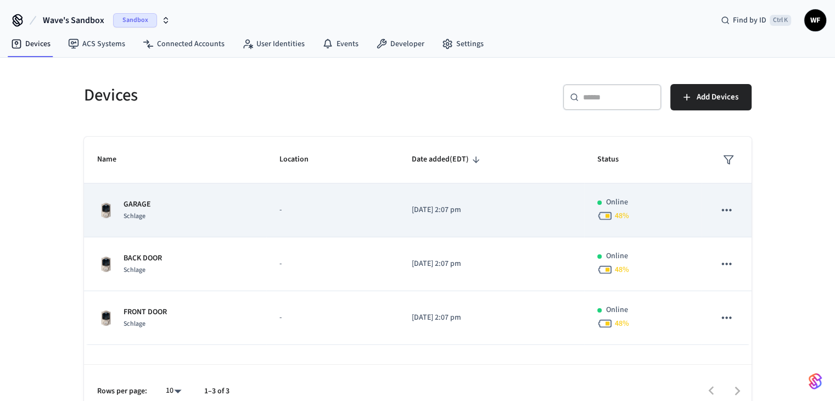
click at [251, 202] on div "GARAGE Schlage" at bounding box center [175, 210] width 156 height 23
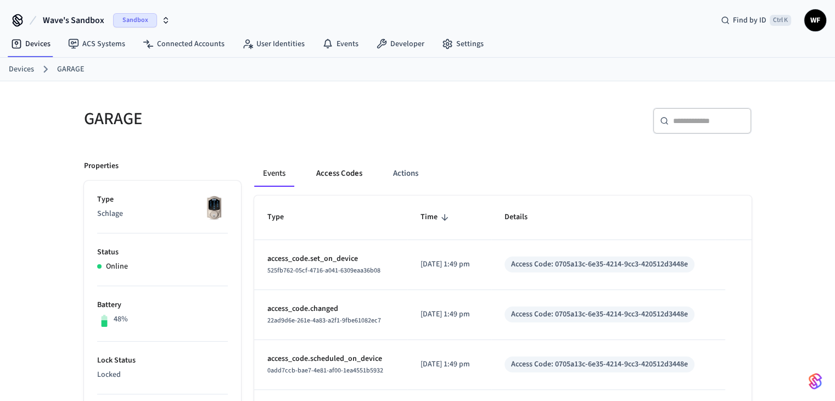
click at [337, 166] on button "Access Codes" at bounding box center [339, 173] width 64 height 26
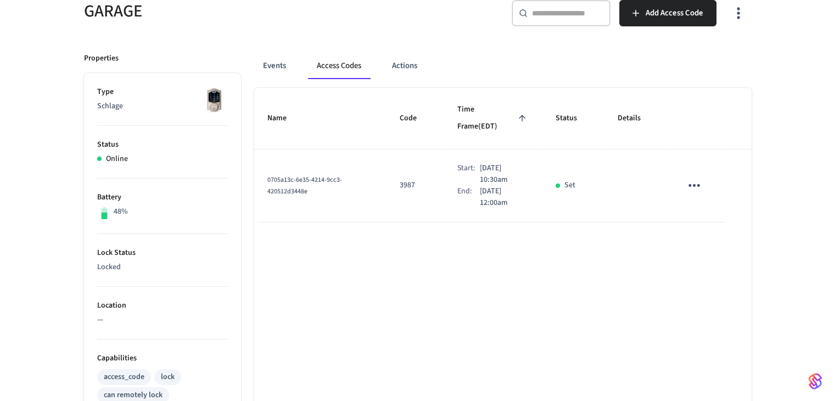
scroll to position [110, 0]
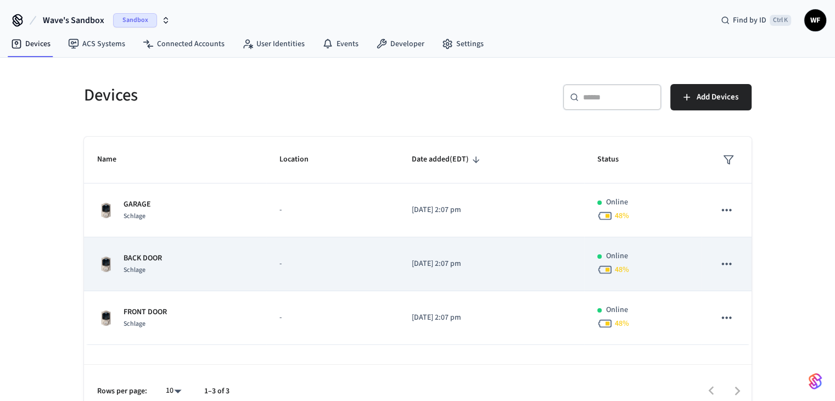
click at [224, 282] on td "BACK DOOR Schlage" at bounding box center [175, 264] width 182 height 54
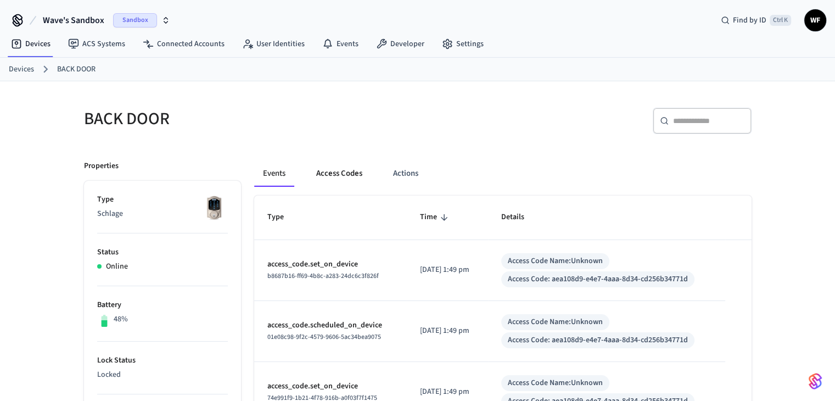
click at [338, 174] on button "Access Codes" at bounding box center [339, 173] width 64 height 26
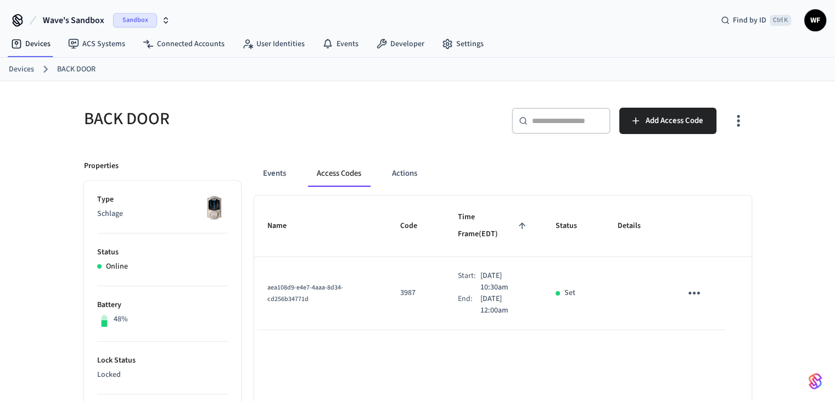
scroll to position [55, 0]
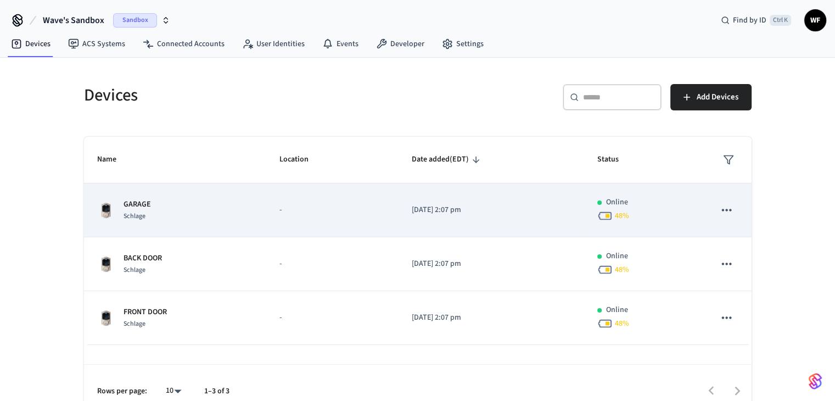
click at [389, 213] on td "-" at bounding box center [332, 210] width 132 height 54
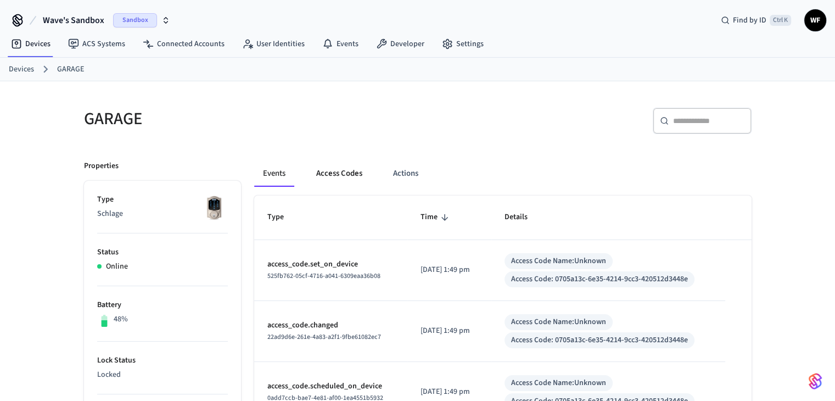
click at [330, 171] on button "Access Codes" at bounding box center [339, 173] width 64 height 26
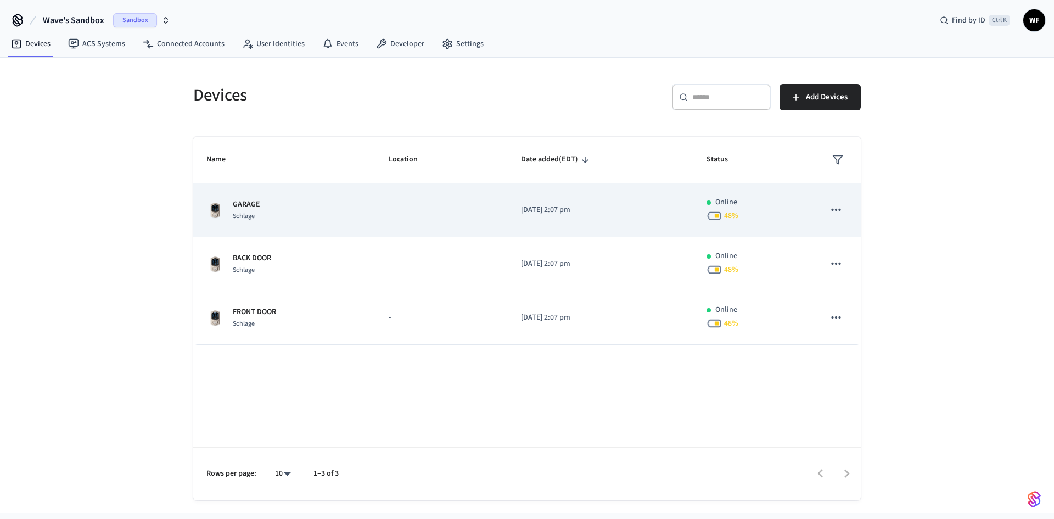
click at [316, 213] on div "GARAGE Schlage" at bounding box center [284, 210] width 156 height 23
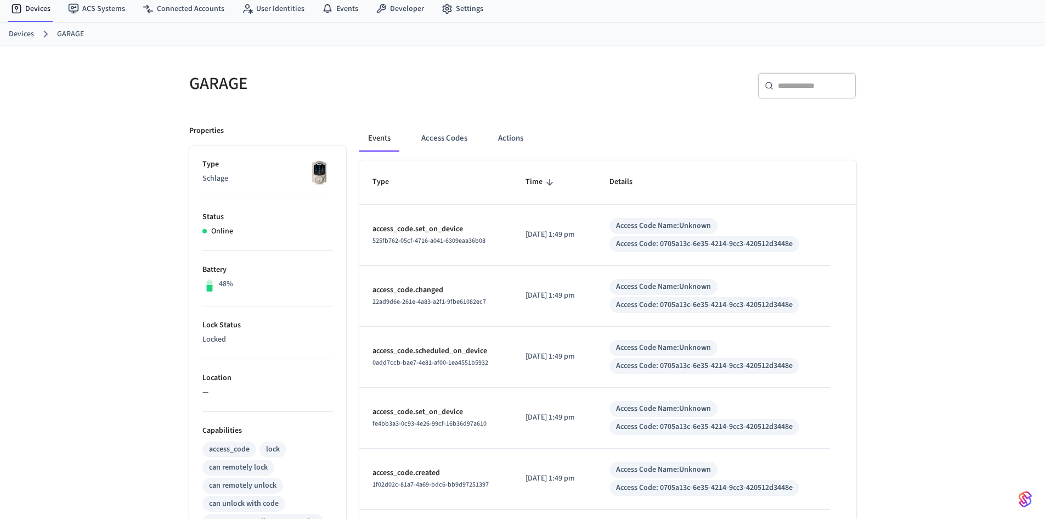
scroll to position [55, 0]
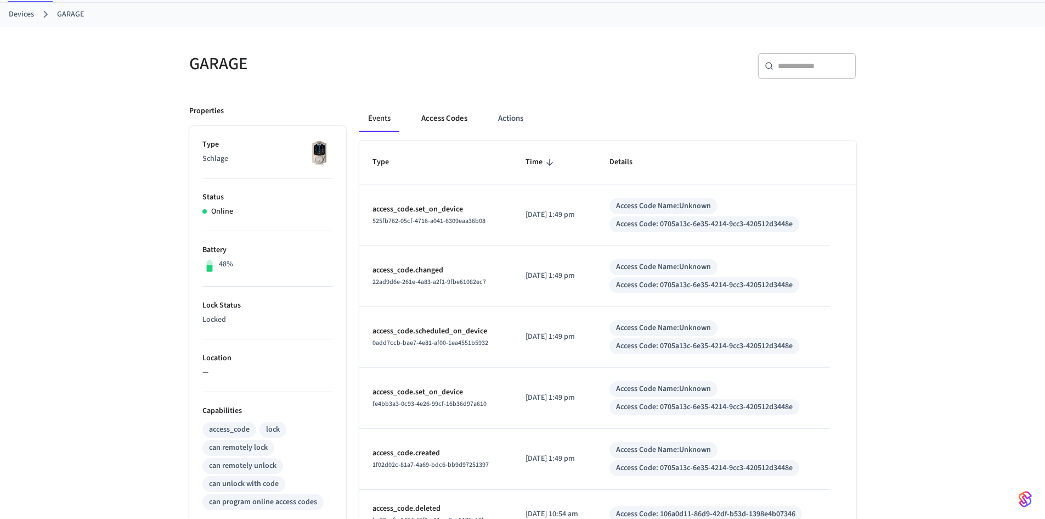
click at [458, 107] on button "Access Codes" at bounding box center [445, 118] width 64 height 26
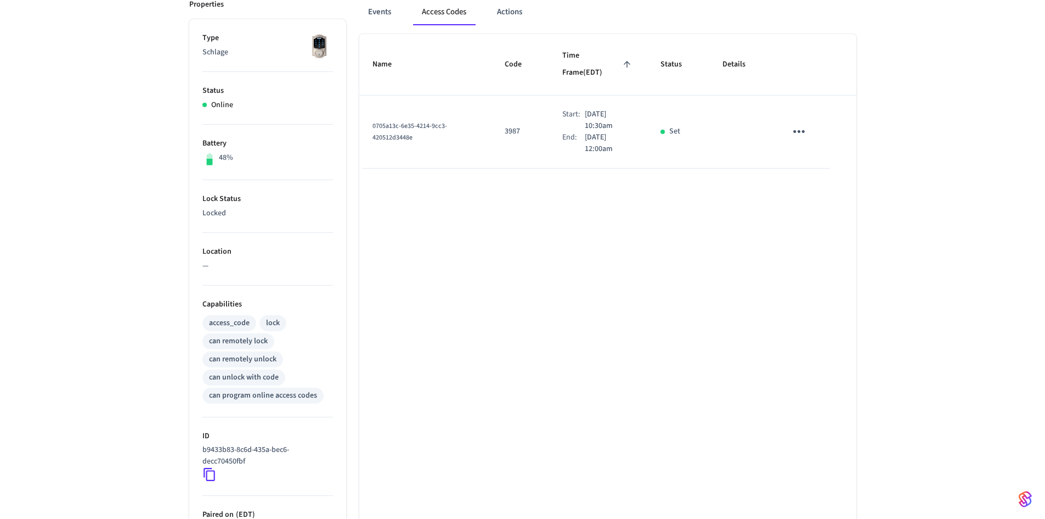
scroll to position [165, 0]
click at [800, 115] on button "sticky table" at bounding box center [799, 128] width 26 height 26
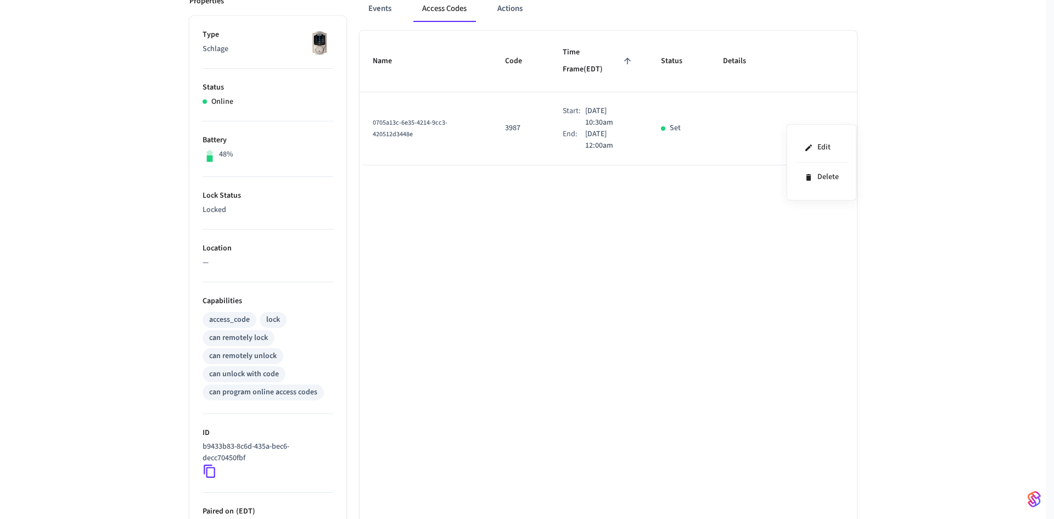
click at [655, 229] on div at bounding box center [527, 259] width 1054 height 519
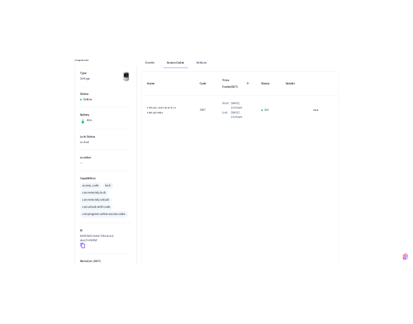
scroll to position [0, 0]
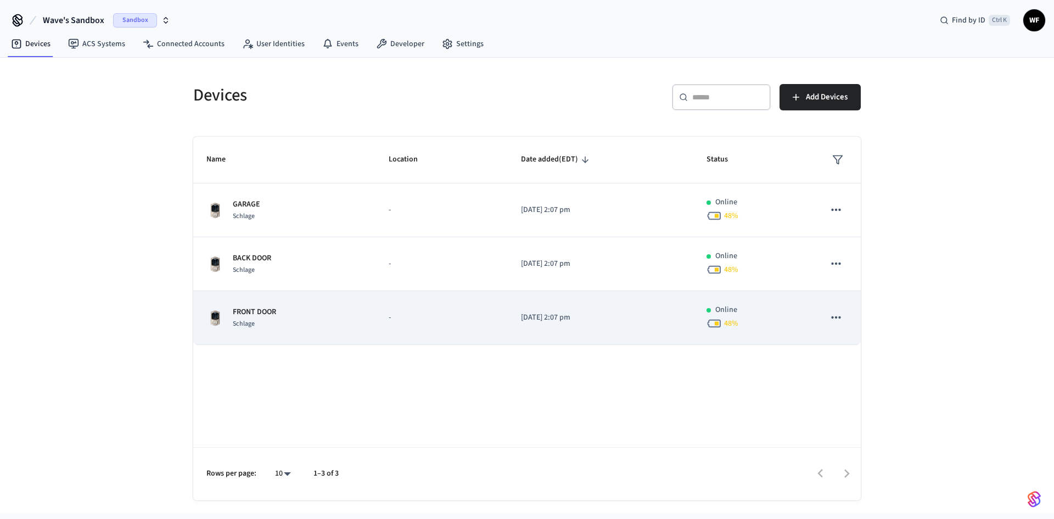
click at [297, 314] on div "FRONT DOOR [PERSON_NAME]" at bounding box center [284, 317] width 156 height 23
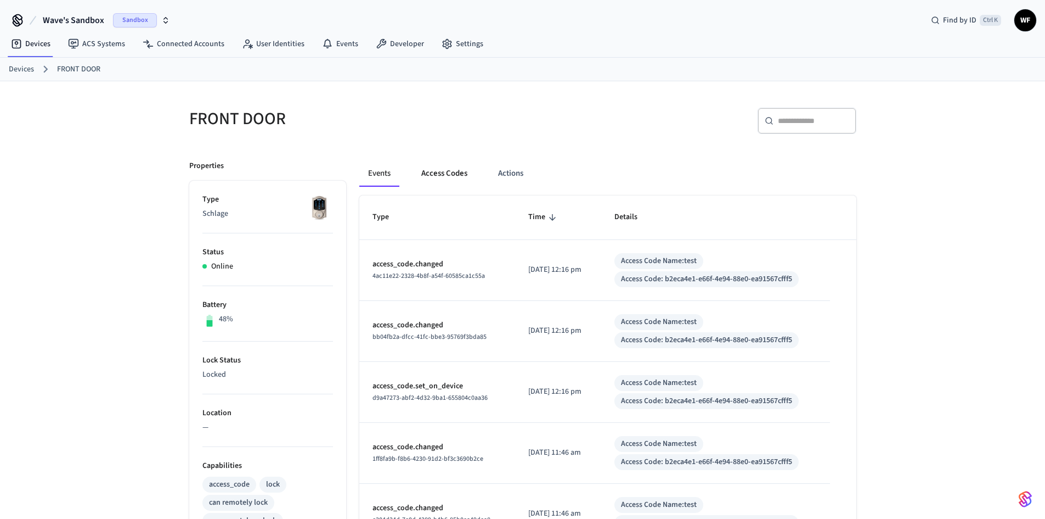
click at [440, 176] on button "Access Codes" at bounding box center [445, 173] width 64 height 26
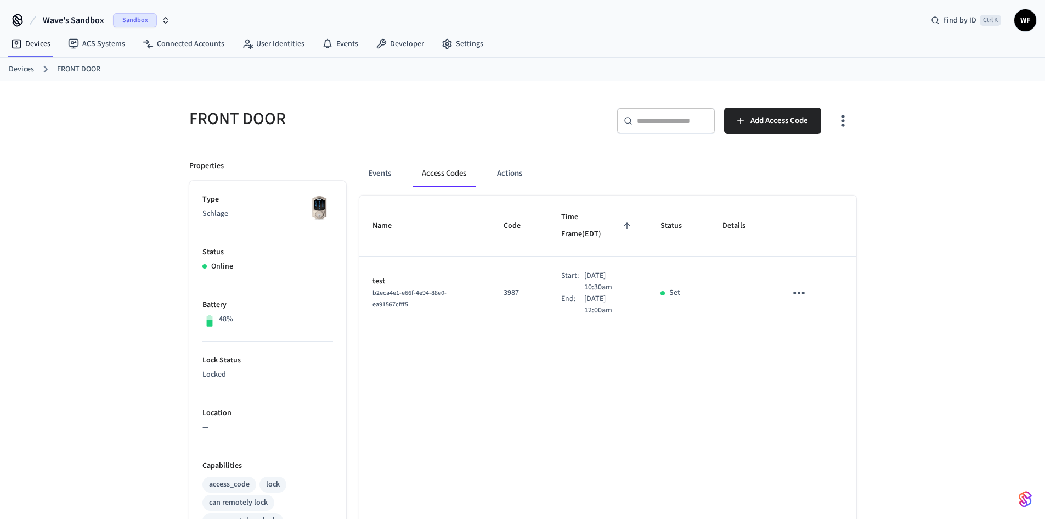
click at [802, 284] on icon "sticky table" at bounding box center [799, 292] width 17 height 17
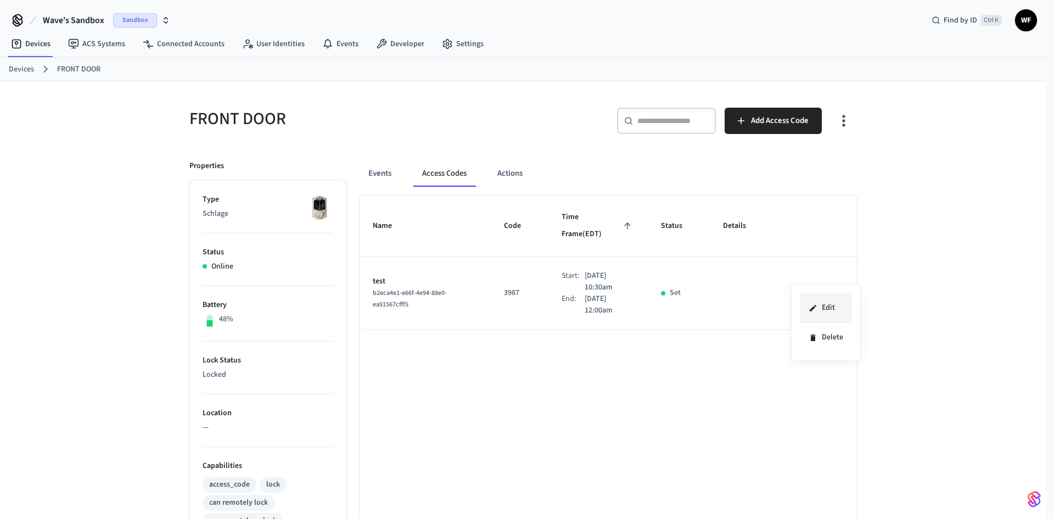
click at [806, 297] on li "Edit" at bounding box center [826, 308] width 52 height 30
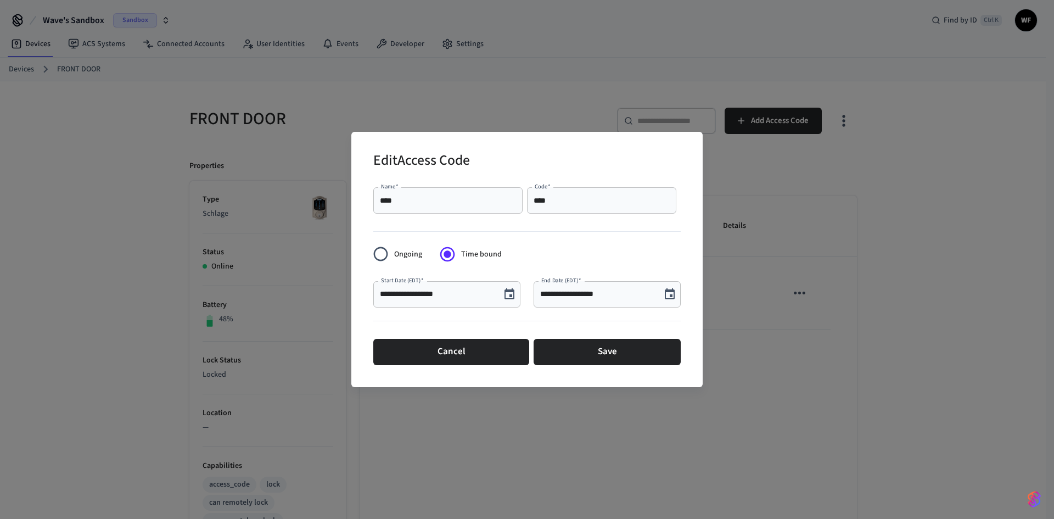
click at [628, 198] on input "****" at bounding box center [601, 200] width 136 height 11
type input "*"
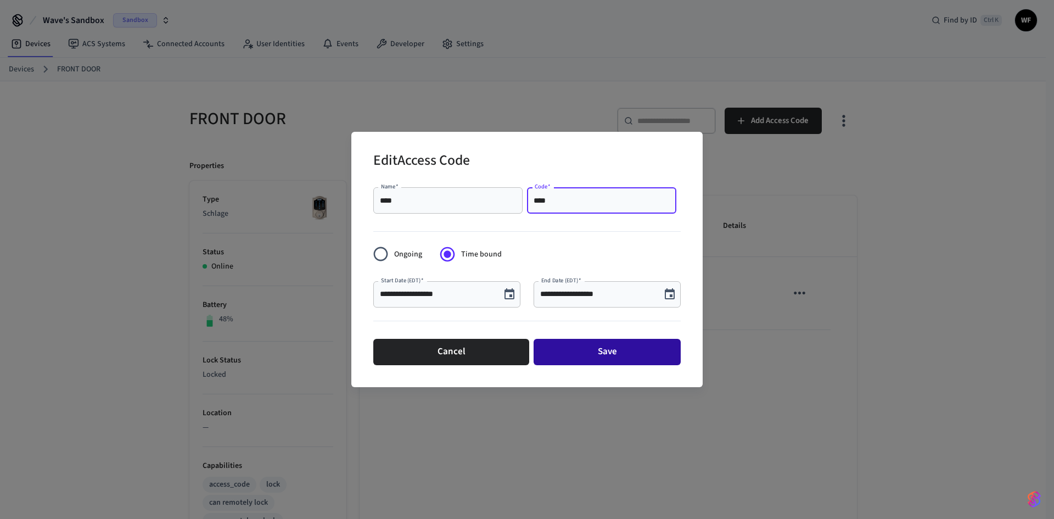
type input "****"
click at [578, 358] on button "Save" at bounding box center [606, 352] width 147 height 26
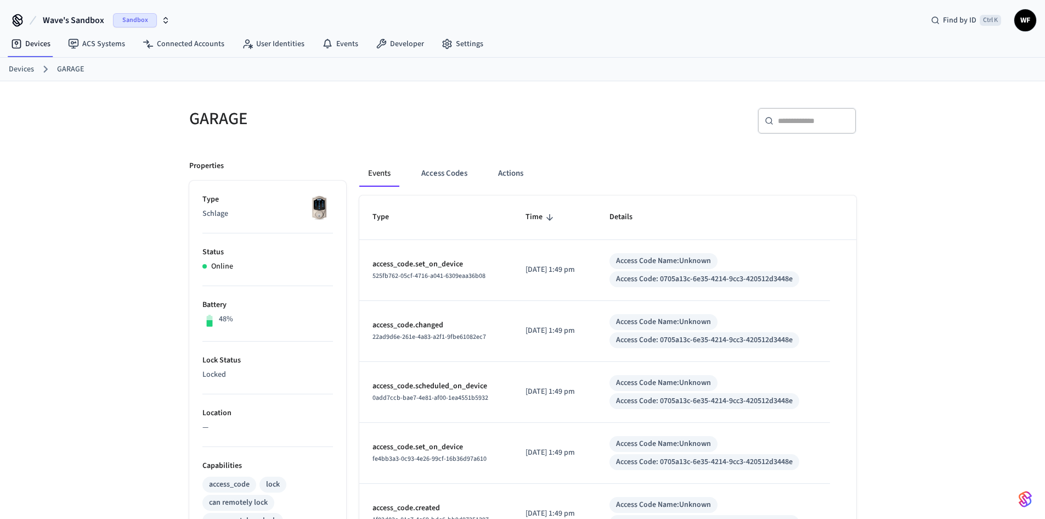
click at [34, 71] on ol "Devices GARAGE" at bounding box center [527, 69] width 1037 height 14
click at [27, 70] on link "Devices" at bounding box center [21, 70] width 25 height 12
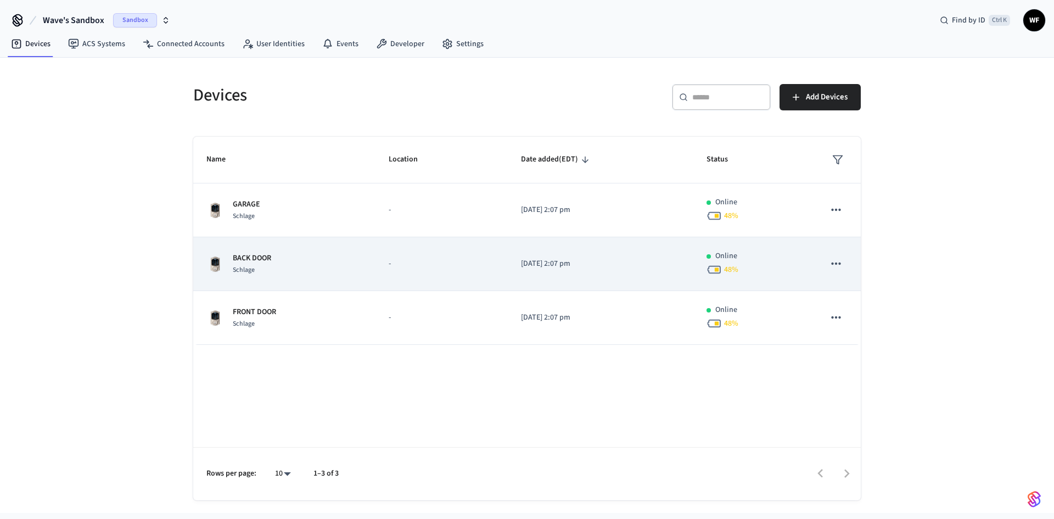
click at [315, 268] on div "BACK DOOR Schlage" at bounding box center [284, 263] width 156 height 23
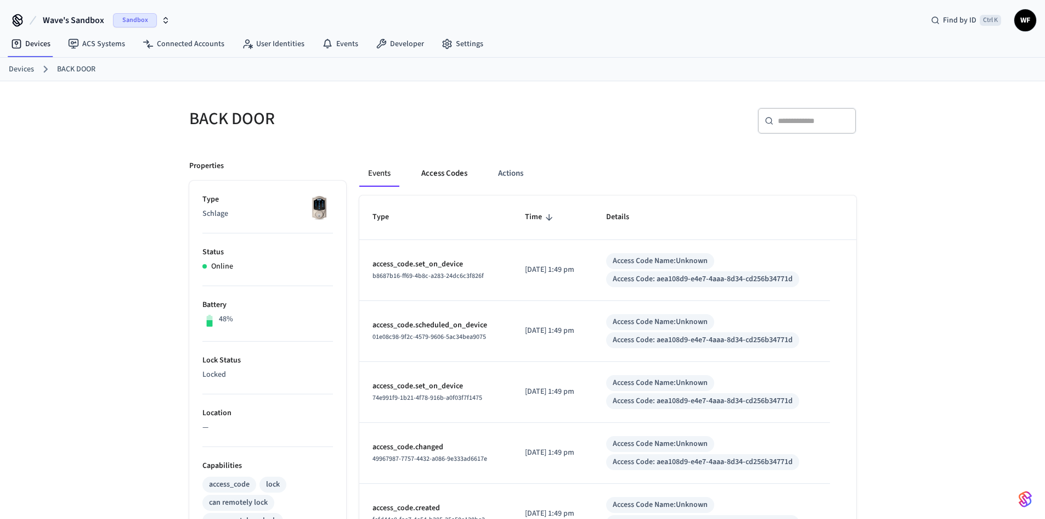
click at [434, 176] on button "Access Codes" at bounding box center [445, 173] width 64 height 26
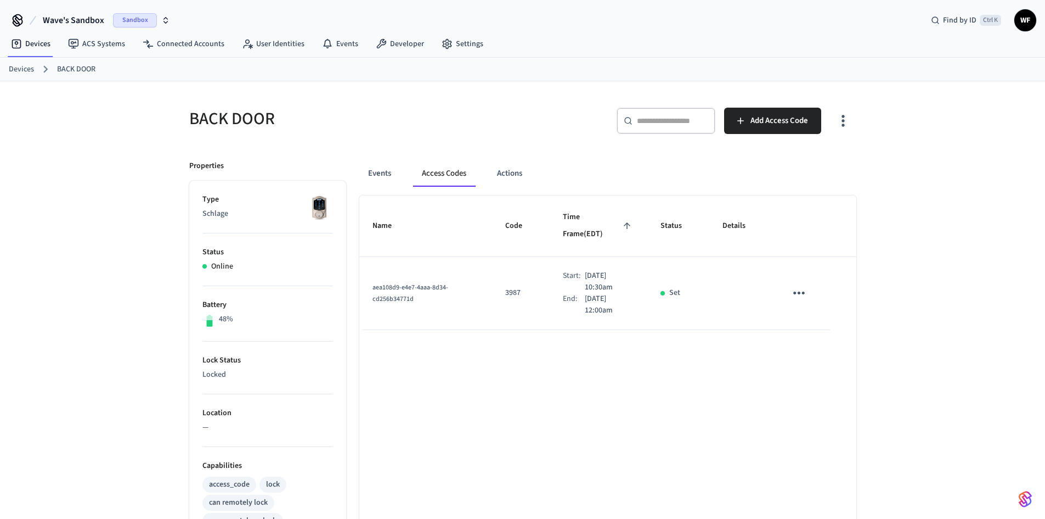
click at [807, 284] on icon "sticky table" at bounding box center [799, 292] width 17 height 17
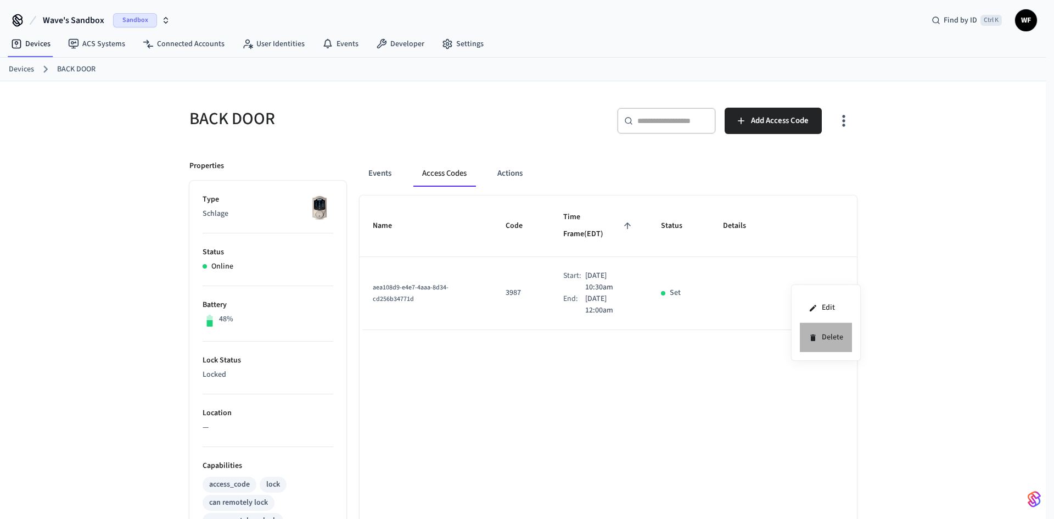
click at [812, 344] on li "Delete" at bounding box center [826, 337] width 52 height 29
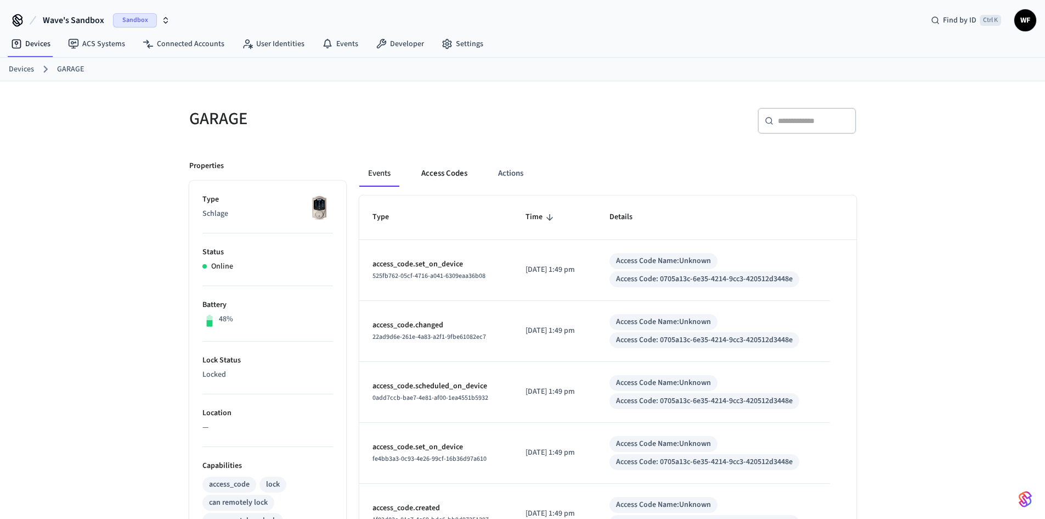
click at [452, 170] on button "Access Codes" at bounding box center [445, 173] width 64 height 26
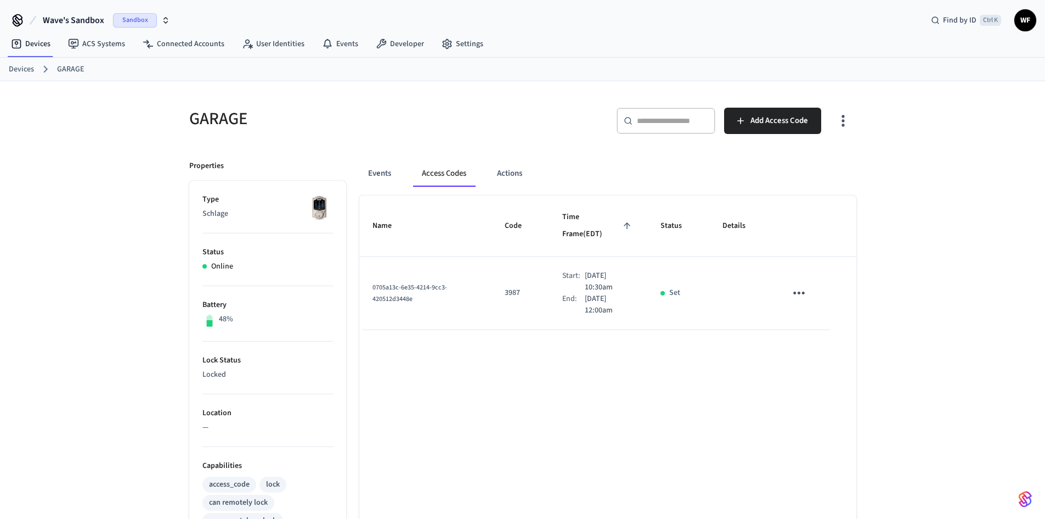
click at [800, 284] on icon "sticky table" at bounding box center [799, 292] width 17 height 17
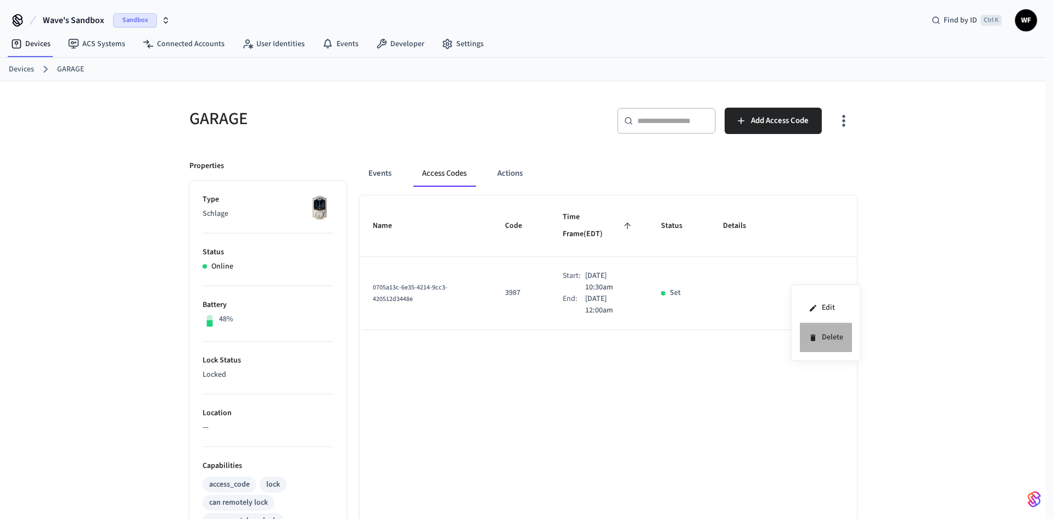
click at [807, 342] on li "Delete" at bounding box center [826, 337] width 52 height 29
